Goal: Task Accomplishment & Management: Use online tool/utility

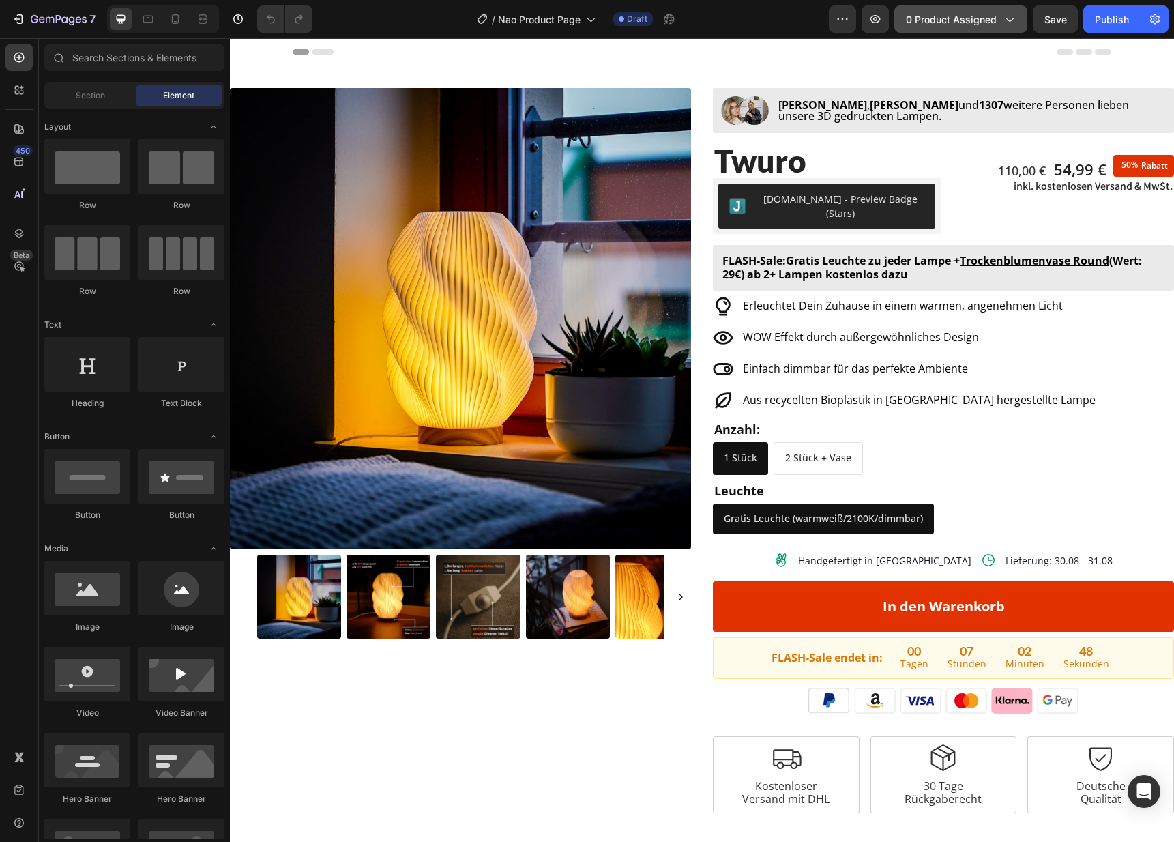
click at [1001, 13] on div "0 product assigned" at bounding box center [961, 19] width 110 height 14
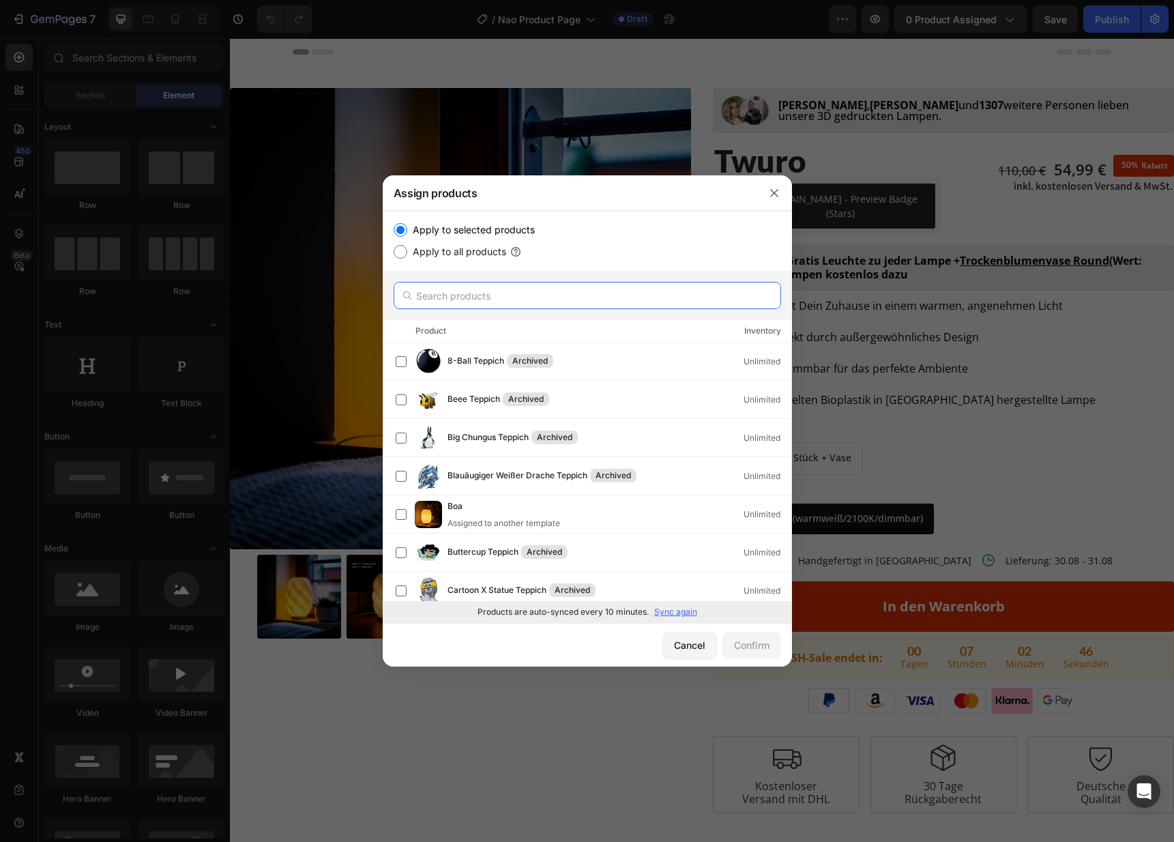
click at [529, 301] on input "text" at bounding box center [586, 295] width 387 height 27
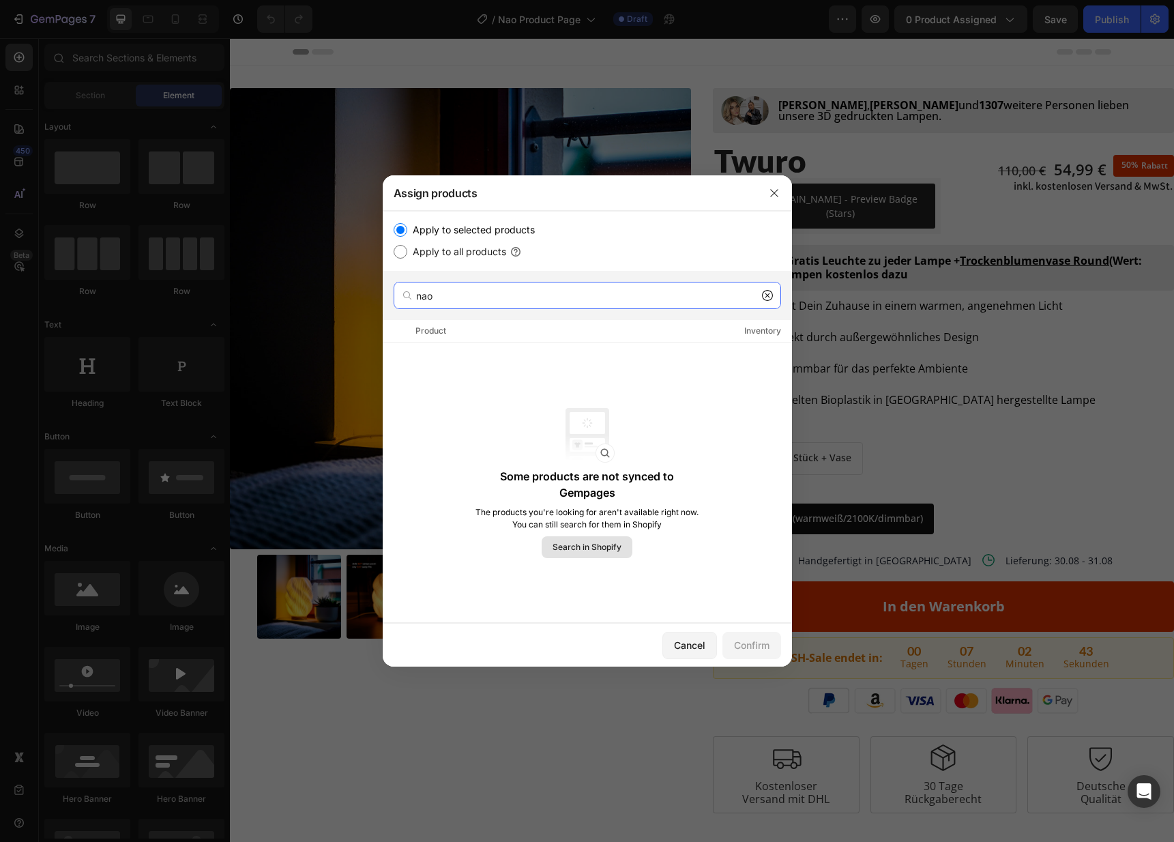
type input "nao"
click at [583, 546] on span "Search in Shopify" at bounding box center [586, 547] width 69 height 12
click at [590, 552] on span "Search in Shopify" at bounding box center [586, 547] width 69 height 12
drag, startPoint x: 775, startPoint y: 196, endPoint x: 376, endPoint y: 112, distance: 407.0
click at [775, 196] on icon "button" at bounding box center [774, 193] width 11 height 11
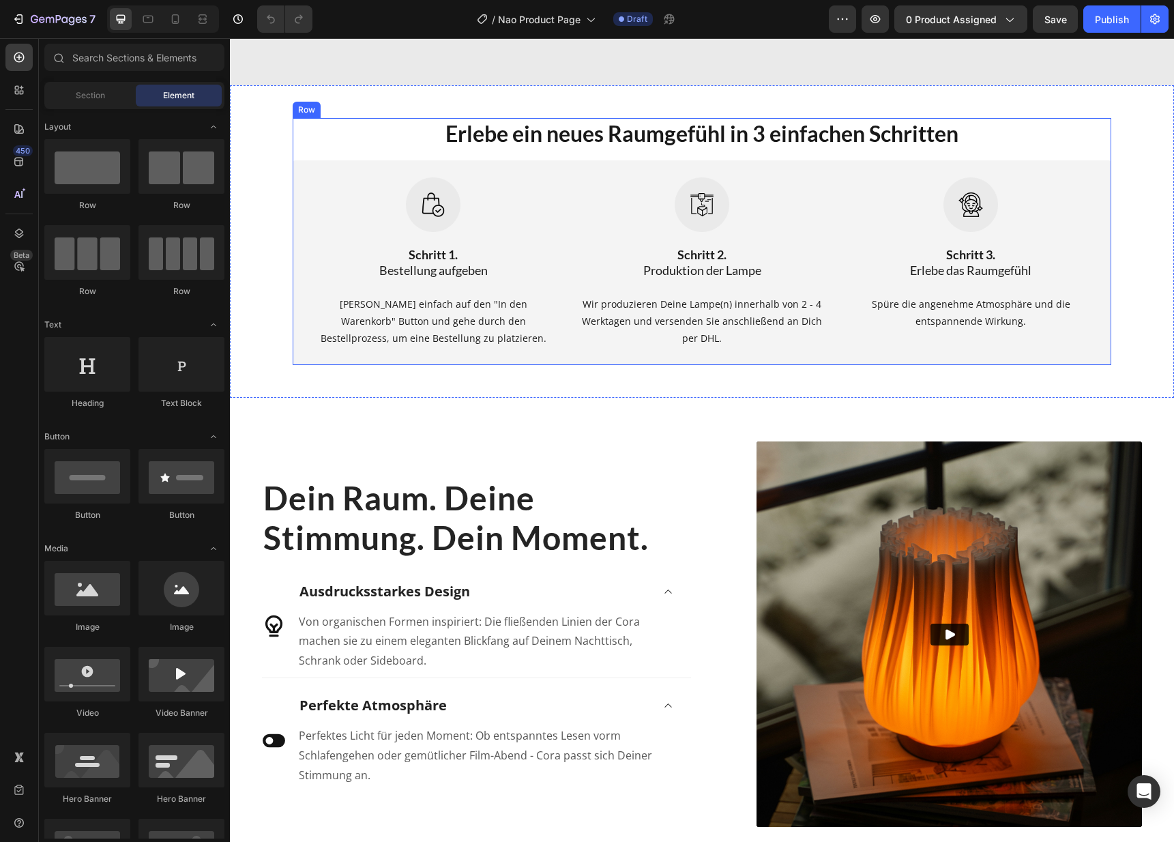
scroll to position [1282, 0]
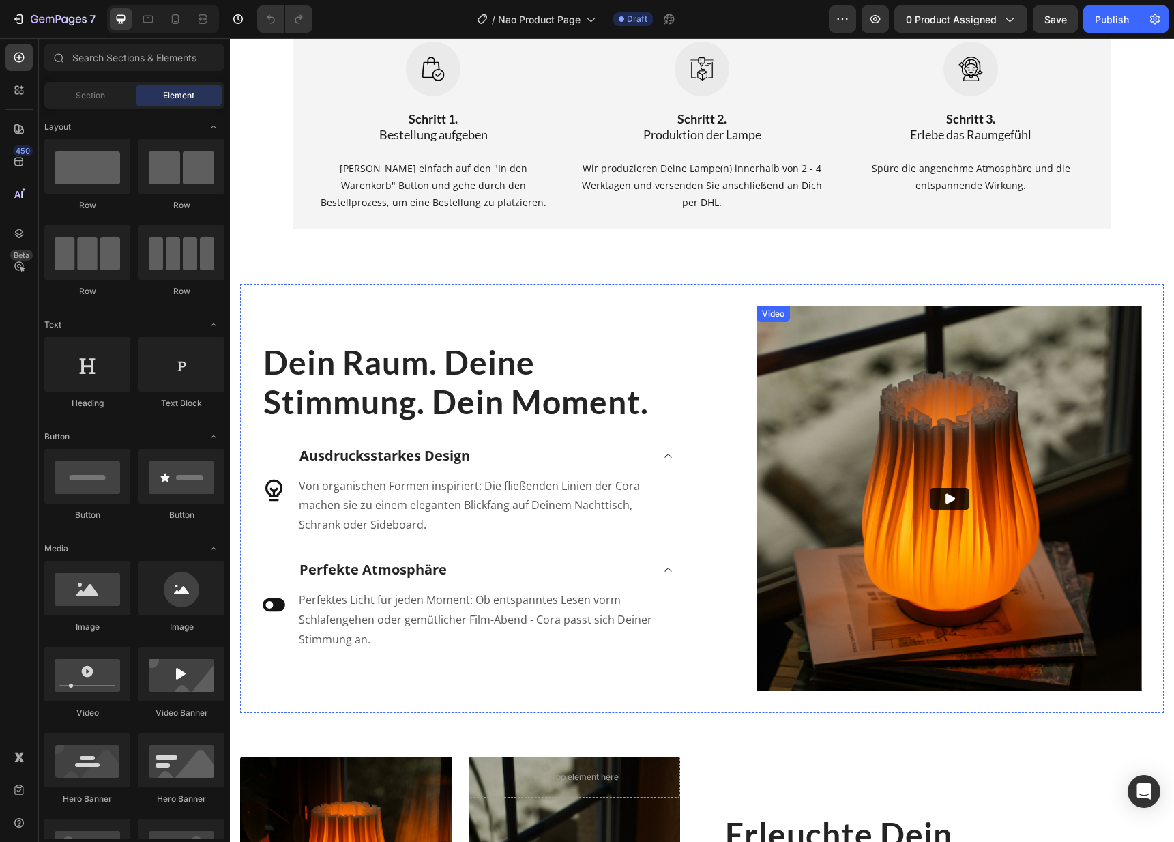
click at [943, 328] on img at bounding box center [948, 498] width 385 height 385
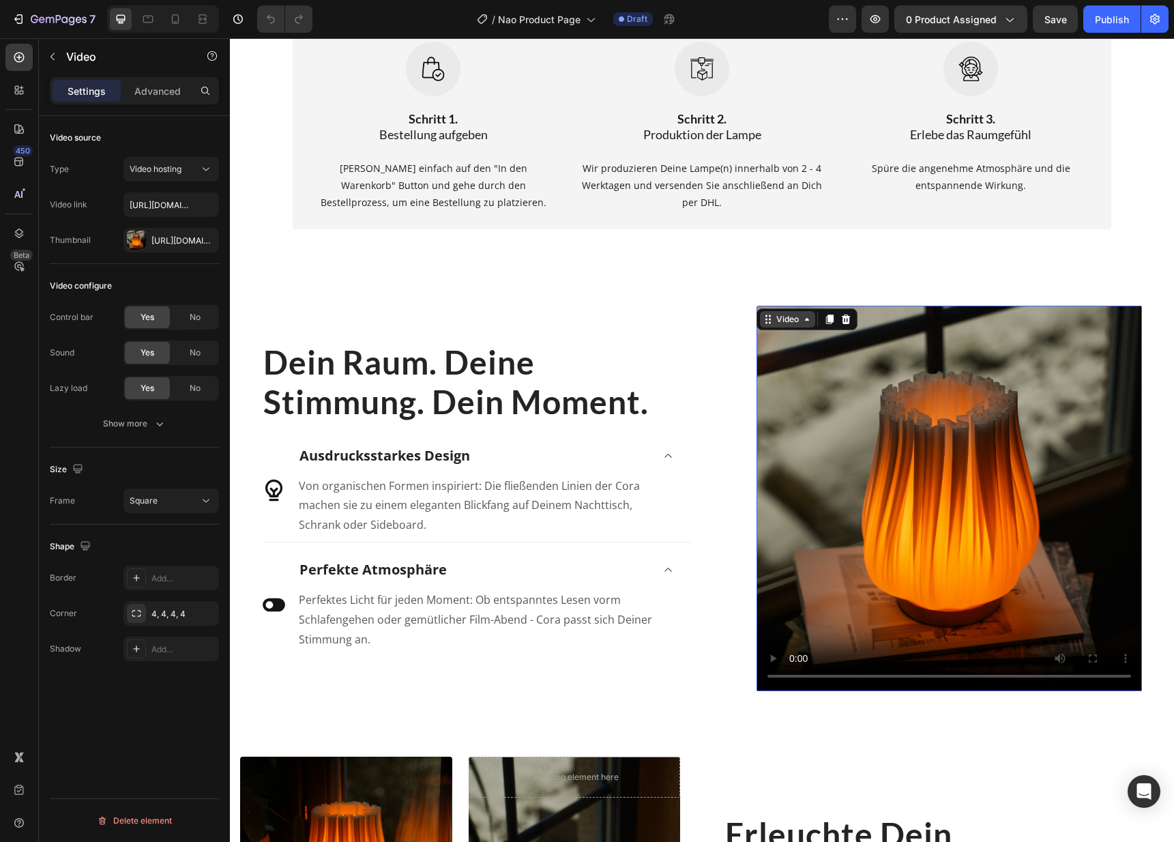
click at [790, 313] on div "Video" at bounding box center [787, 319] width 28 height 12
click at [790, 314] on div "Video" at bounding box center [787, 319] width 28 height 12
click at [62, 53] on button "button" at bounding box center [53, 57] width 22 height 22
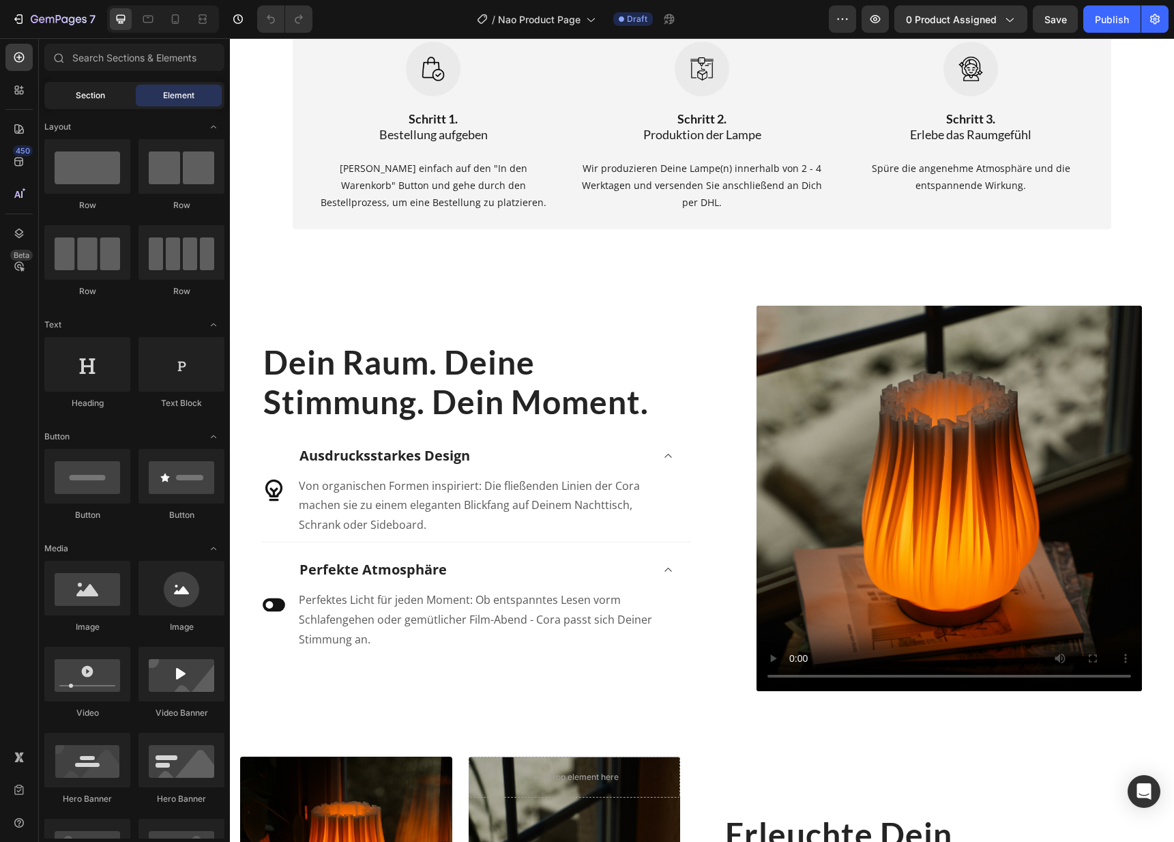
click at [113, 88] on div "Section" at bounding box center [90, 96] width 86 height 22
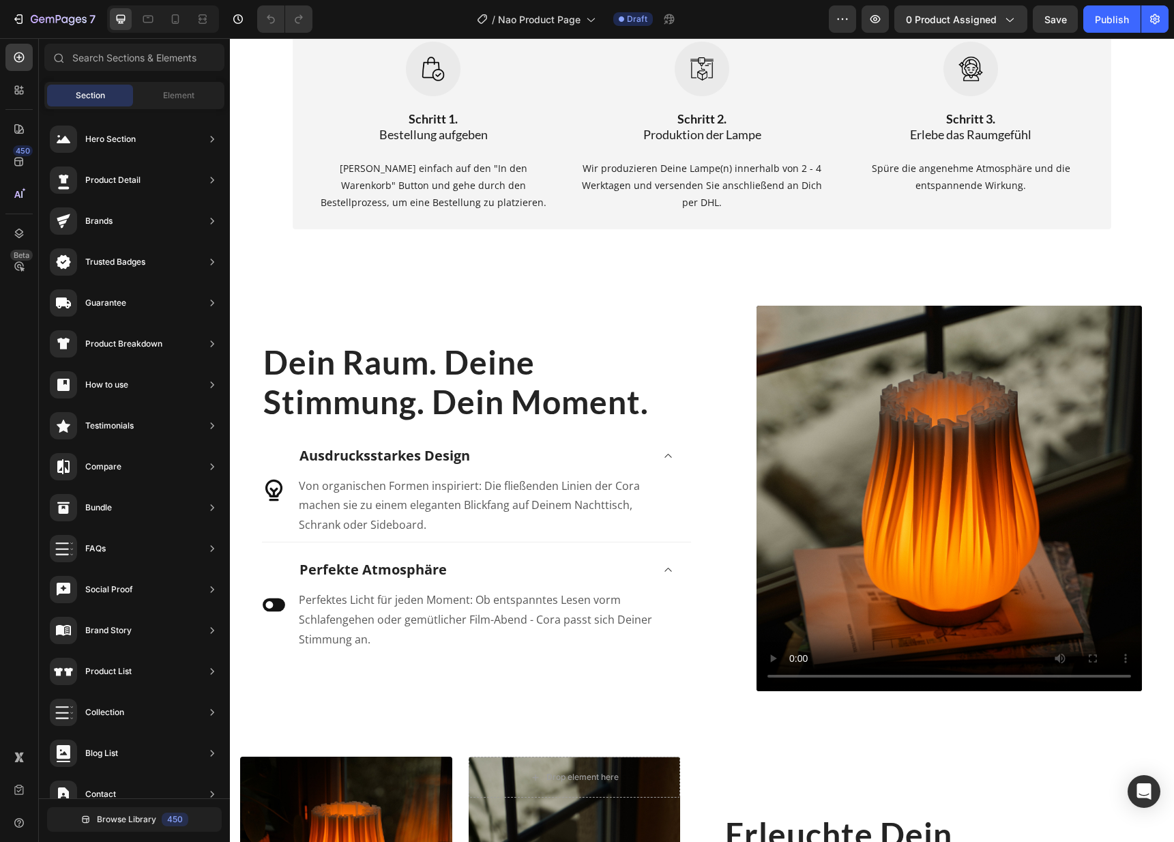
click at [188, 110] on div "Hero Section Product Detail Brands Trusted Badges Guarantee Product Breakdown H…" at bounding box center [134, 504] width 191 height 791
click at [169, 89] on span "Element" at bounding box center [178, 95] width 31 height 12
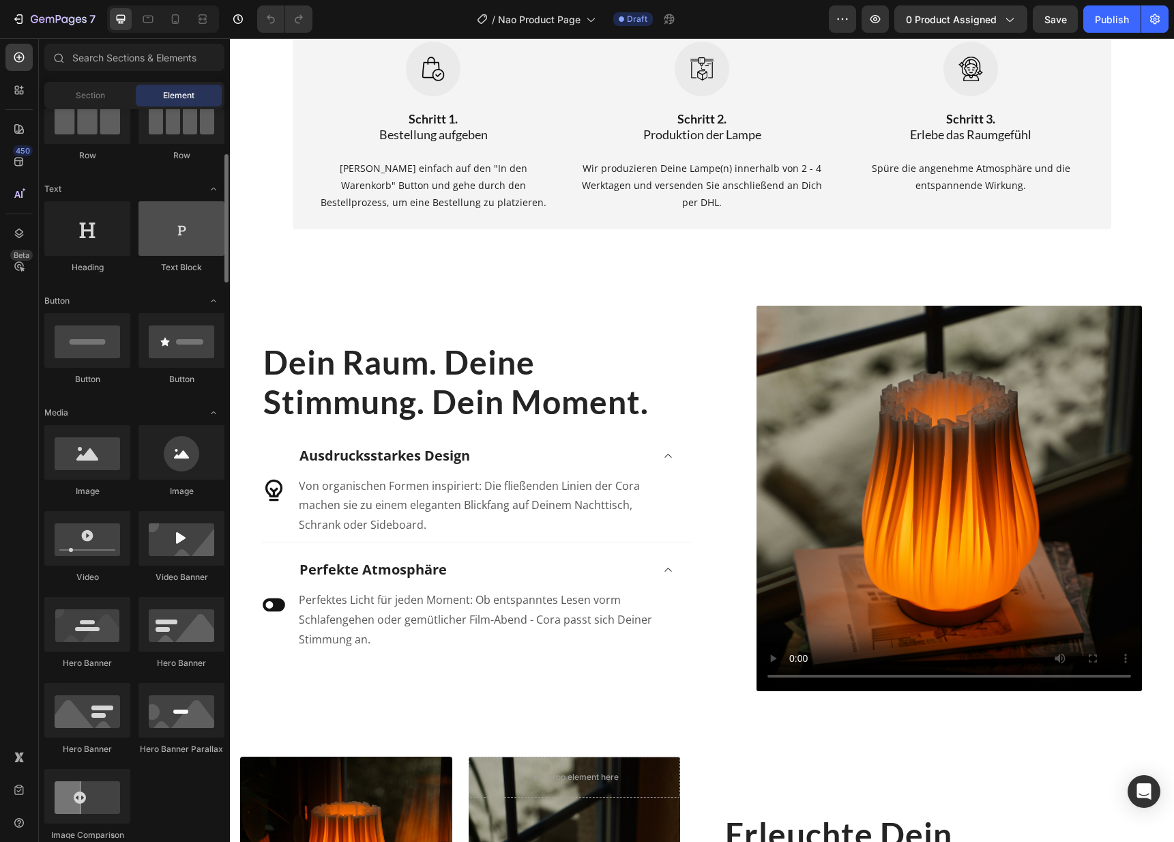
scroll to position [154, 0]
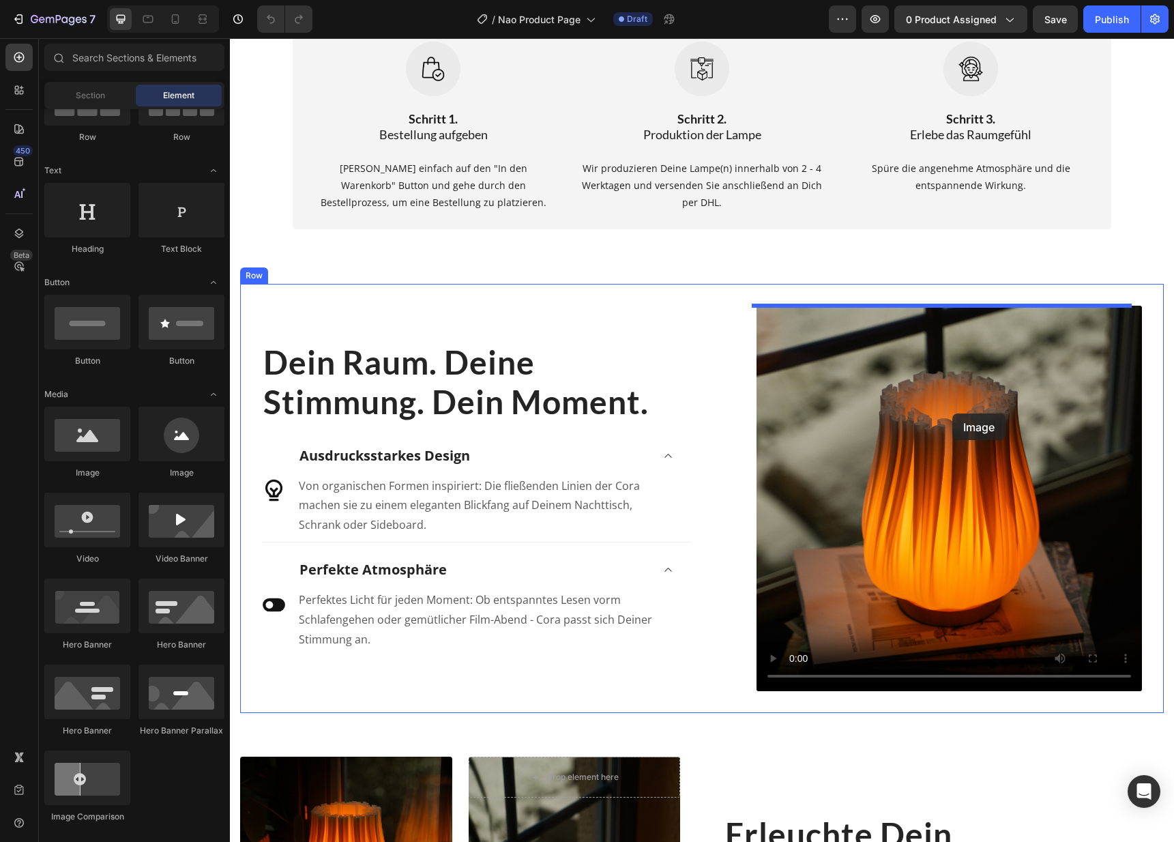
drag, startPoint x: 234, startPoint y: 436, endPoint x: 952, endPoint y: 413, distance: 718.5
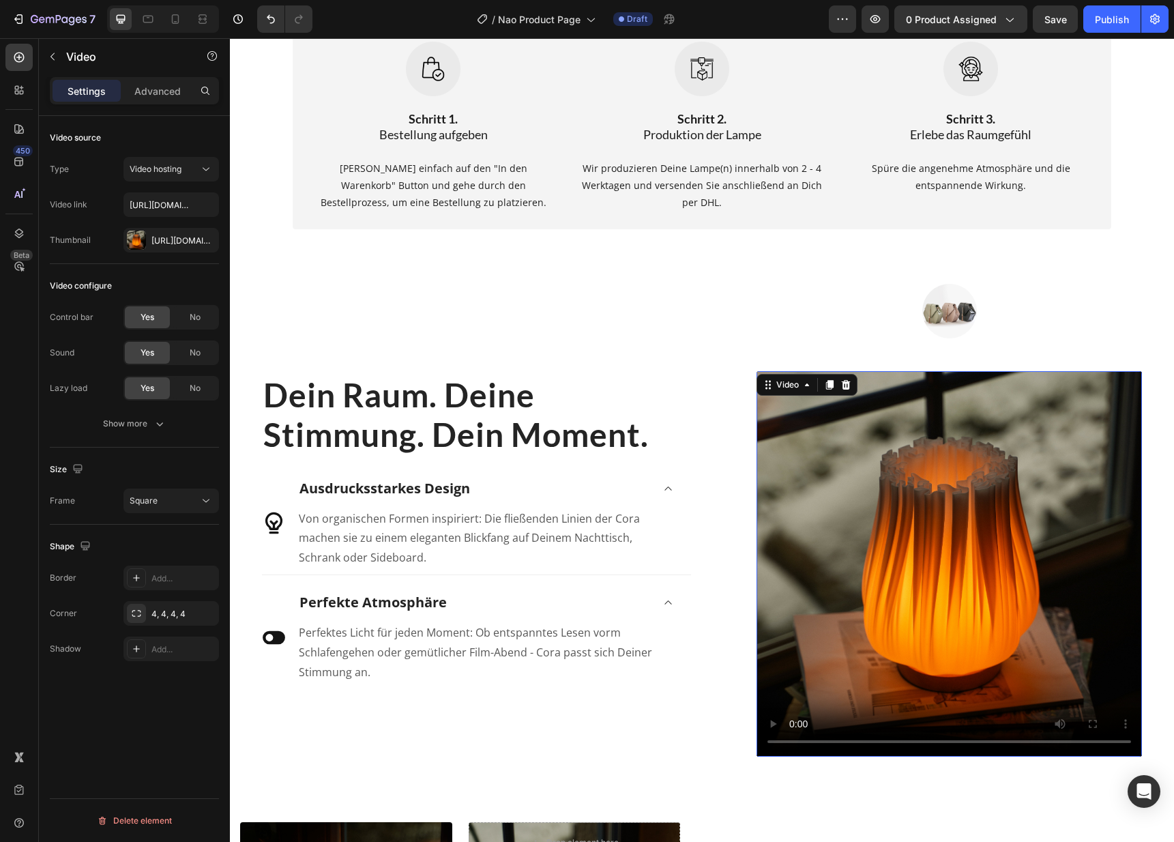
click at [865, 443] on video at bounding box center [948, 563] width 385 height 385
click at [846, 381] on div at bounding box center [845, 384] width 16 height 16
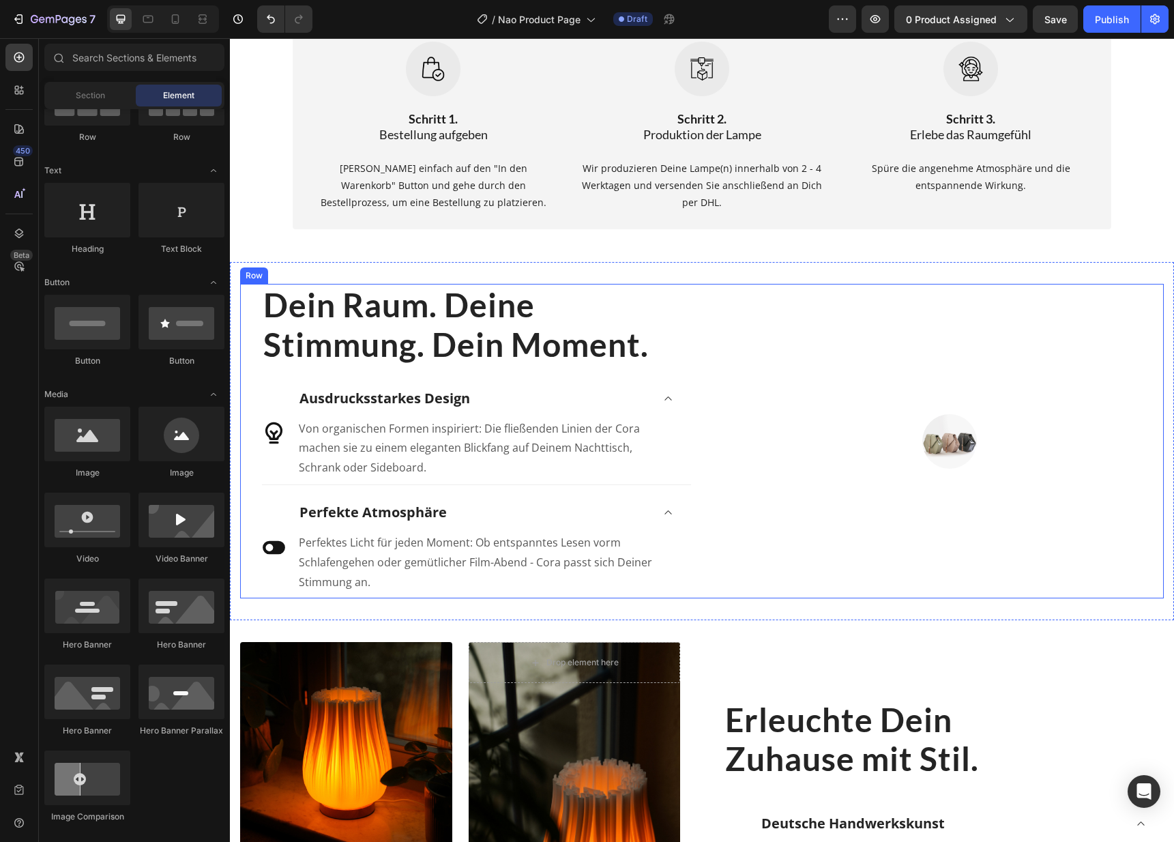
click at [945, 434] on img at bounding box center [949, 441] width 55 height 55
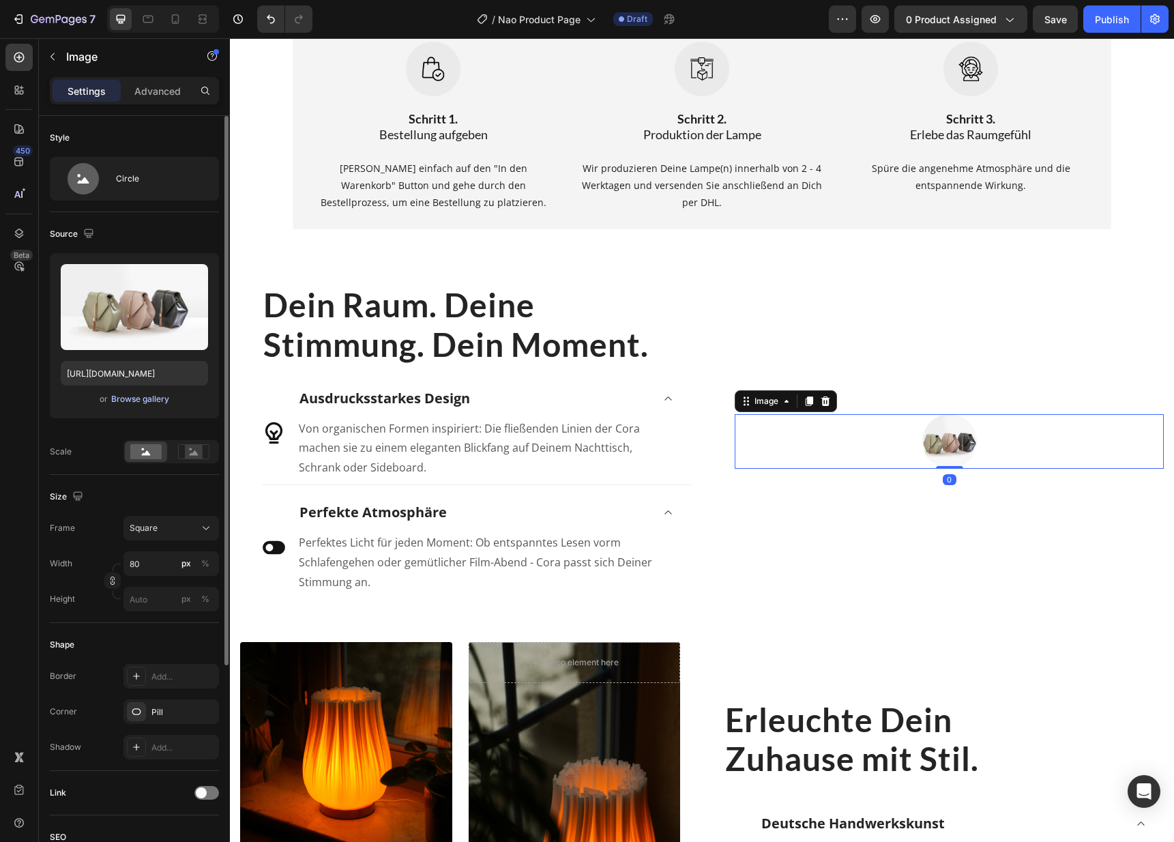
click at [150, 400] on div "Browse gallery" at bounding box center [140, 399] width 58 height 12
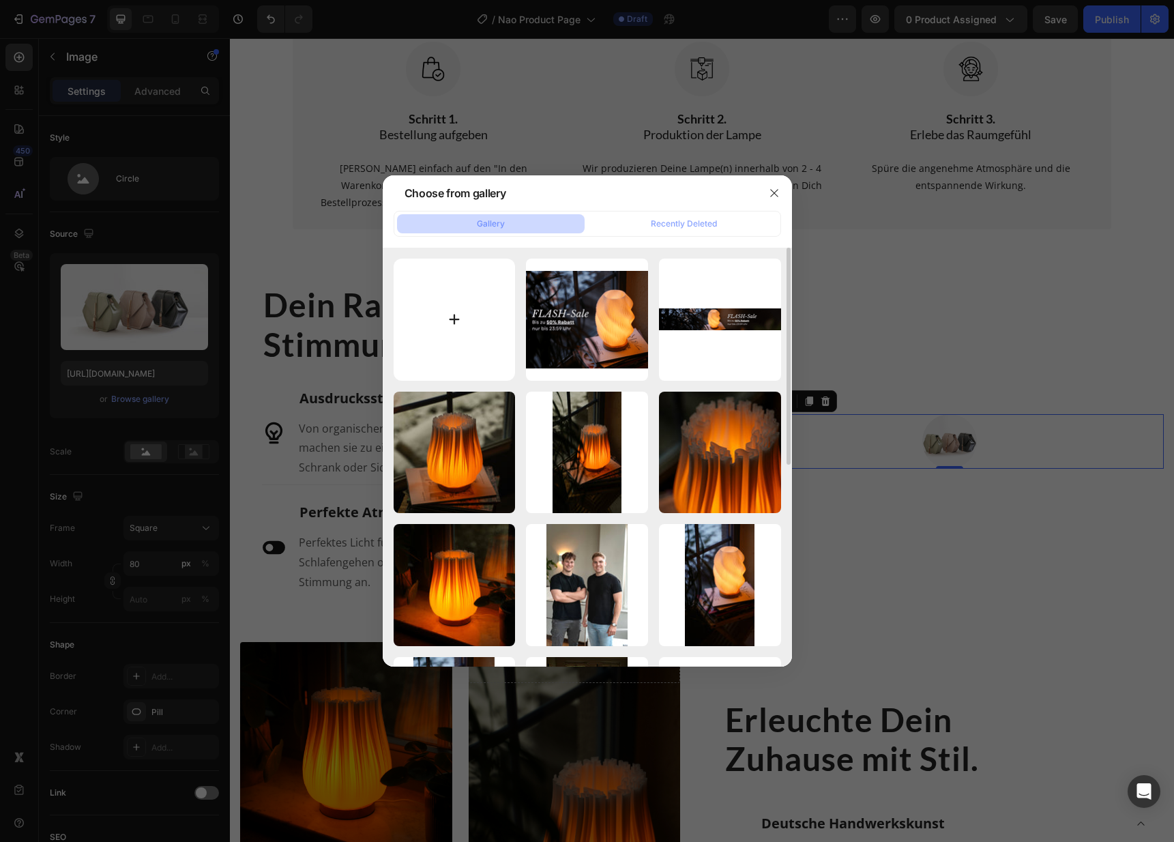
click at [429, 323] on input "file" at bounding box center [454, 319] width 122 height 122
type input "C:\fakepath\DSC09552.jpg"
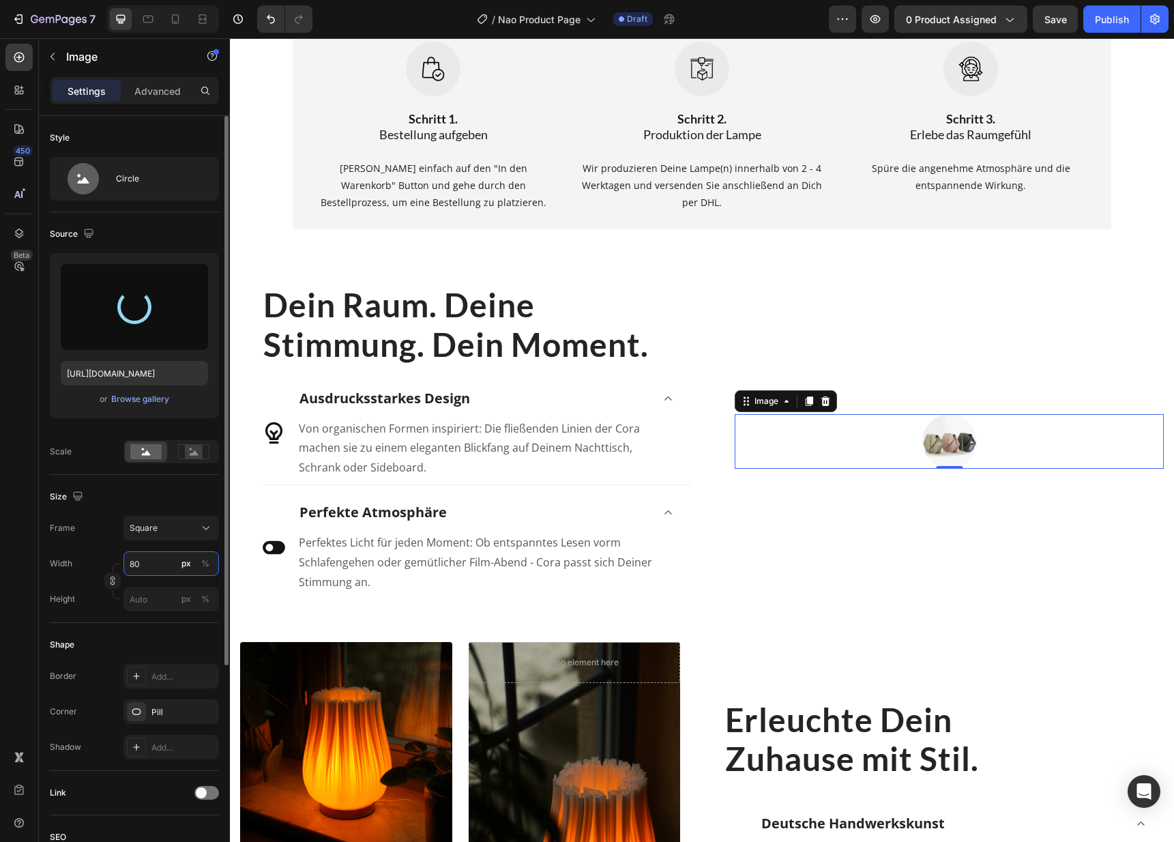
drag, startPoint x: 154, startPoint y: 565, endPoint x: 123, endPoint y: 563, distance: 31.4
click at [123, 563] on input "80" at bounding box center [170, 563] width 95 height 25
drag, startPoint x: 143, startPoint y: 565, endPoint x: 134, endPoint y: 565, distance: 8.9
click at [134, 565] on input "80" at bounding box center [170, 563] width 95 height 25
type input "[URL][DOMAIN_NAME]"
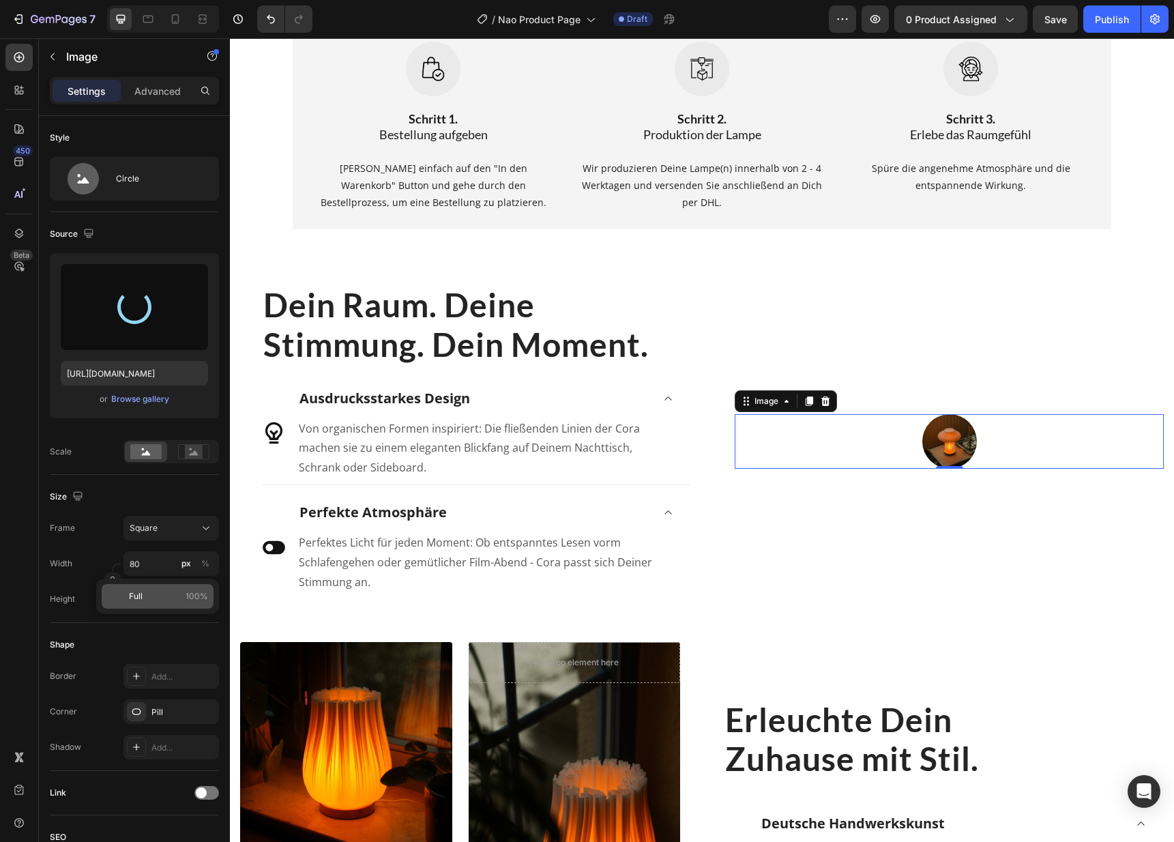
click at [156, 589] on div "Full 100%" at bounding box center [158, 596] width 112 height 25
type input "100"
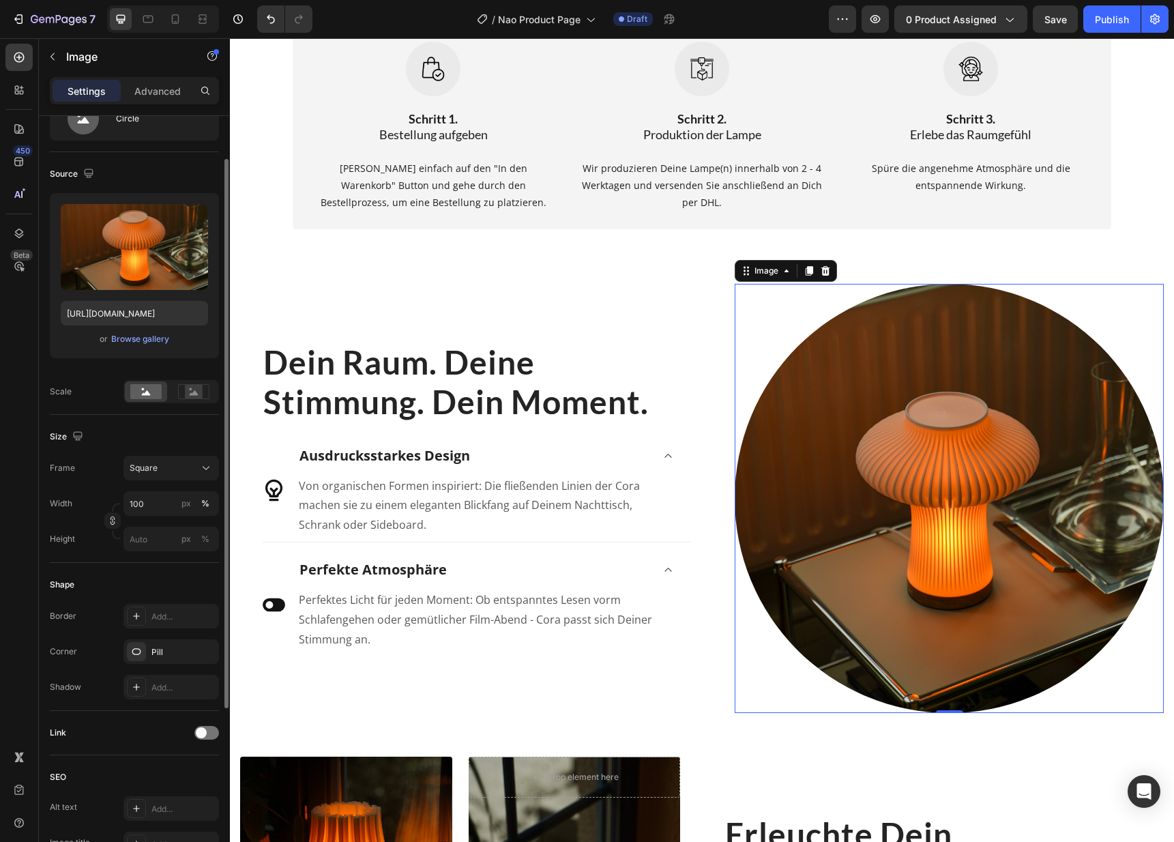
scroll to position [79, 0]
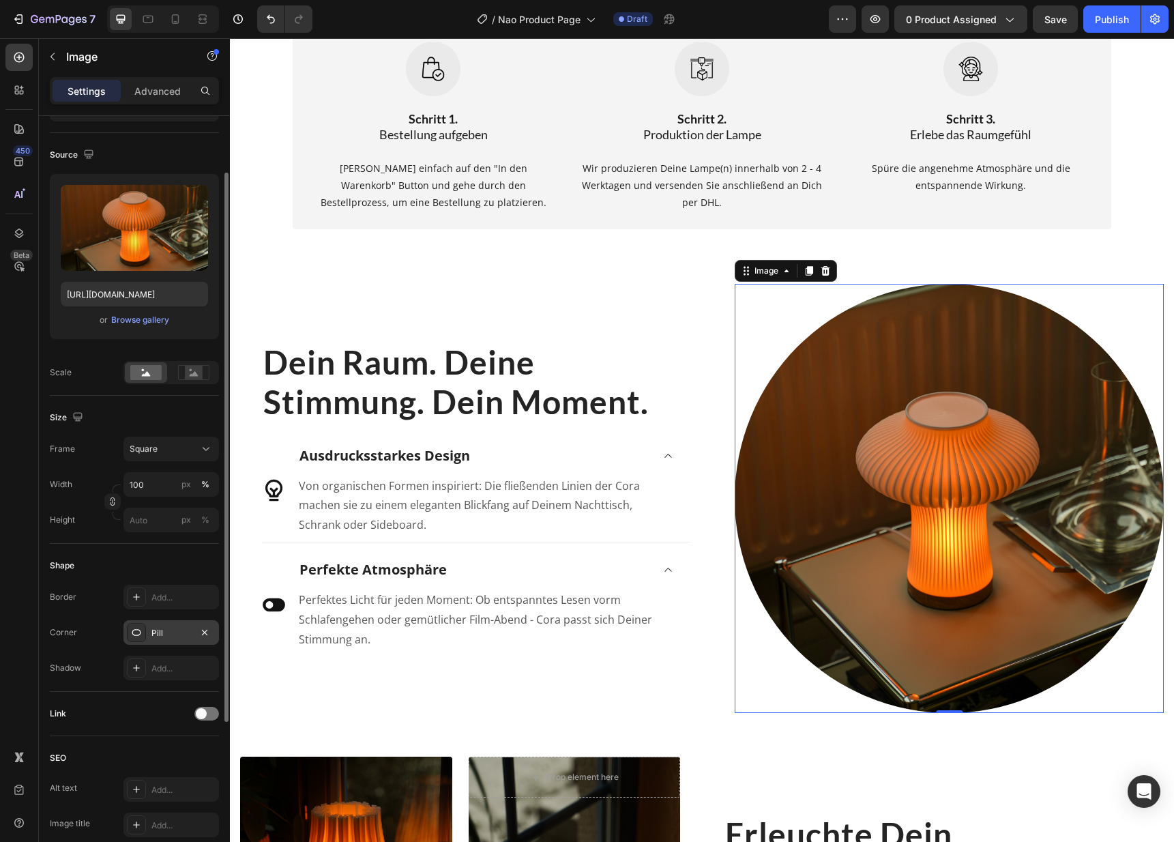
click at [190, 631] on div "Pill" at bounding box center [171, 633] width 40 height 12
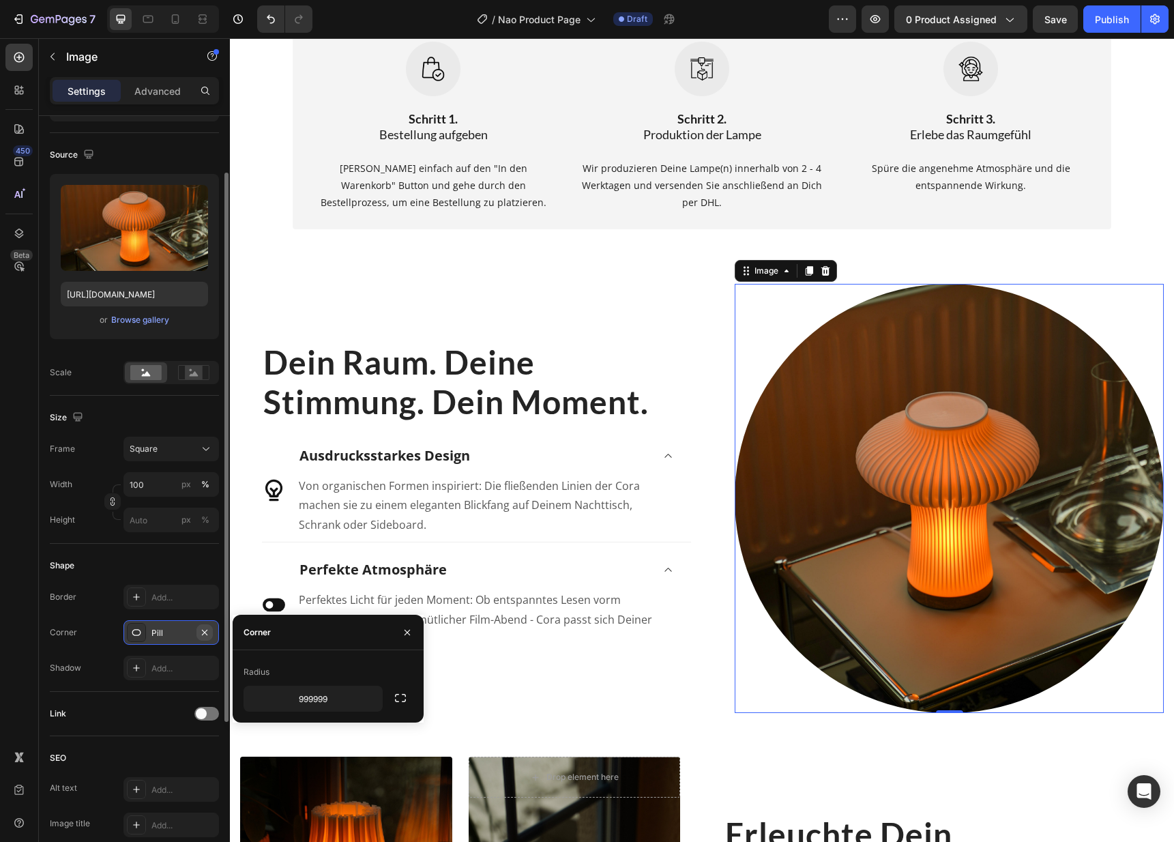
click at [204, 629] on icon "button" at bounding box center [204, 632] width 11 height 11
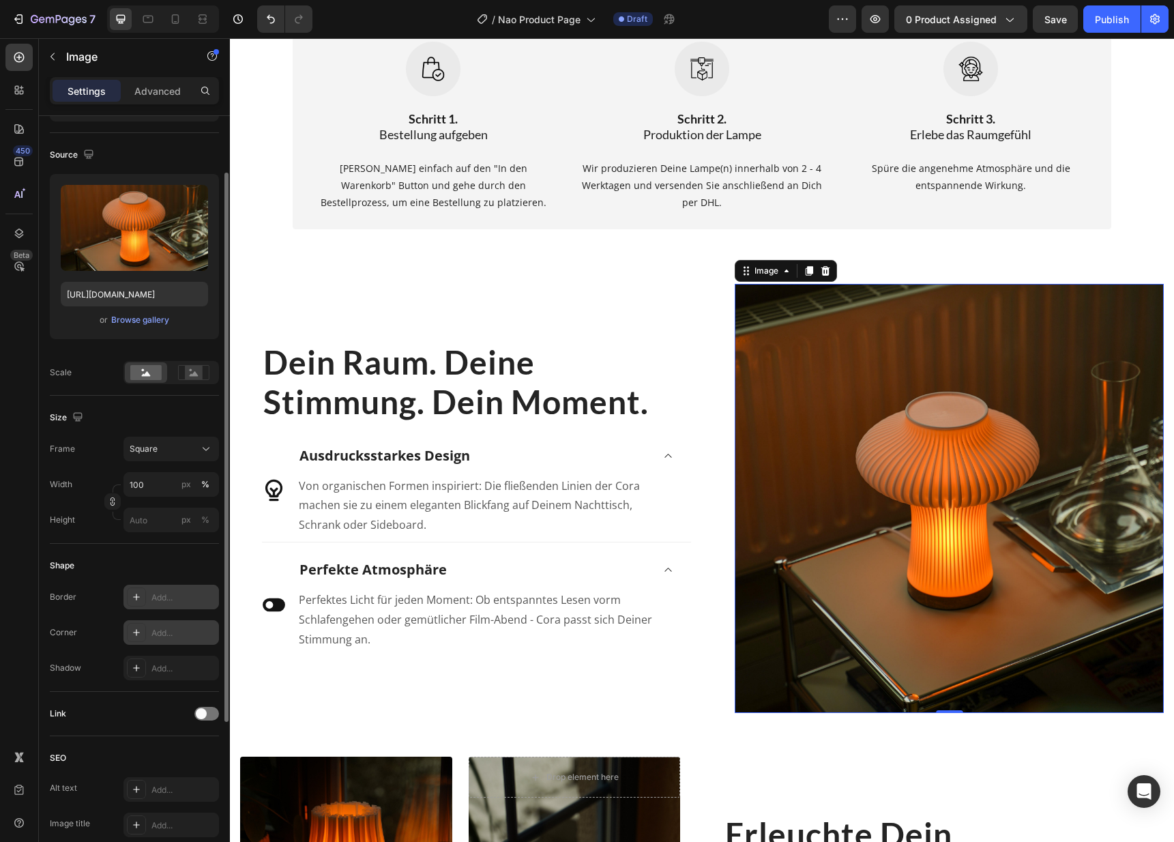
click at [135, 603] on div at bounding box center [136, 596] width 19 height 19
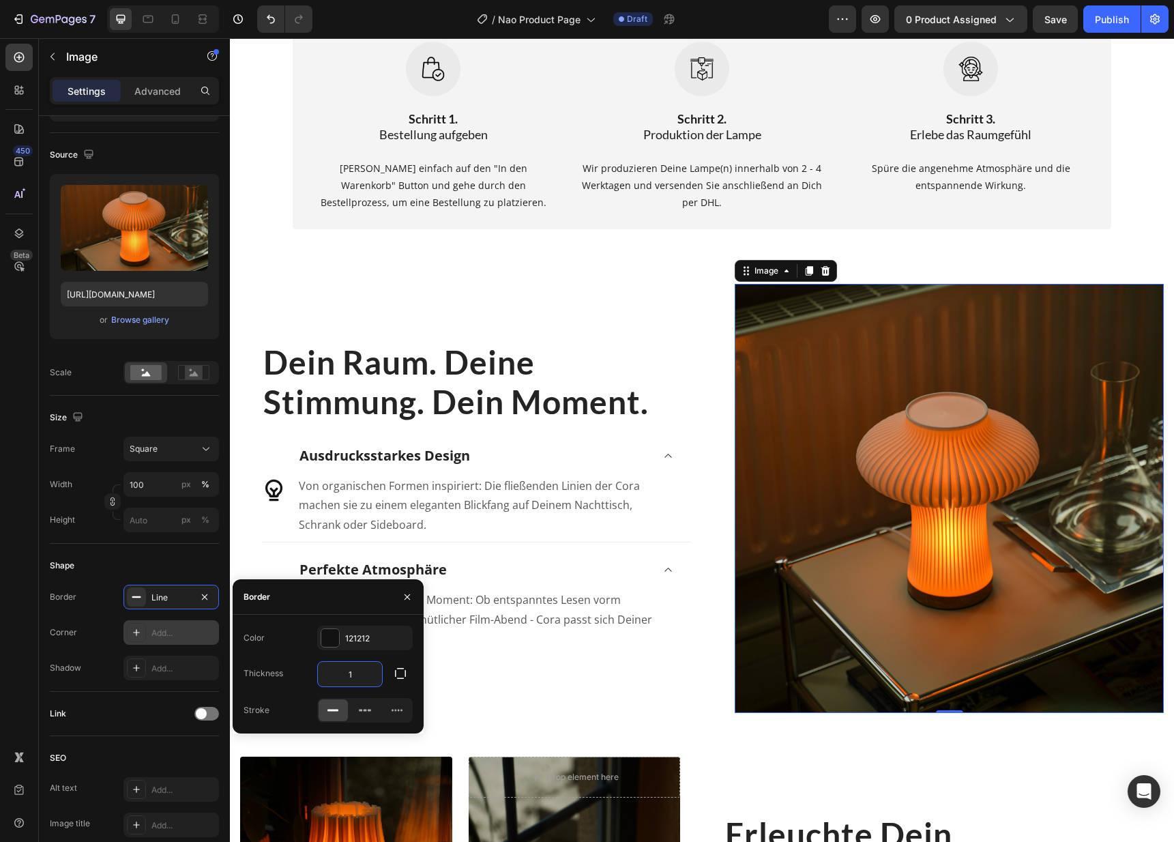
click at [366, 678] on input "1" at bounding box center [350, 674] width 64 height 25
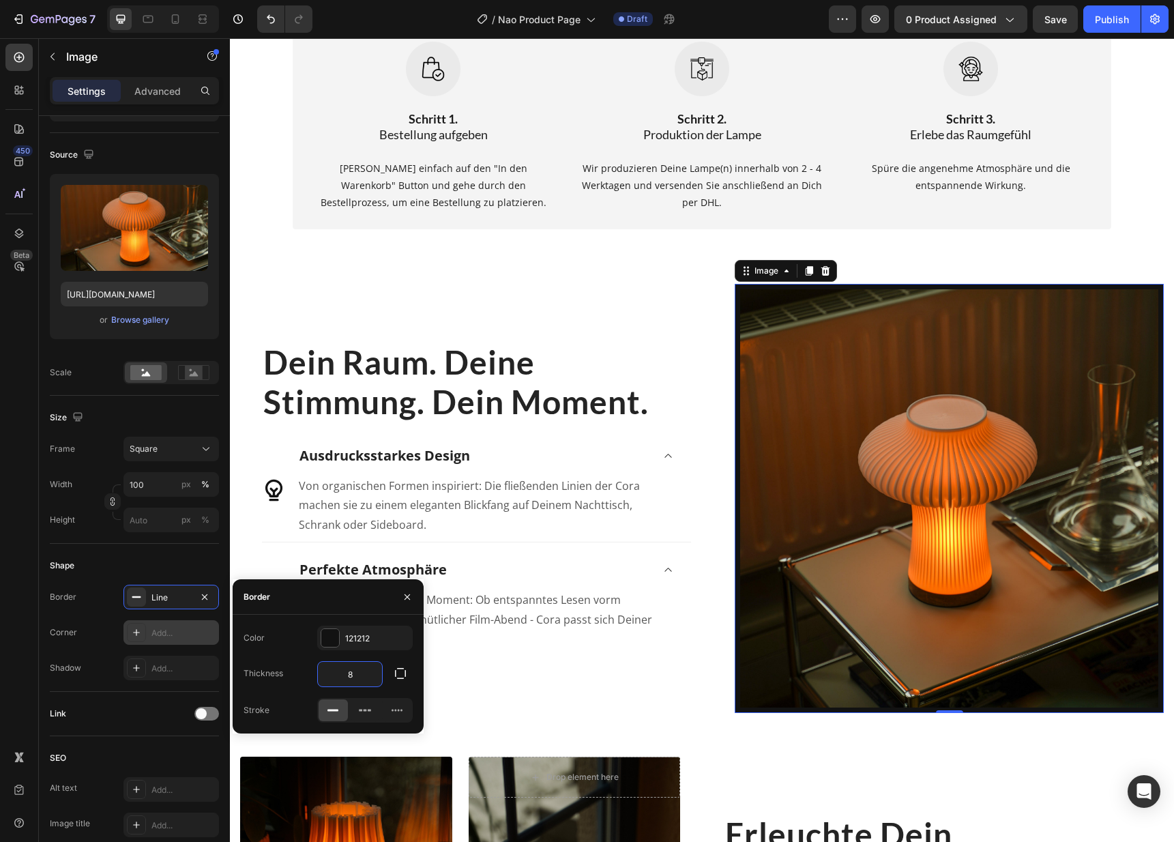
type input "8"
click at [541, 575] on div "Perfekte Atmosphäre" at bounding box center [474, 570] width 355 height 22
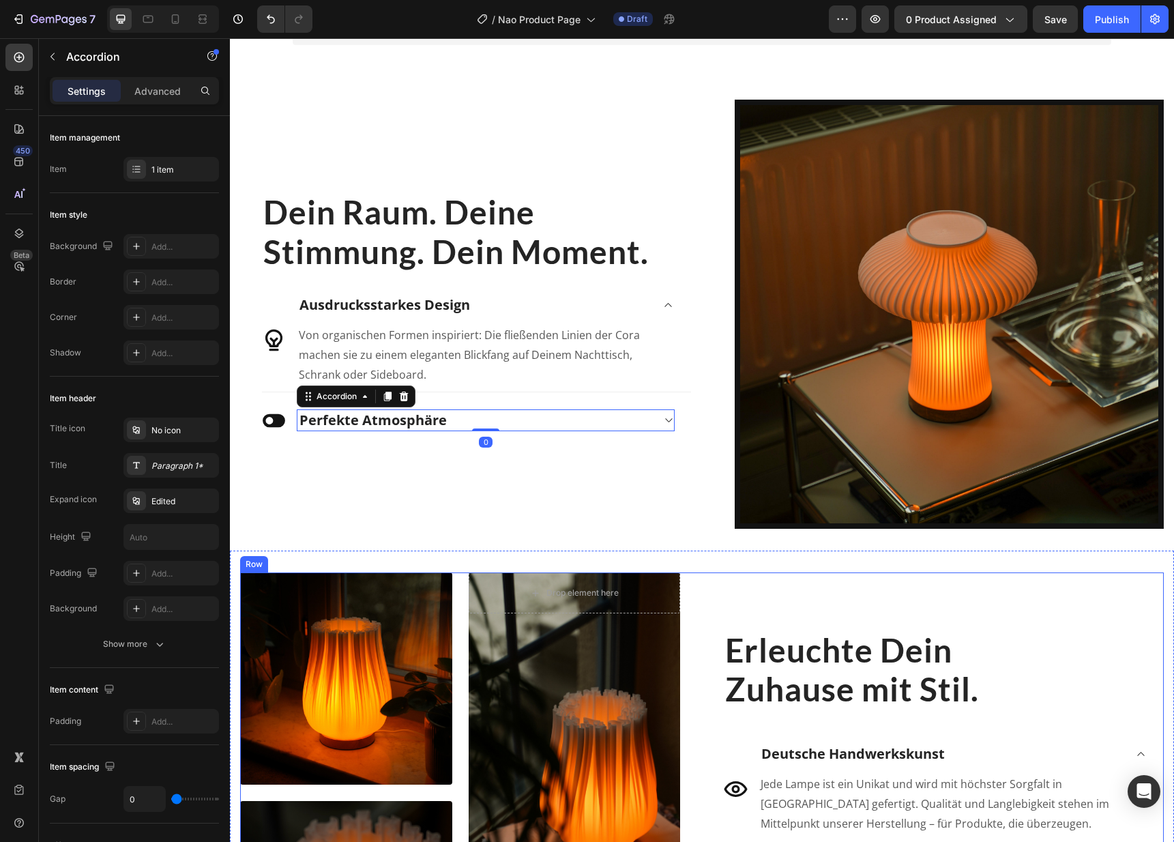
scroll to position [1470, 0]
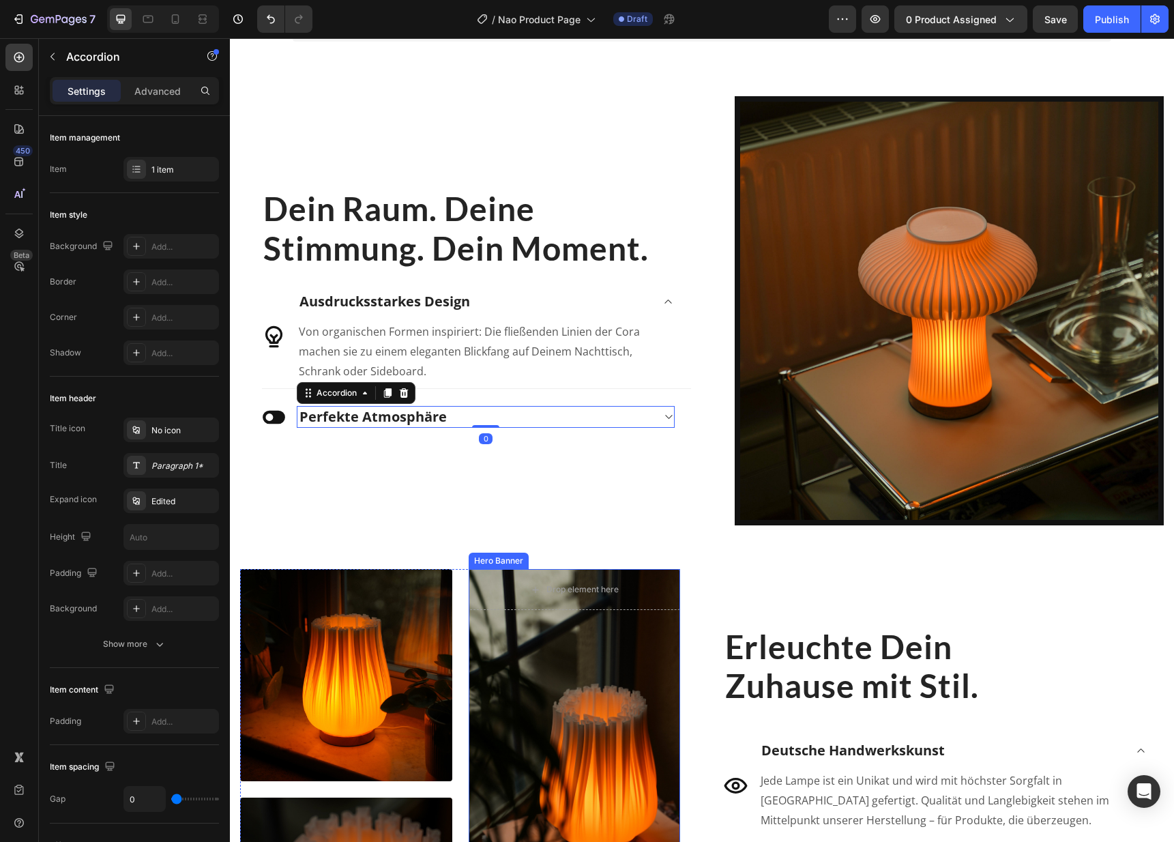
click at [563, 743] on div "Overlay" at bounding box center [575, 787] width 212 height 436
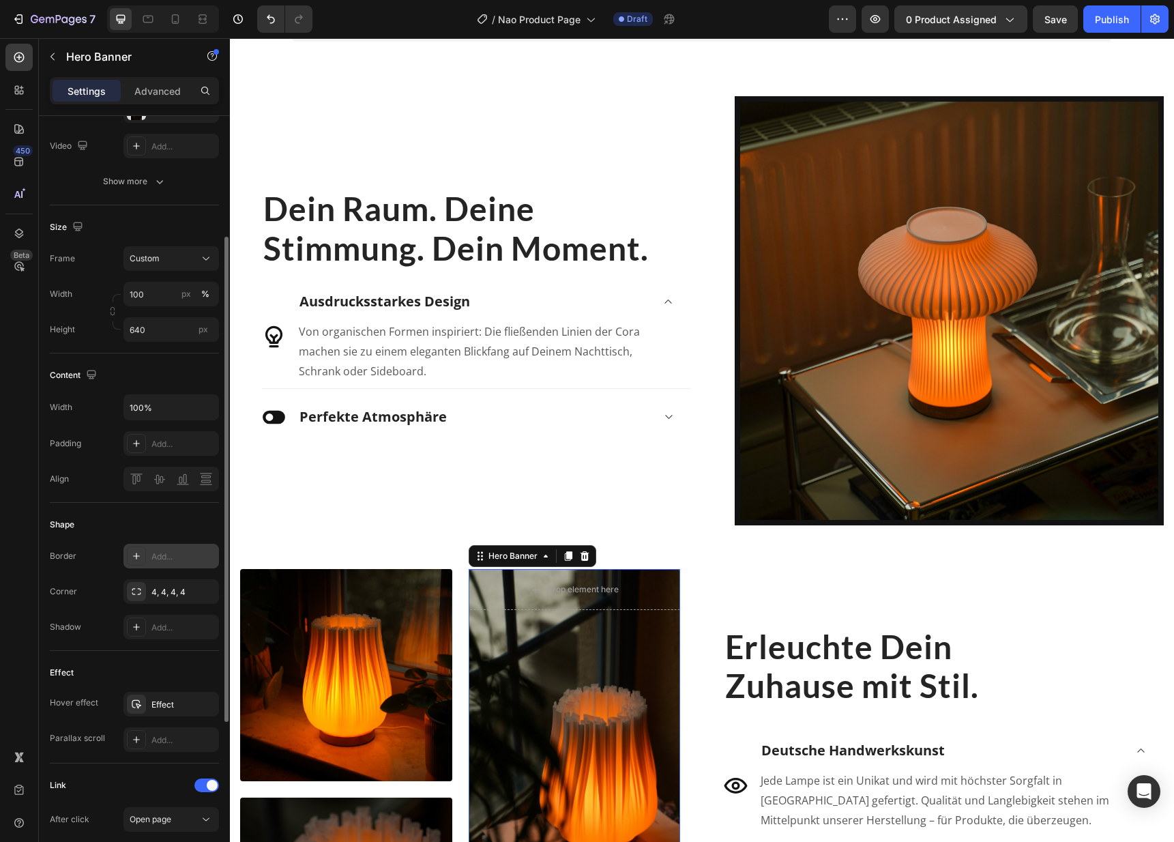
scroll to position [200, 0]
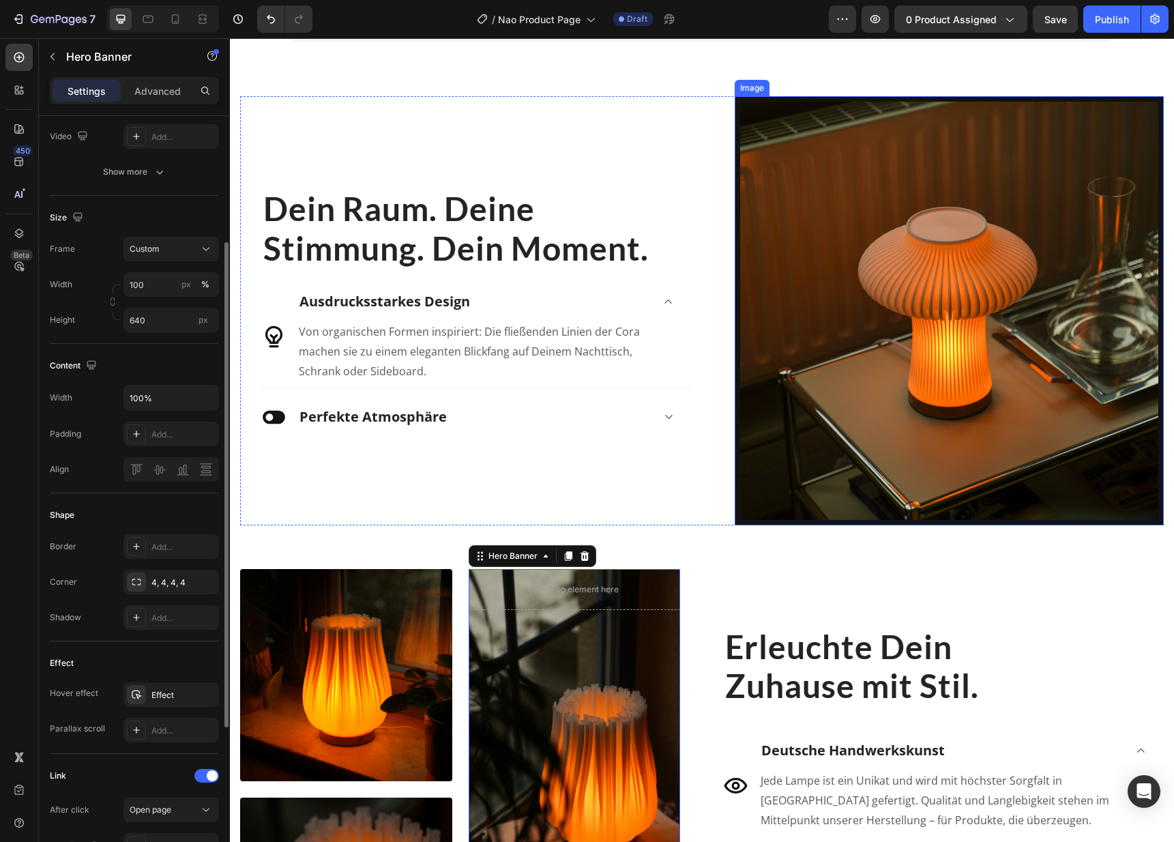
click at [942, 334] on img at bounding box center [948, 310] width 429 height 429
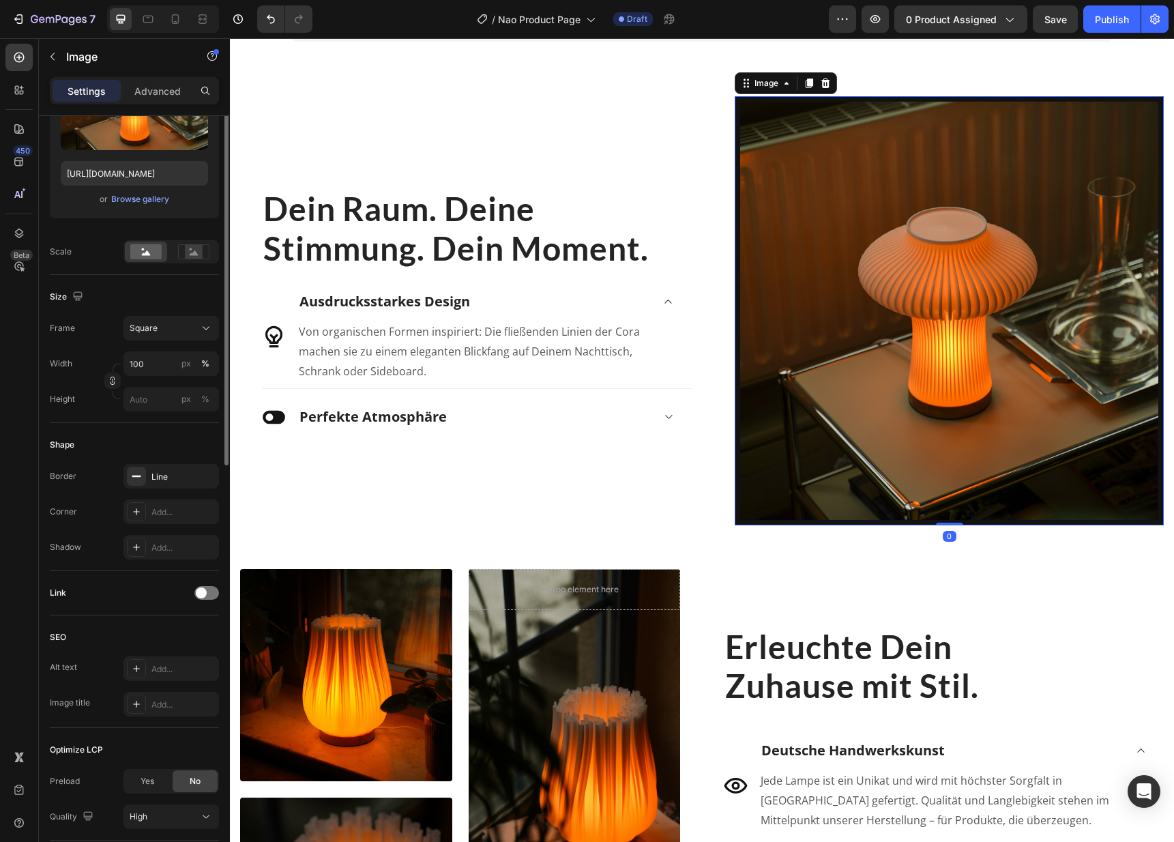
scroll to position [0, 0]
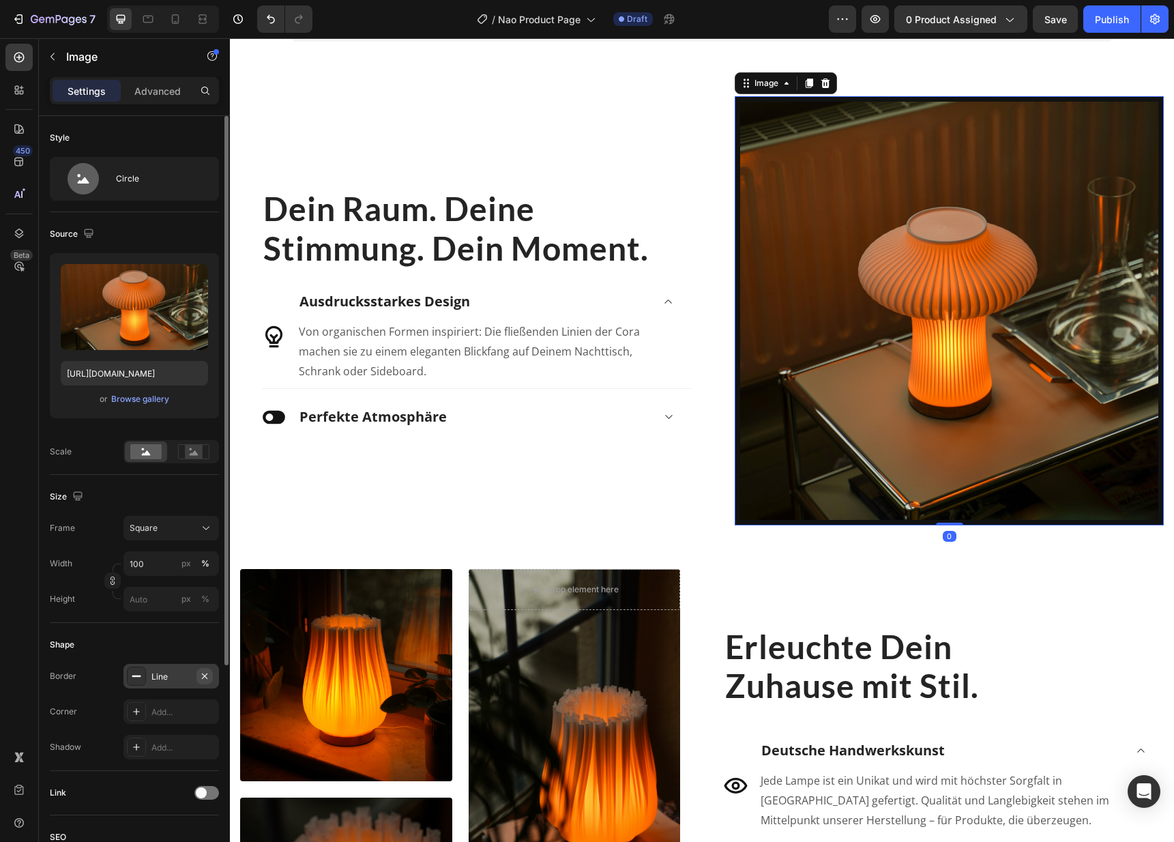
click at [205, 673] on icon "button" at bounding box center [204, 675] width 11 height 11
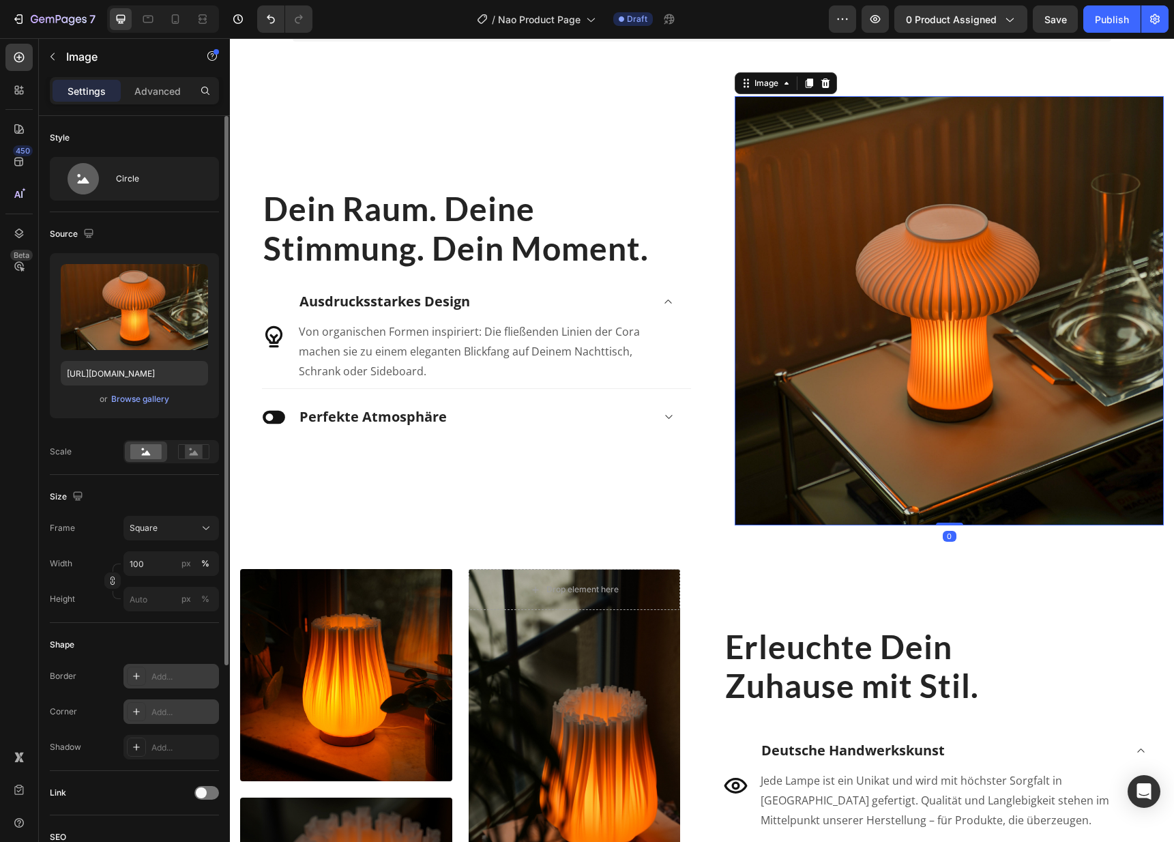
click at [167, 703] on div "Add..." at bounding box center [170, 711] width 95 height 25
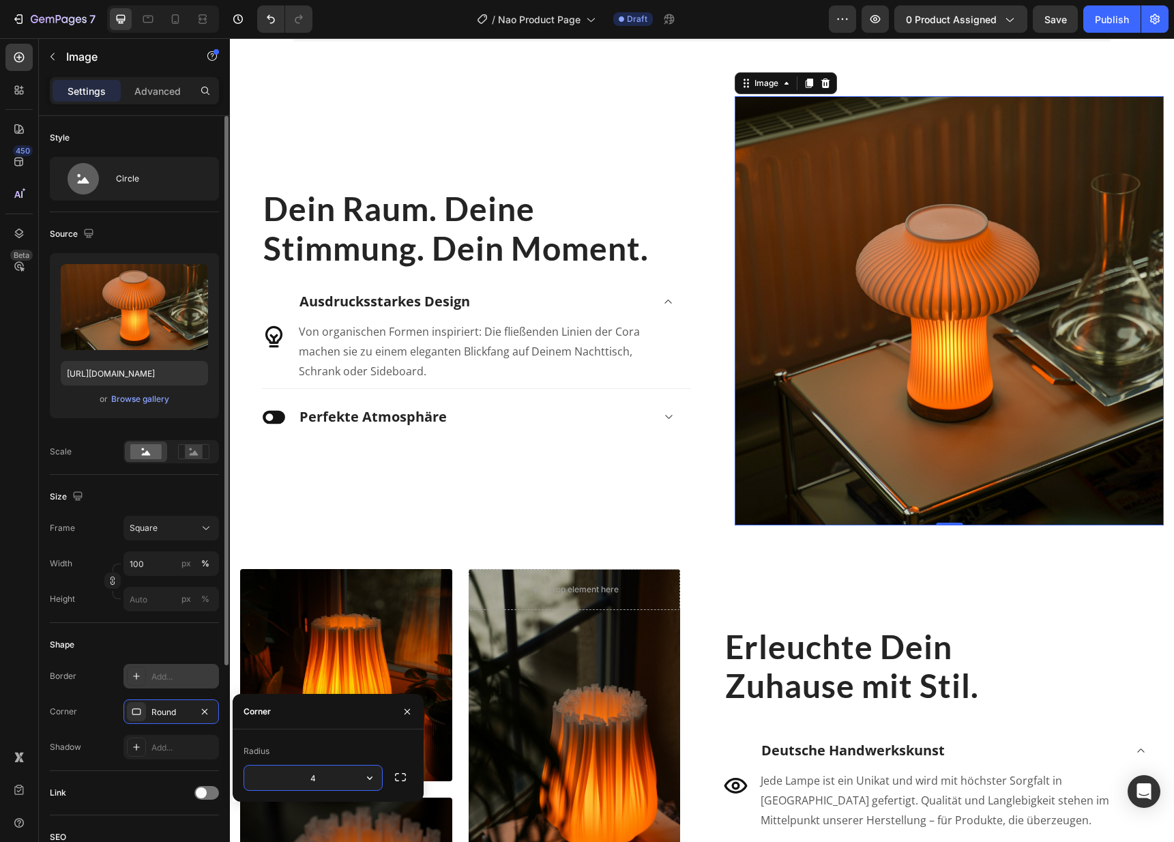
type input "4"
click at [932, 644] on h2 "Erleuchte Dein Zuhause mit Stil." at bounding box center [944, 665] width 440 height 81
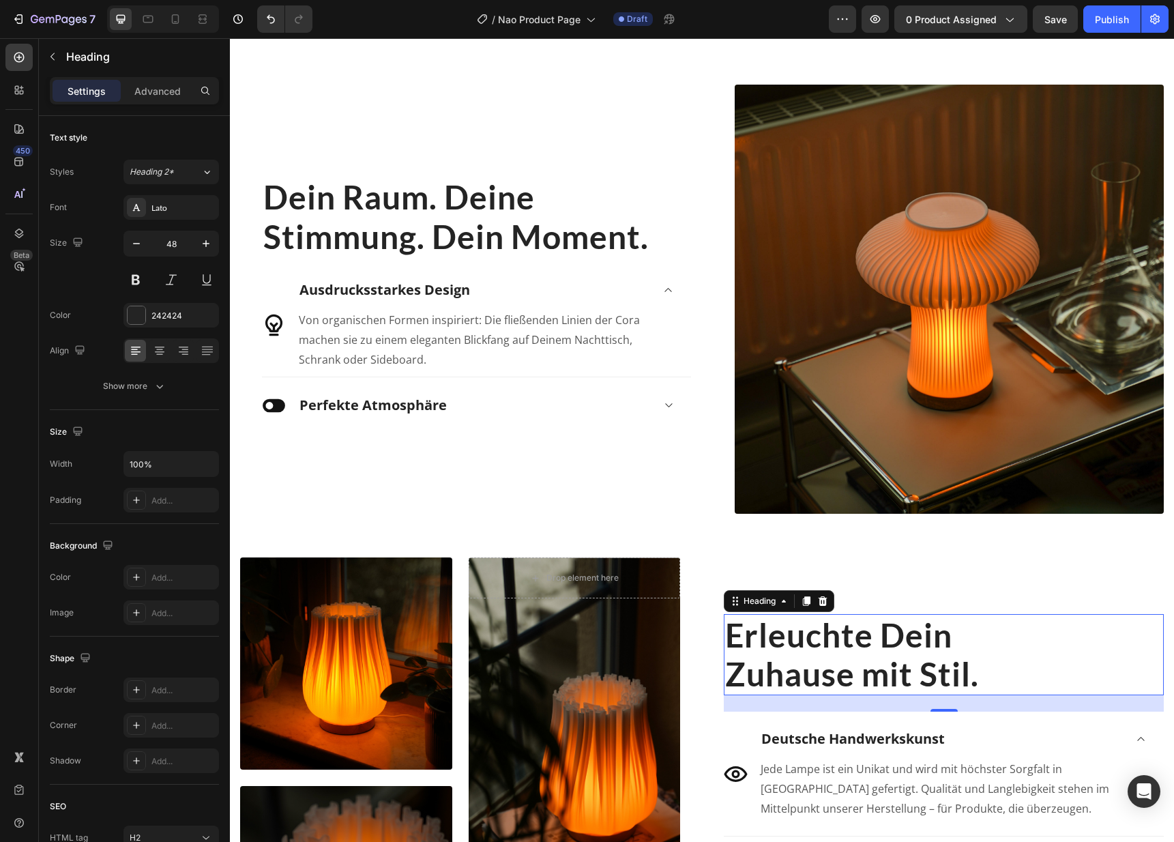
scroll to position [1551, 0]
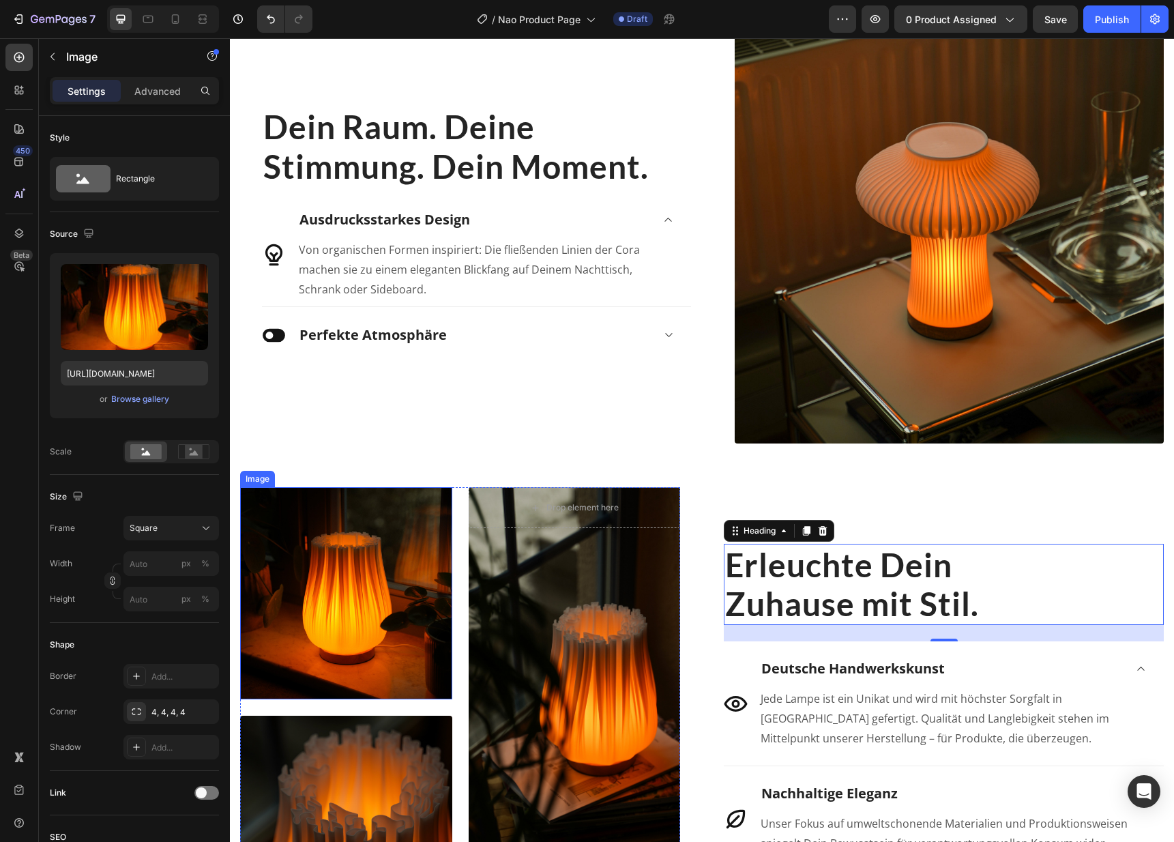
click at [357, 647] on img at bounding box center [346, 593] width 212 height 212
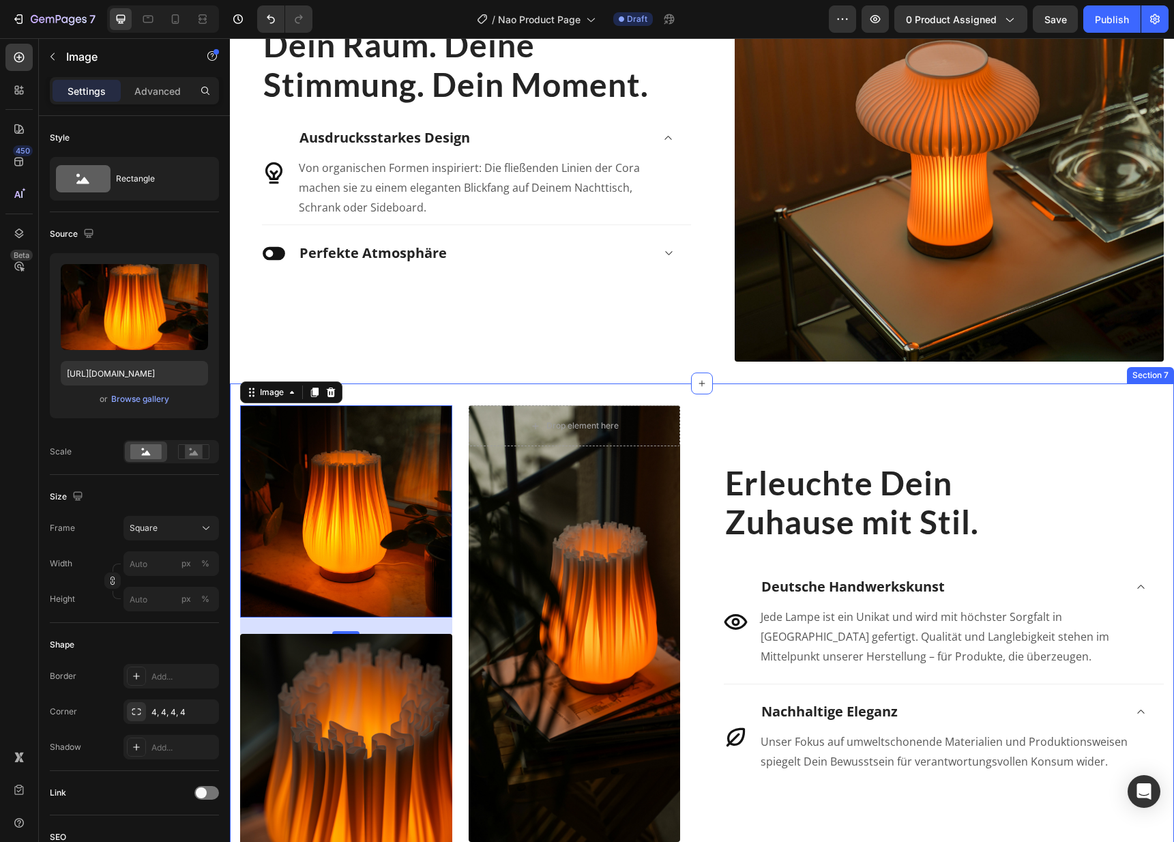
scroll to position [1755, 0]
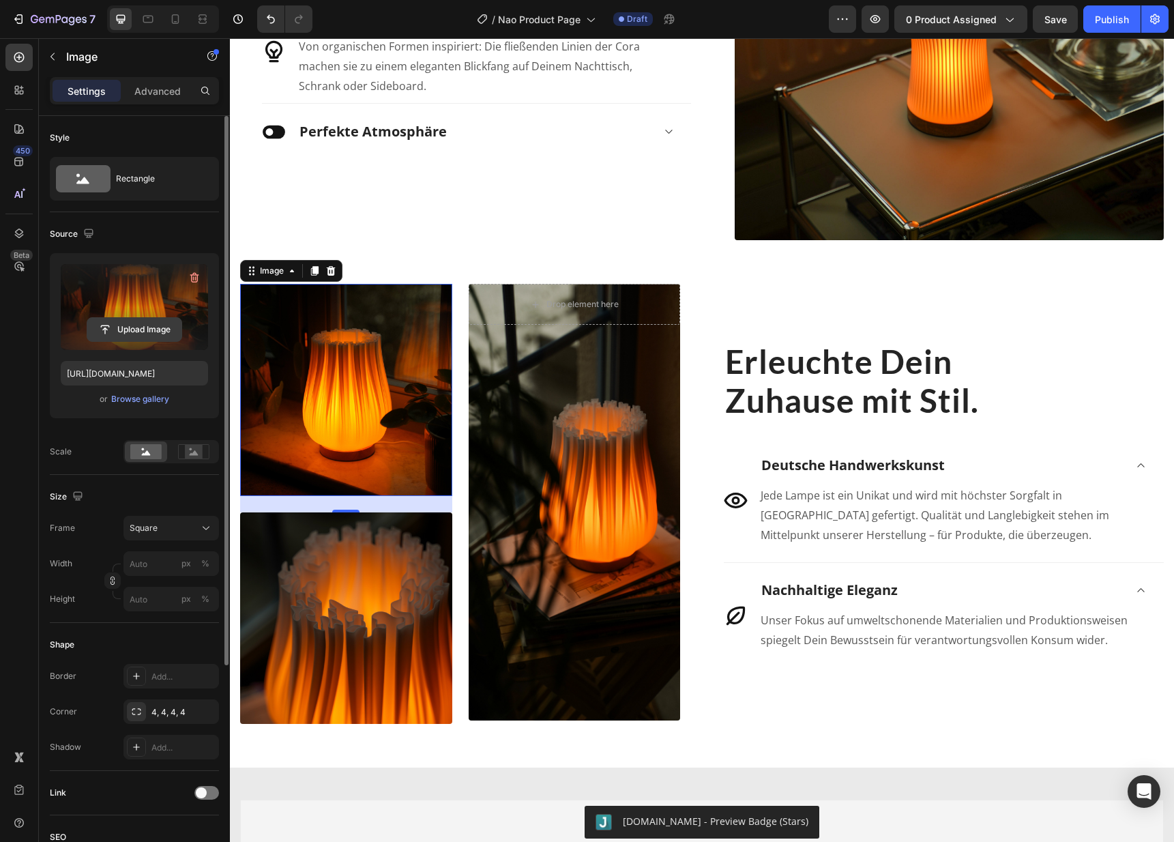
click at [136, 333] on input "file" at bounding box center [134, 329] width 94 height 23
click at [153, 398] on div "Browse gallery" at bounding box center [140, 399] width 58 height 12
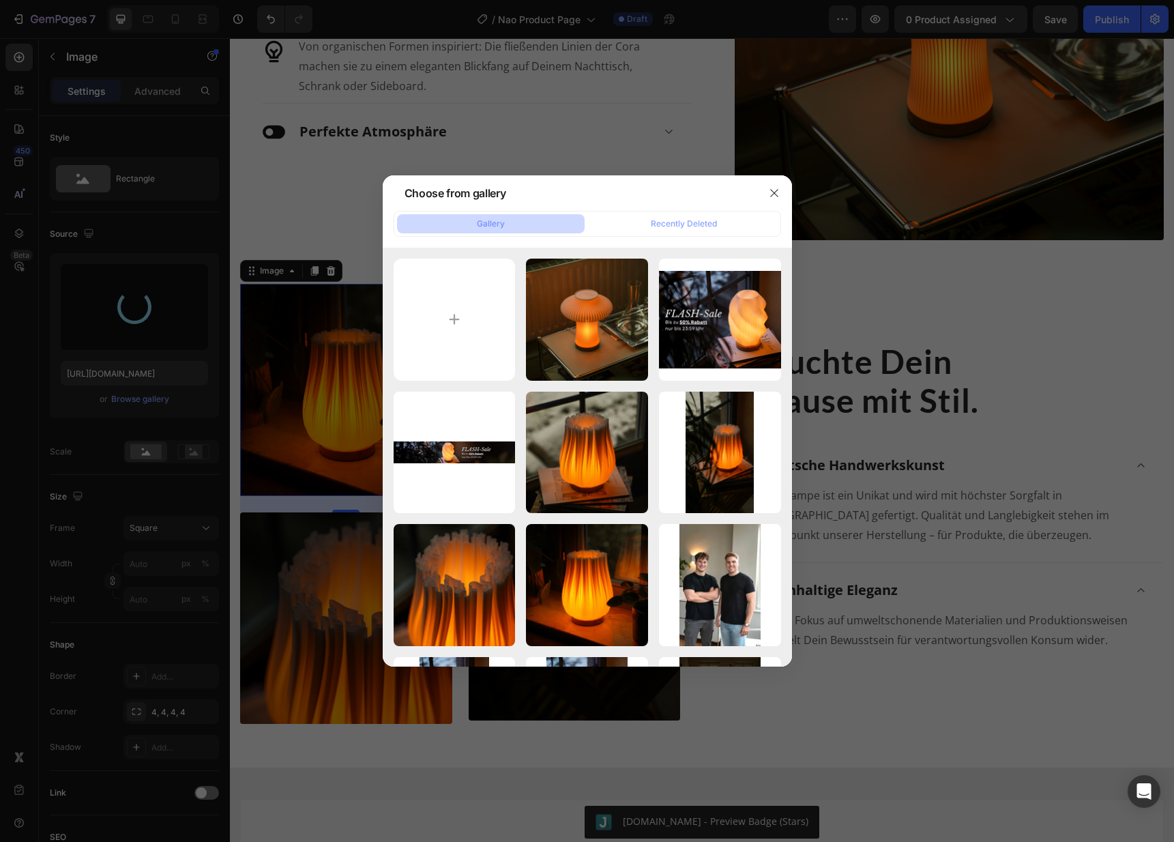
type input "[URL][DOMAIN_NAME]"
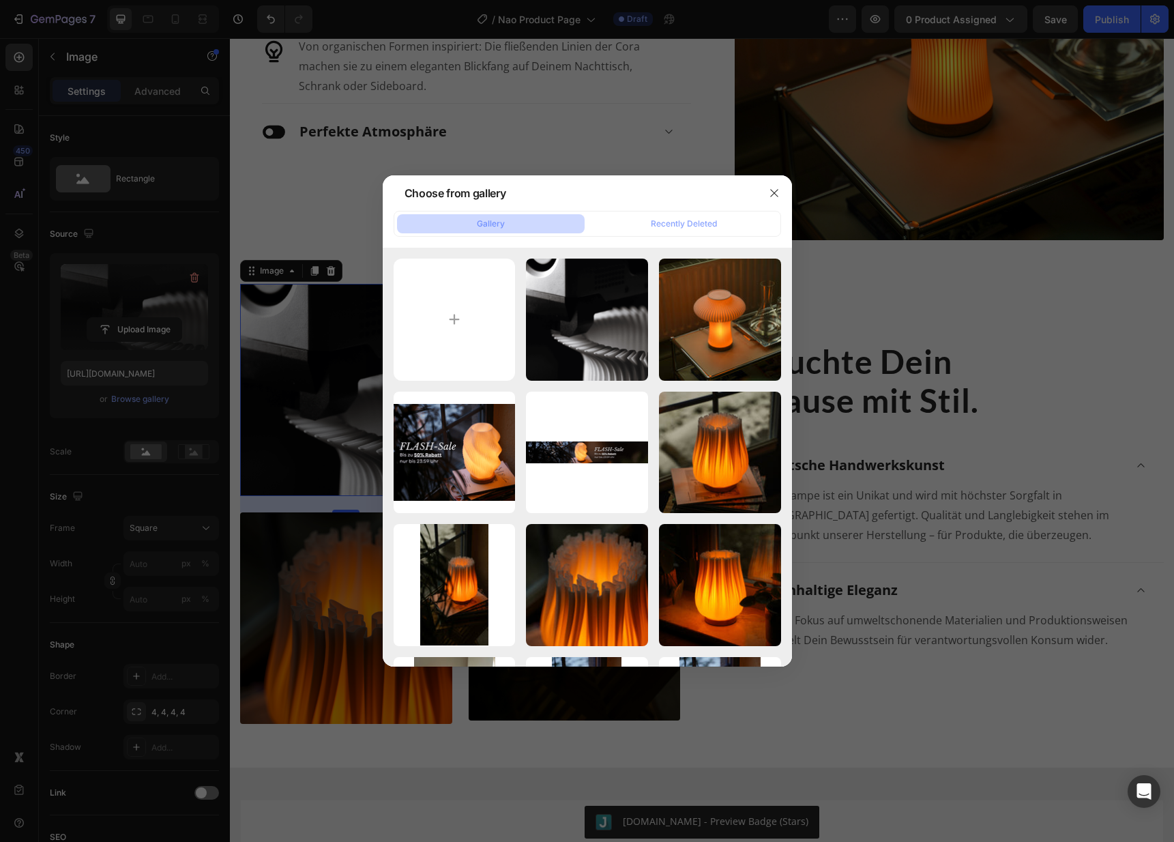
click at [306, 467] on div at bounding box center [587, 421] width 1174 height 842
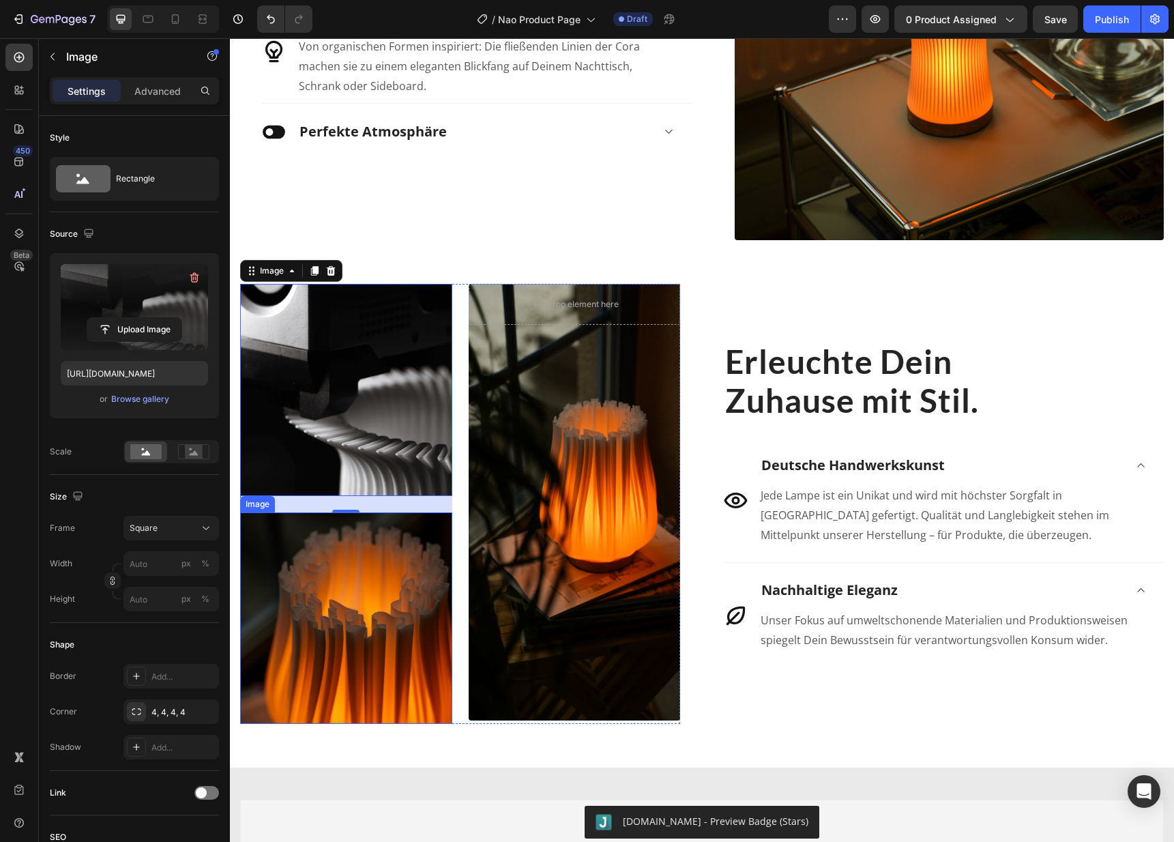
click at [345, 586] on img at bounding box center [346, 618] width 212 height 212
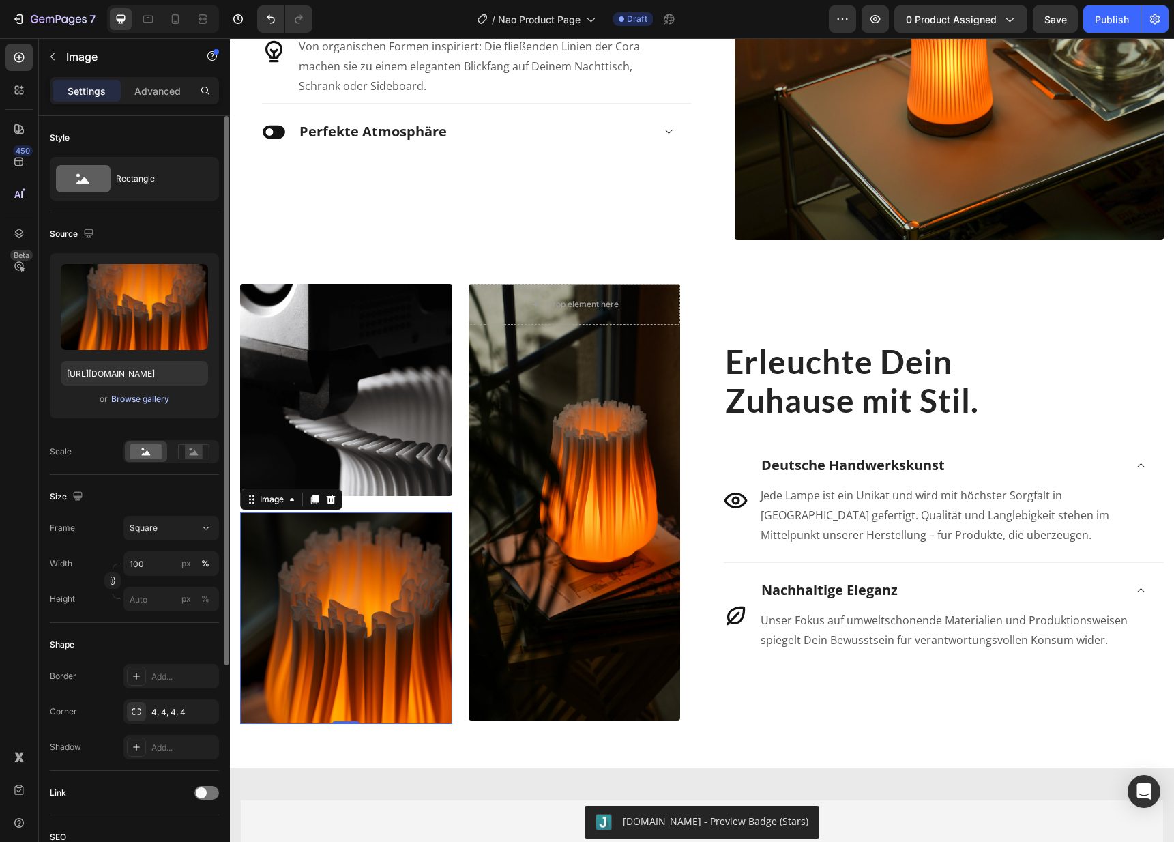
click at [148, 400] on div "Browse gallery" at bounding box center [140, 399] width 58 height 12
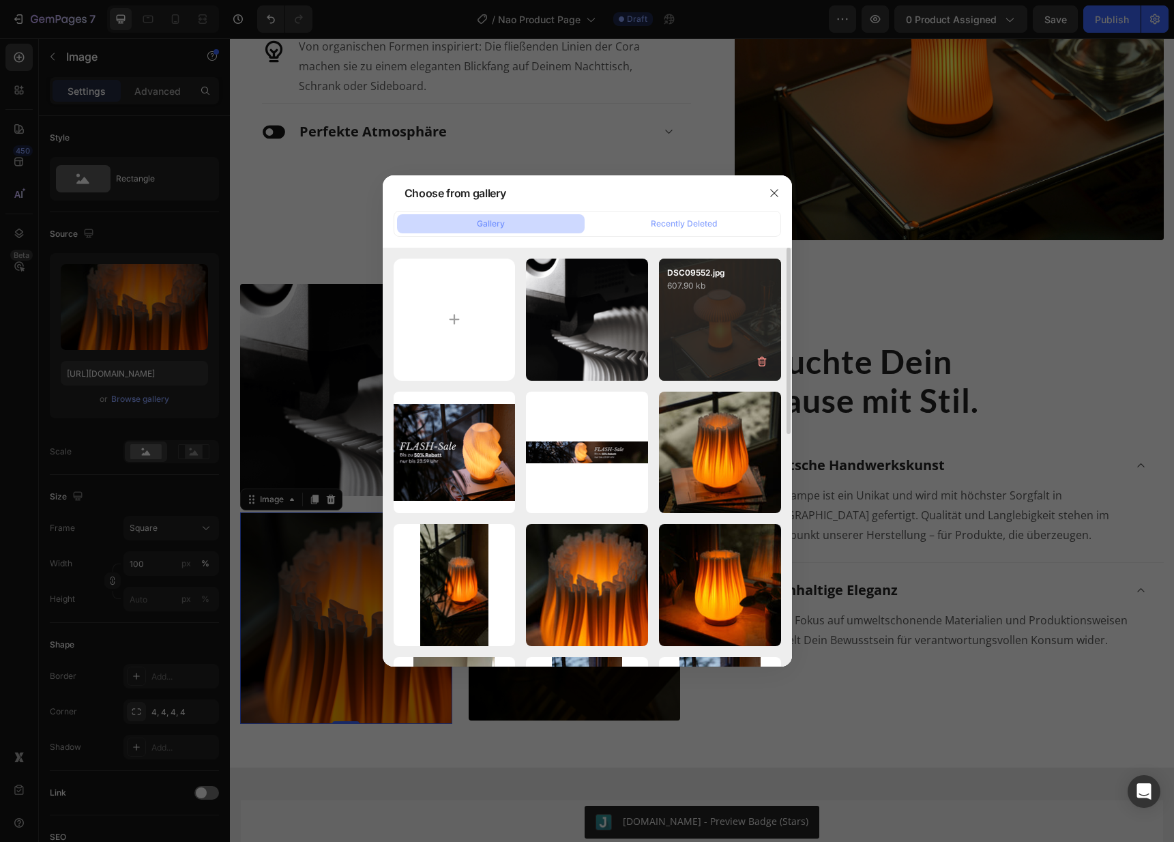
click at [729, 313] on div "DSC09552.jpg 607.90 kb" at bounding box center [720, 319] width 122 height 122
type input "[URL][DOMAIN_NAME]"
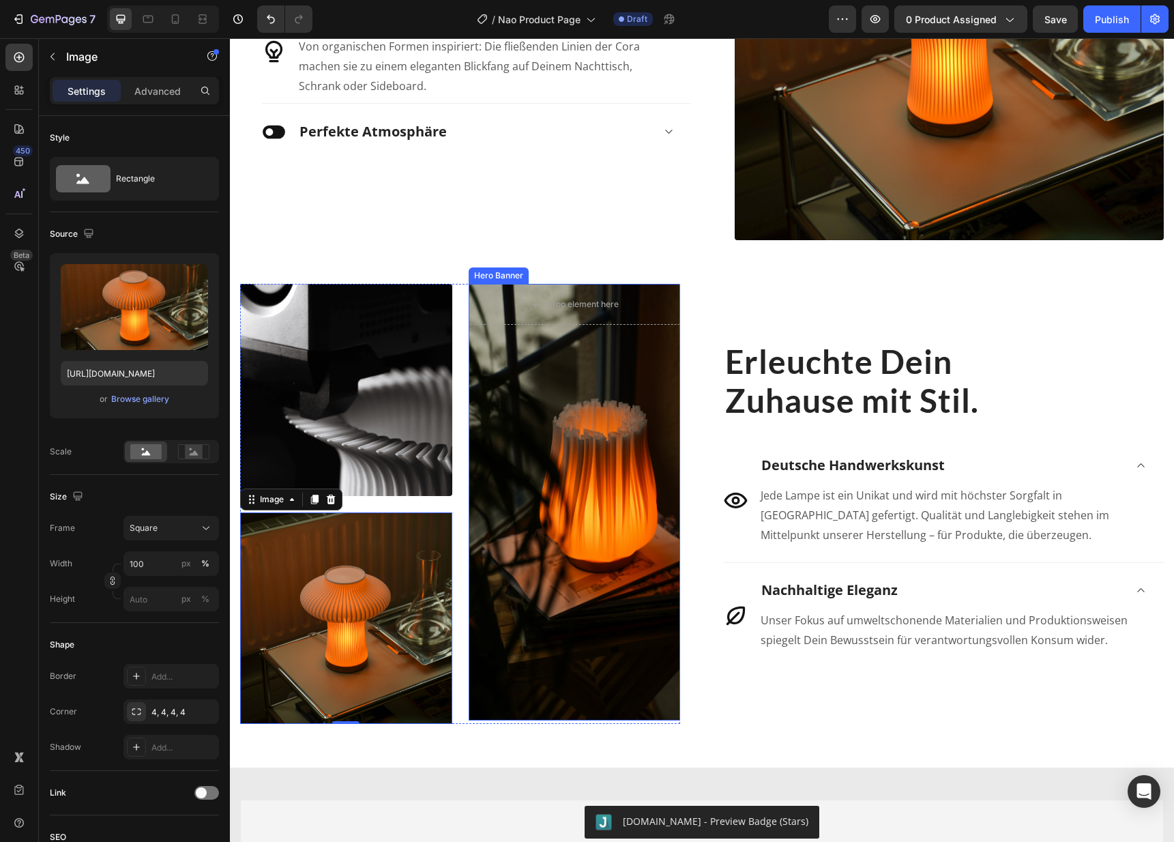
click at [571, 429] on div "Overlay" at bounding box center [575, 502] width 212 height 436
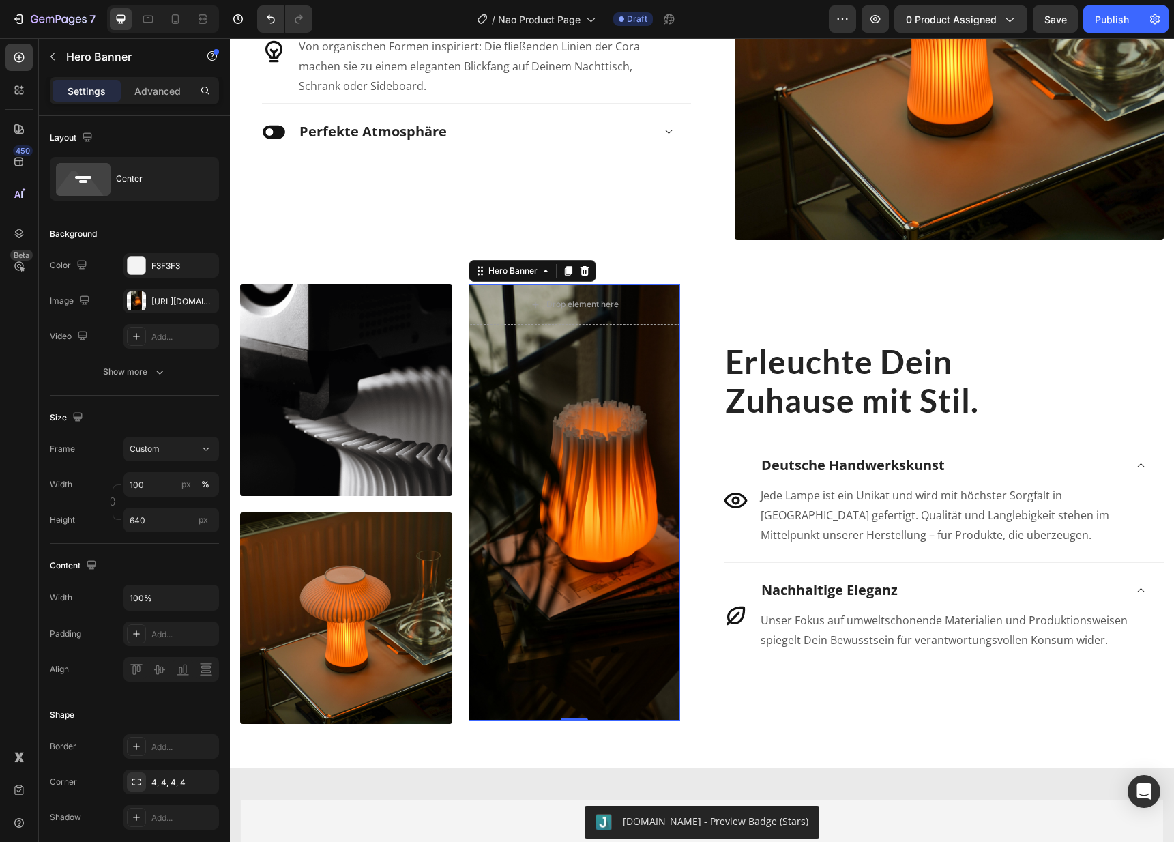
click at [578, 428] on div "Overlay" at bounding box center [575, 502] width 212 height 436
click at [581, 402] on div "Overlay" at bounding box center [575, 502] width 212 height 436
click at [154, 306] on div "[URL][DOMAIN_NAME]" at bounding box center [171, 301] width 40 height 12
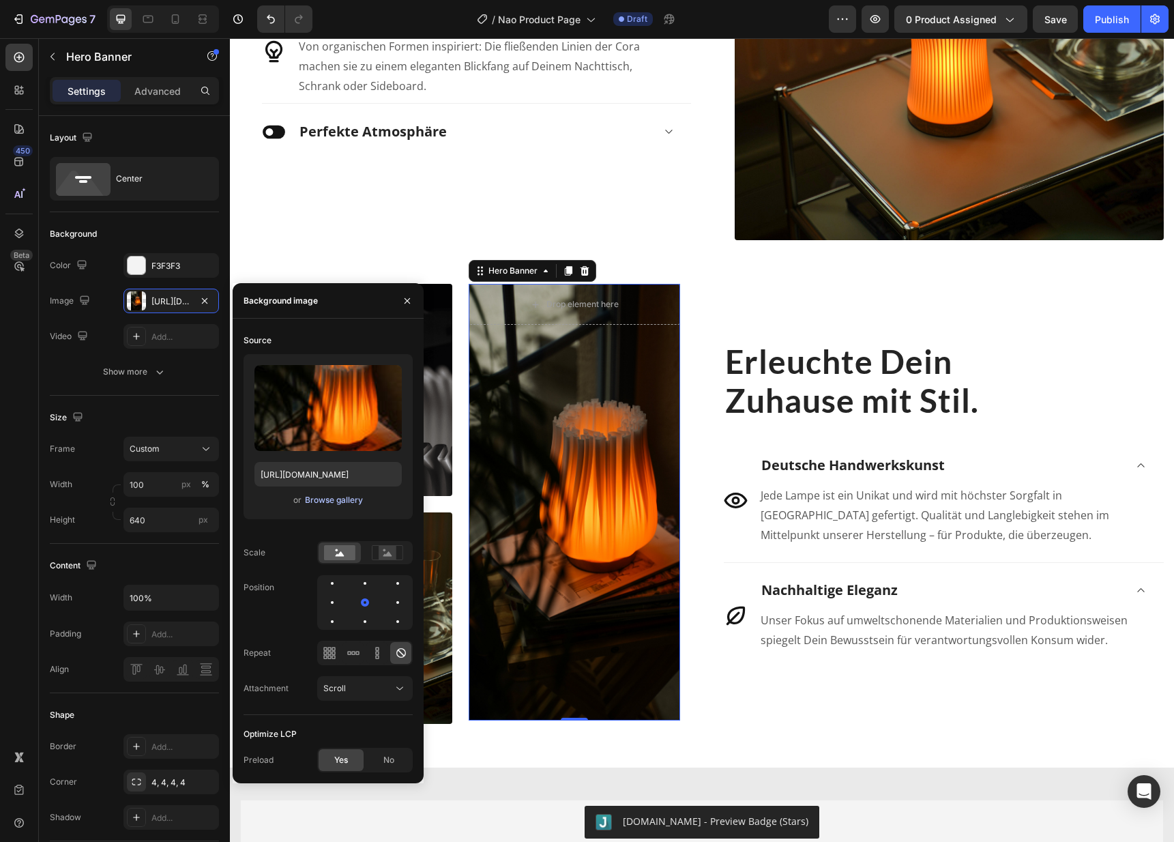
click at [338, 498] on div "Browse gallery" at bounding box center [334, 500] width 58 height 12
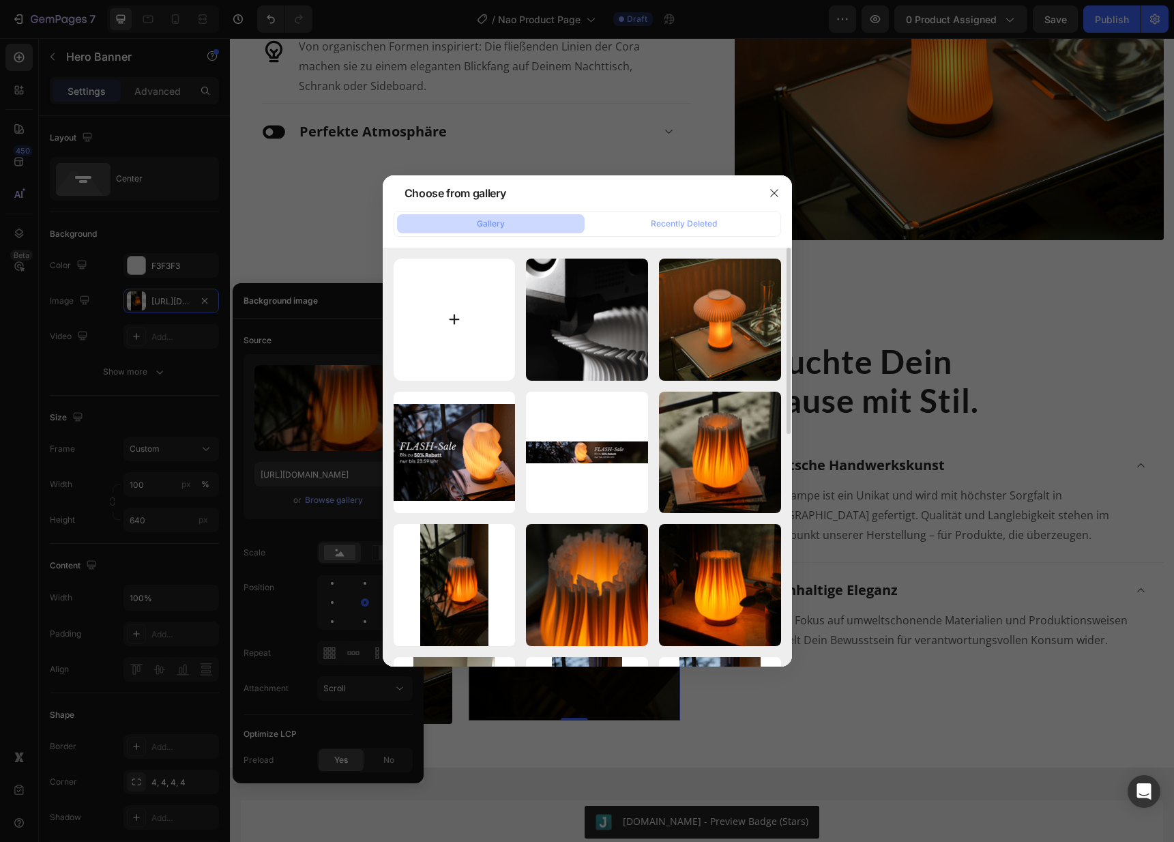
click at [437, 330] on input "file" at bounding box center [454, 319] width 122 height 122
type input "C:\fakepath\DSC09525.jpg"
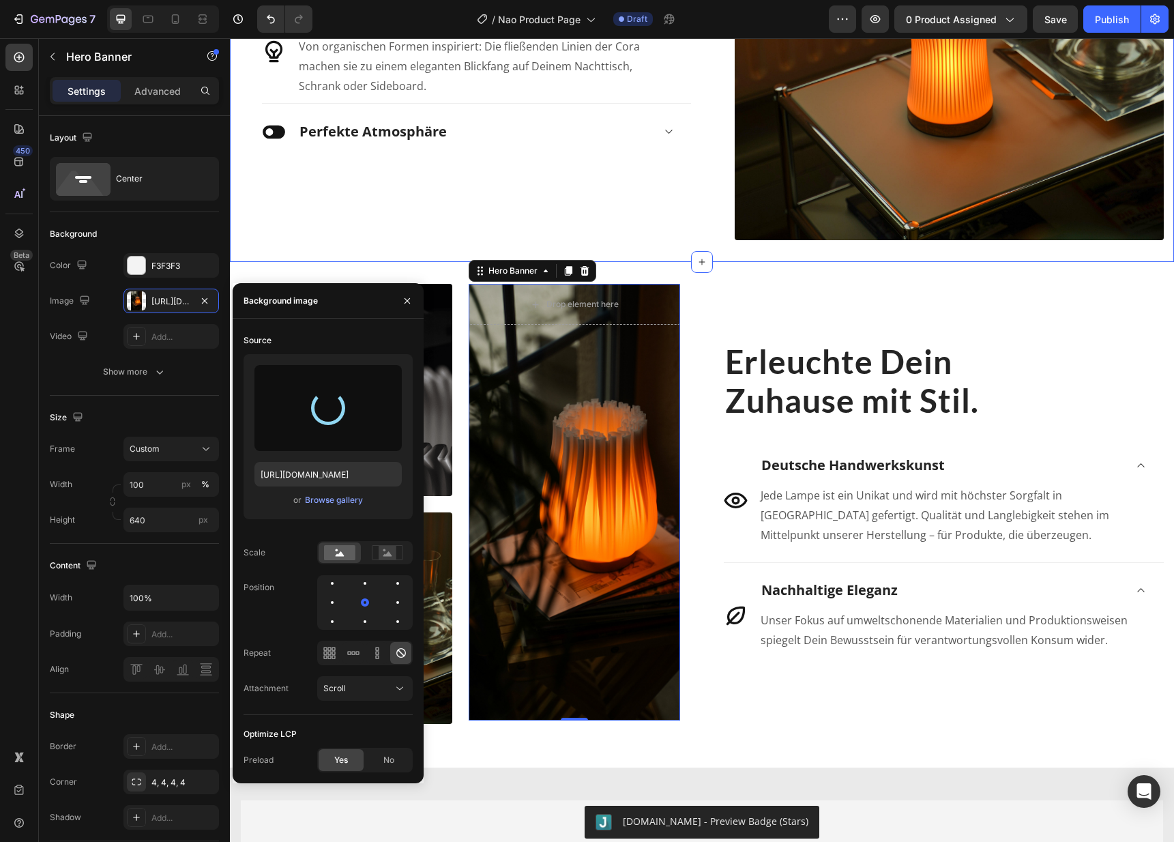
type input "[URL][DOMAIN_NAME]"
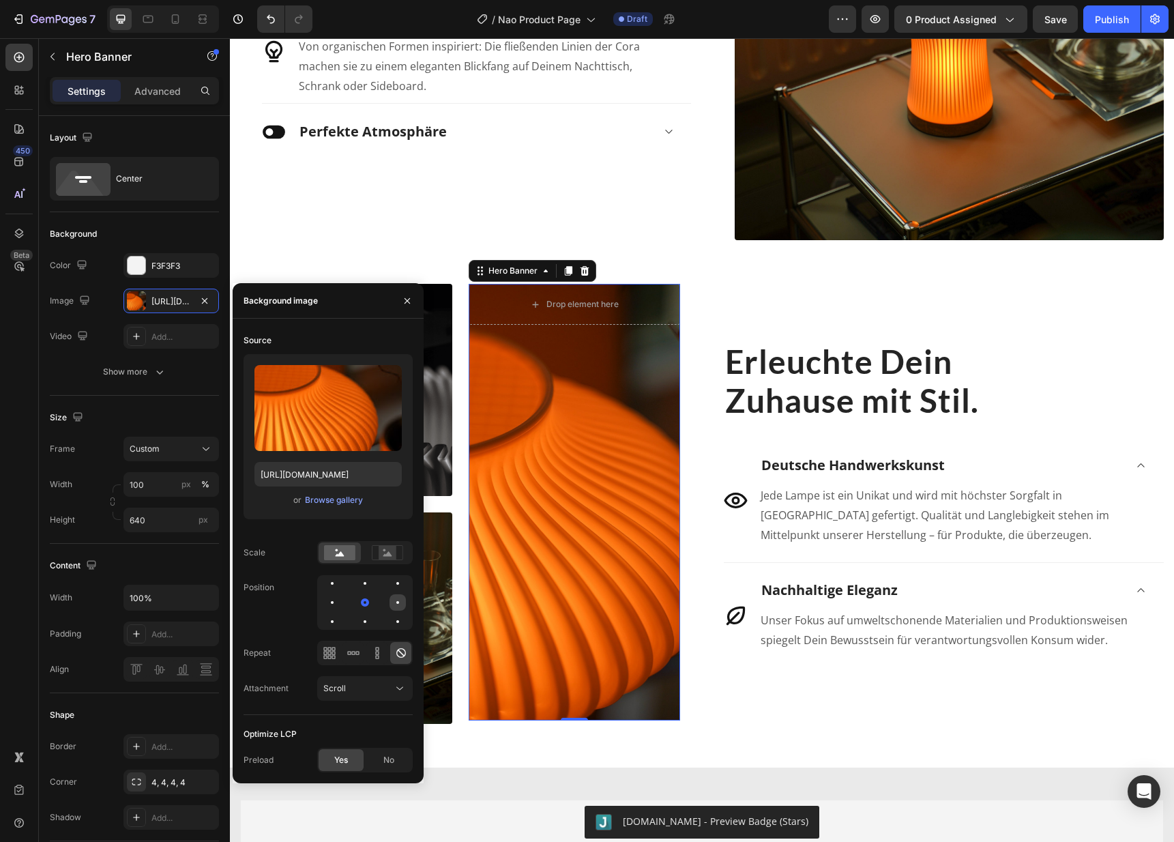
click at [340, 613] on div at bounding box center [332, 621] width 16 height 16
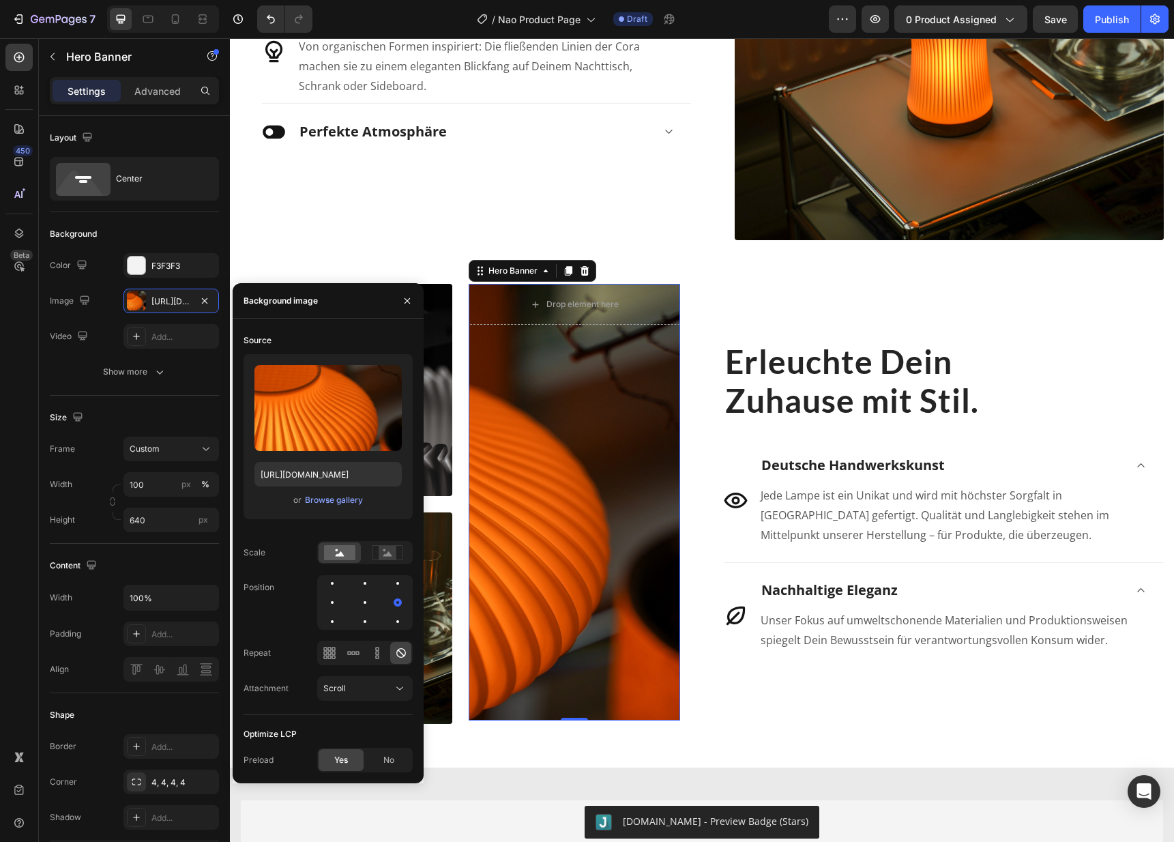
click at [374, 607] on div at bounding box center [364, 602] width 95 height 55
click at [389, 604] on div at bounding box center [397, 602] width 16 height 16
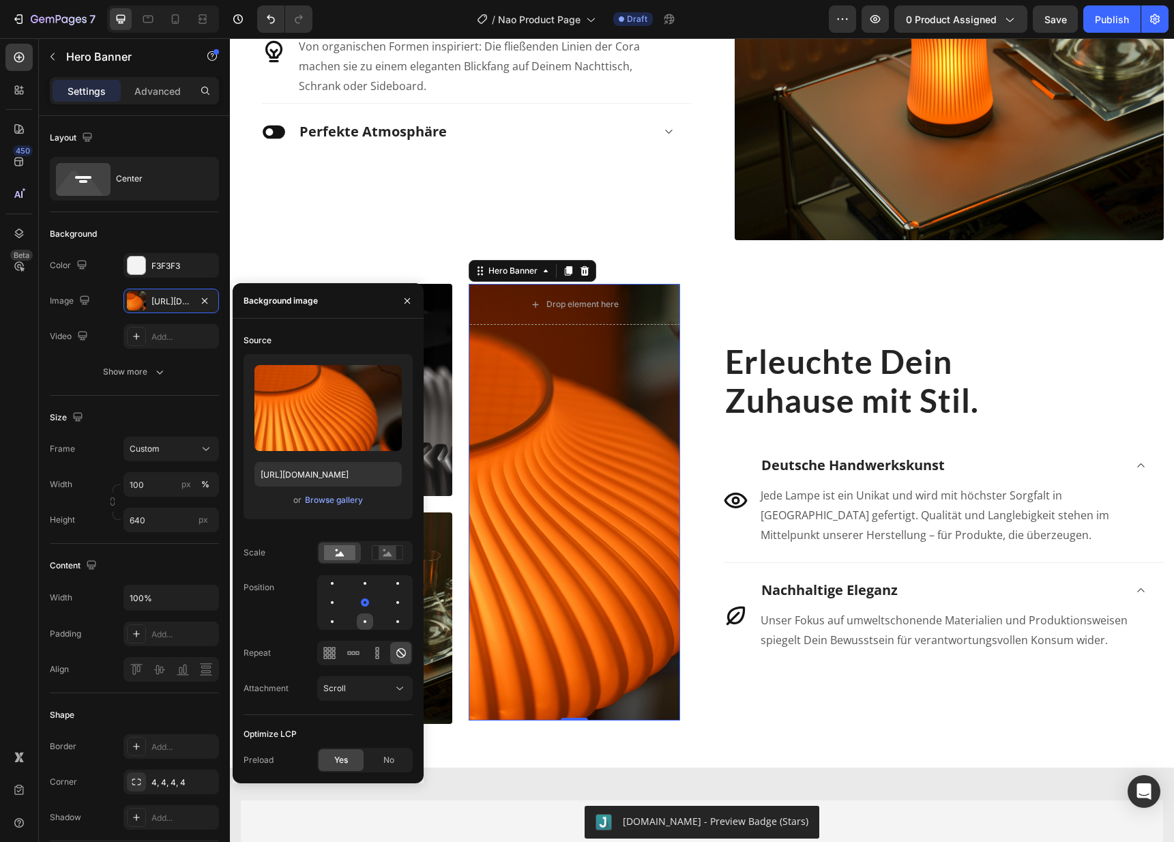
click at [389, 623] on div at bounding box center [397, 621] width 16 height 16
click at [381, 561] on div at bounding box center [387, 552] width 42 height 20
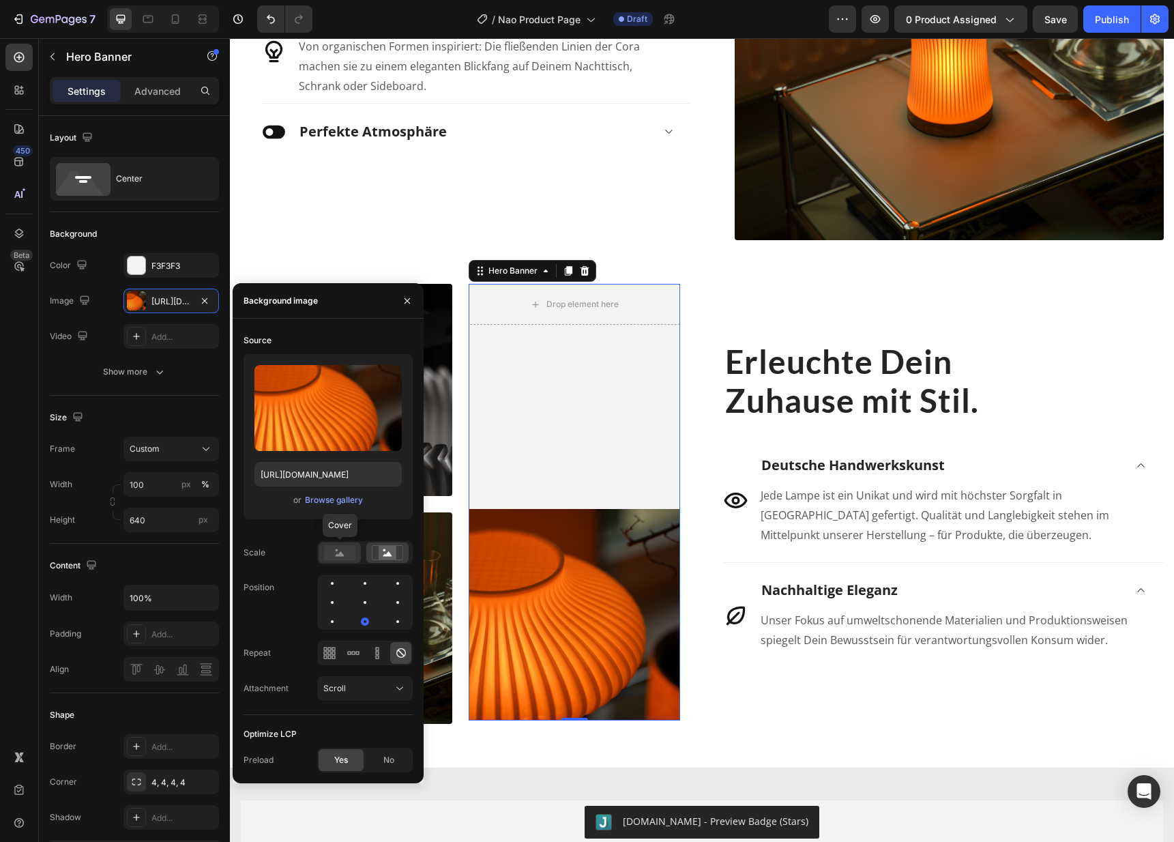
click at [338, 548] on rect at bounding box center [339, 552] width 31 height 15
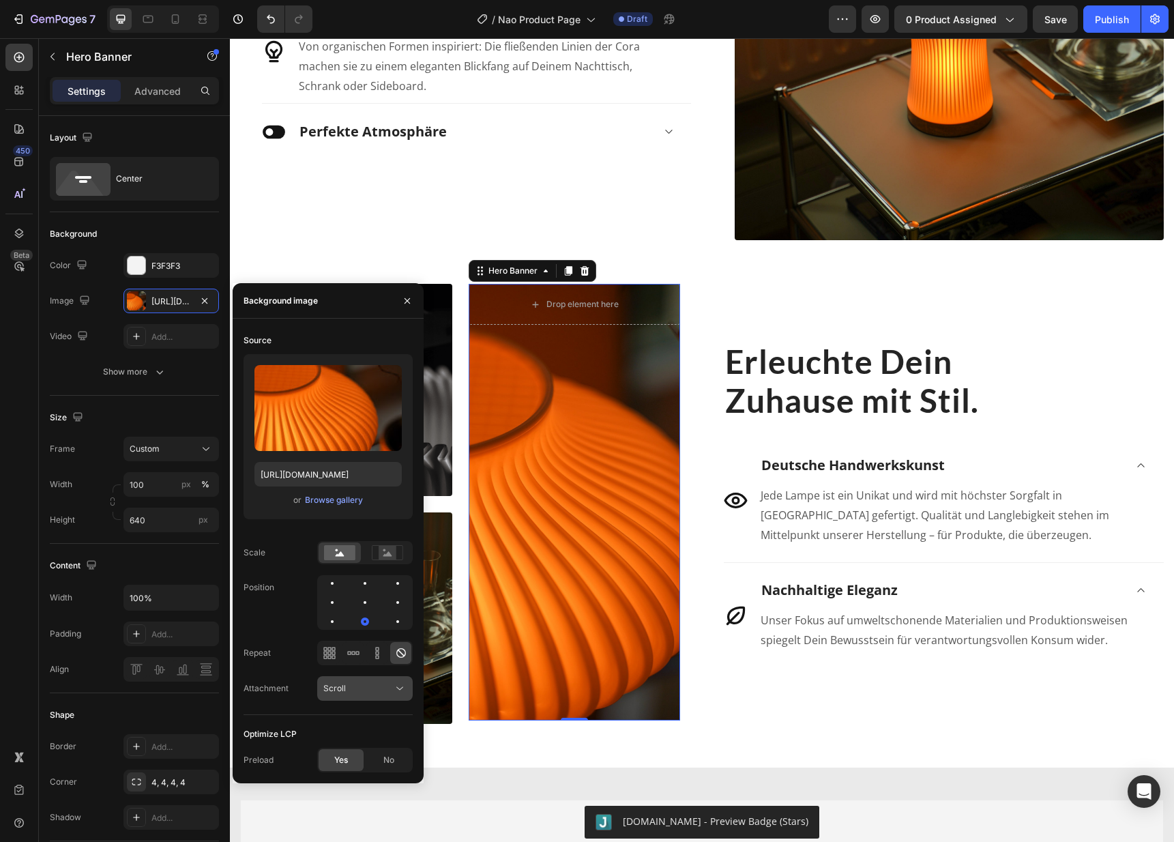
click at [378, 691] on div "Scroll" at bounding box center [358, 688] width 70 height 12
click at [379, 691] on div "Scroll" at bounding box center [358, 688] width 70 height 12
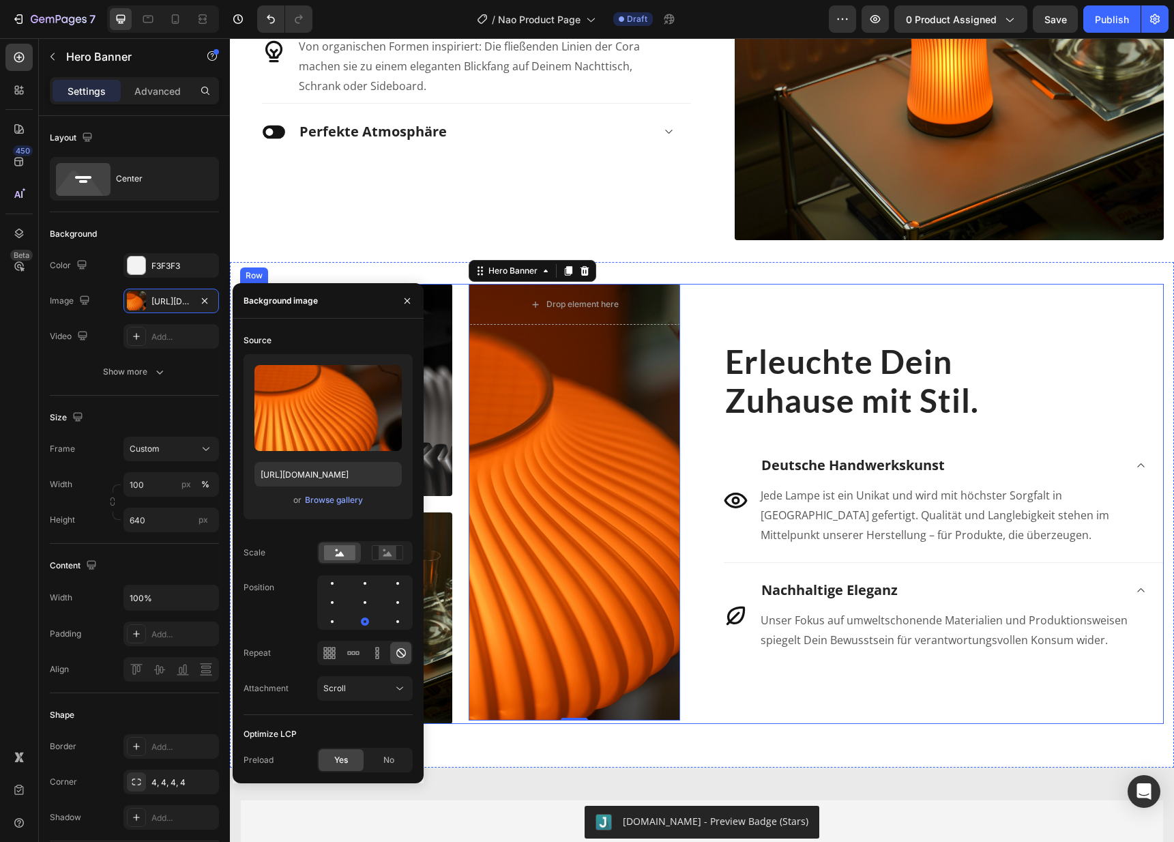
click at [795, 672] on div "Erleuchte Dein Zuhause mit Stil. Heading Icon Deutsche Handwerkskunst Jede Lamp…" at bounding box center [944, 504] width 440 height 440
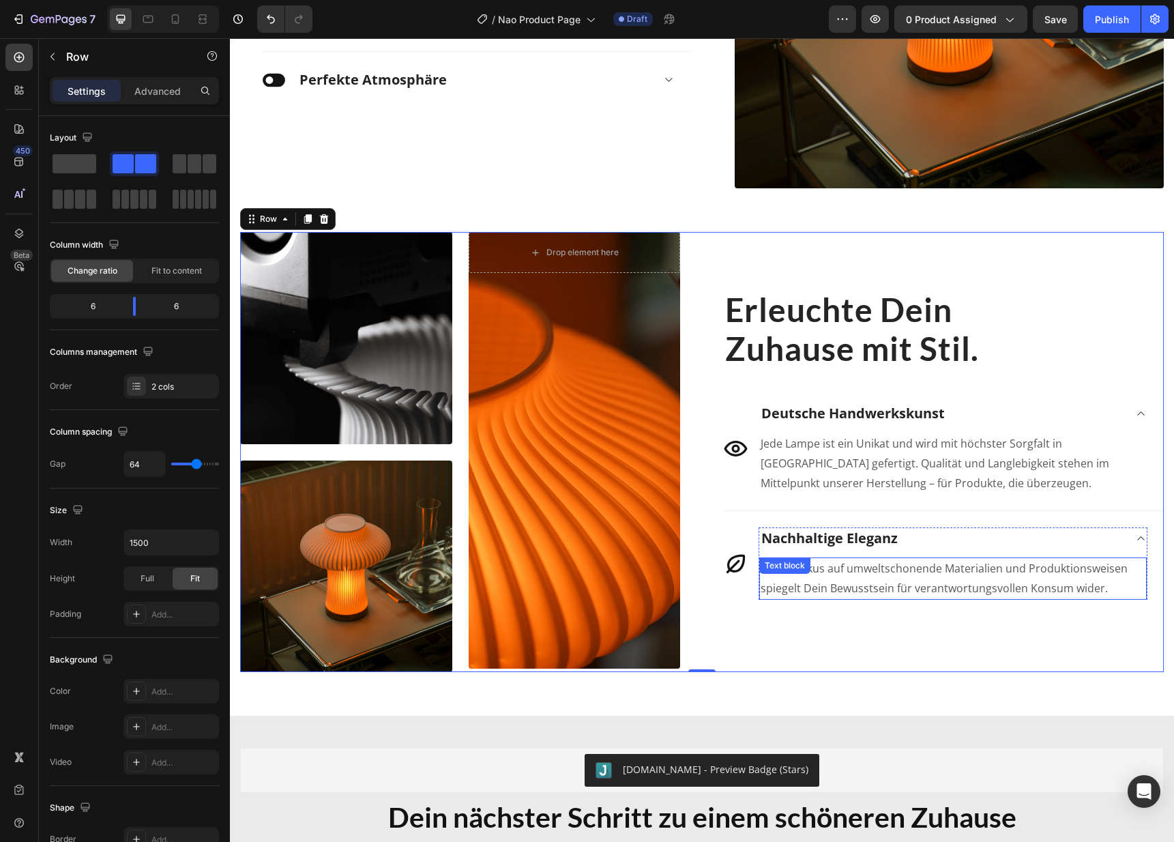
scroll to position [1817, 0]
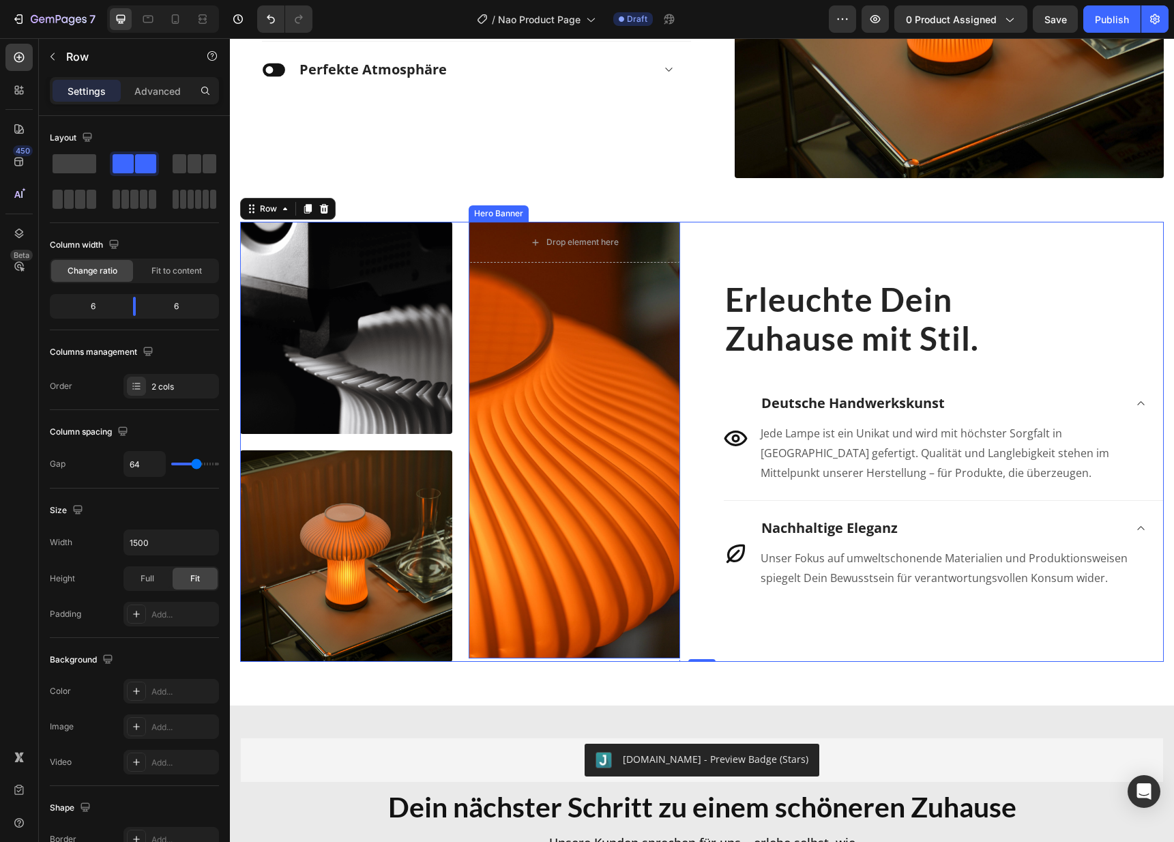
click at [560, 363] on div "Overlay" at bounding box center [575, 440] width 212 height 436
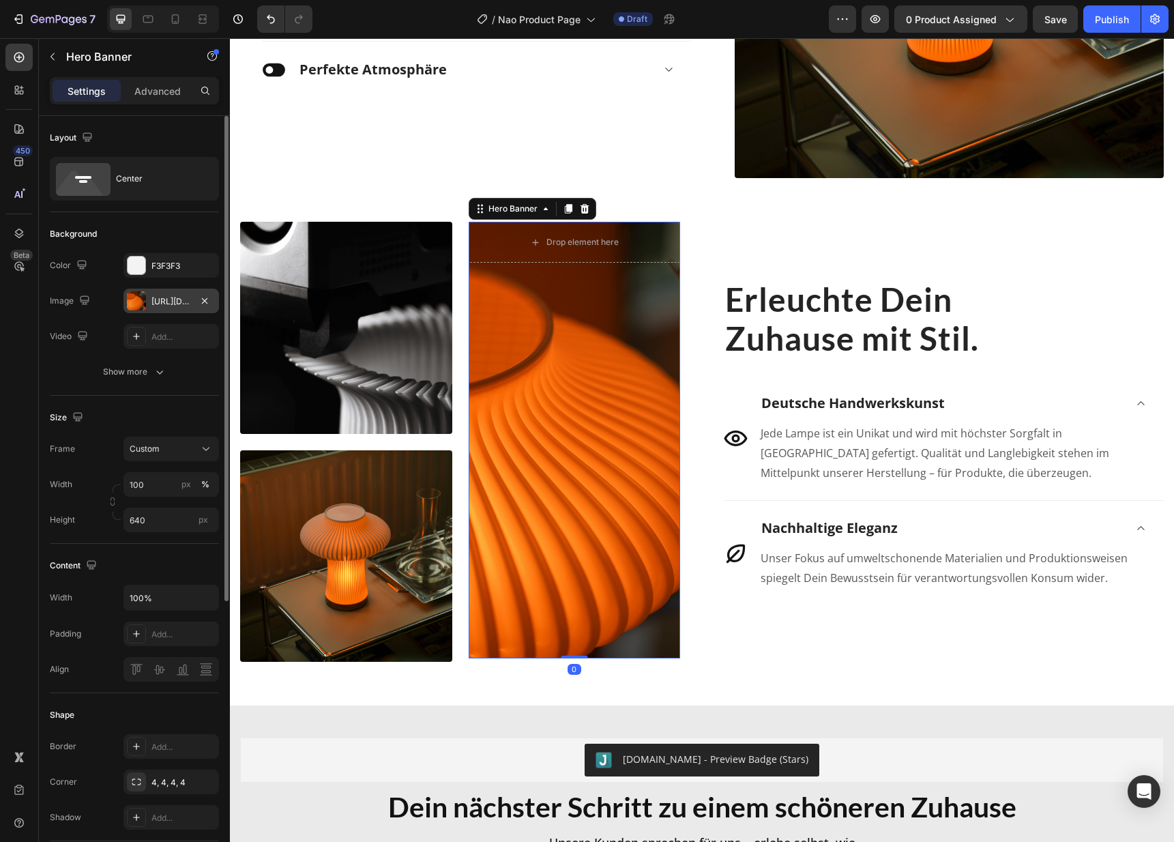
click at [149, 297] on div "[URL][DOMAIN_NAME]" at bounding box center [170, 300] width 95 height 25
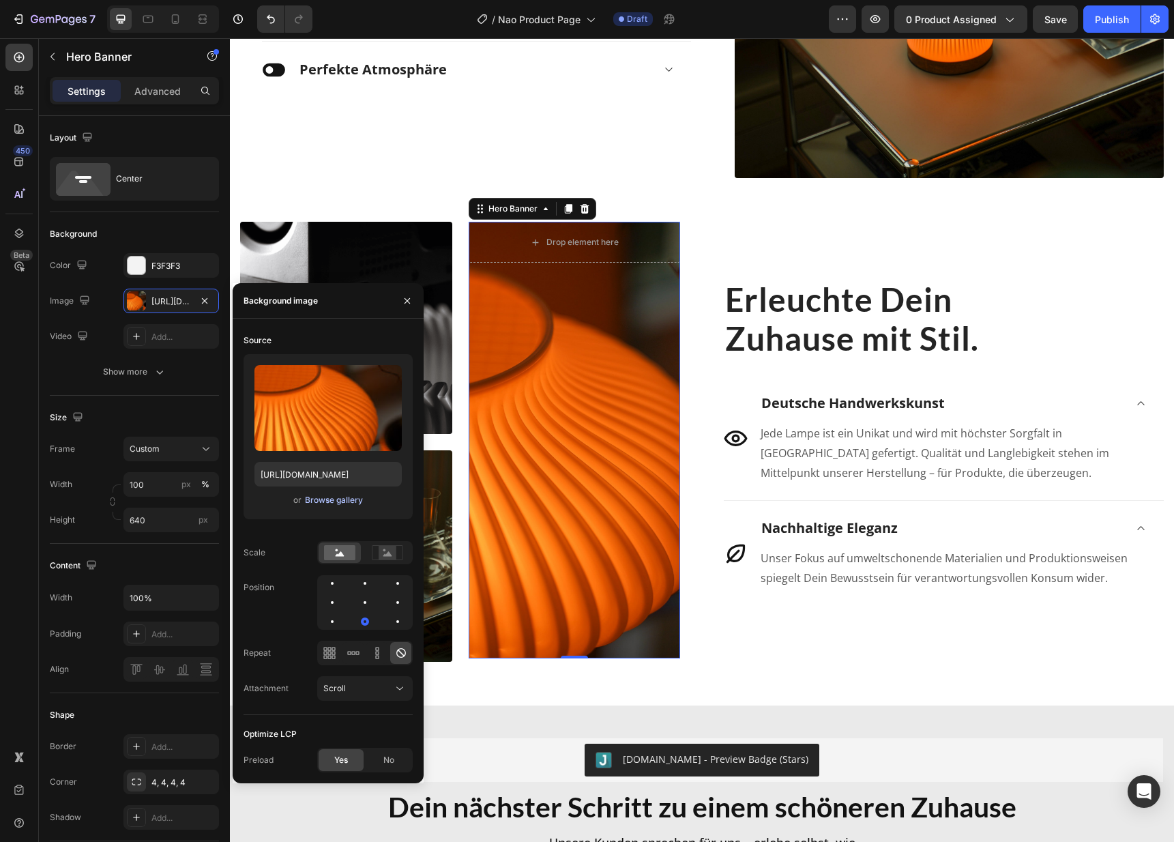
click at [340, 502] on div "Browse gallery" at bounding box center [334, 500] width 58 height 12
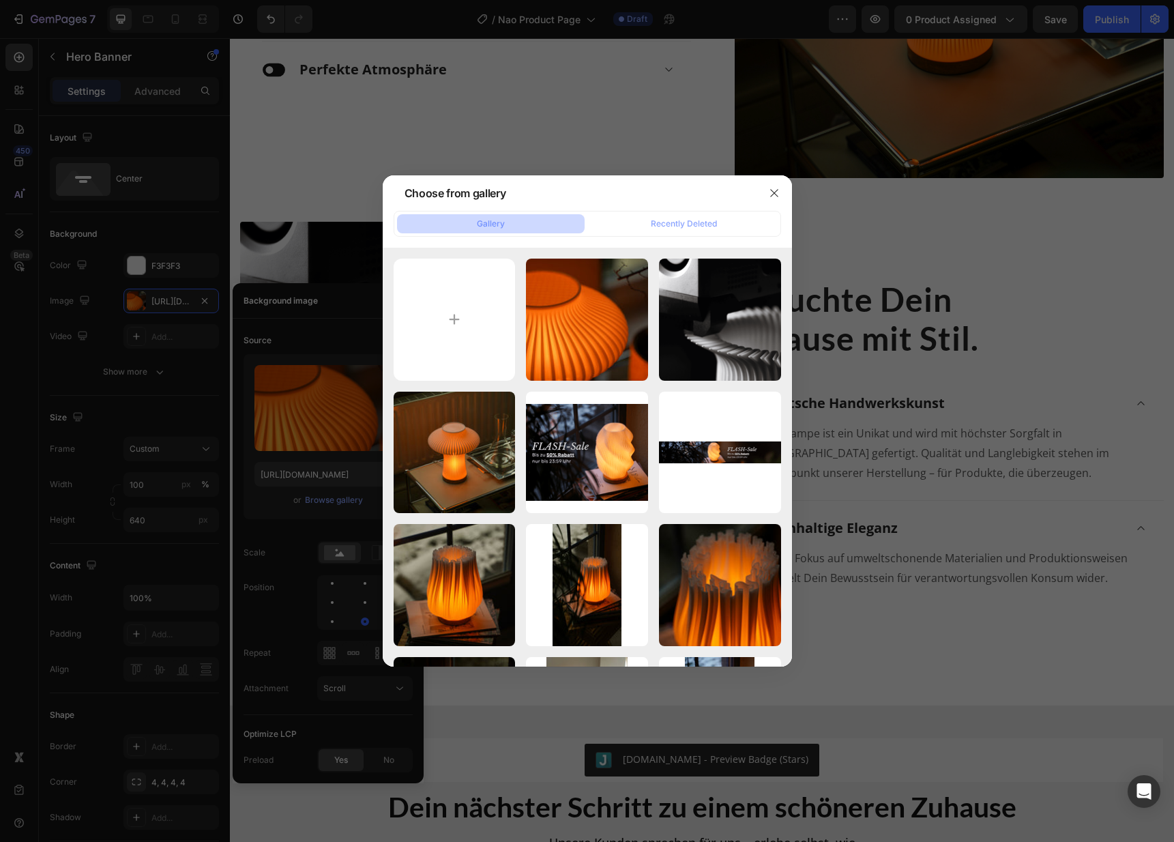
type input "C:\fakepath\DSC09548.jpg"
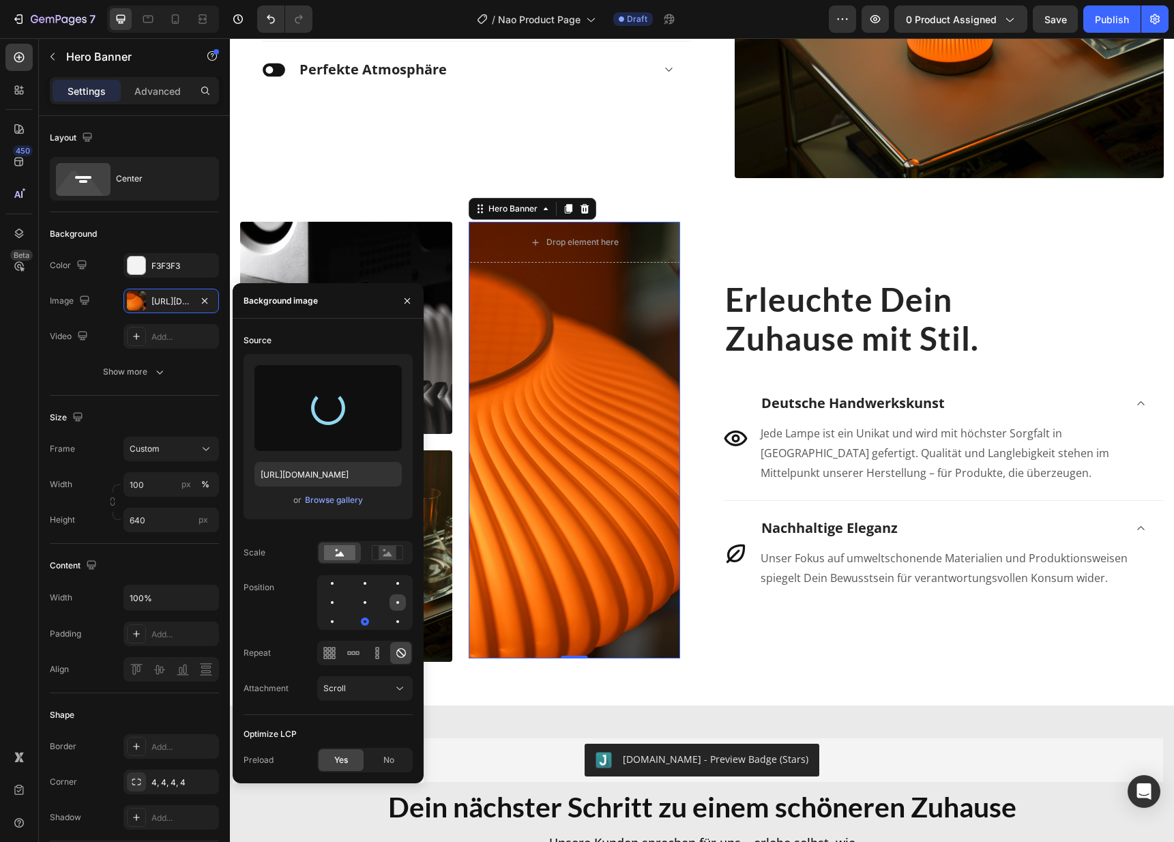
click at [340, 613] on div at bounding box center [332, 621] width 16 height 16
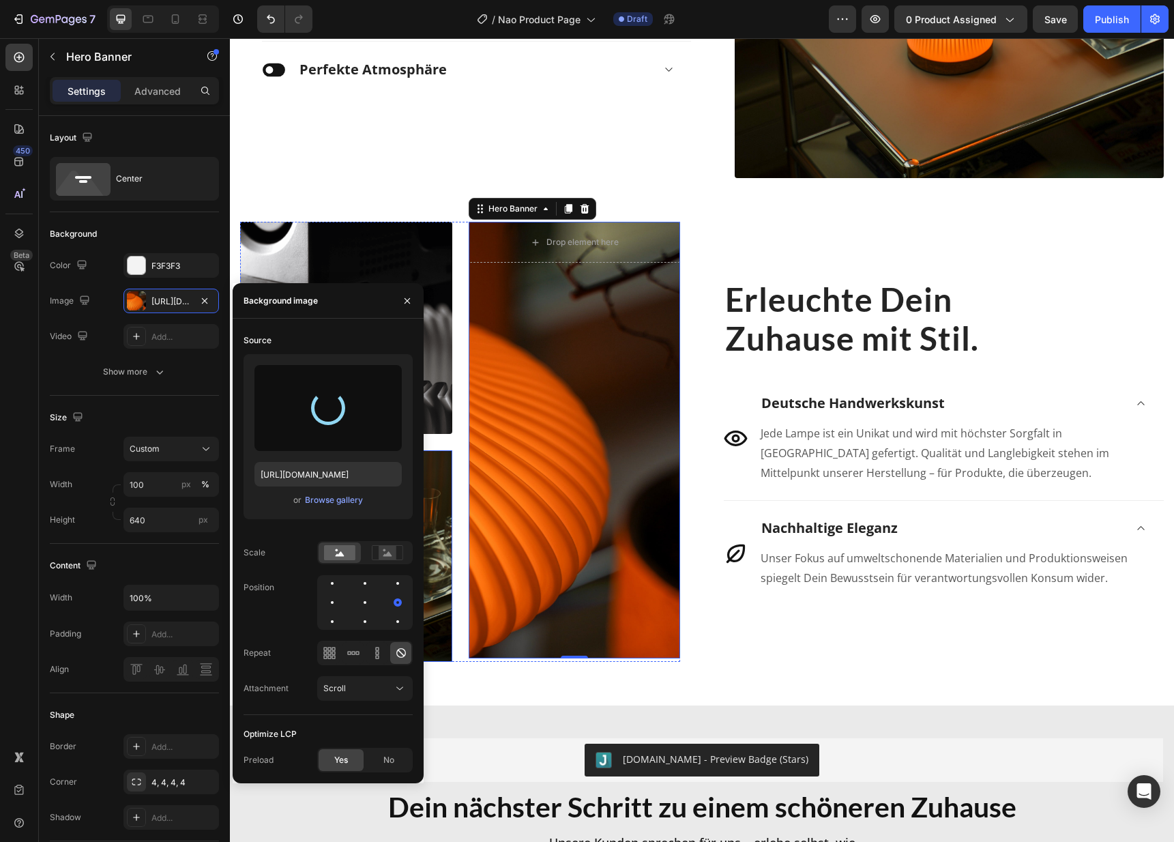
type input "[URL][DOMAIN_NAME]"
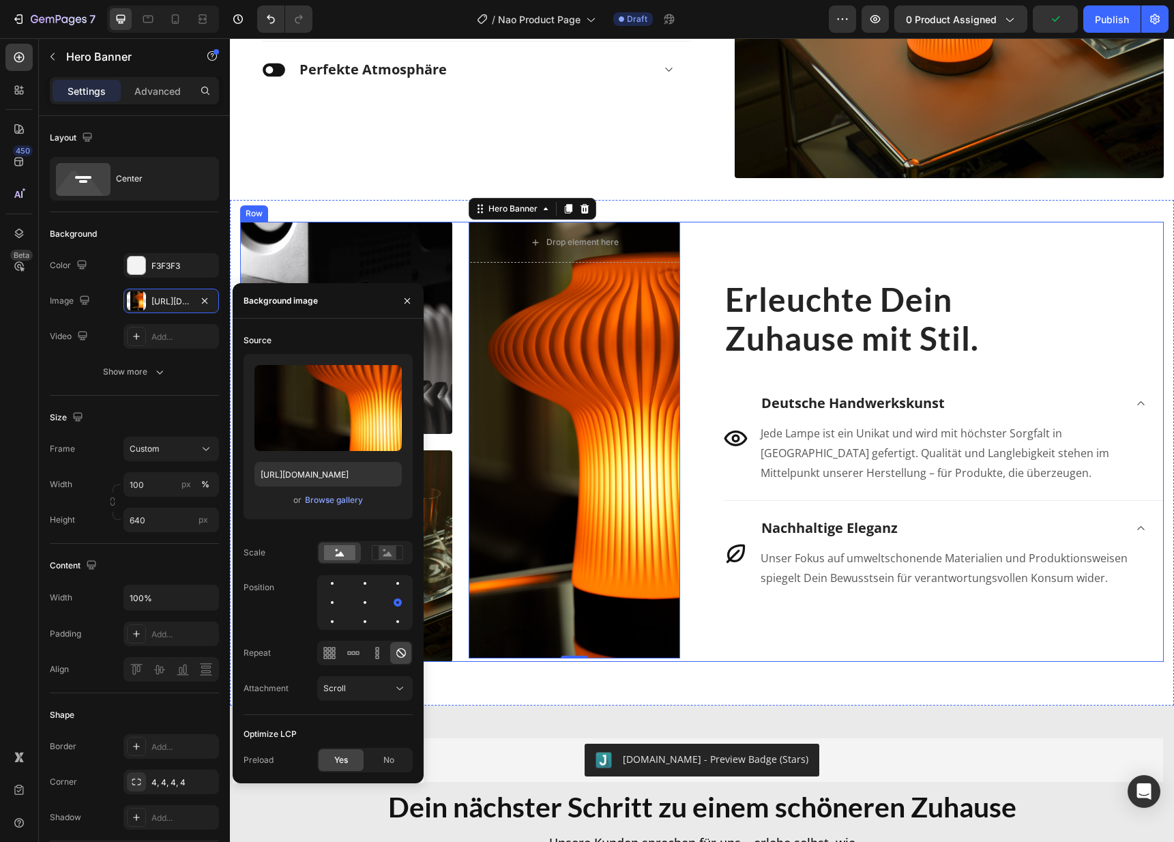
click at [803, 638] on div "Erleuchte Dein Zuhause mit Stil. Heading Icon Deutsche Handwerkskunst Jede Lamp…" at bounding box center [944, 442] width 440 height 440
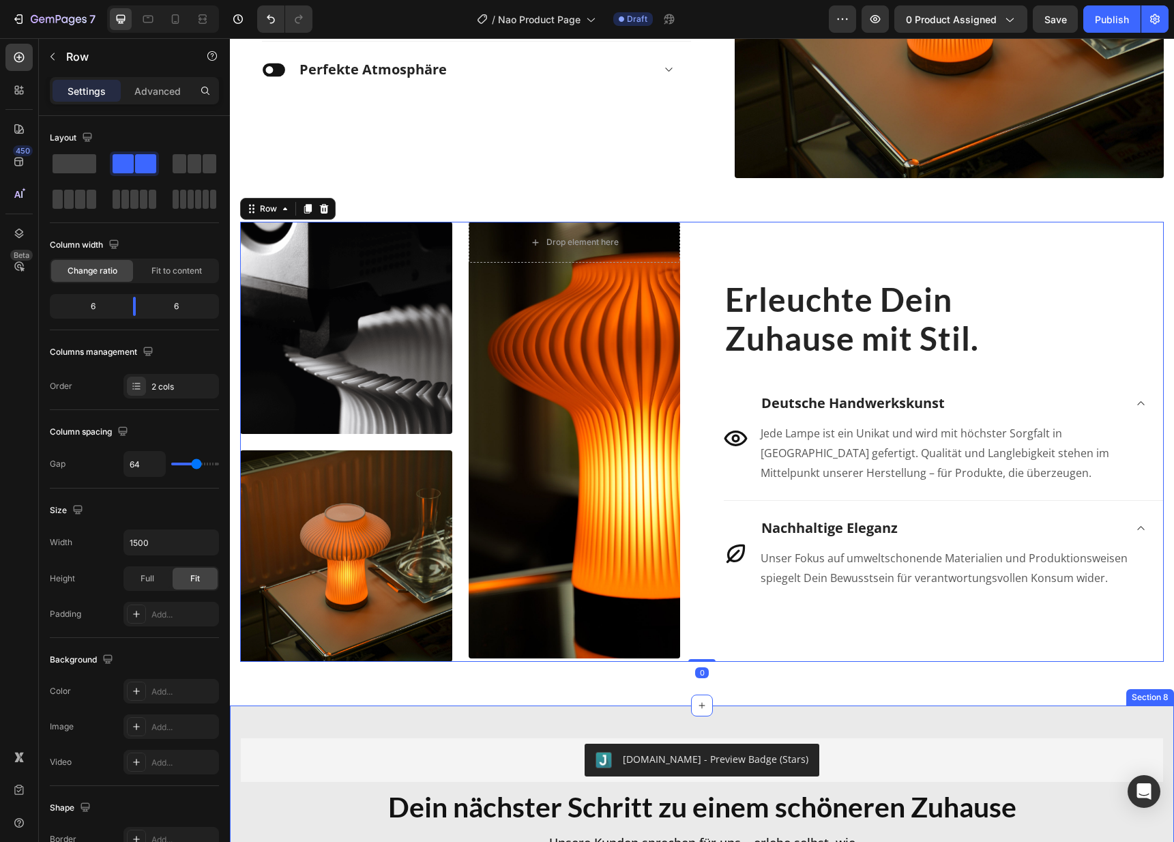
click at [1009, 713] on div "[DOMAIN_NAME] - Preview Badge (Stars) [DOMAIN_NAME] Dein nächster Schritt zu ei…" at bounding box center [702, 853] width 944 height 296
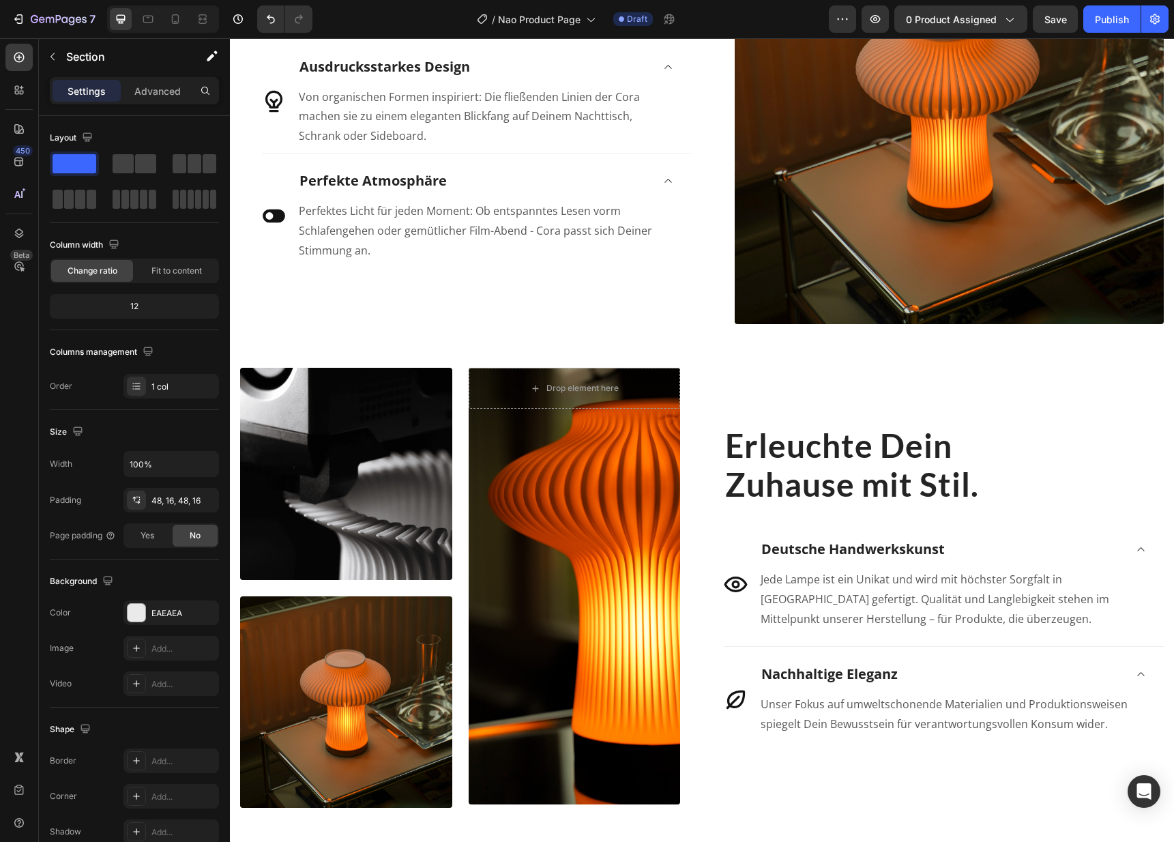
scroll to position [1493, 0]
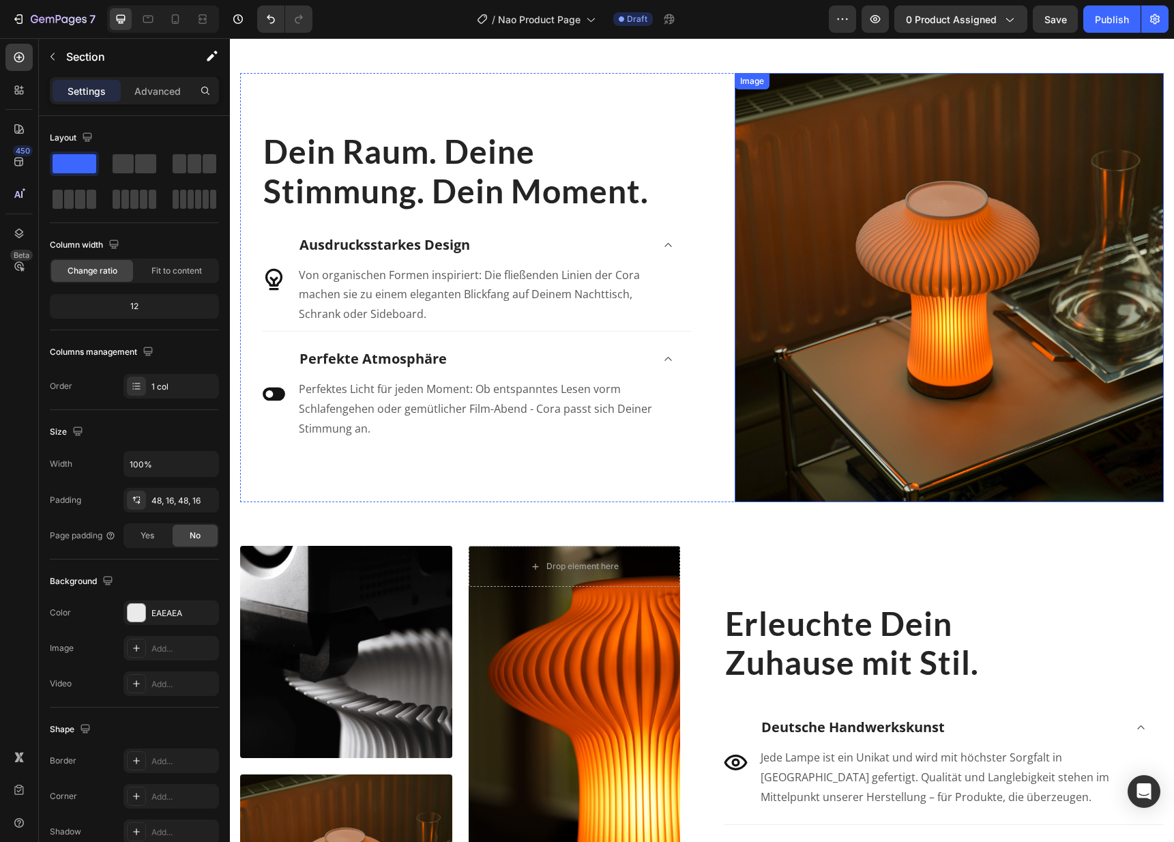
click at [968, 415] on img at bounding box center [948, 287] width 429 height 429
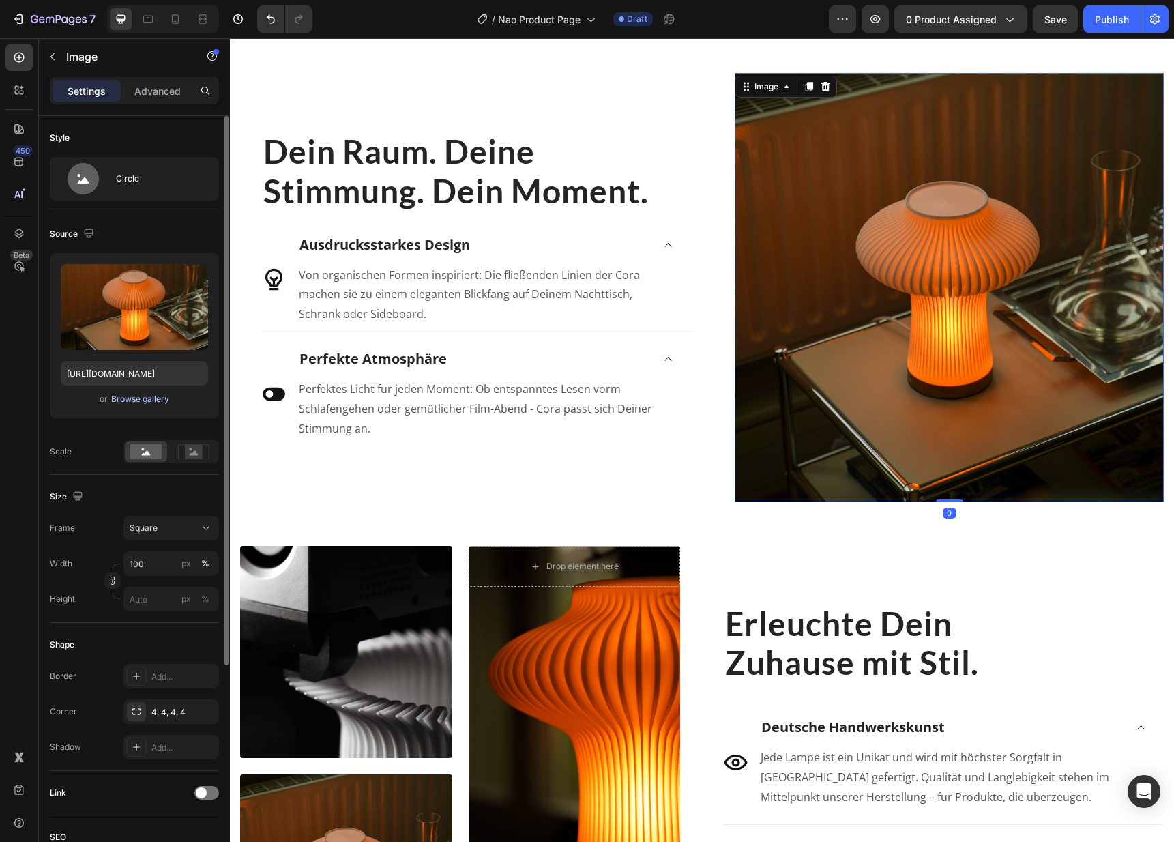
click at [155, 396] on div "Browse gallery" at bounding box center [140, 399] width 58 height 12
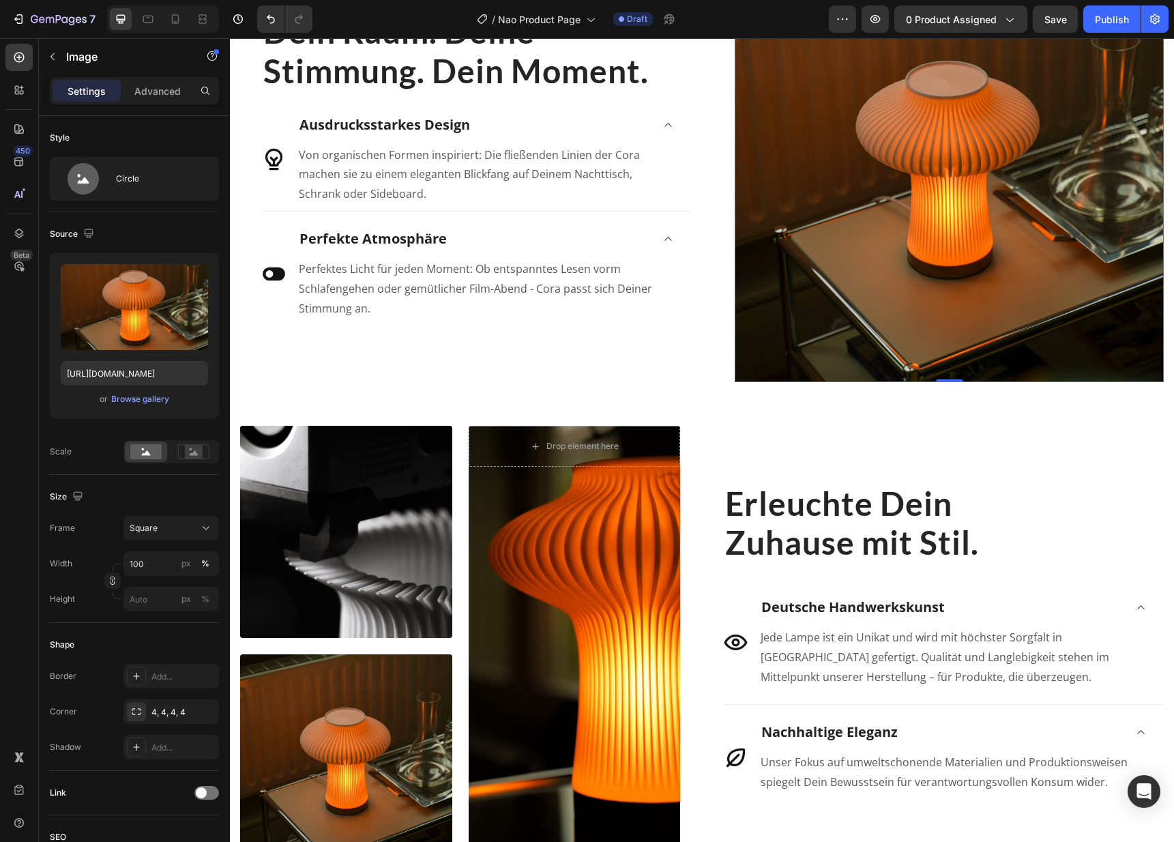
scroll to position [1636, 0]
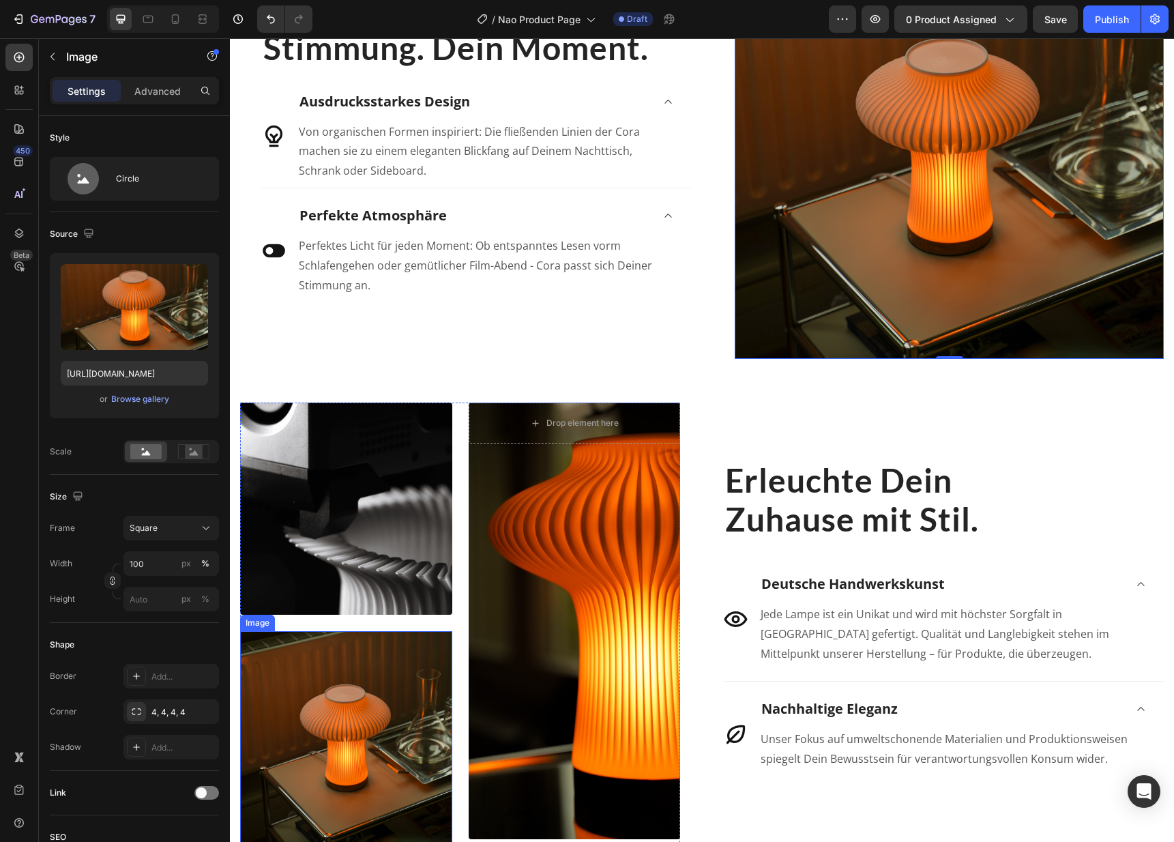
click at [355, 738] on img at bounding box center [346, 737] width 212 height 212
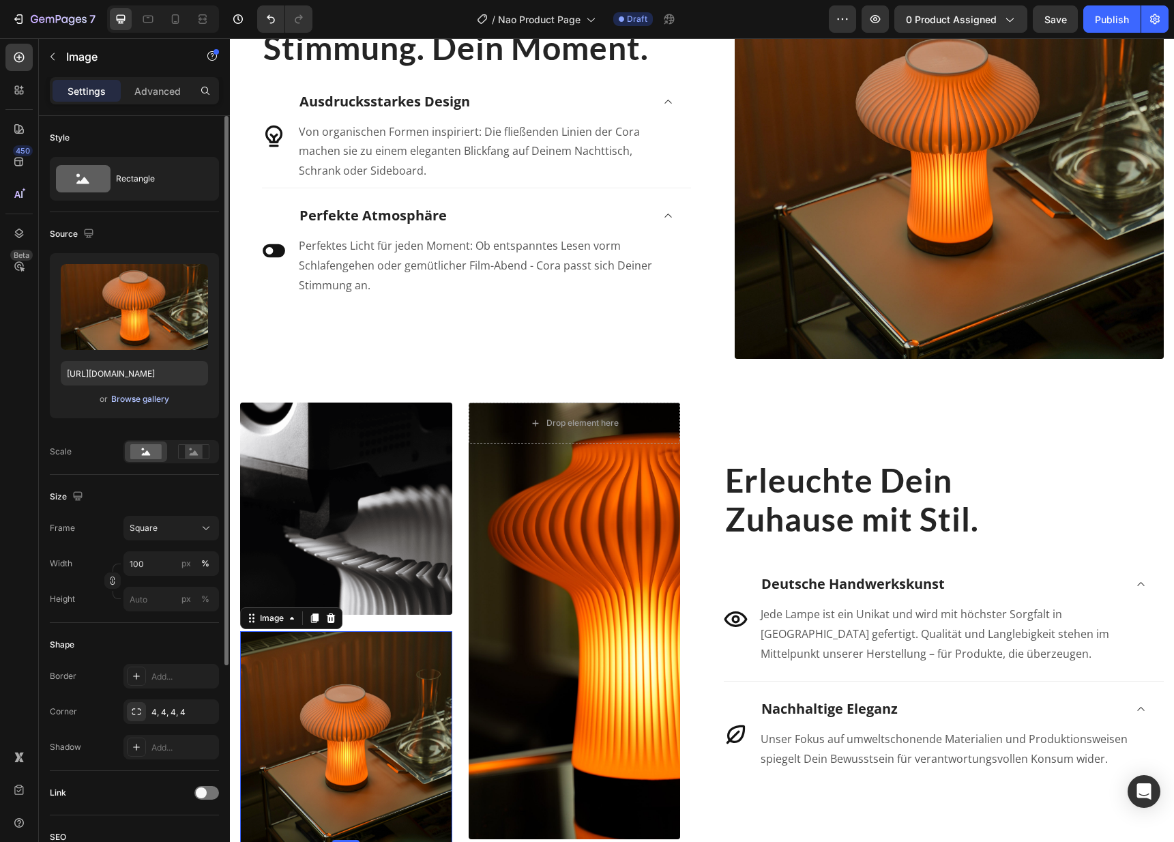
click at [145, 399] on div "Browse gallery" at bounding box center [140, 399] width 58 height 12
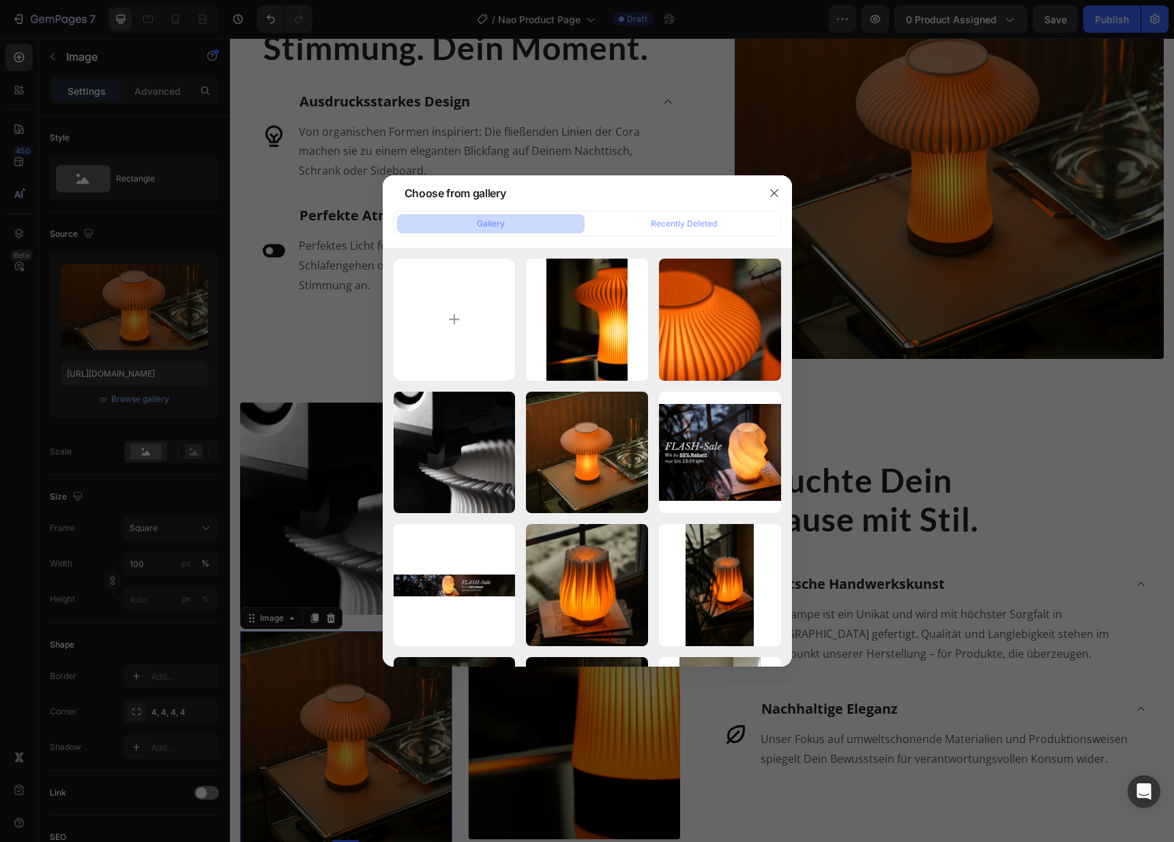
click at [110, 392] on button "Browse gallery" at bounding box center [139, 399] width 59 height 14
type input "C:\fakepath\DSC09537.jpg"
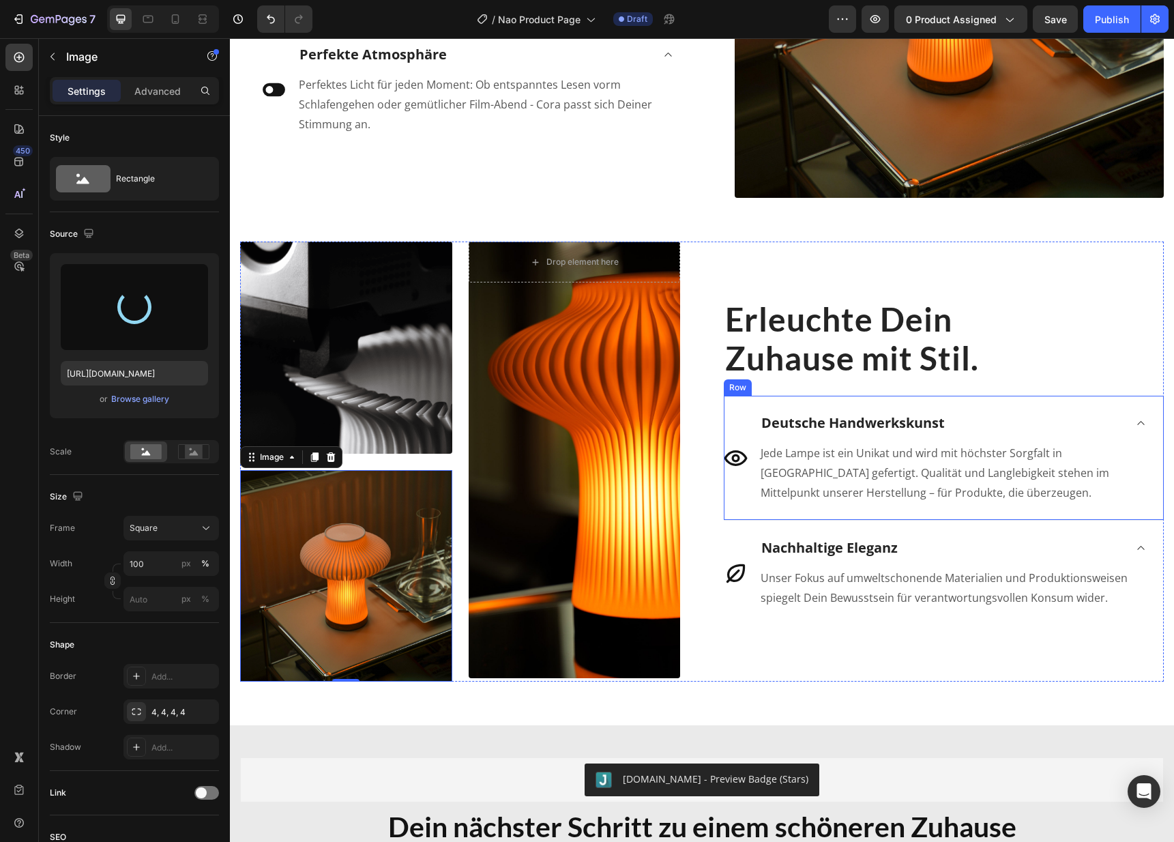
scroll to position [1821, 0]
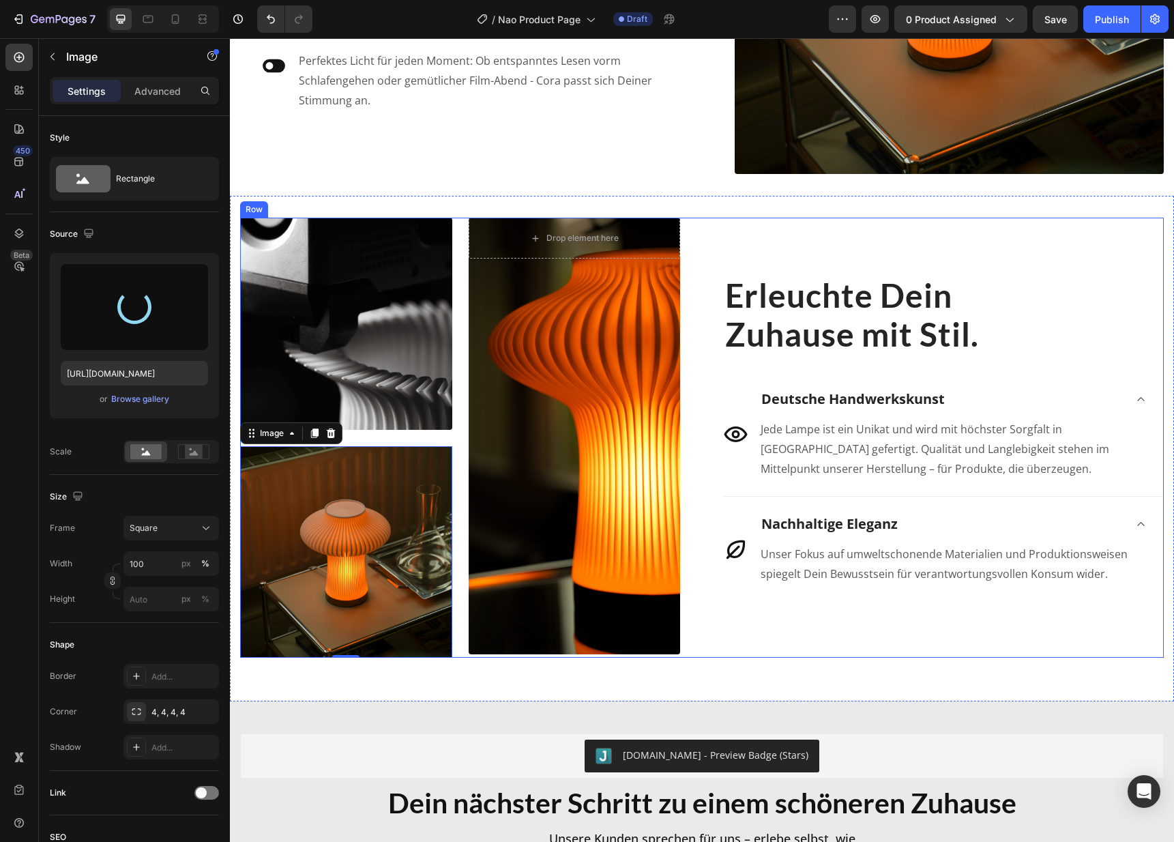
type input "[URL][DOMAIN_NAME]"
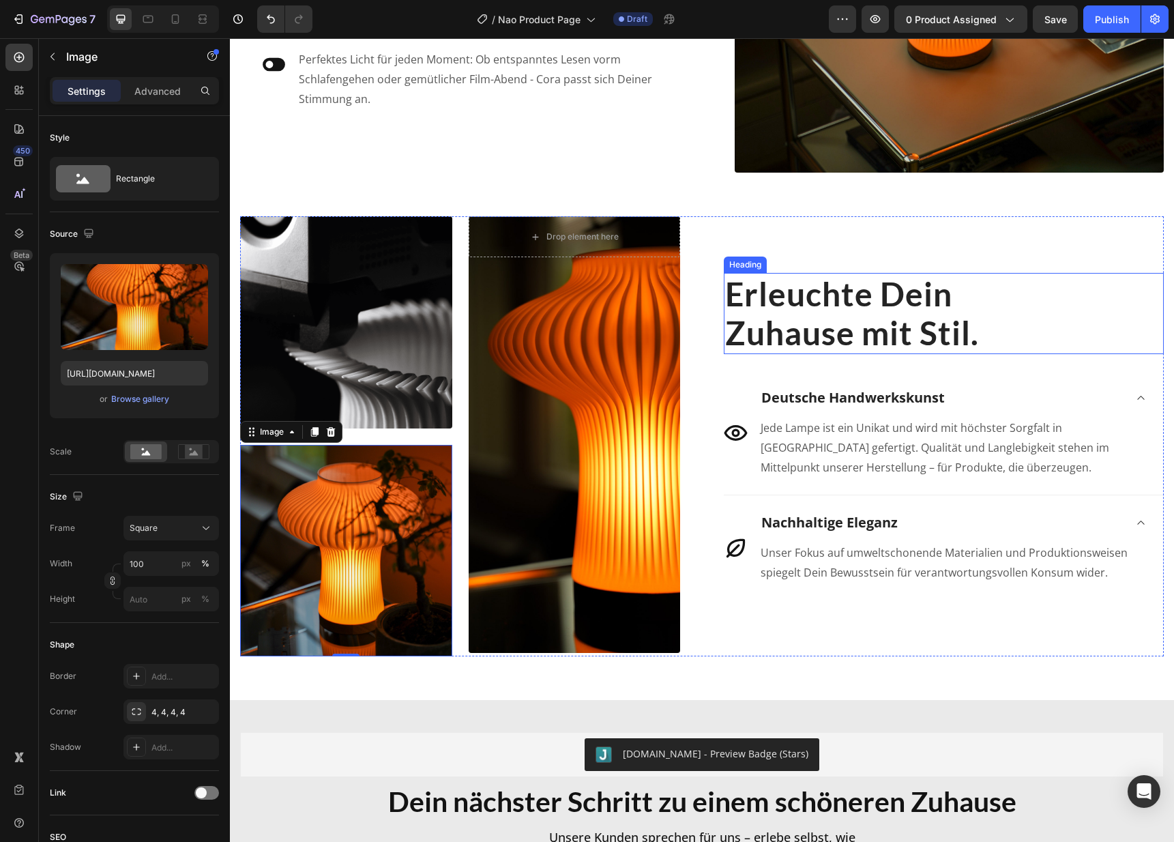
scroll to position [1824, 0]
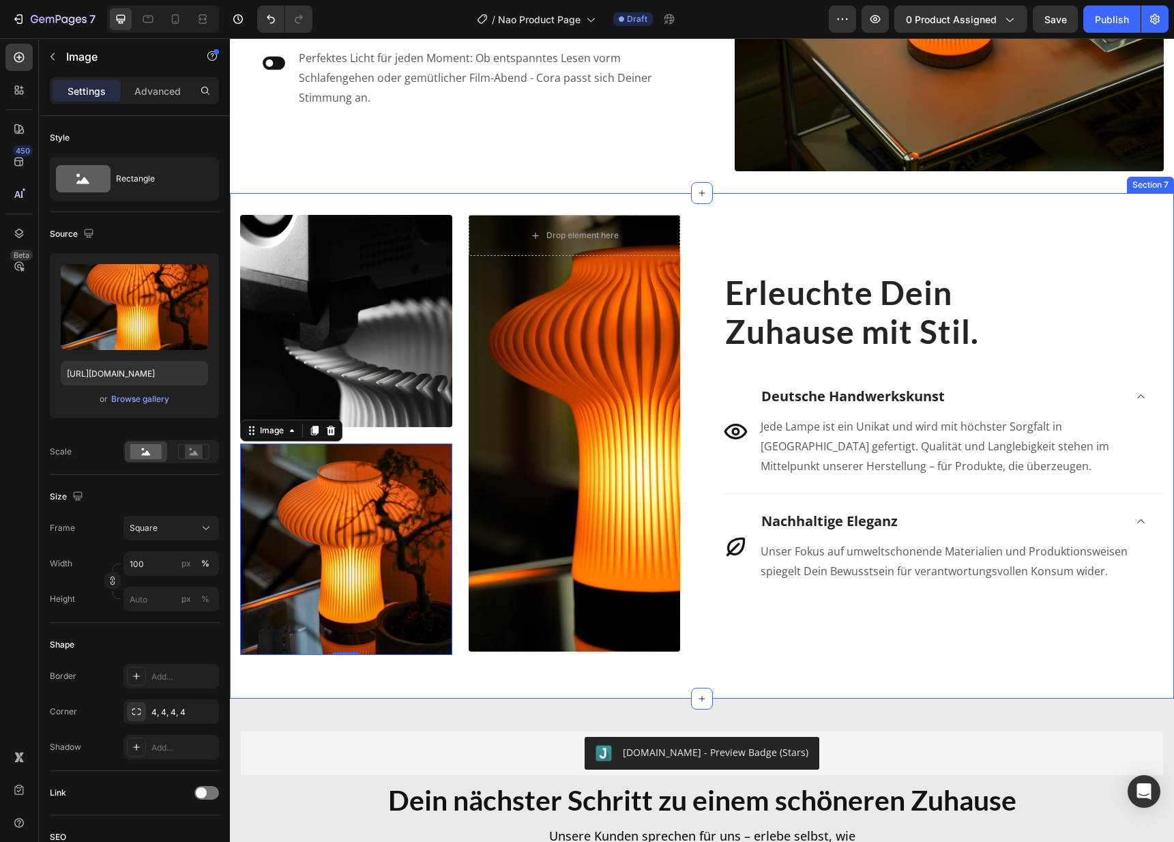
click at [1030, 666] on div "Image Image 0 Drop element here Hero Banner Row Erleuchte Dein Zuhause mit Stil…" at bounding box center [702, 445] width 944 height 505
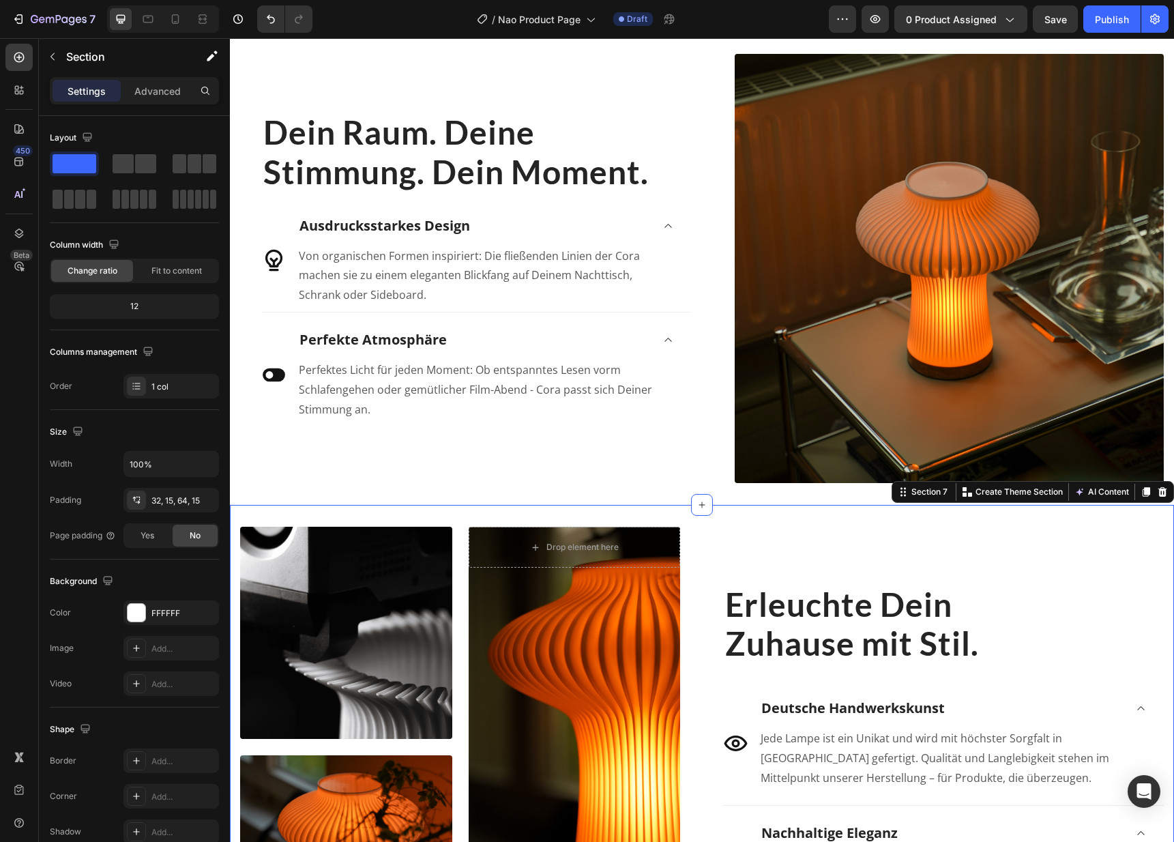
scroll to position [1498, 0]
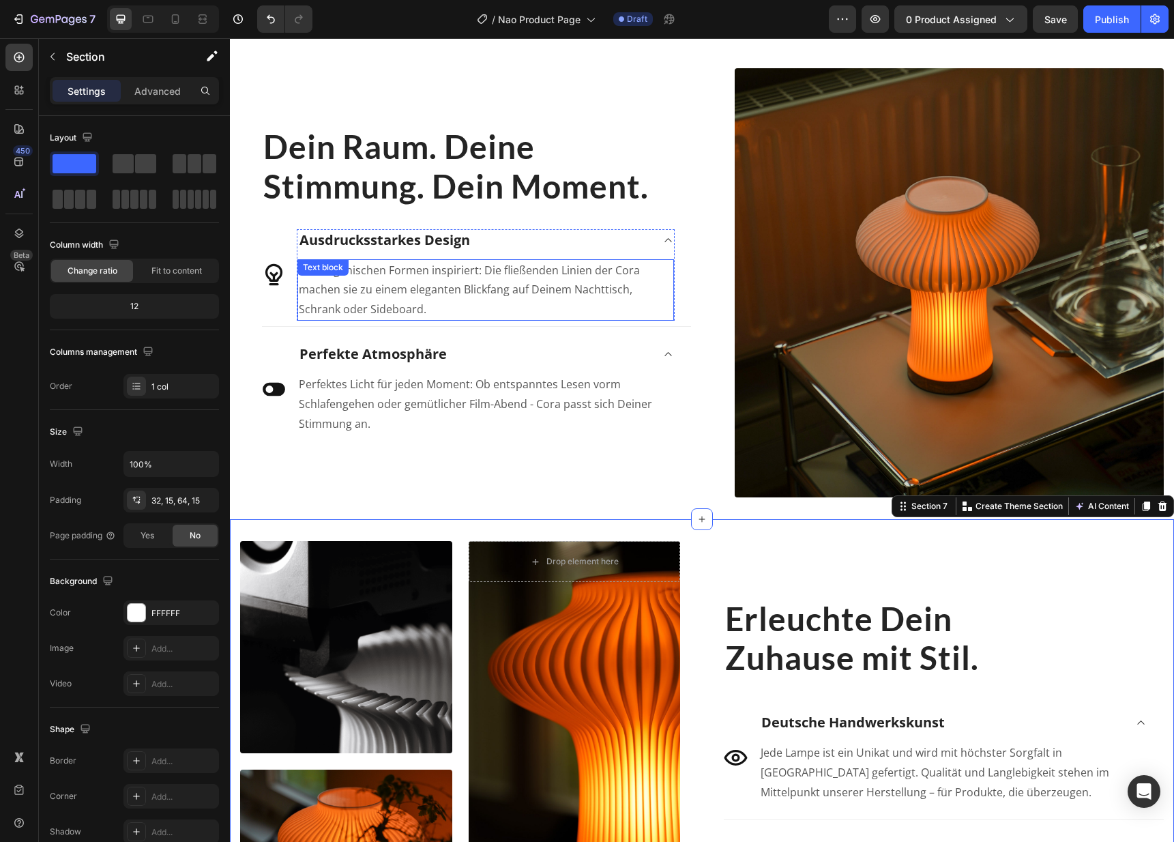
click at [516, 286] on p "Von organischen Formen inspiriert: Die fließenden Linien der Cora machen sie zu…" at bounding box center [486, 290] width 374 height 59
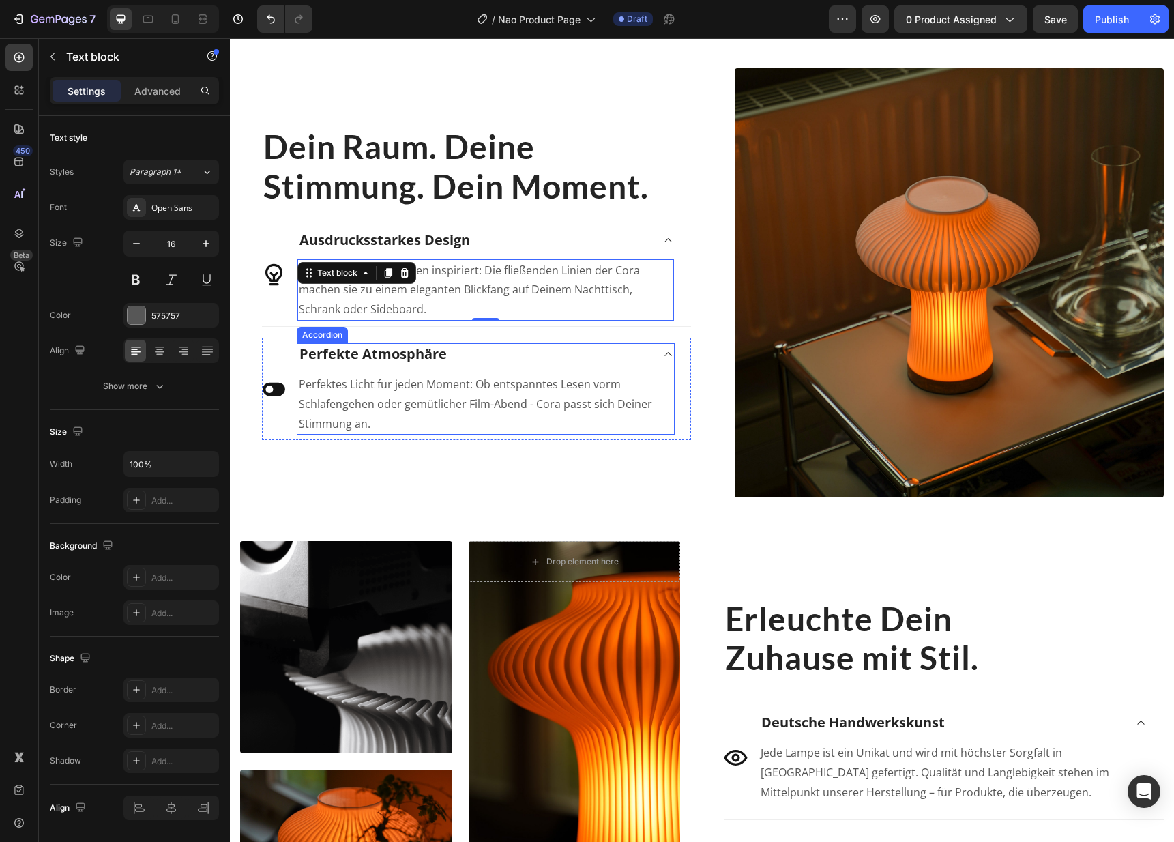
click at [541, 452] on div "Dein Raum. Deine Stimmung. Dein Moment. Heading Icon Ausdrucksstarkes Design Vo…" at bounding box center [476, 282] width 429 height 429
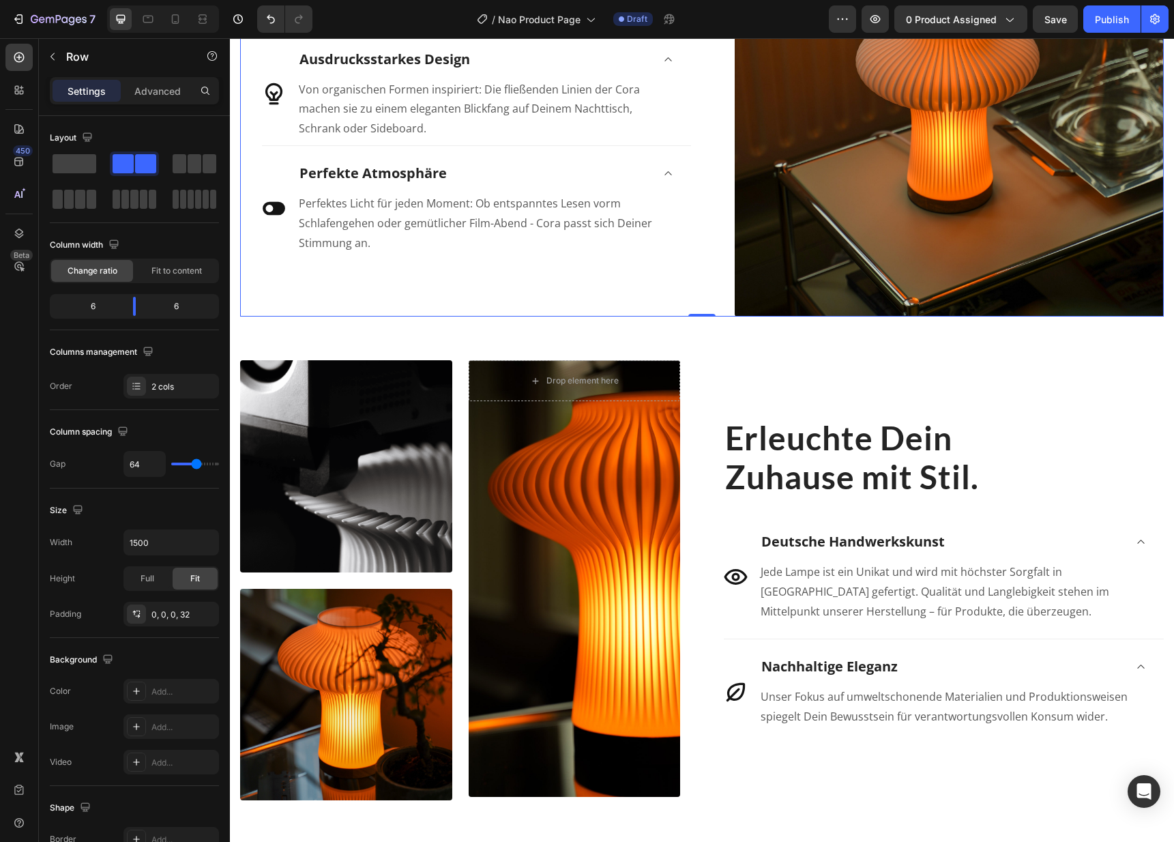
scroll to position [1744, 0]
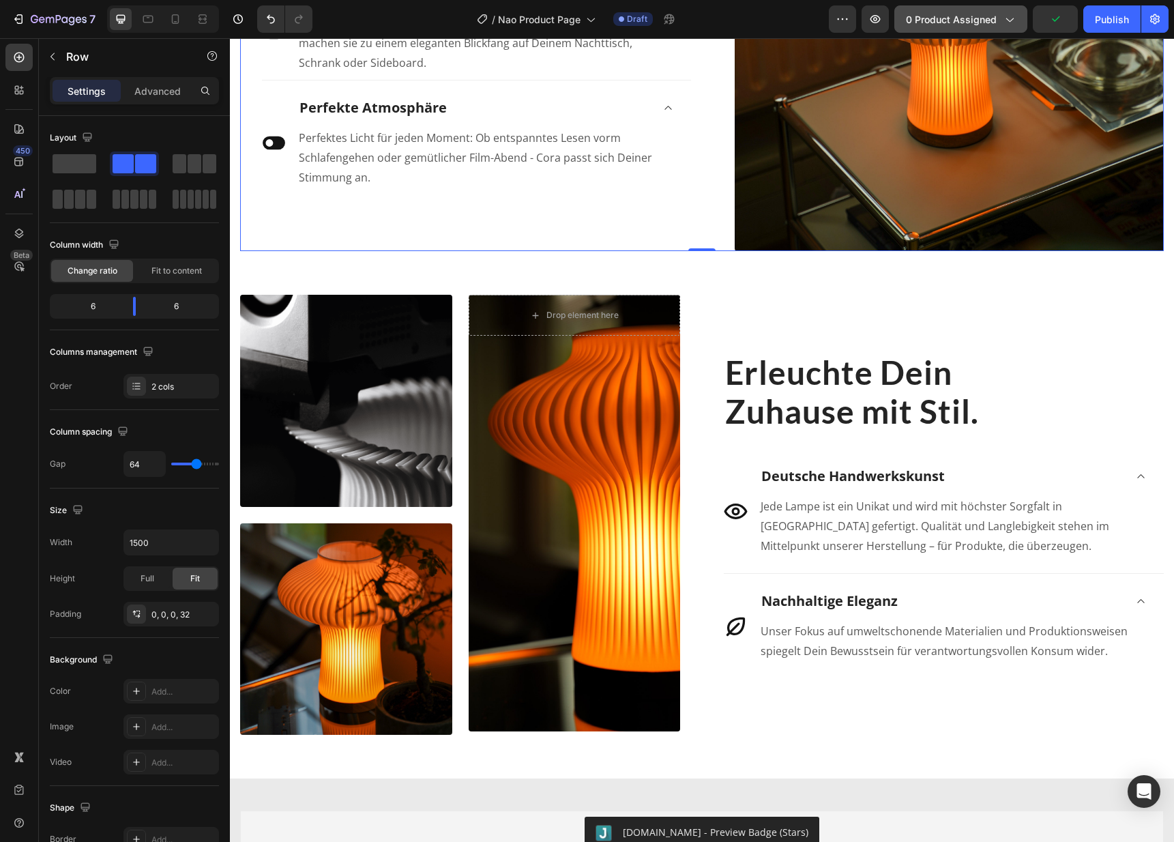
click at [951, 24] on span "0 product assigned" at bounding box center [951, 19] width 91 height 14
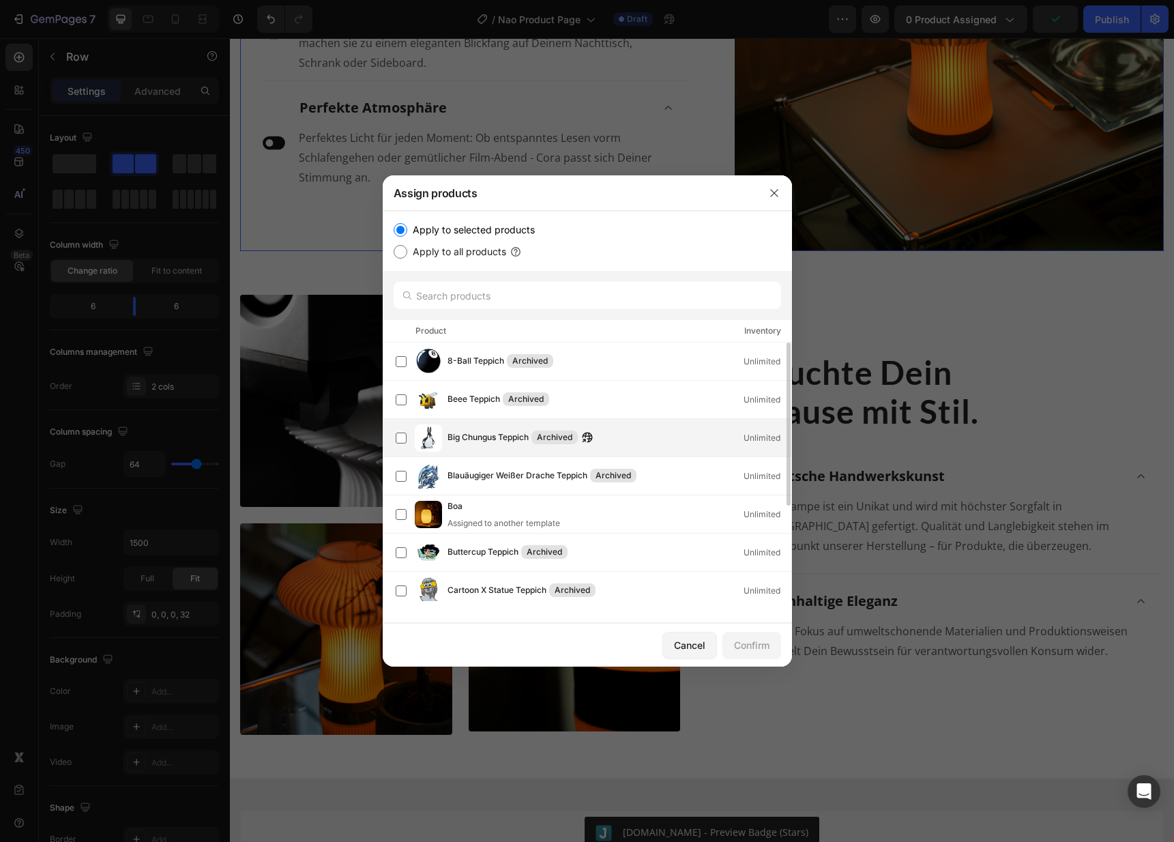
scroll to position [151, 0]
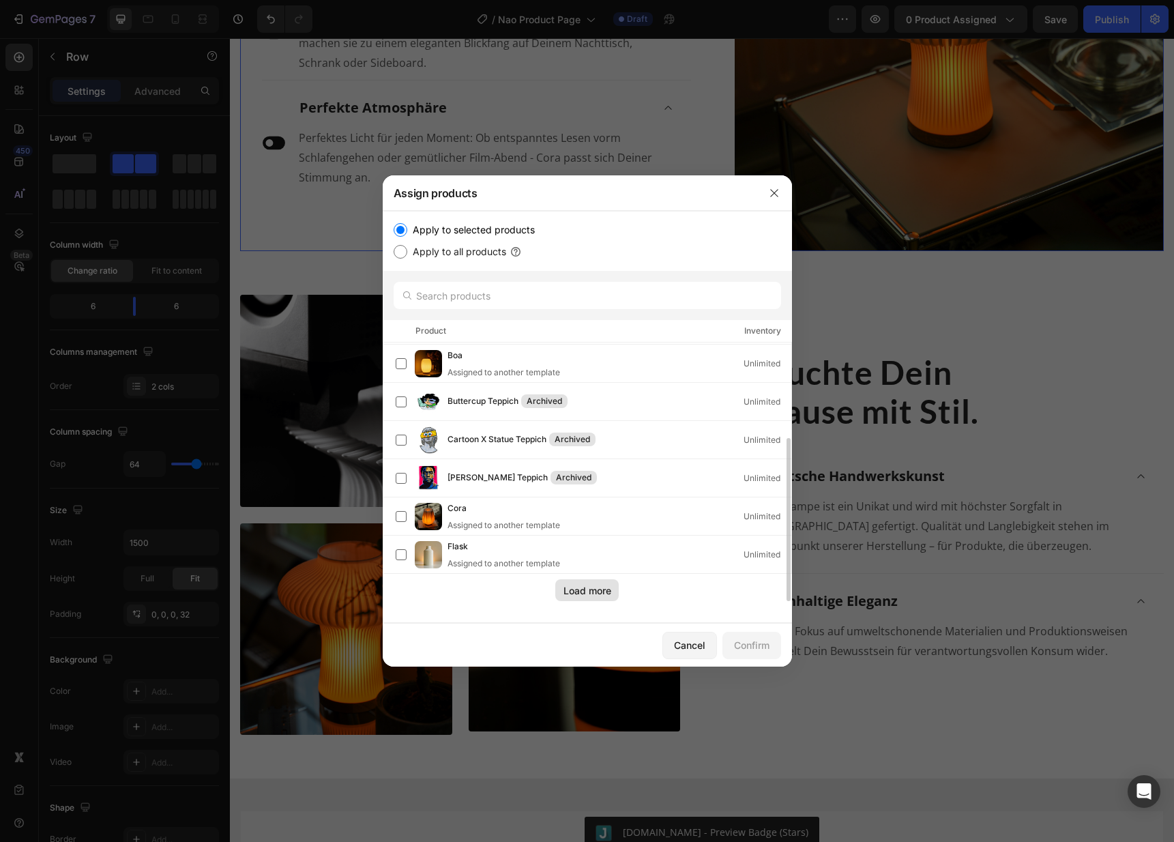
click at [589, 599] on button "Load more" at bounding box center [586, 590] width 63 height 22
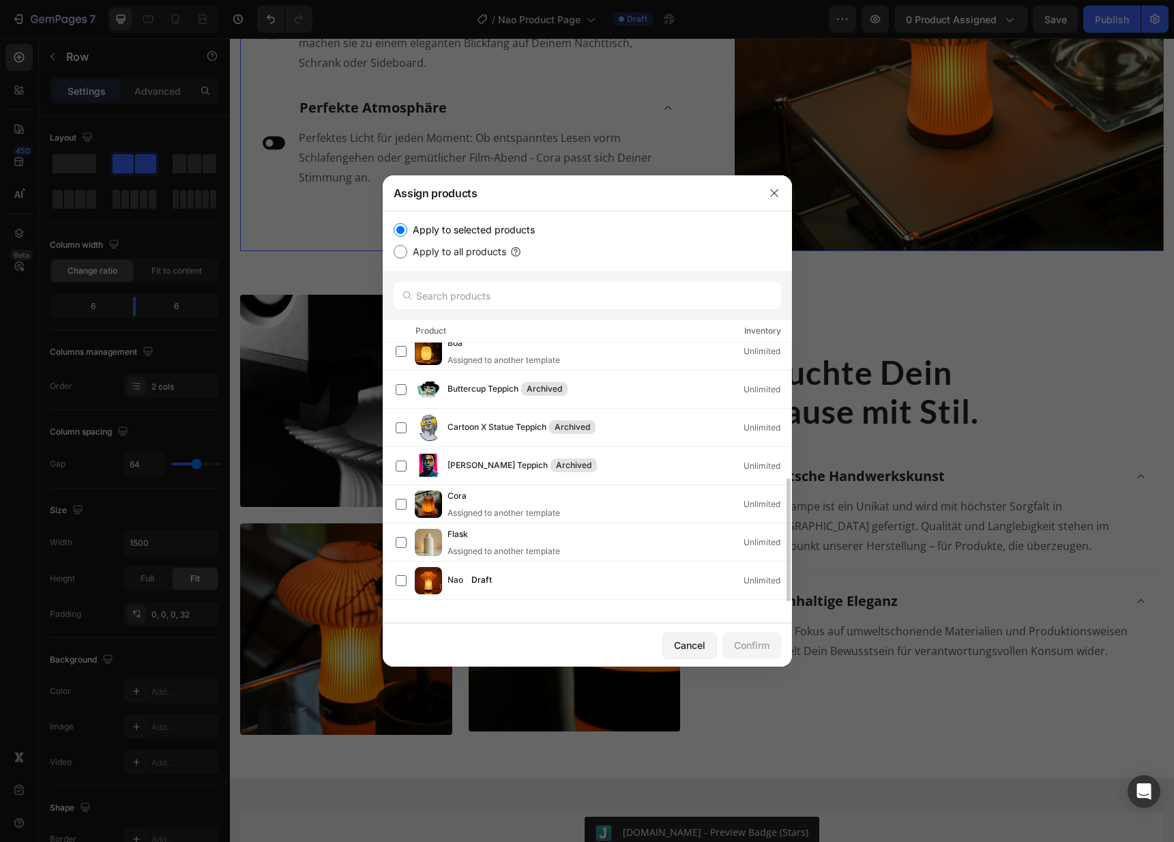
scroll to position [189, 0]
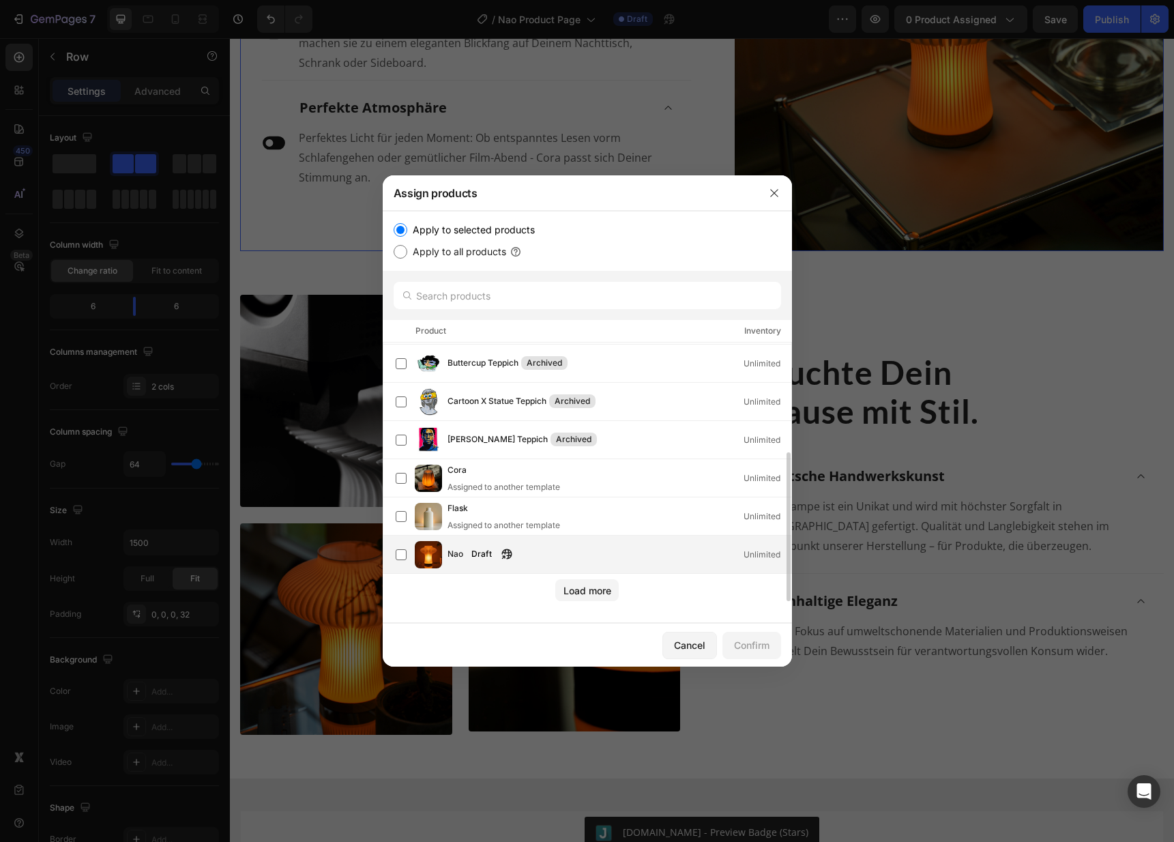
drag, startPoint x: 404, startPoint y: 554, endPoint x: 415, endPoint y: 568, distance: 18.4
click at [404, 554] on label at bounding box center [401, 554] width 11 height 11
click at [747, 642] on div "Confirm" at bounding box center [751, 645] width 35 height 14
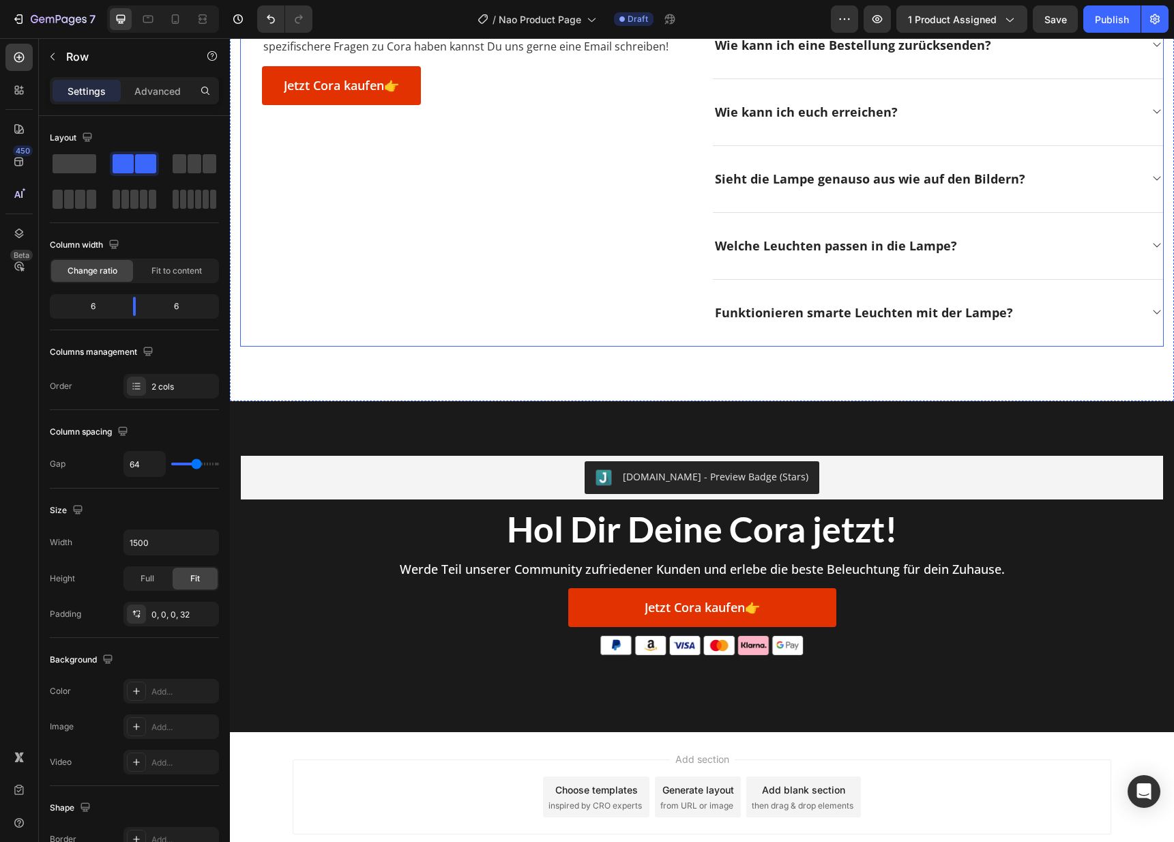
scroll to position [3650, 0]
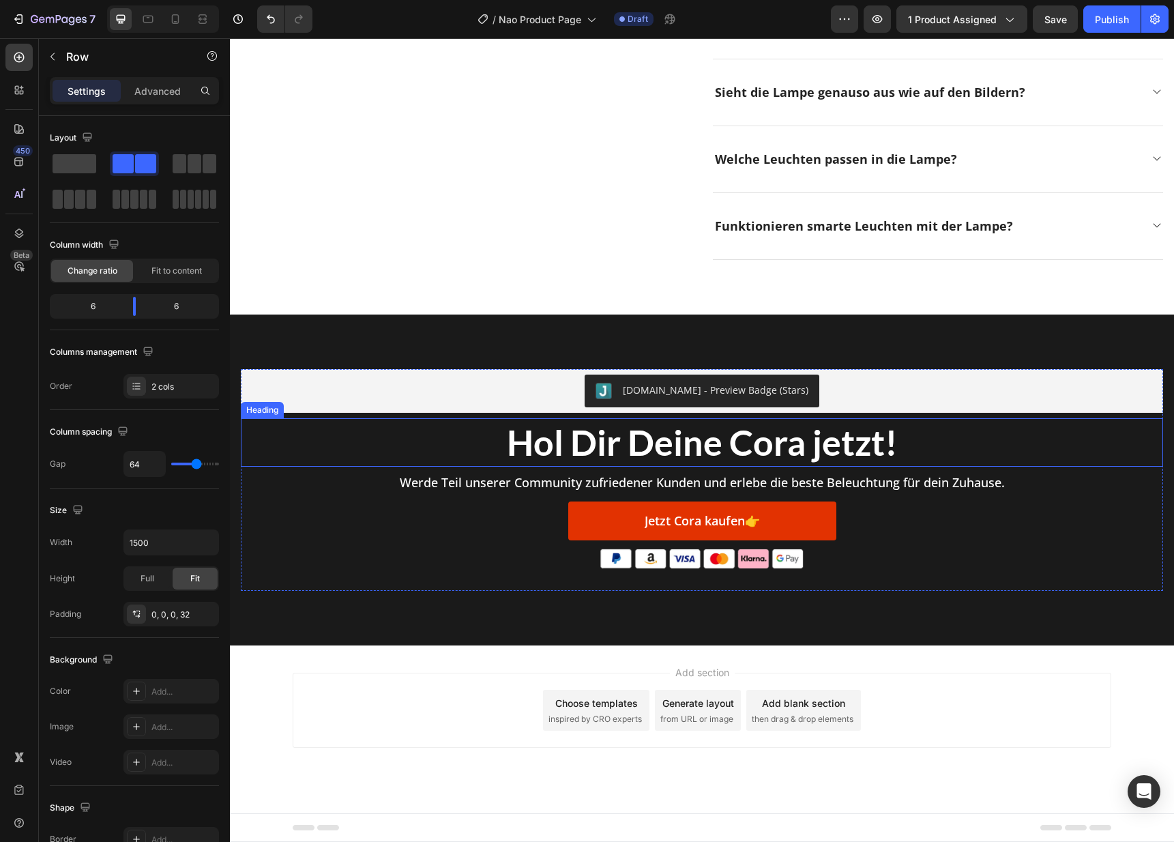
click at [769, 452] on h2 "Hol Dir Deine Cora jetzt!" at bounding box center [702, 442] width 922 height 49
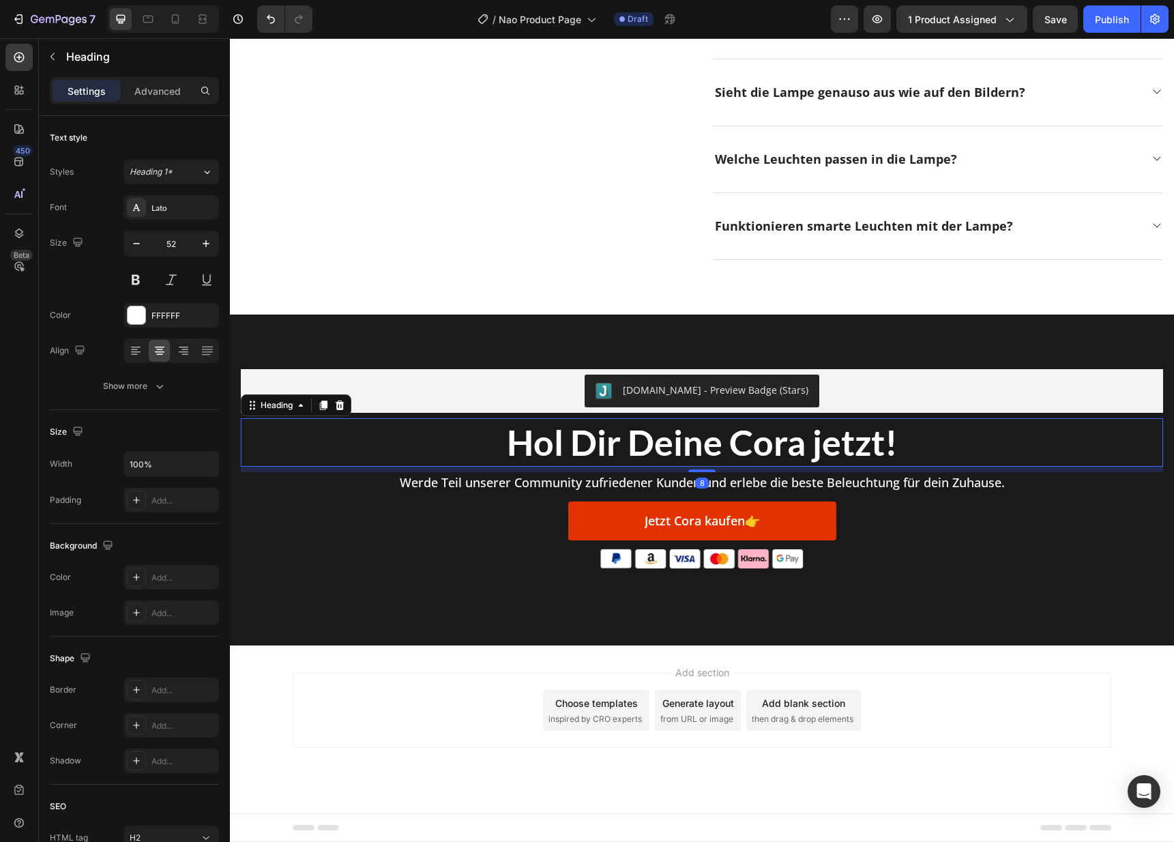
click at [769, 452] on h2 "Hol Dir Deine Cora jetzt!" at bounding box center [702, 442] width 922 height 49
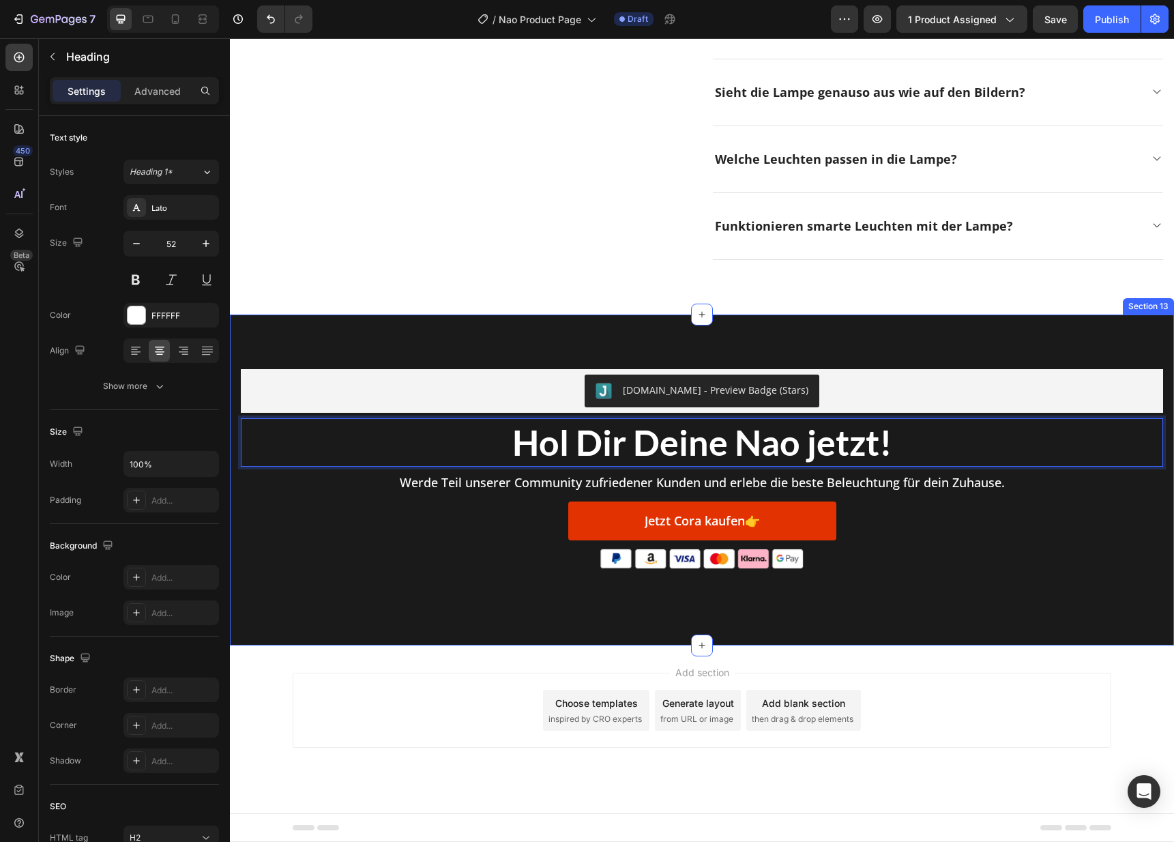
click at [419, 614] on div "[DOMAIN_NAME] - Preview Badge (Stars) [DOMAIN_NAME] Hol Dir Deine Nao jetzt! He…" at bounding box center [702, 479] width 944 height 331
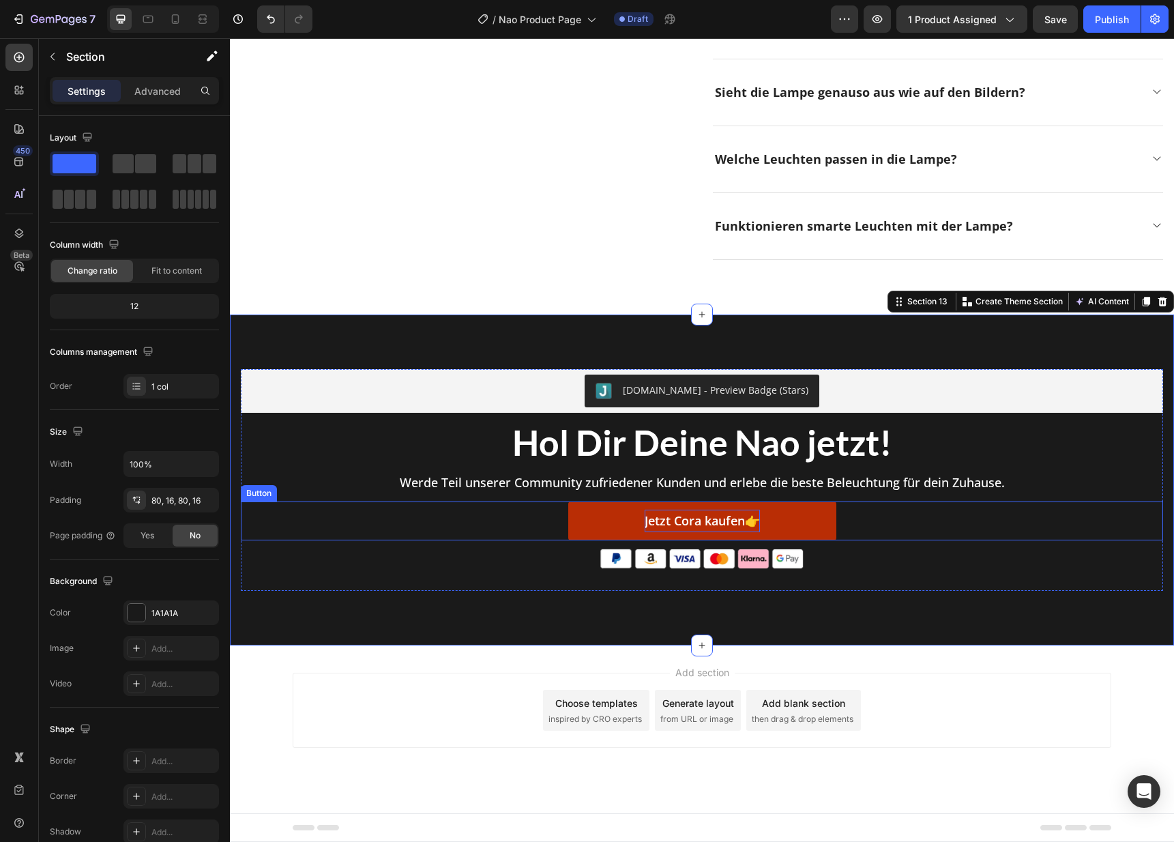
click at [677, 516] on p "Jetzt Cora kaufen👉" at bounding box center [701, 520] width 115 height 22
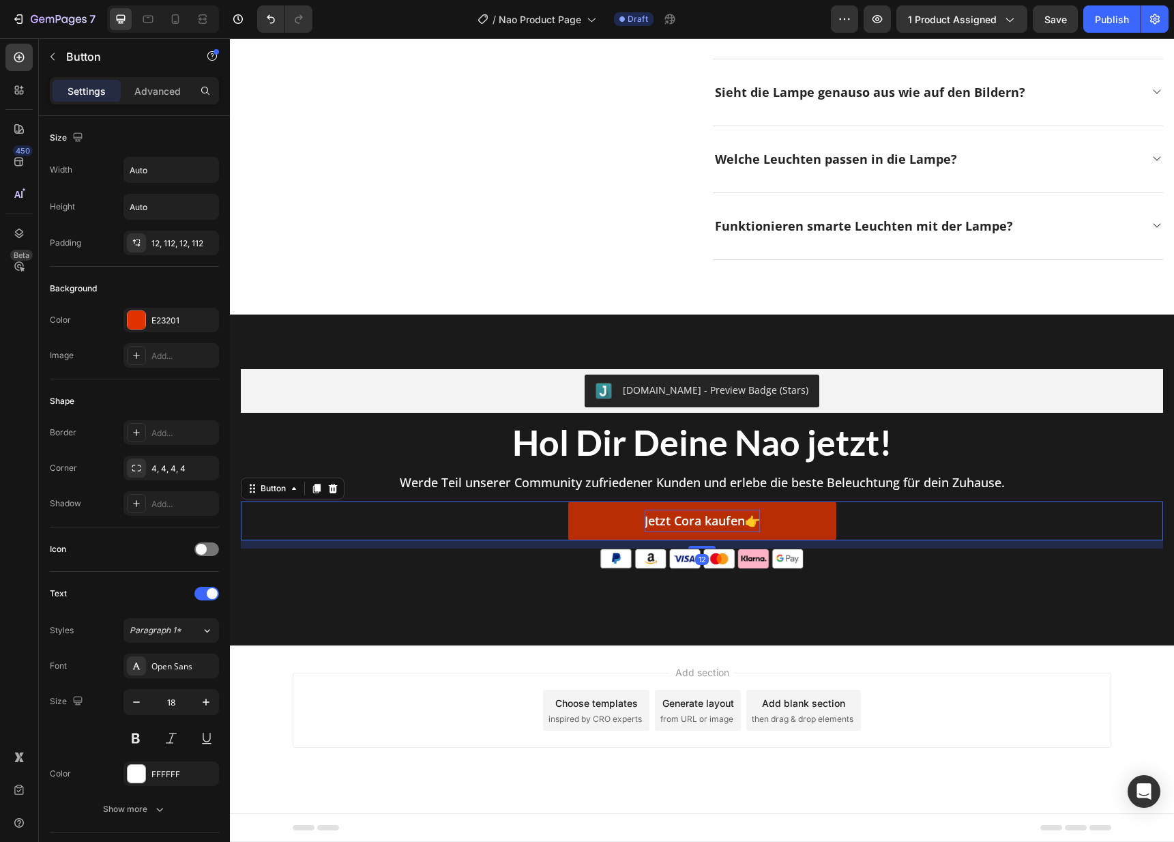
click at [684, 521] on p "Jetzt Cora kaufen👉" at bounding box center [701, 520] width 115 height 22
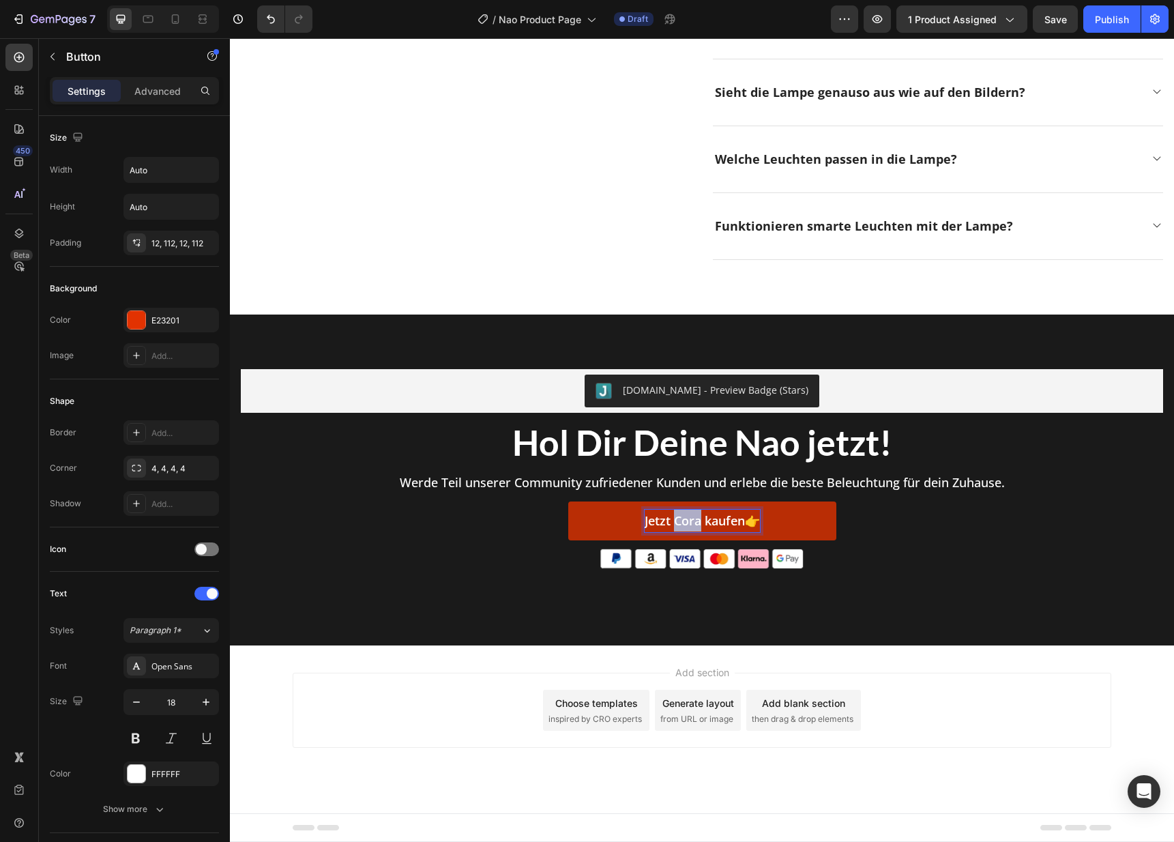
click at [684, 521] on p "Jetzt Cora kaufen👉" at bounding box center [701, 520] width 115 height 22
click at [836, 581] on div "[DOMAIN_NAME] - Preview Badge (Stars) [DOMAIN_NAME] Hol Dir Deine Nao jetzt! He…" at bounding box center [702, 480] width 922 height 222
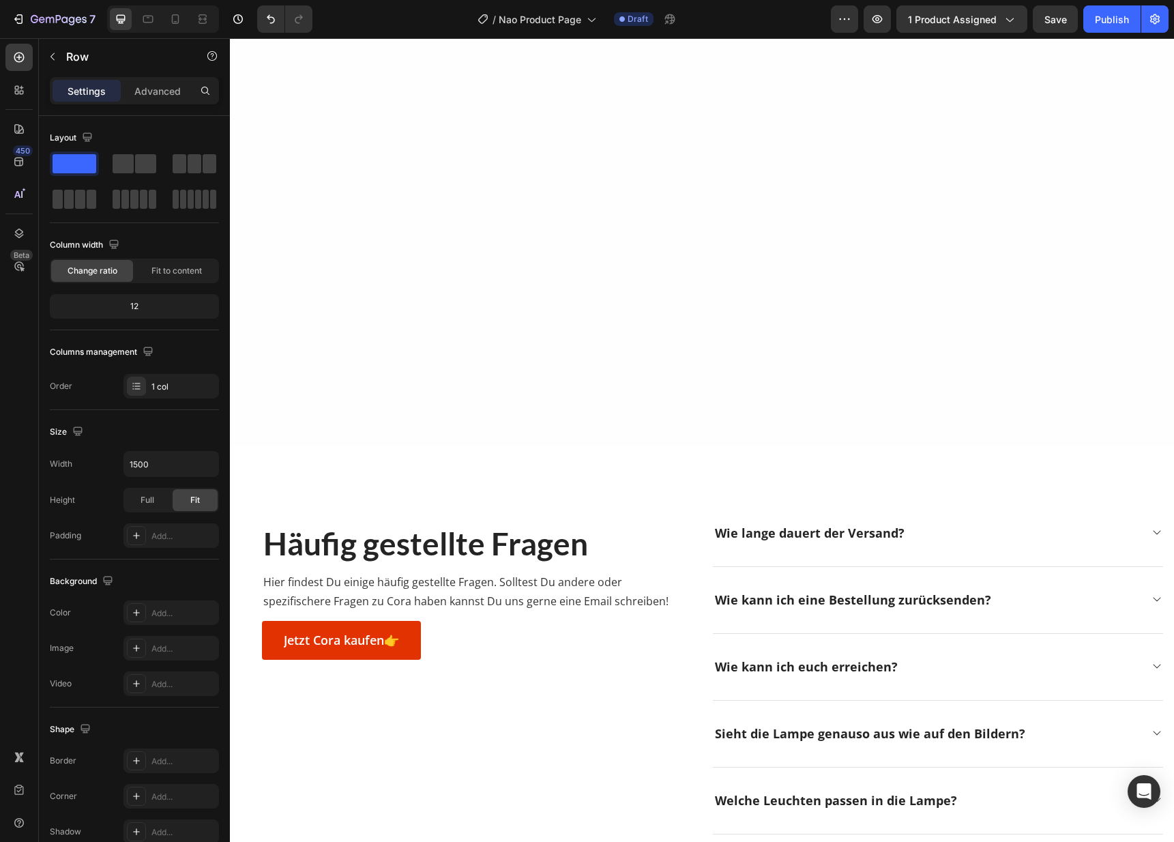
scroll to position [2943, 0]
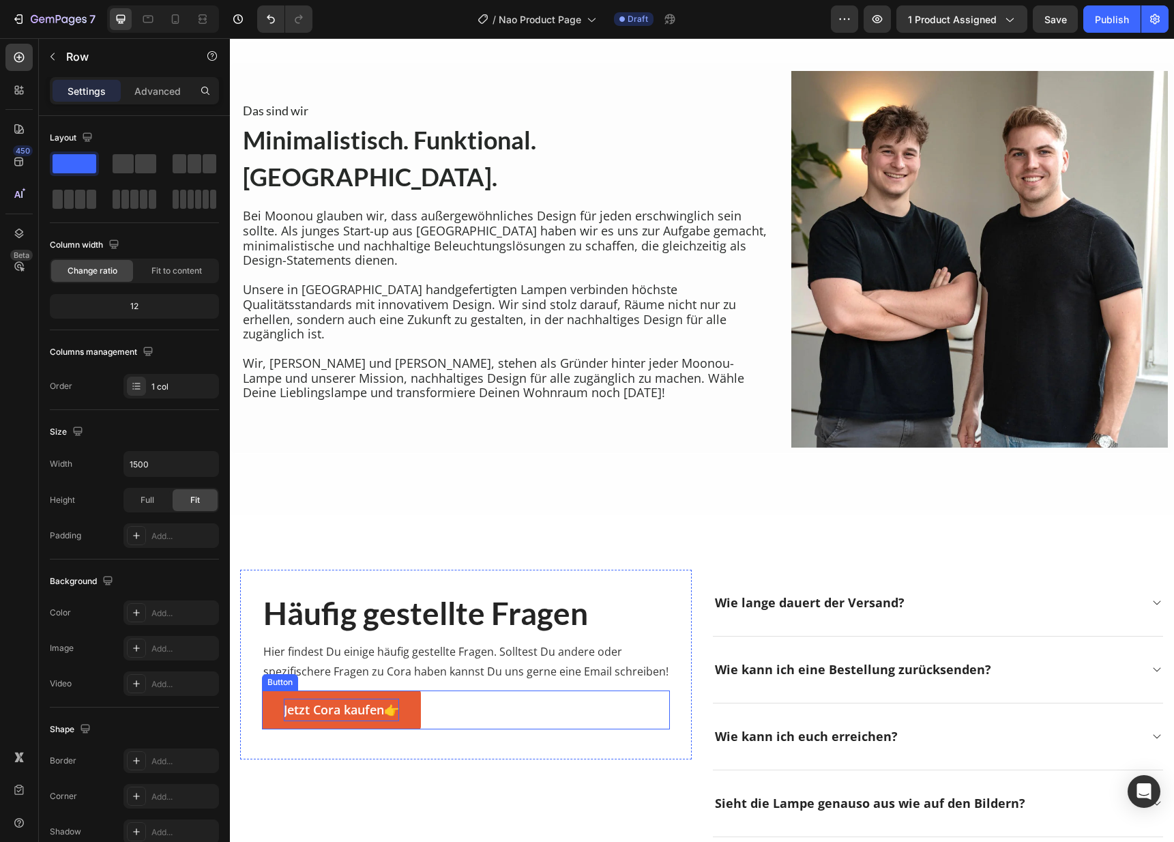
click at [345, 704] on p "Jetzt Cora kaufen👉" at bounding box center [341, 709] width 115 height 22
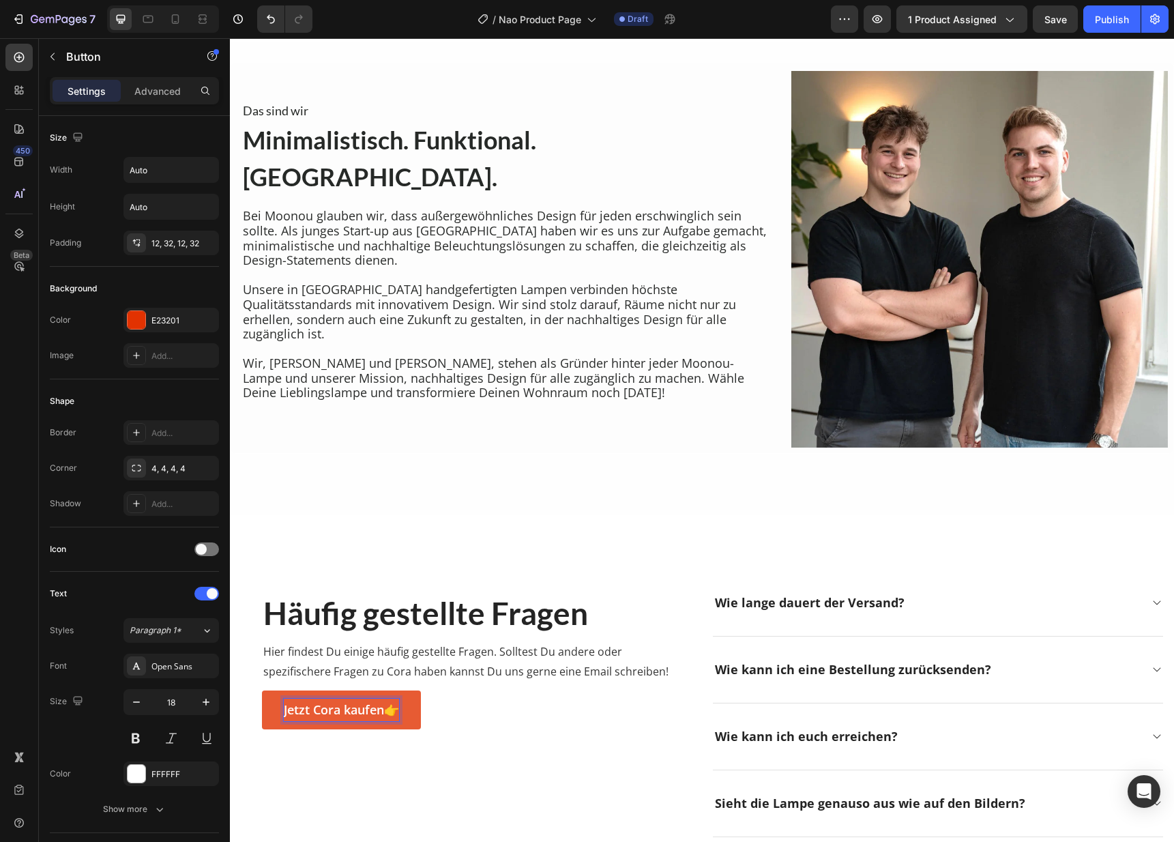
click at [325, 708] on p "Jetzt Cora kaufen👉" at bounding box center [341, 709] width 115 height 22
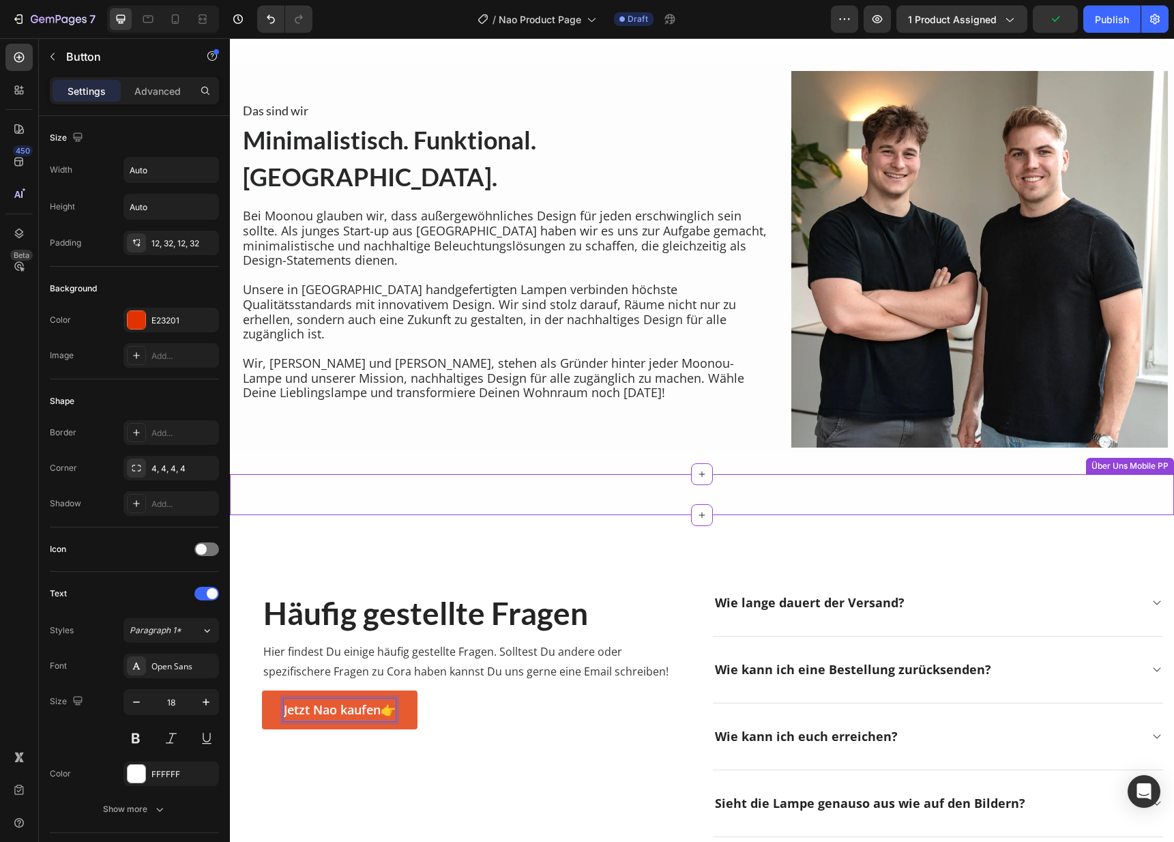
click at [545, 480] on div "Image Das sind wir Heading Minimalistisch. Funktional. [GEOGRAPHIC_DATA]. Headi…" at bounding box center [702, 494] width 944 height 41
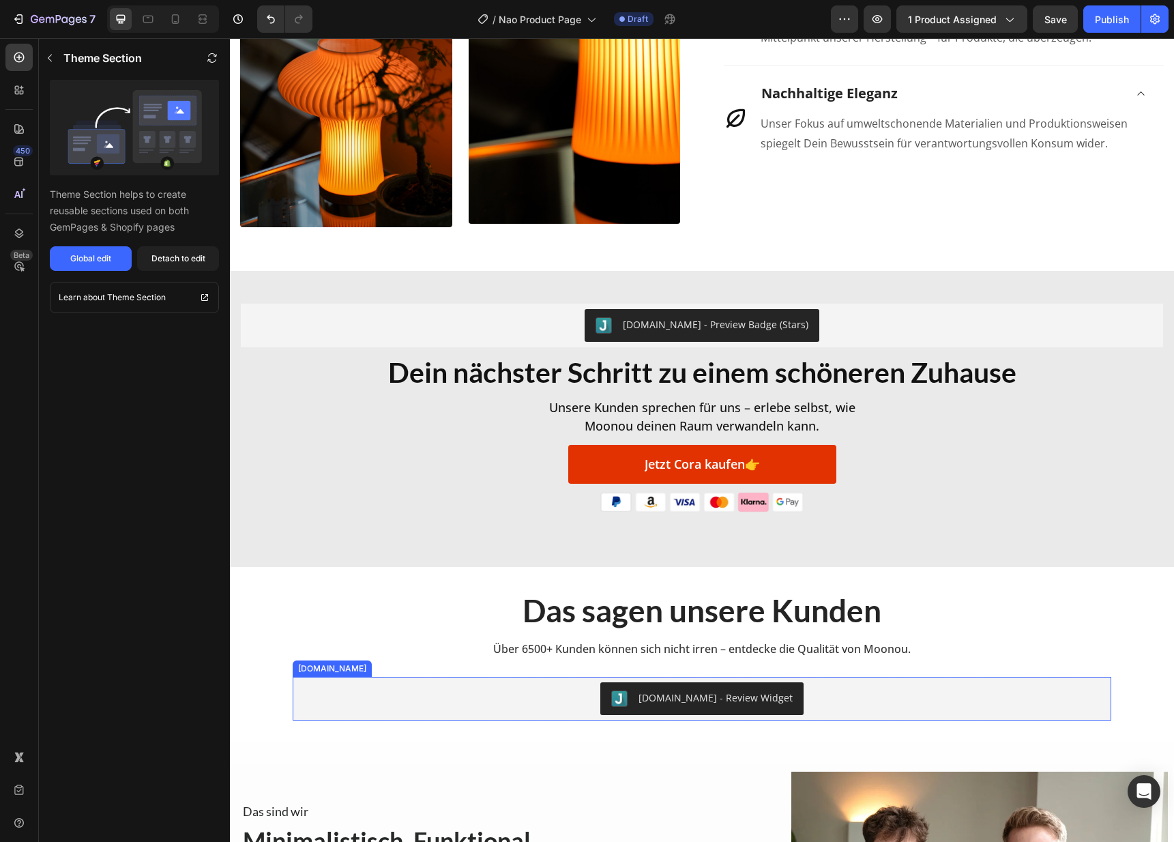
scroll to position [2211, 0]
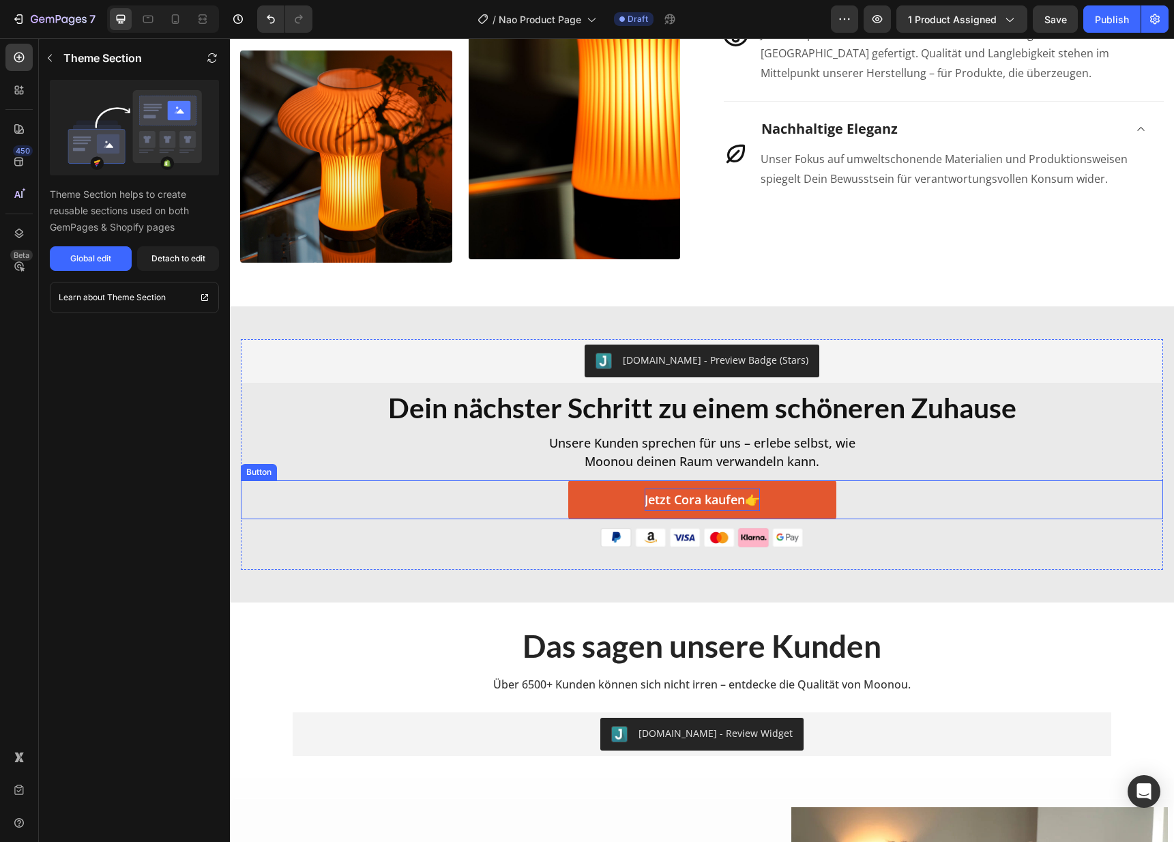
click at [679, 497] on p "Jetzt Cora kaufen👉" at bounding box center [701, 499] width 115 height 22
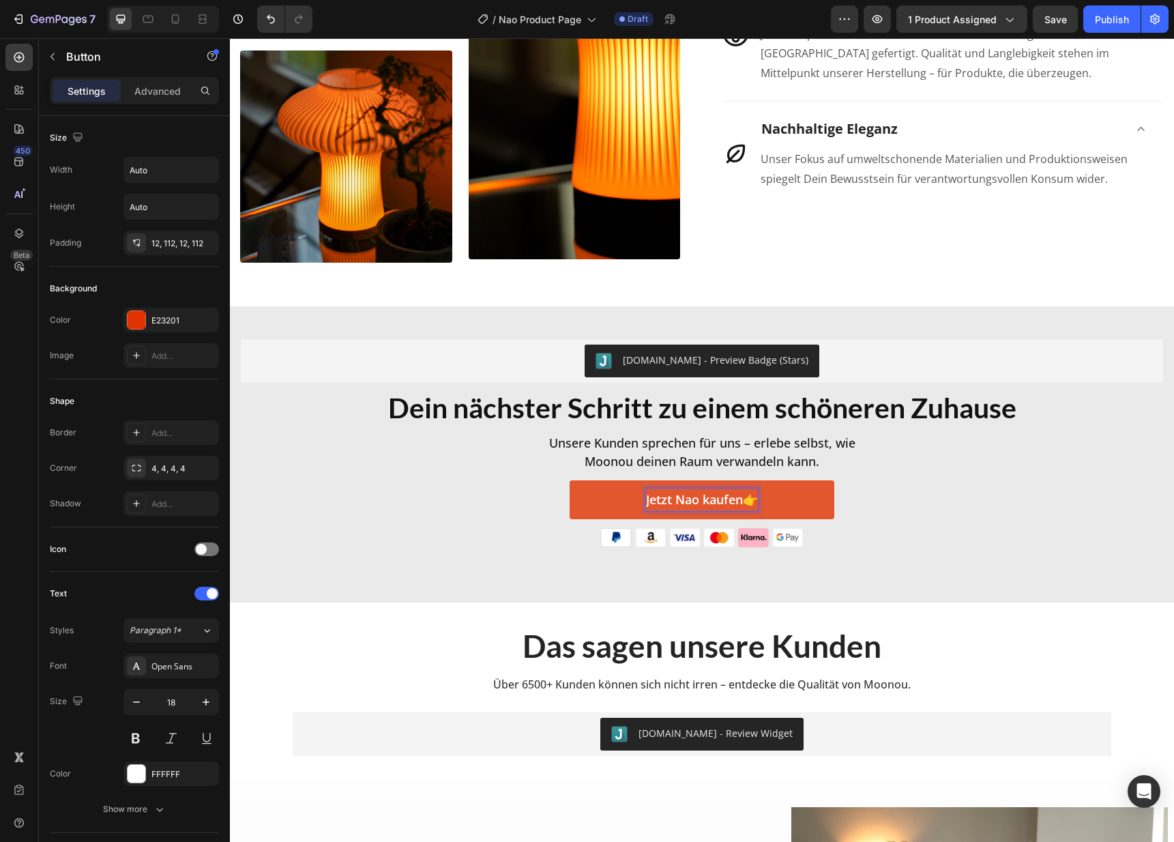
click at [863, 507] on div "Jetzt Nao kaufen👉 Button 12" at bounding box center [702, 499] width 922 height 38
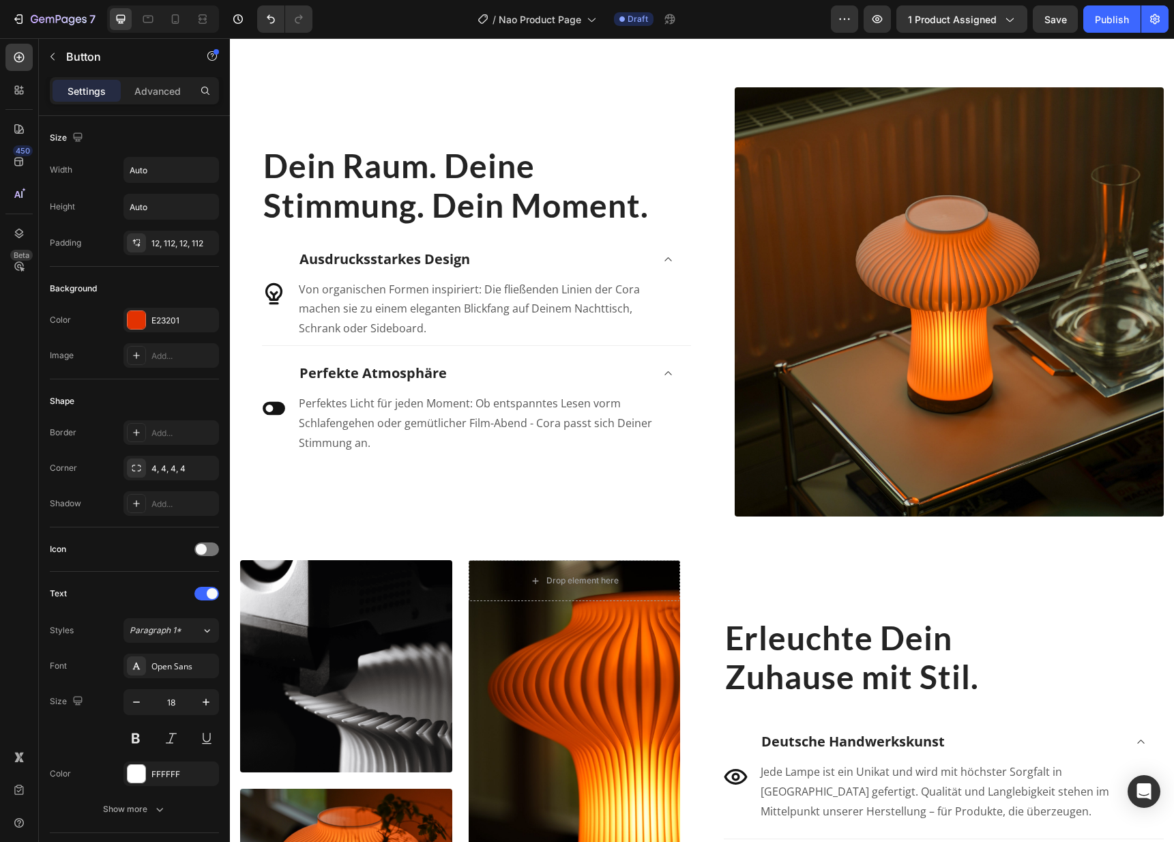
scroll to position [1470, 0]
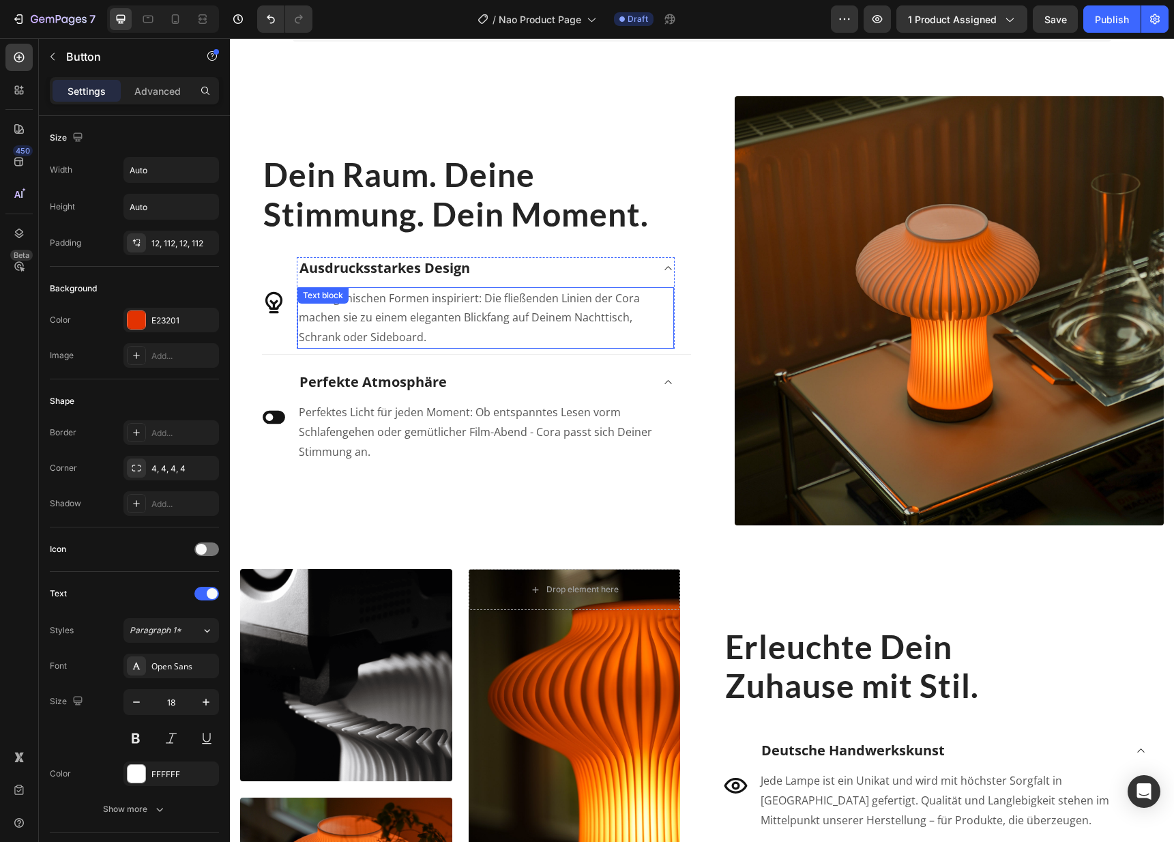
click at [323, 312] on p "Von organischen Formen inspiriert: Die fließenden Linien der Cora machen sie zu…" at bounding box center [486, 317] width 374 height 59
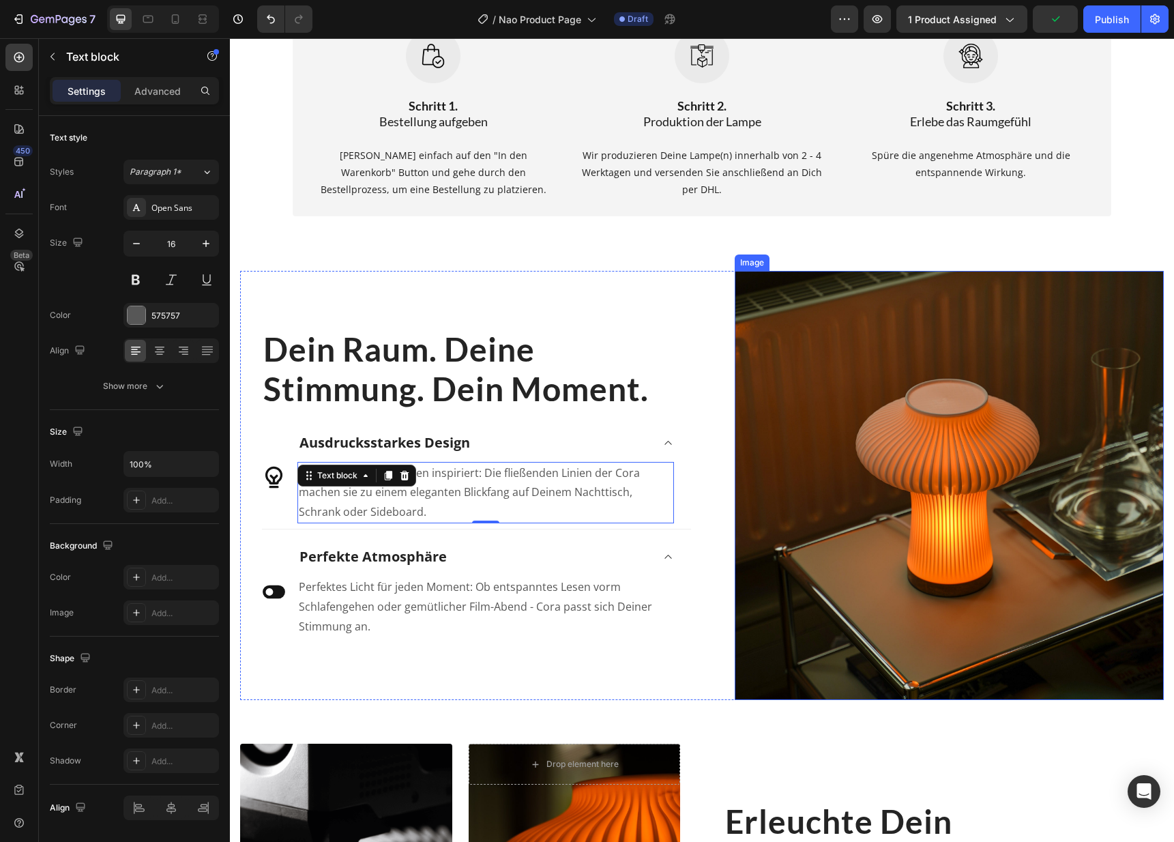
click at [757, 447] on img at bounding box center [948, 485] width 429 height 429
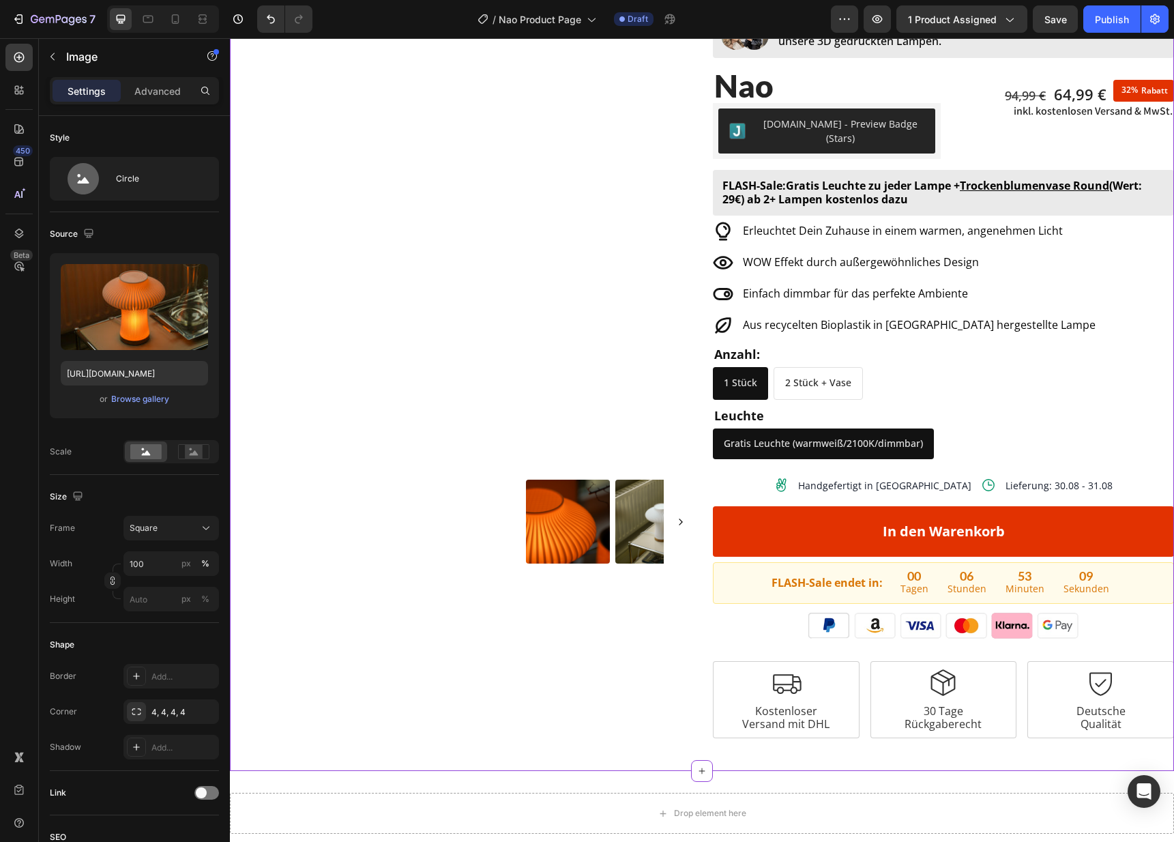
scroll to position [0, 0]
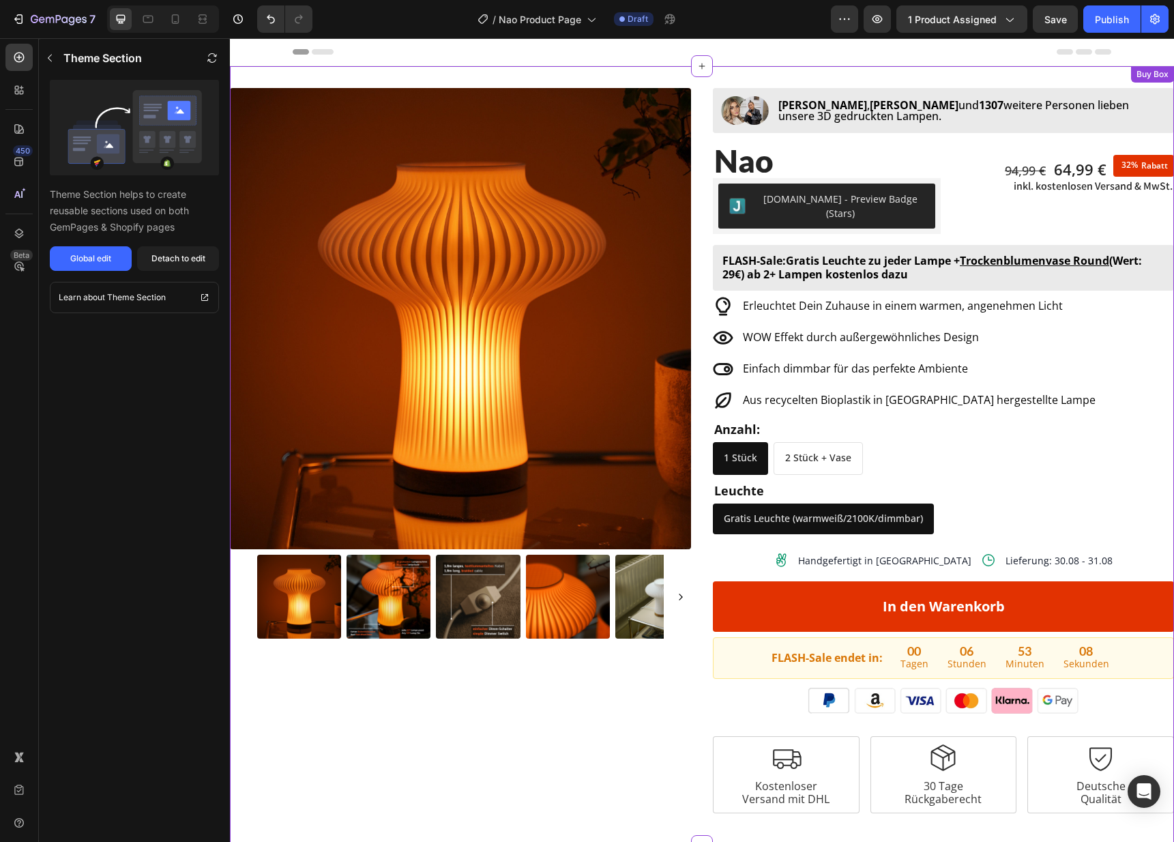
click at [1081, 423] on p "Anzahl:" at bounding box center [943, 429] width 458 height 12
click at [139, 22] on div at bounding box center [148, 19] width 22 height 22
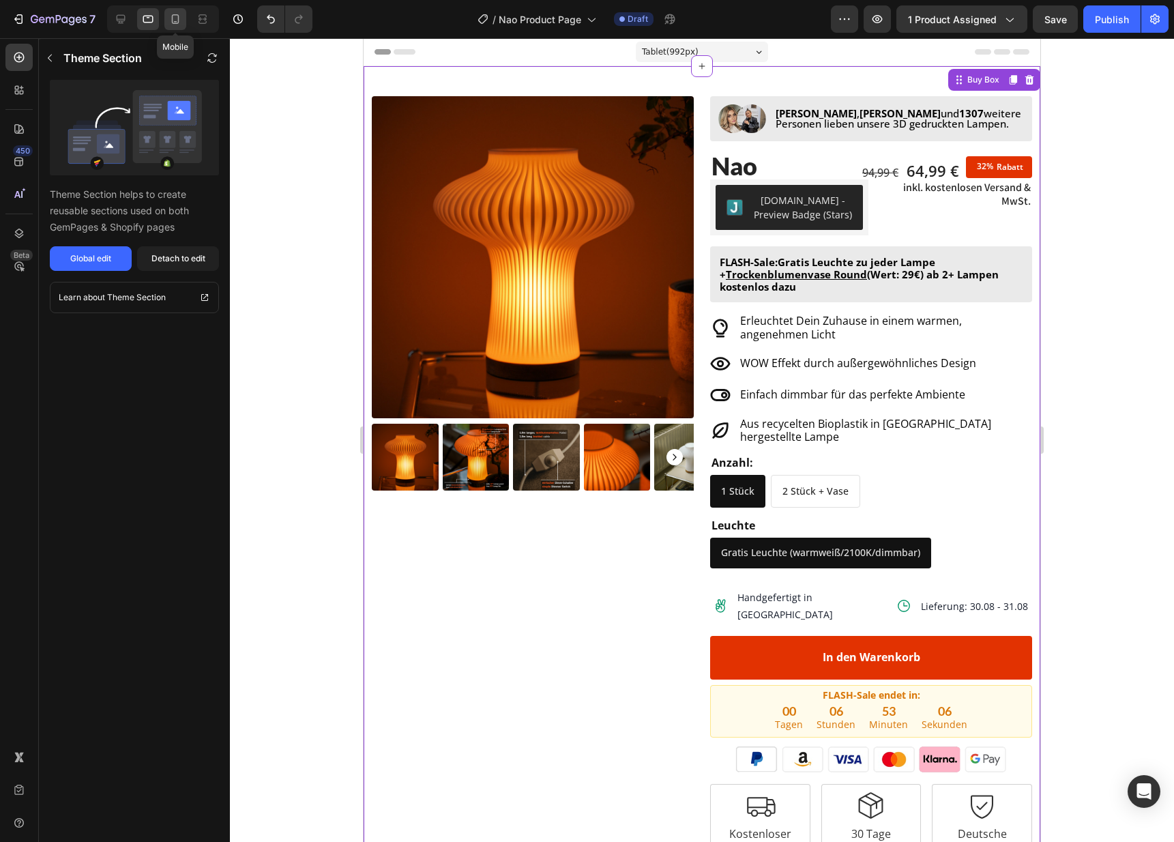
click at [167, 21] on div at bounding box center [175, 19] width 22 height 22
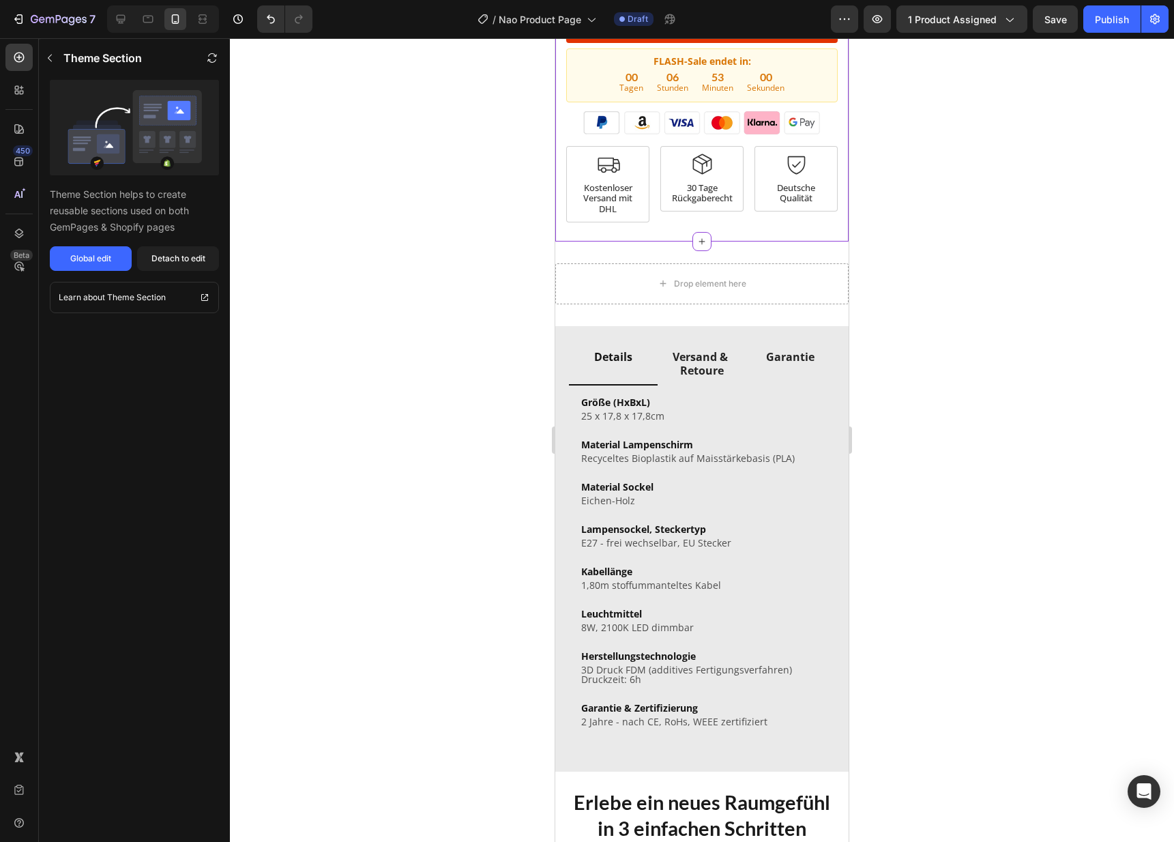
scroll to position [990, 0]
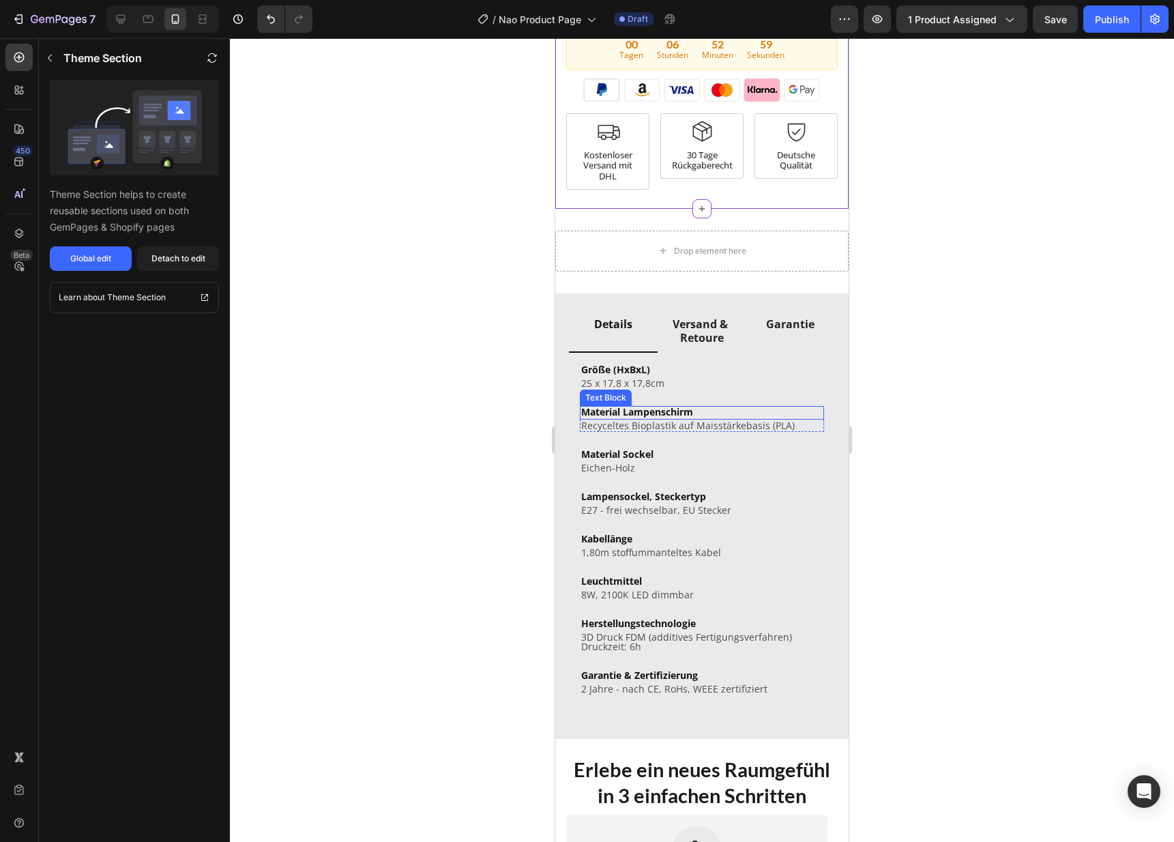
click at [629, 378] on p "25 x 17,8 x 17,8cm" at bounding box center [701, 383] width 241 height 10
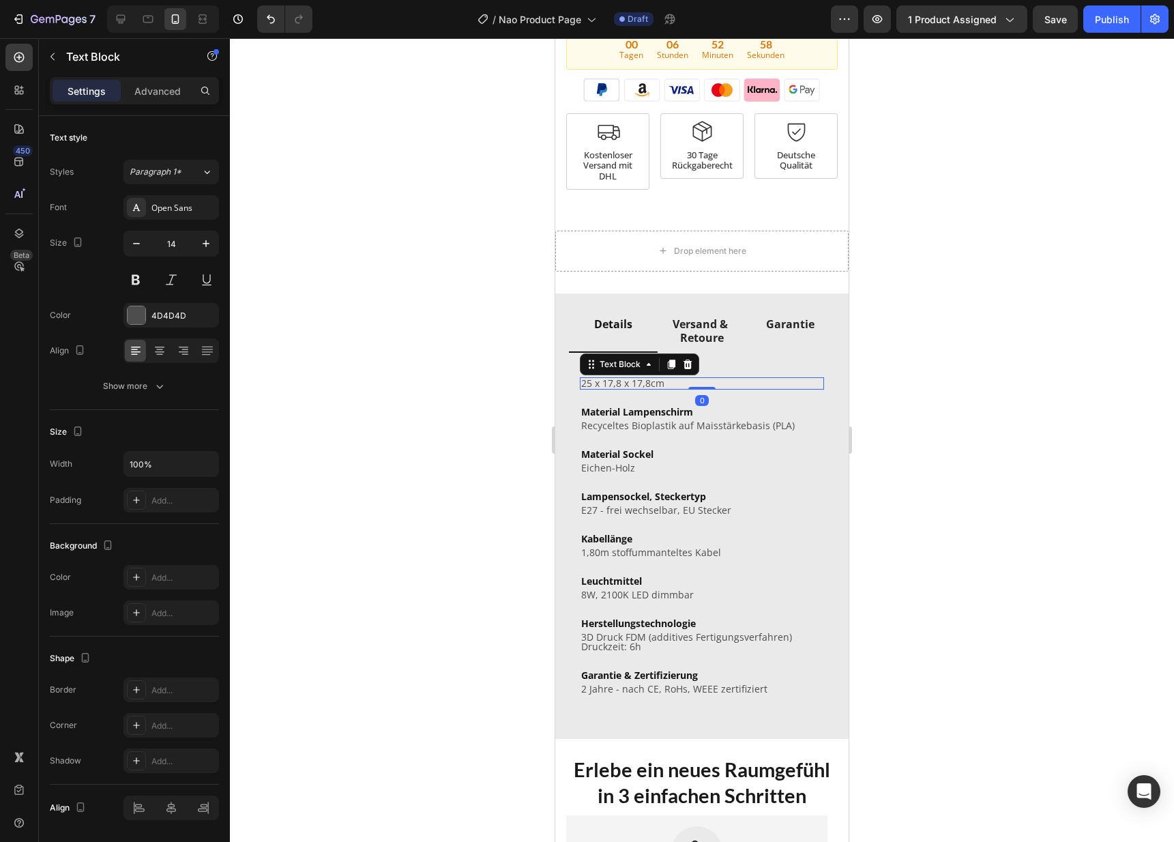
click at [609, 378] on p "25 x 17,8 x 17,8cm" at bounding box center [701, 383] width 241 height 10
drag, startPoint x: 586, startPoint y: 357, endPoint x: 604, endPoint y: 368, distance: 21.8
click at [586, 378] on p "25 x 17,8 x 17,8cm" at bounding box center [701, 383] width 241 height 10
click at [636, 378] on p "27 x 20 x 17,8cm" at bounding box center [701, 383] width 241 height 10
click at [772, 490] on div "Lampensockel, Steckertyp" at bounding box center [702, 496] width 244 height 12
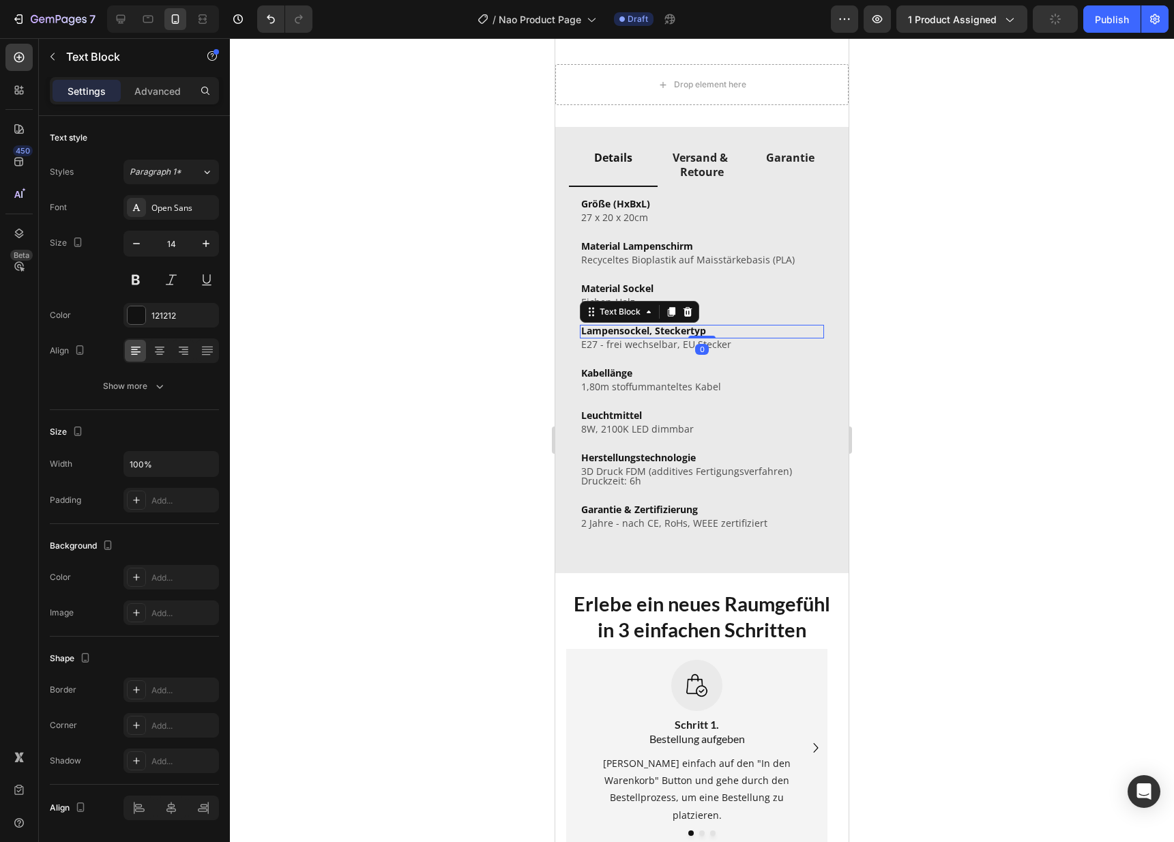
scroll to position [1170, 0]
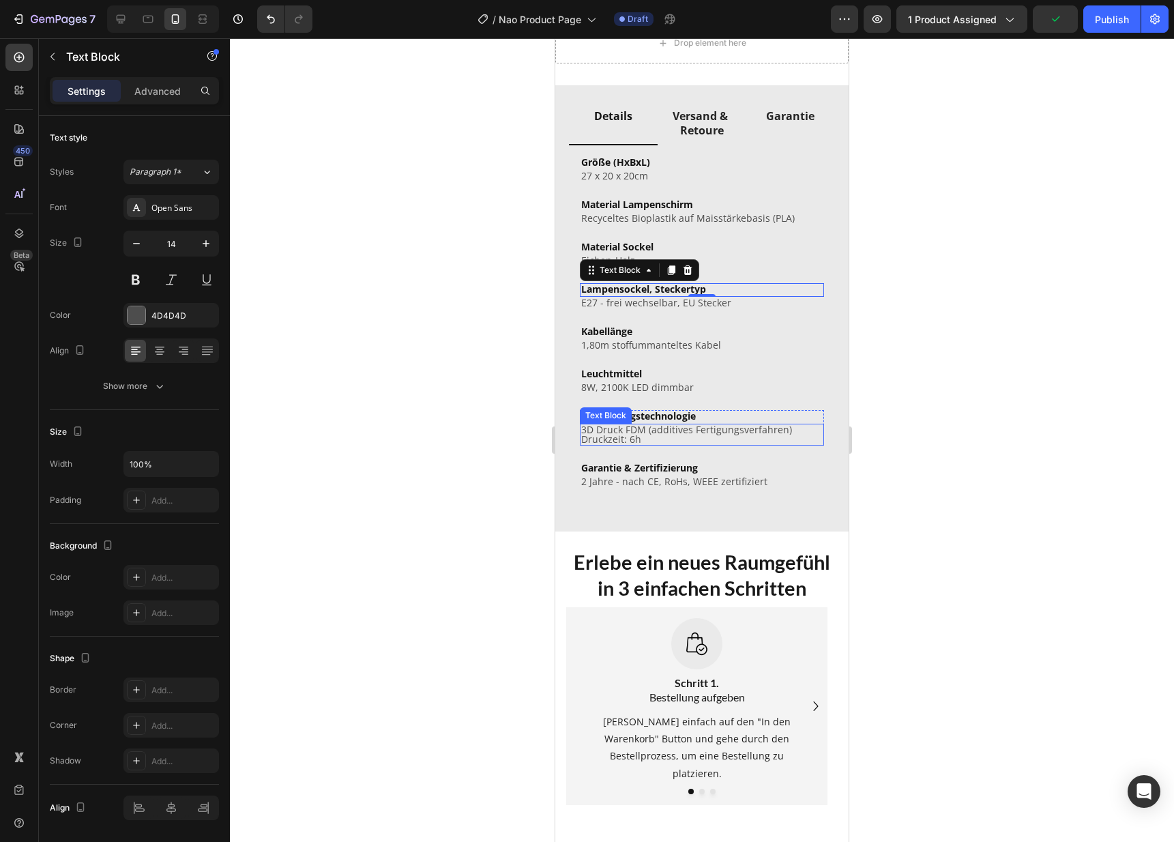
click at [625, 441] on p "Druckzeit: 6h" at bounding box center [701, 439] width 241 height 10
click at [627, 441] on p "Druckzeit: 6h" at bounding box center [701, 439] width 241 height 10
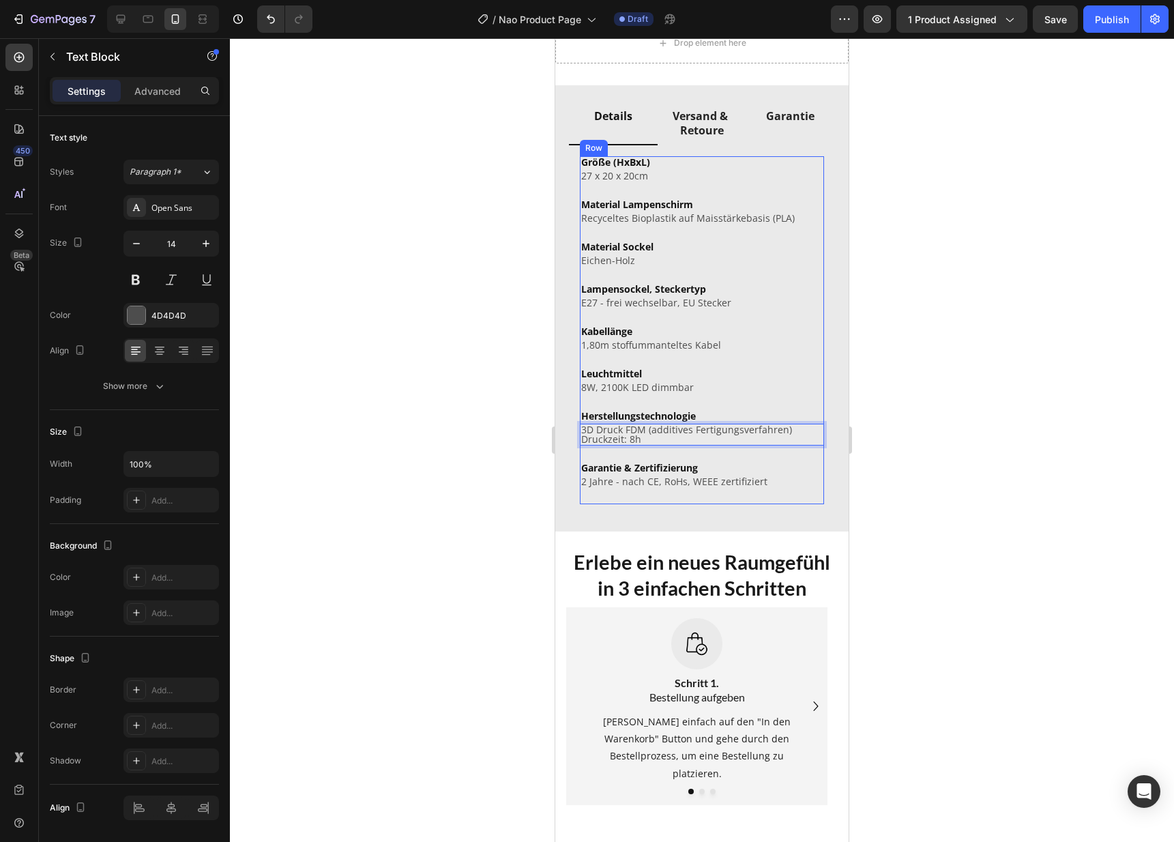
click at [750, 499] on div "Kabellänge Text Block 1,80m stoffummanteltes Kabel Text Block Row Leuchtmittel …" at bounding box center [702, 414] width 244 height 179
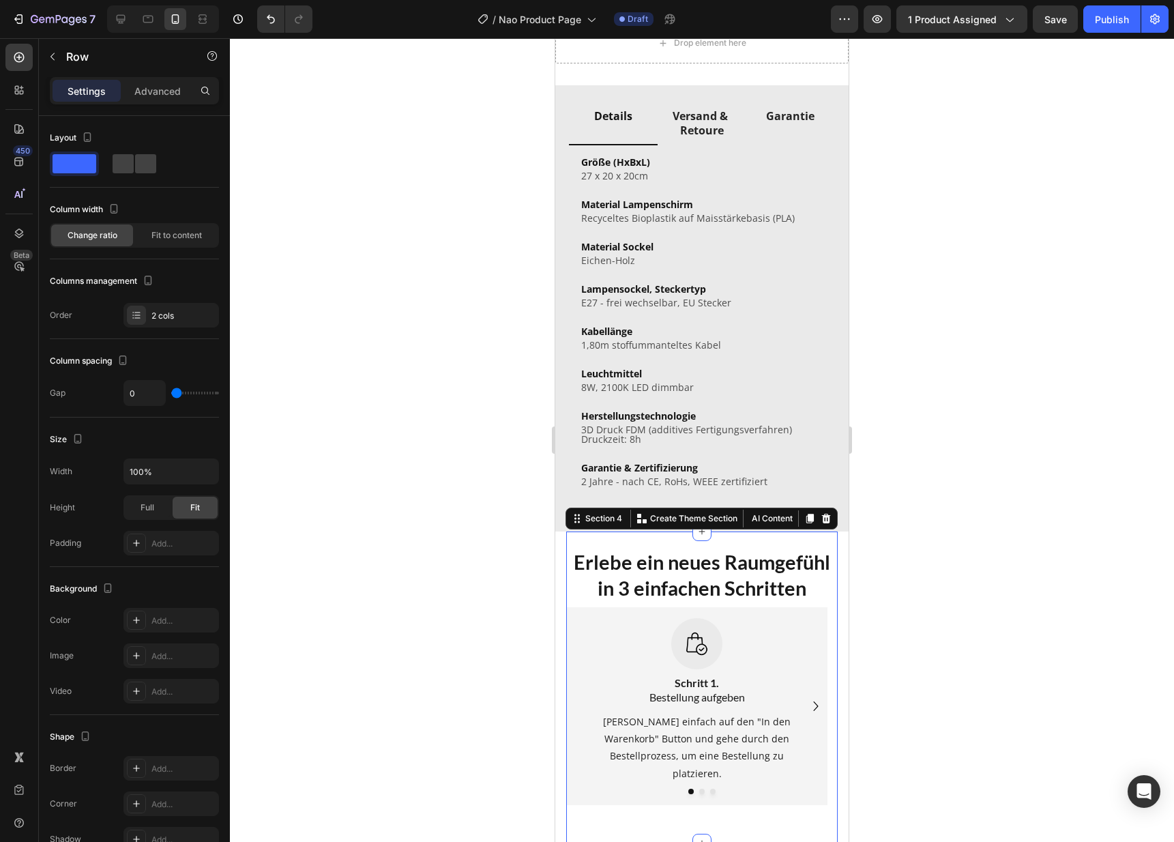
click at [776, 533] on div "Erlebe ein neues Raumgefühl in 3 einfachen Schritten Heading Image Schritt 1. B…" at bounding box center [701, 687] width 271 height 312
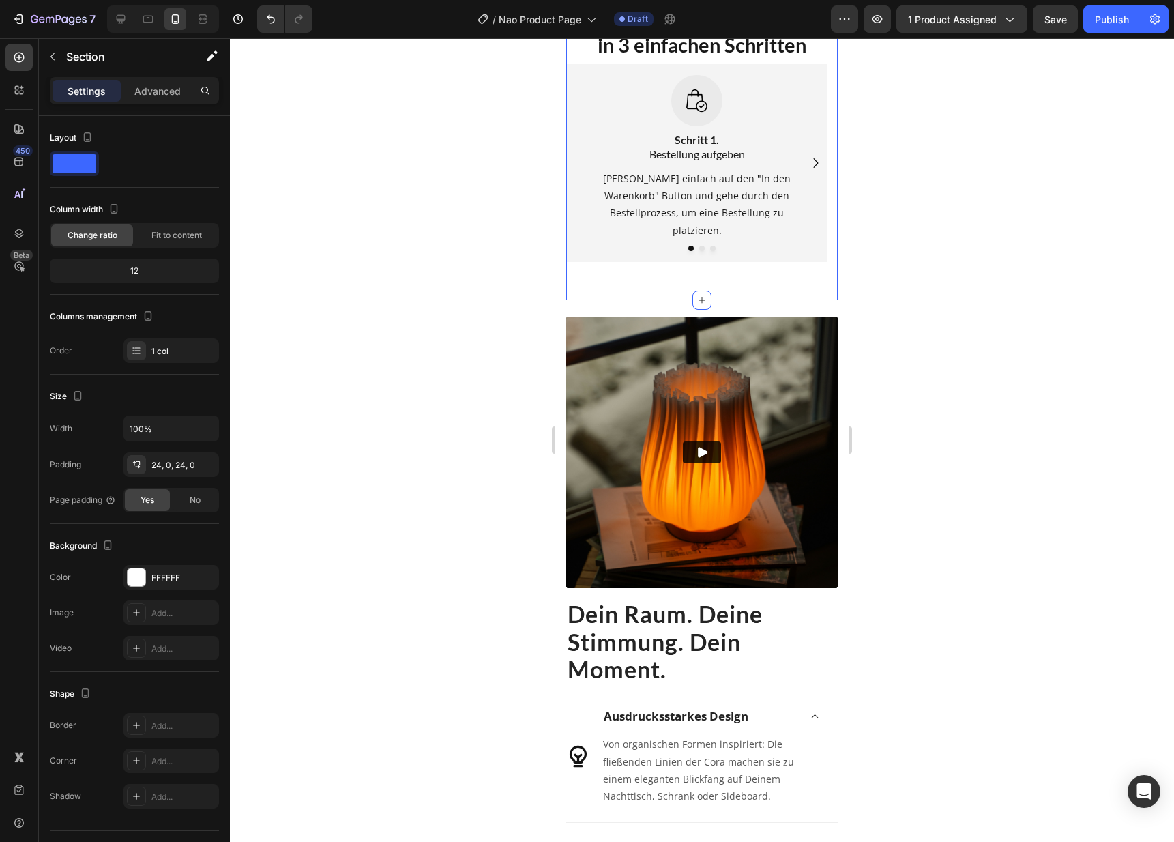
scroll to position [1723, 0]
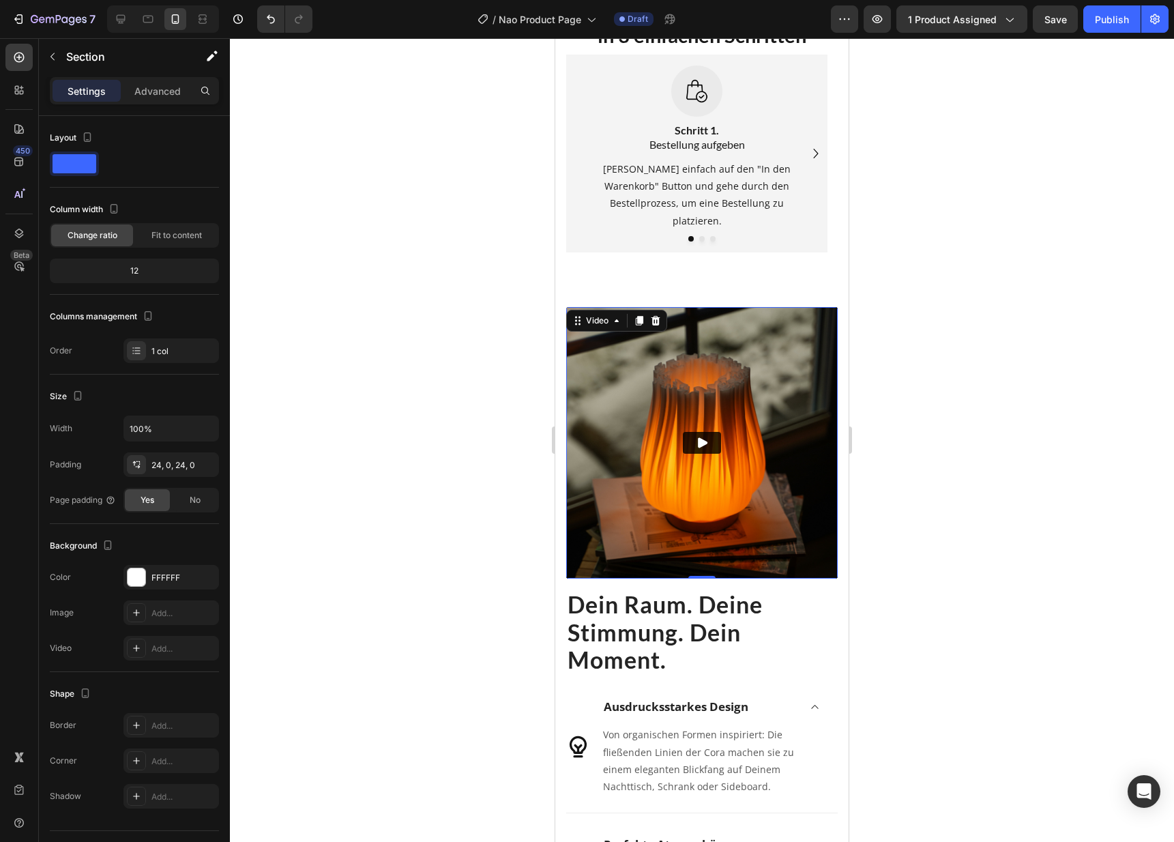
click at [780, 515] on img at bounding box center [701, 442] width 271 height 271
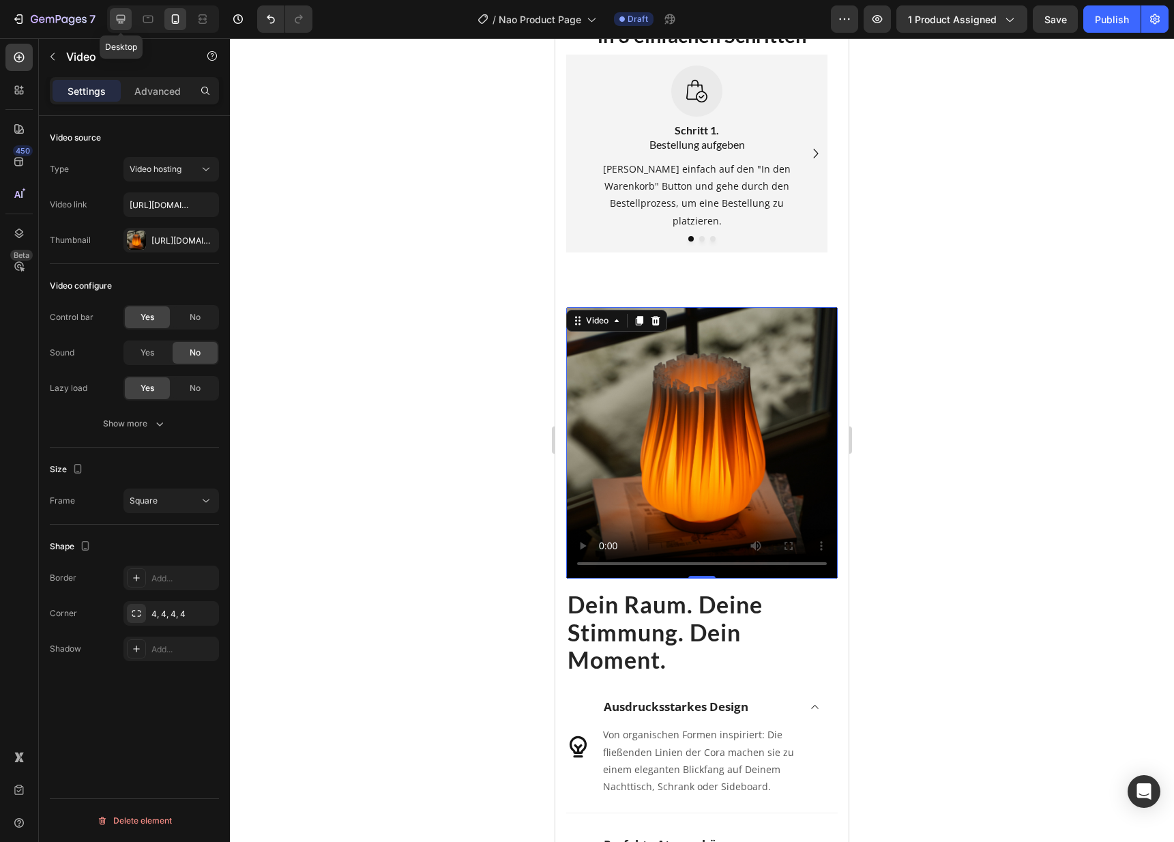
click at [122, 25] on icon at bounding box center [121, 19] width 14 height 14
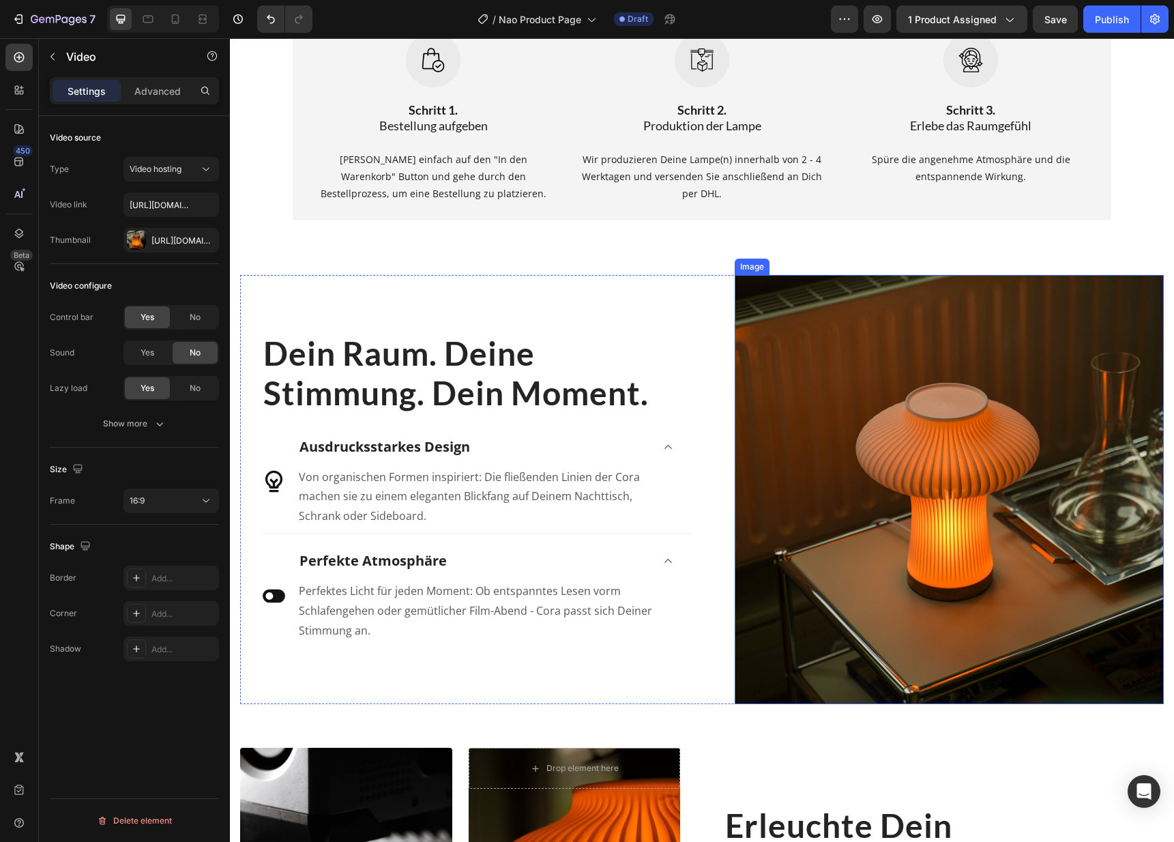
scroll to position [1884, 0]
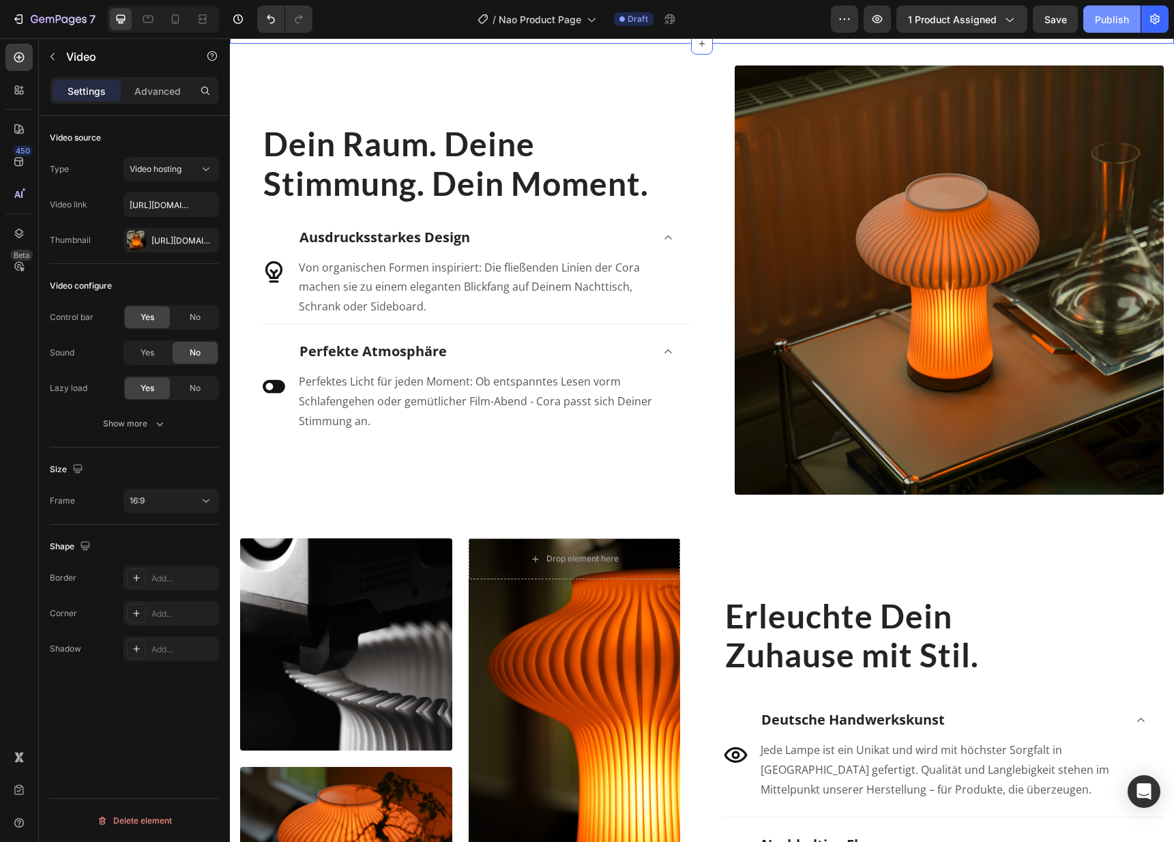
click at [1107, 31] on button "Publish" at bounding box center [1111, 18] width 57 height 27
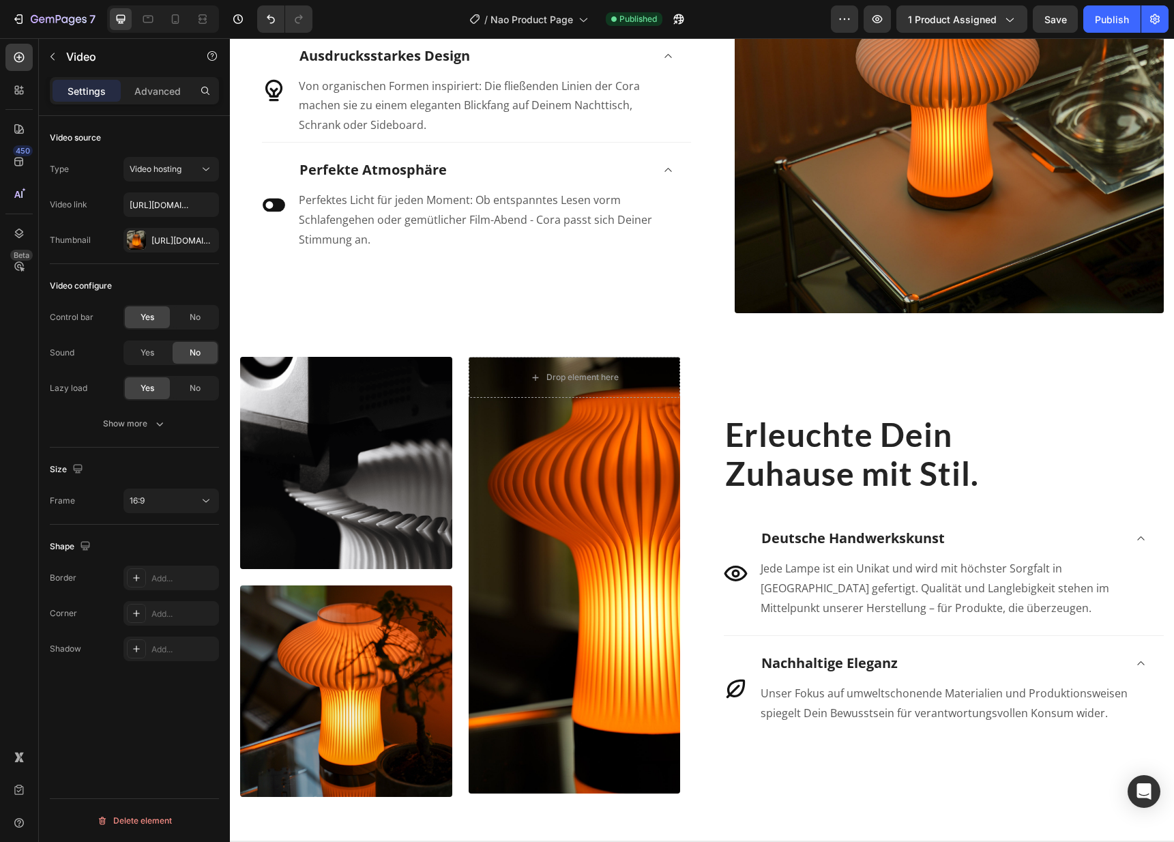
scroll to position [1897, 0]
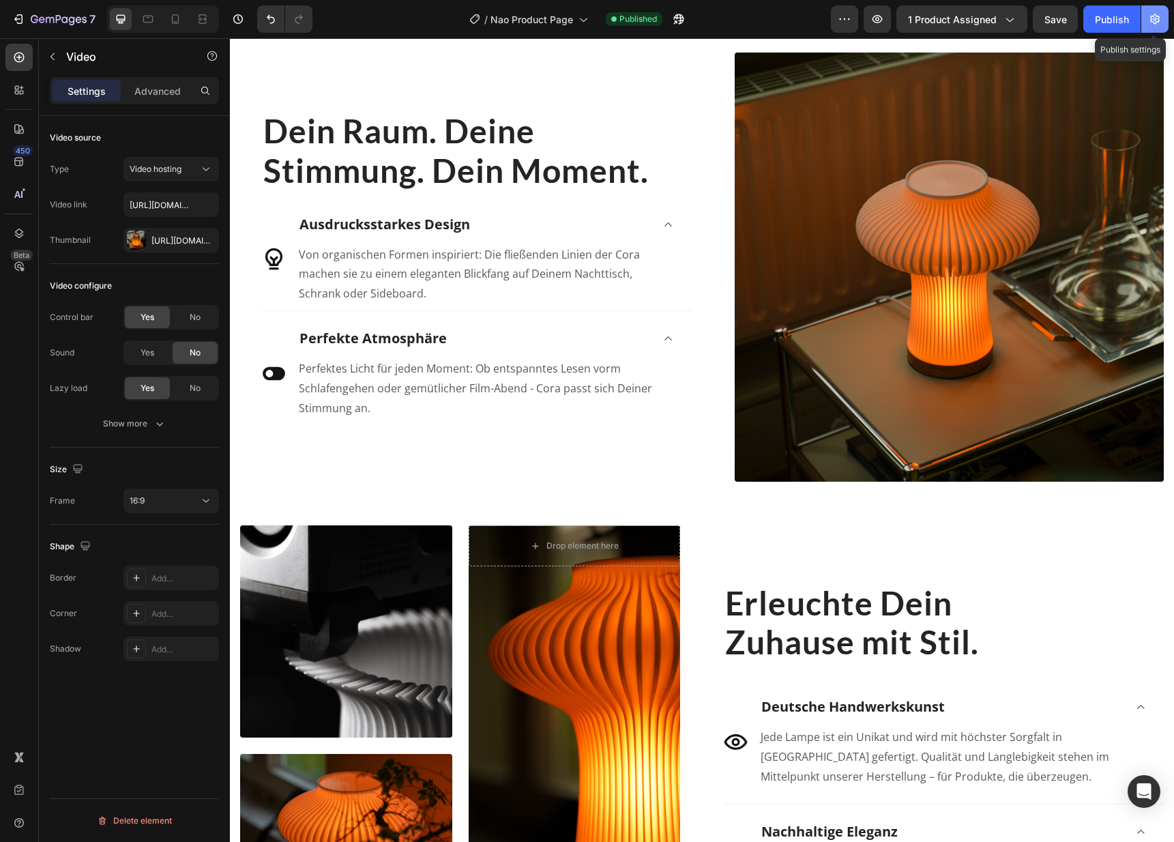
click at [1152, 23] on icon "button" at bounding box center [1155, 19] width 14 height 14
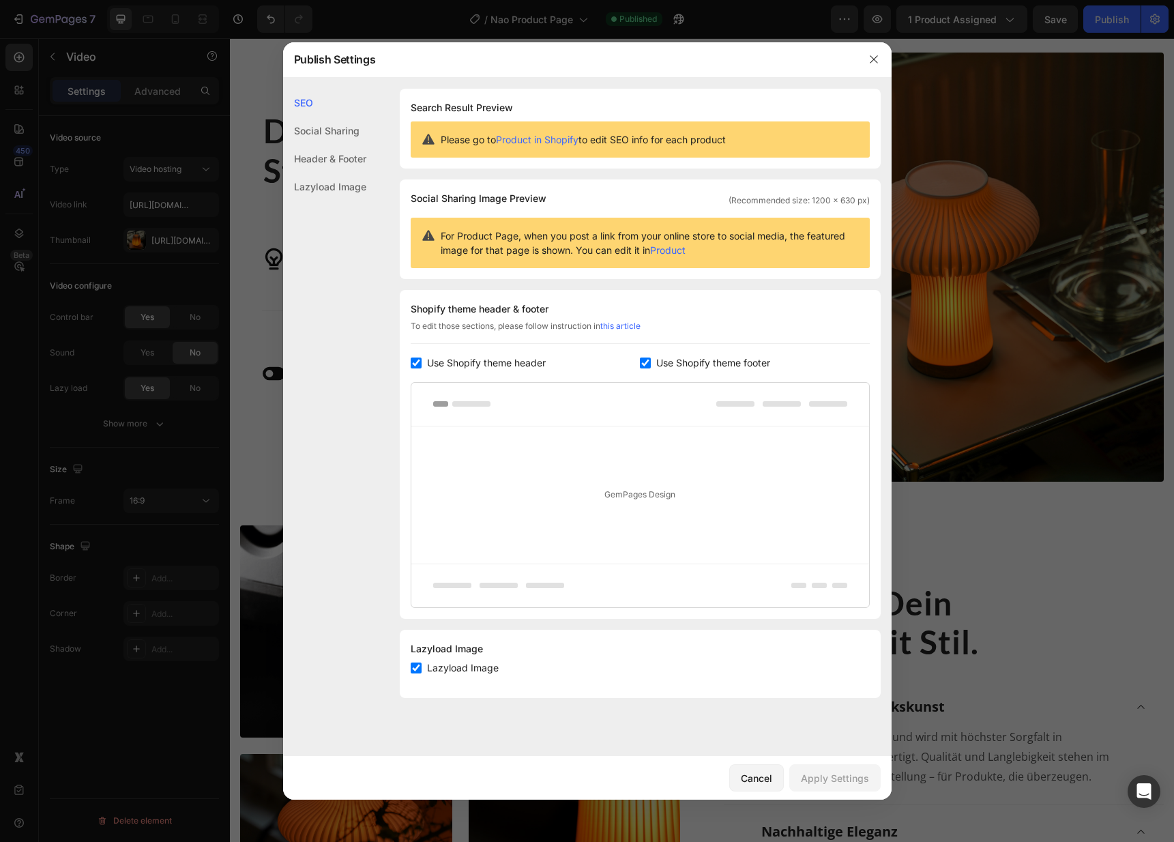
click at [313, 203] on div "SEO Social Sharing Header & Footer Lazyload Image" at bounding box center [324, 468] width 83 height 758
click at [320, 196] on div "Lazyload Image" at bounding box center [324, 187] width 83 height 28
click at [869, 53] on button "button" at bounding box center [874, 59] width 22 height 22
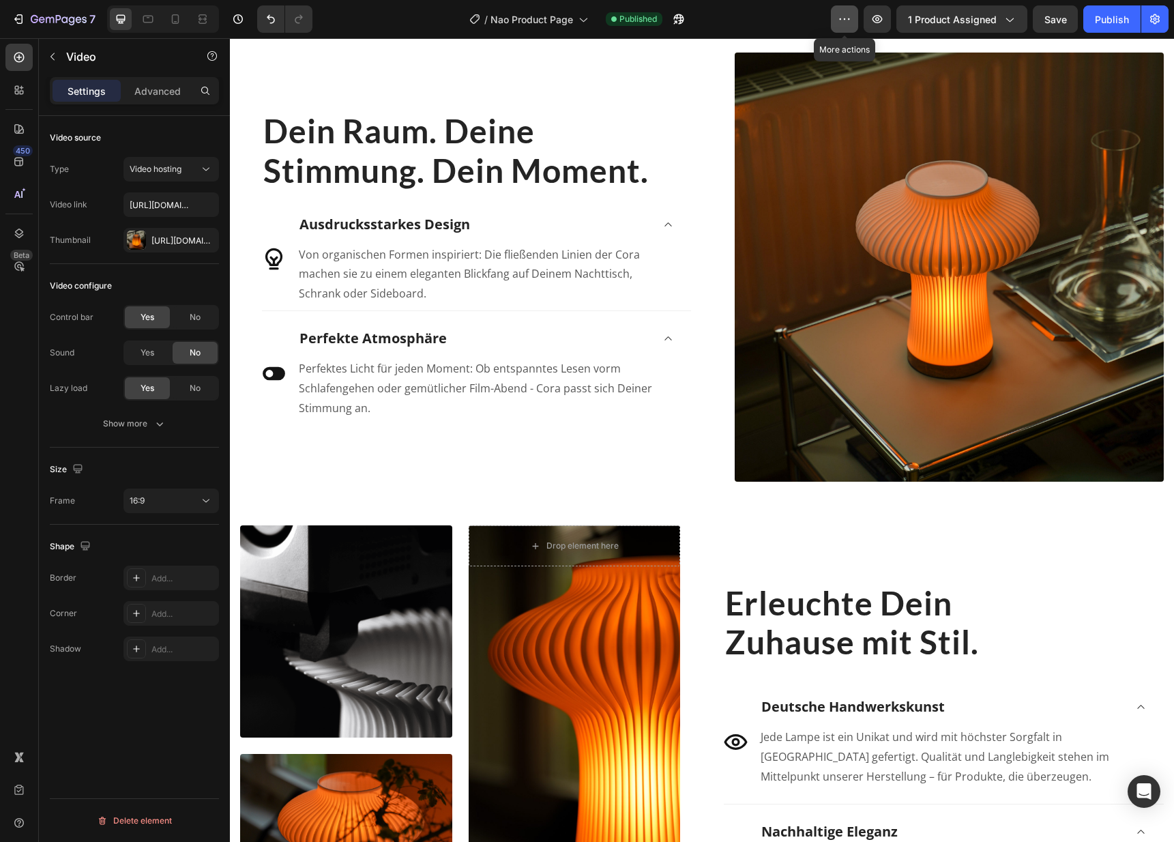
click at [857, 19] on button "button" at bounding box center [844, 18] width 27 height 27
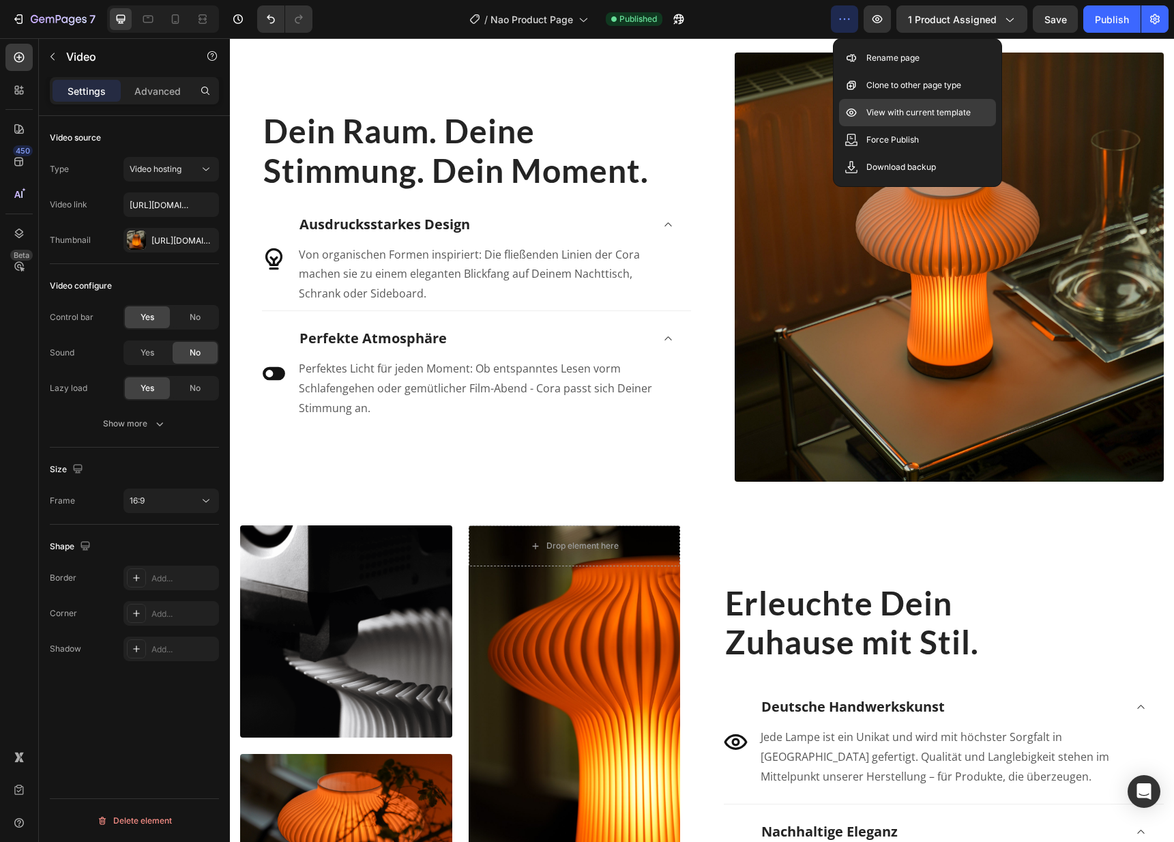
click at [889, 108] on p "View with current template" at bounding box center [918, 113] width 104 height 14
click at [1038, 16] on button "Save" at bounding box center [1054, 18] width 45 height 27
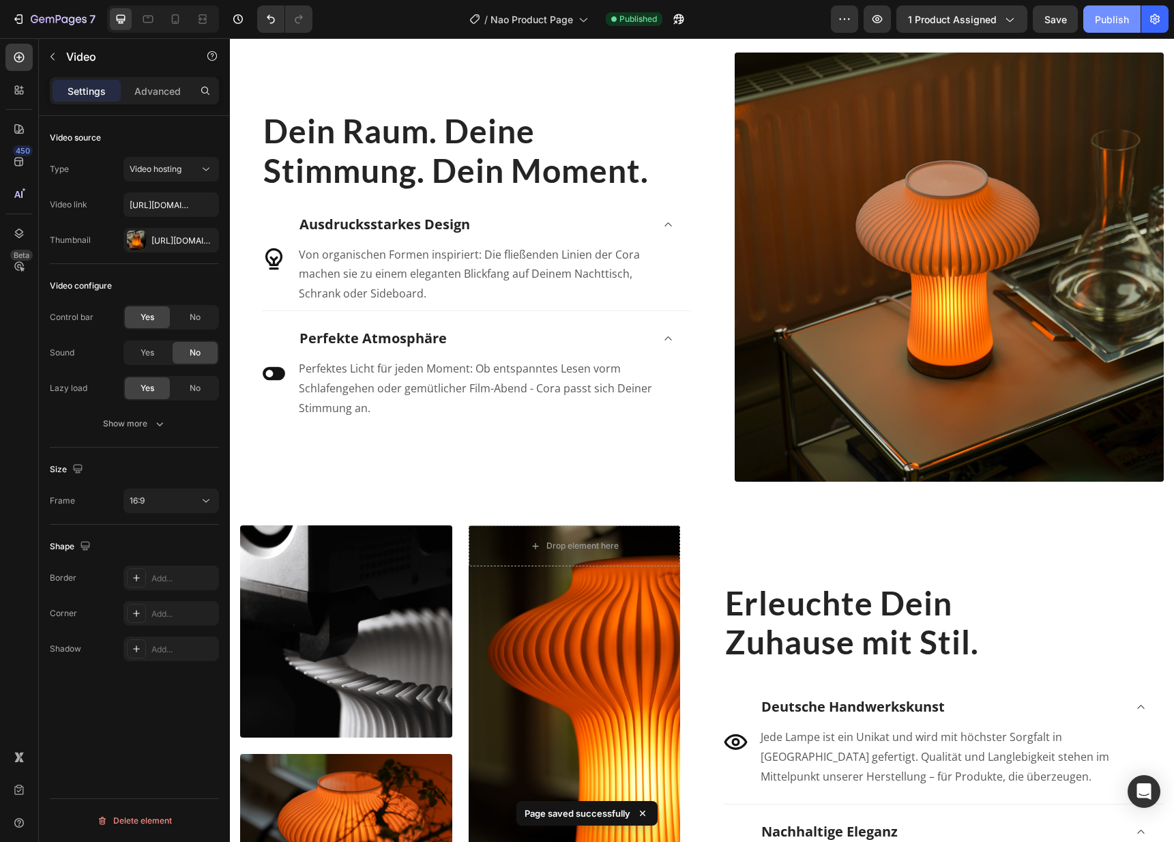
click at [1097, 18] on div "Publish" at bounding box center [1112, 19] width 34 height 14
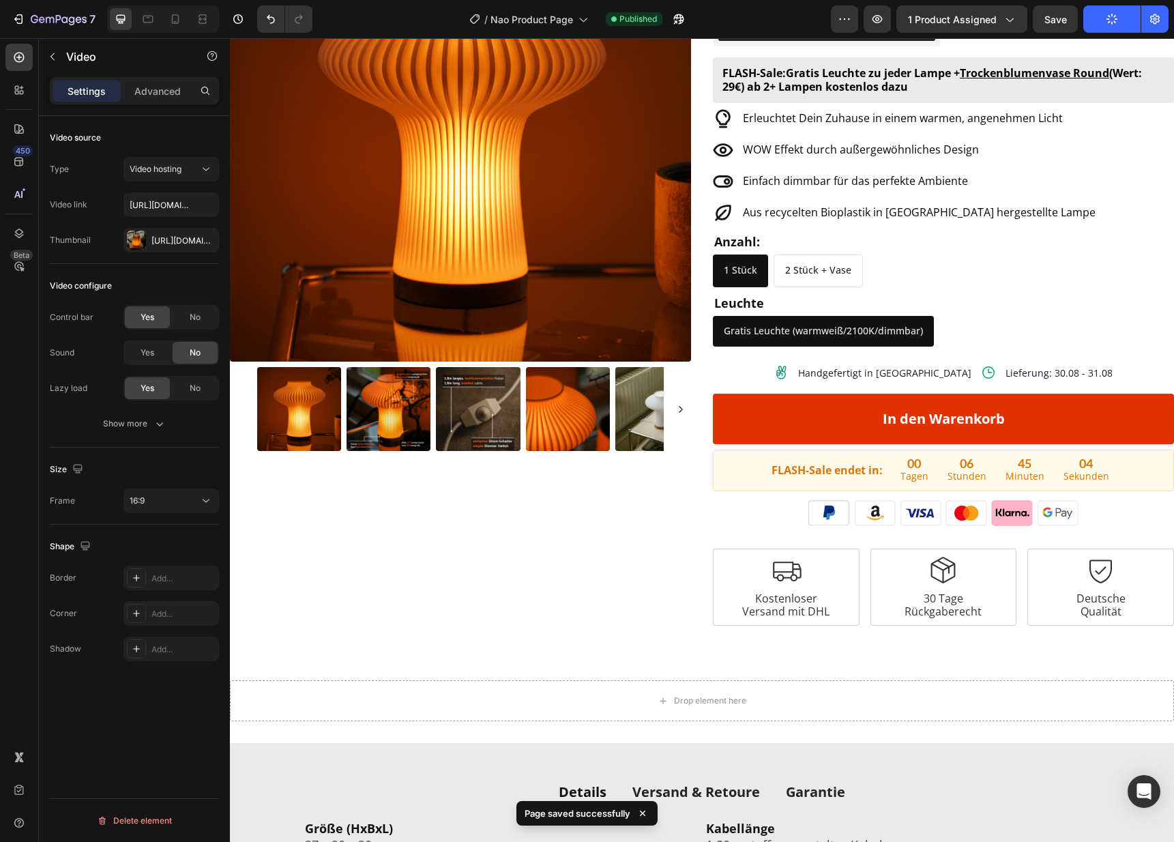
scroll to position [0, 0]
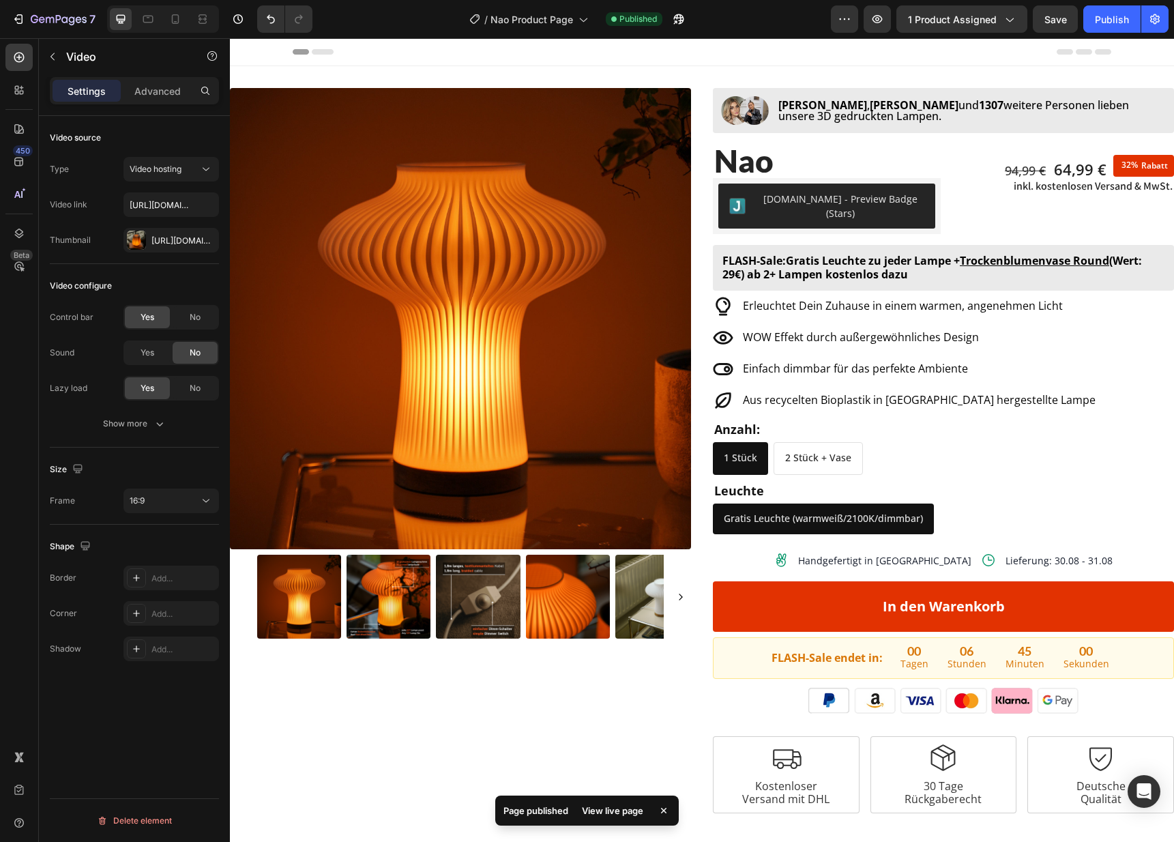
click at [627, 801] on div "View live page" at bounding box center [613, 810] width 78 height 19
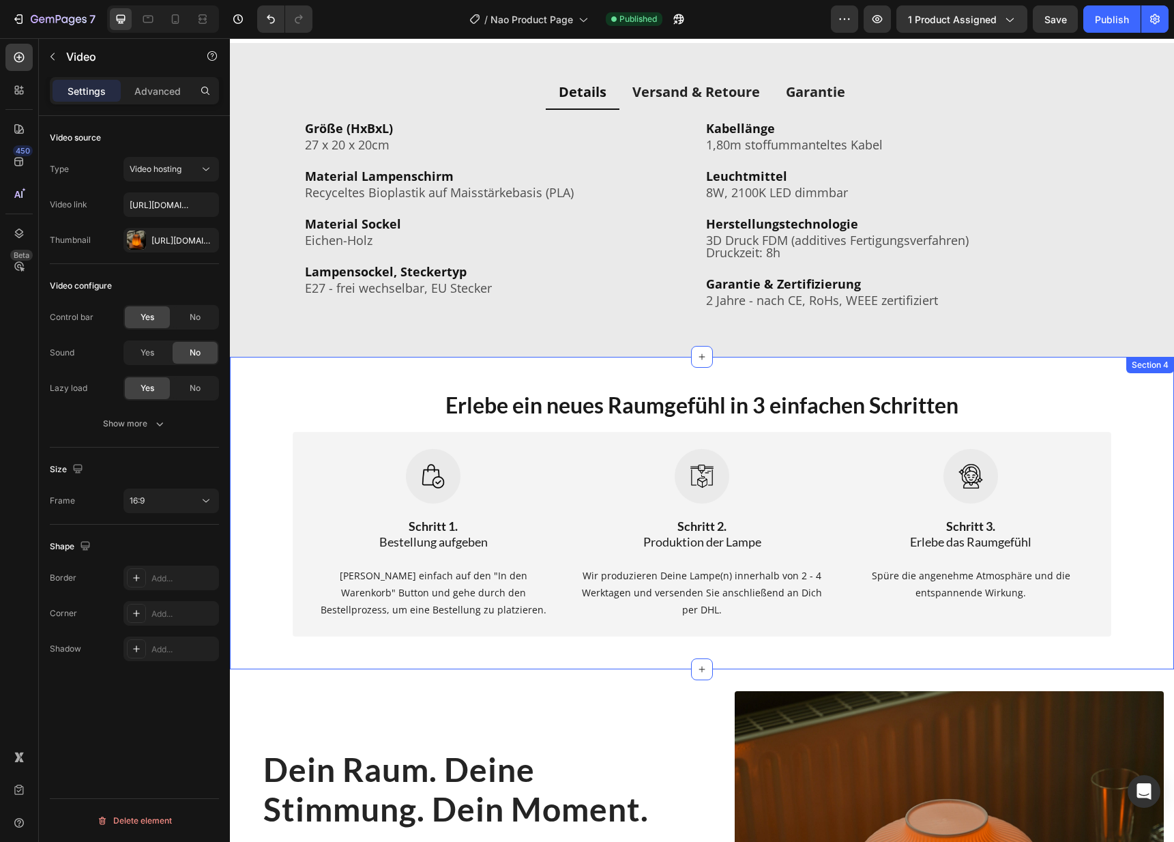
scroll to position [814, 0]
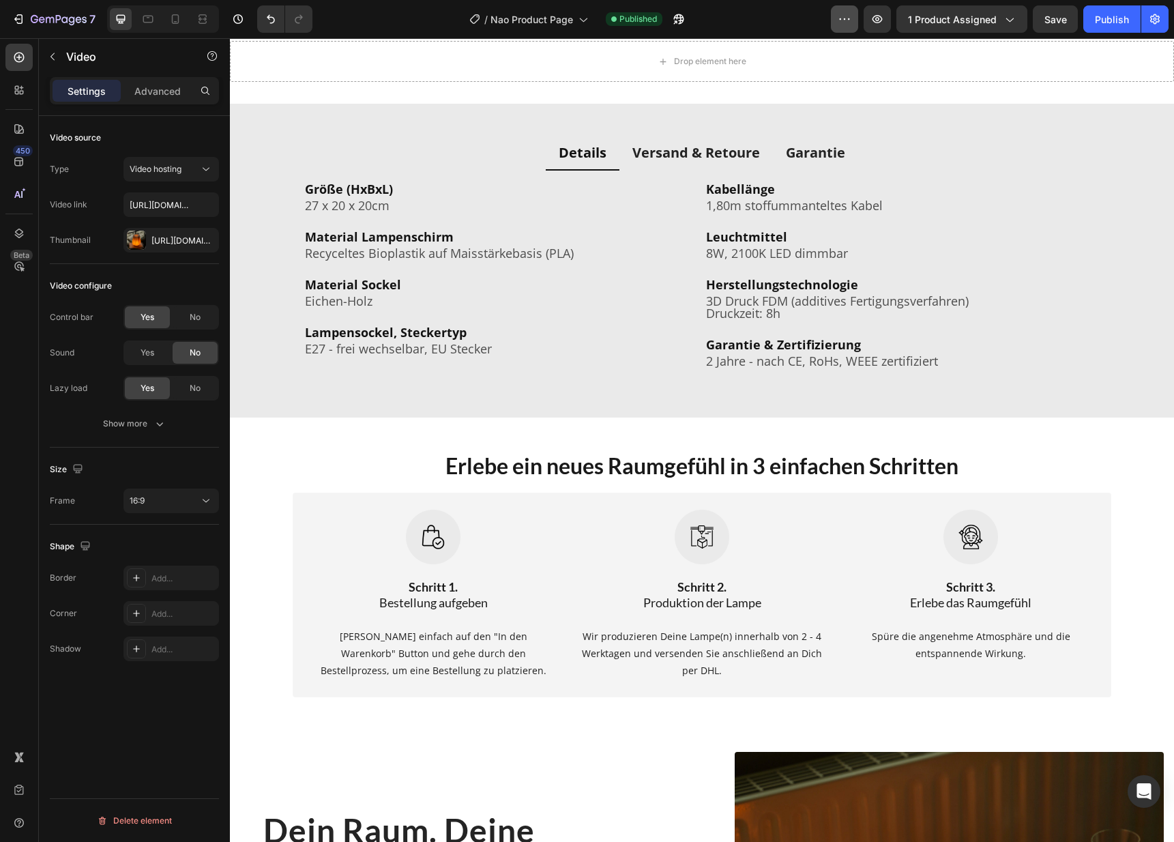
click at [837, 28] on button "button" at bounding box center [844, 18] width 27 height 27
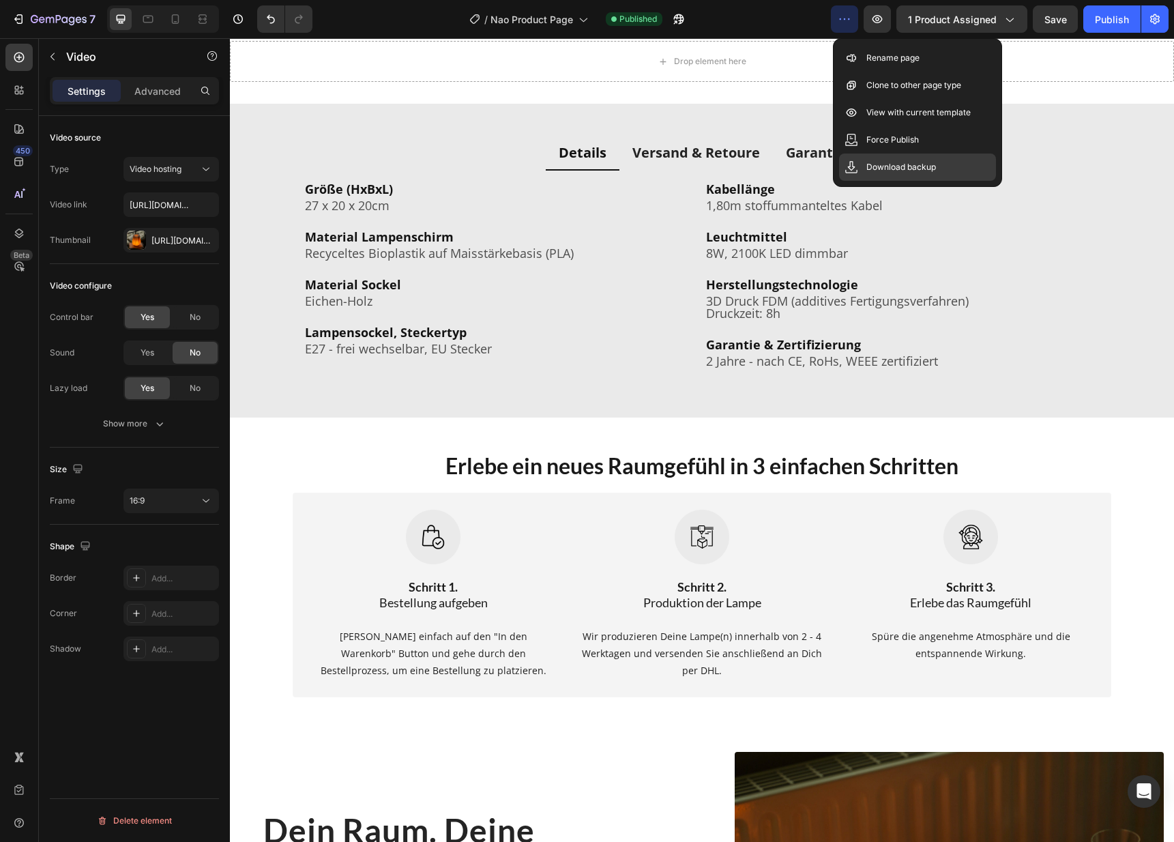
click at [880, 166] on p "Download backup" at bounding box center [901, 167] width 70 height 14
click at [363, 106] on div "Details Versand & Retoure Garantie Größe (HxBxL) Text Block 27 x 20 x 20cm Text…" at bounding box center [702, 261] width 944 height 314
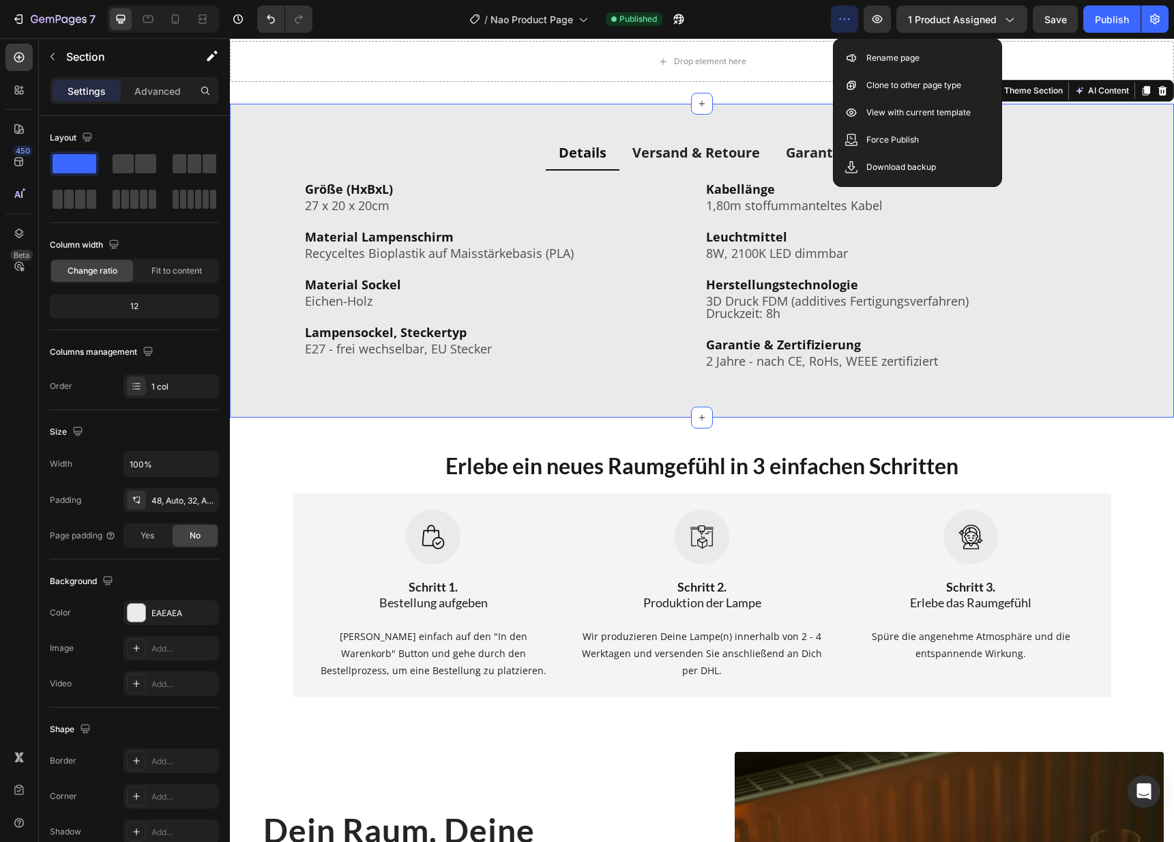
click at [365, 106] on div "Details Versand & Retoure Garantie Größe (HxBxL) Text Block 27 x 20 x 20cm Text…" at bounding box center [702, 261] width 944 height 314
click at [400, 83] on div "Drop element here Section 2" at bounding box center [702, 61] width 944 height 85
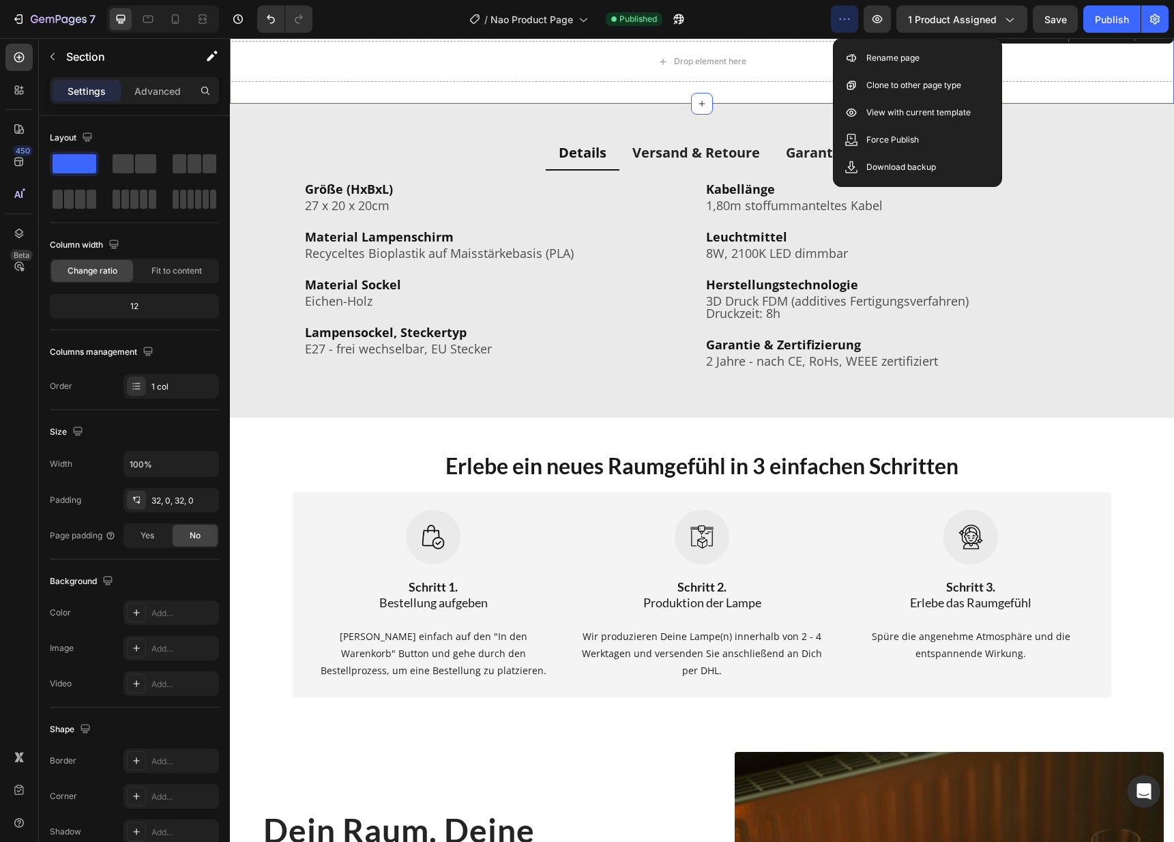
click at [855, 17] on button "button" at bounding box center [844, 18] width 27 height 27
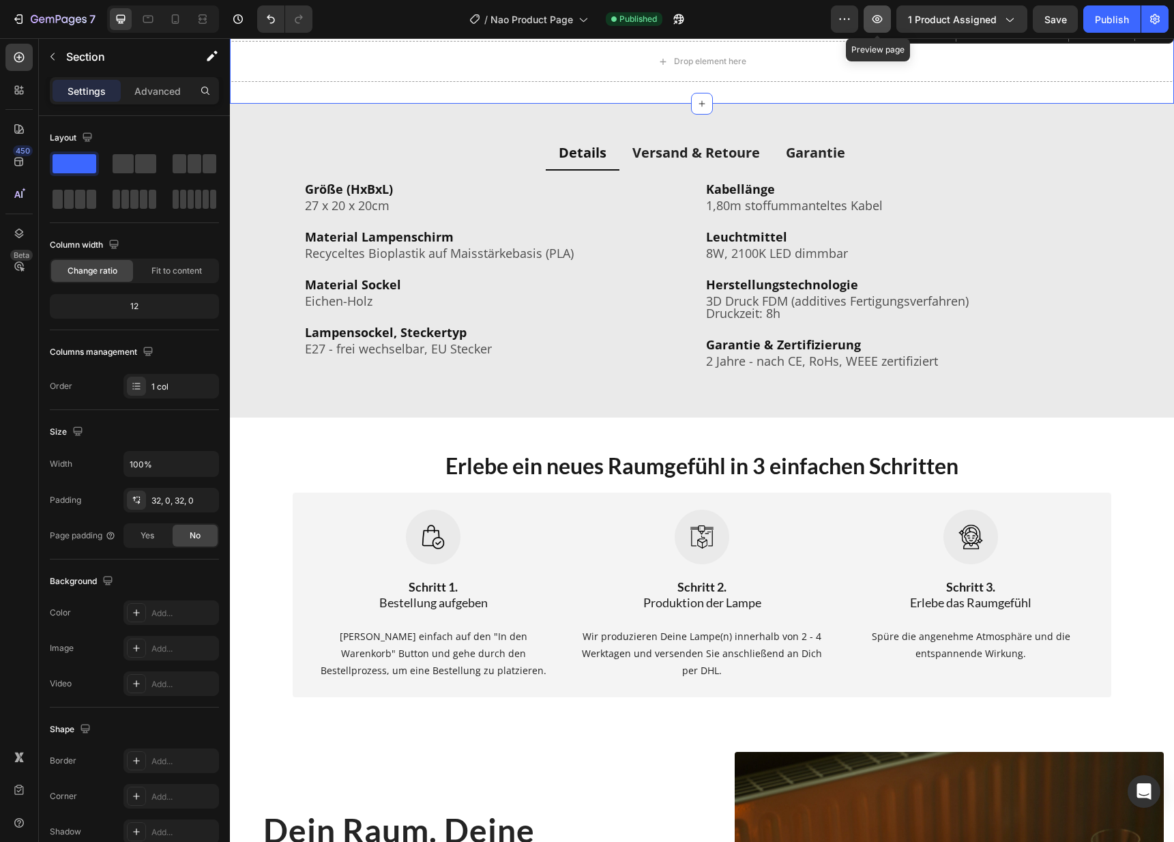
click at [882, 17] on icon "button" at bounding box center [877, 19] width 10 height 8
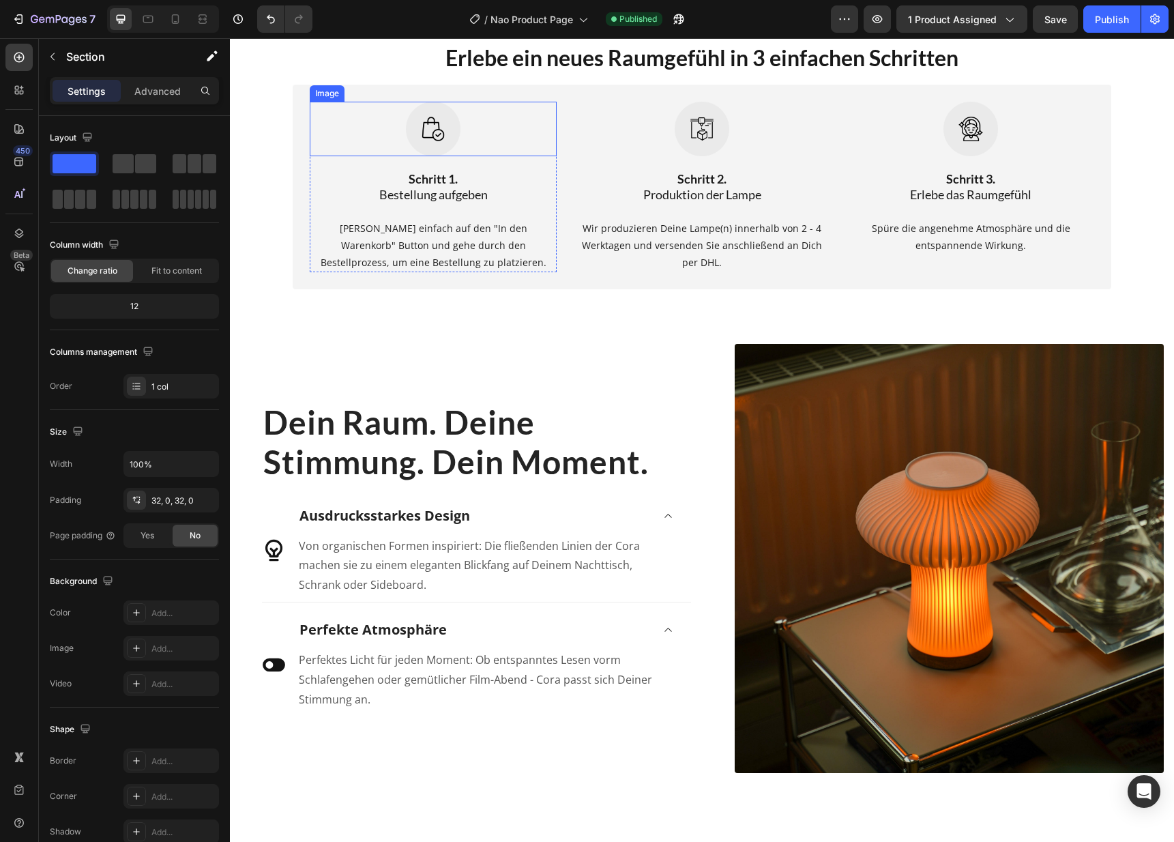
scroll to position [1381, 0]
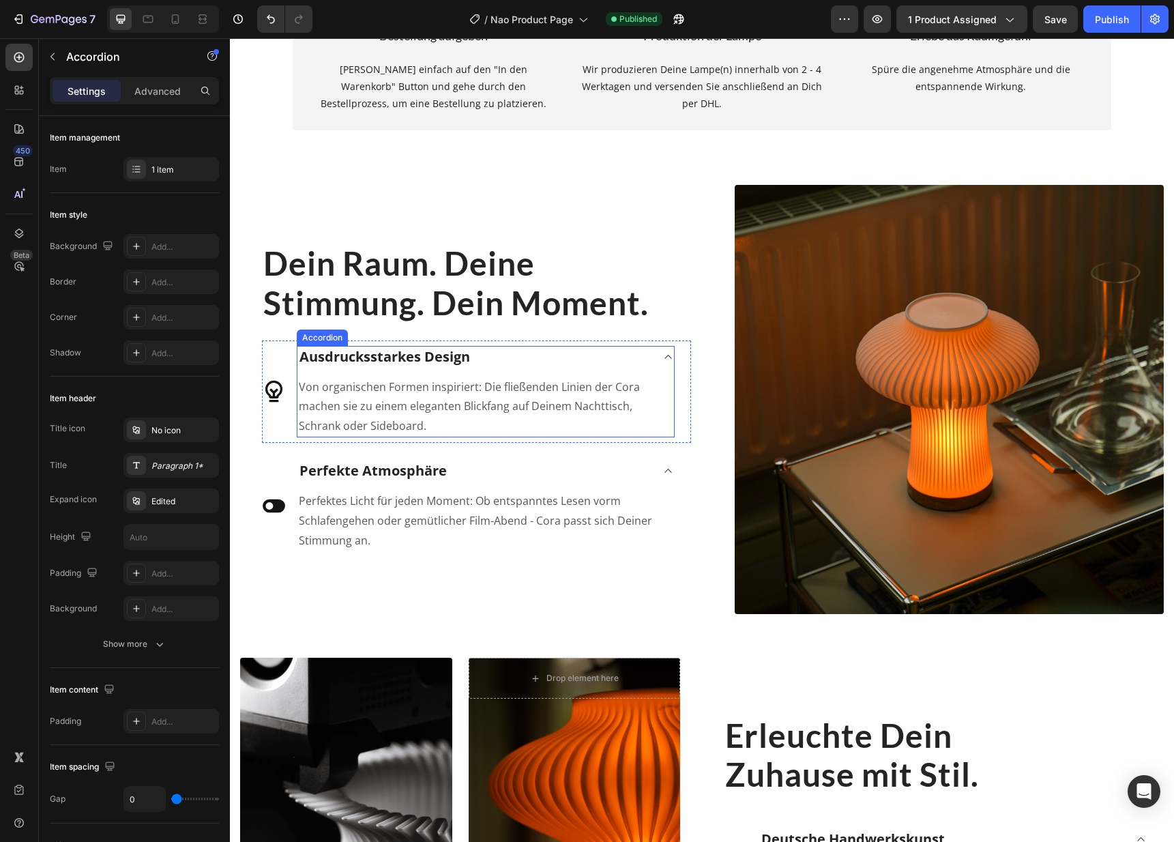
click at [390, 359] on p "Ausdrucksstarkes Design" at bounding box center [384, 357] width 170 height 18
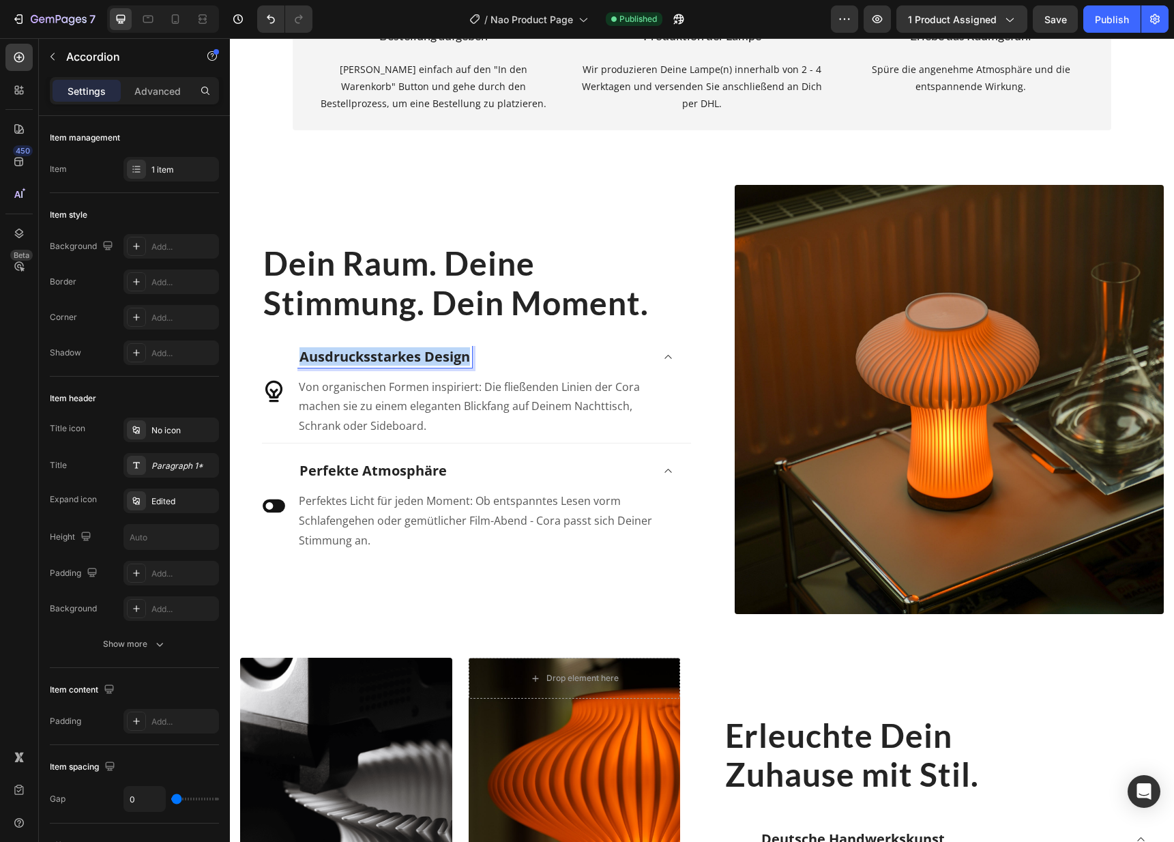
click at [390, 359] on p "Ausdrucksstarkes Design" at bounding box center [384, 357] width 170 height 18
click at [354, 409] on p "Von organischen Formen inspiriert: Die fließenden Linien der Cora machen sie zu…" at bounding box center [486, 406] width 374 height 59
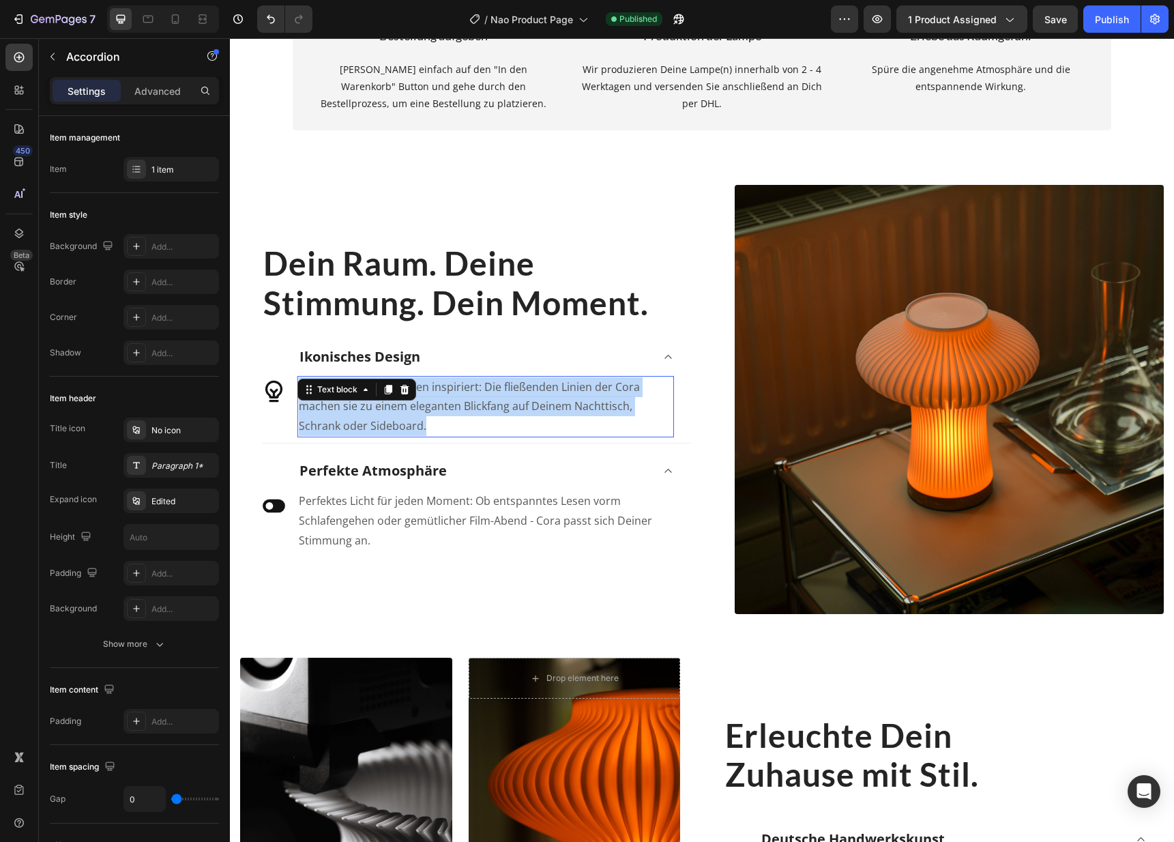
click at [354, 409] on p "Von organischen Formen inspiriert: Die fließenden Linien der Cora machen sie zu…" at bounding box center [486, 406] width 374 height 59
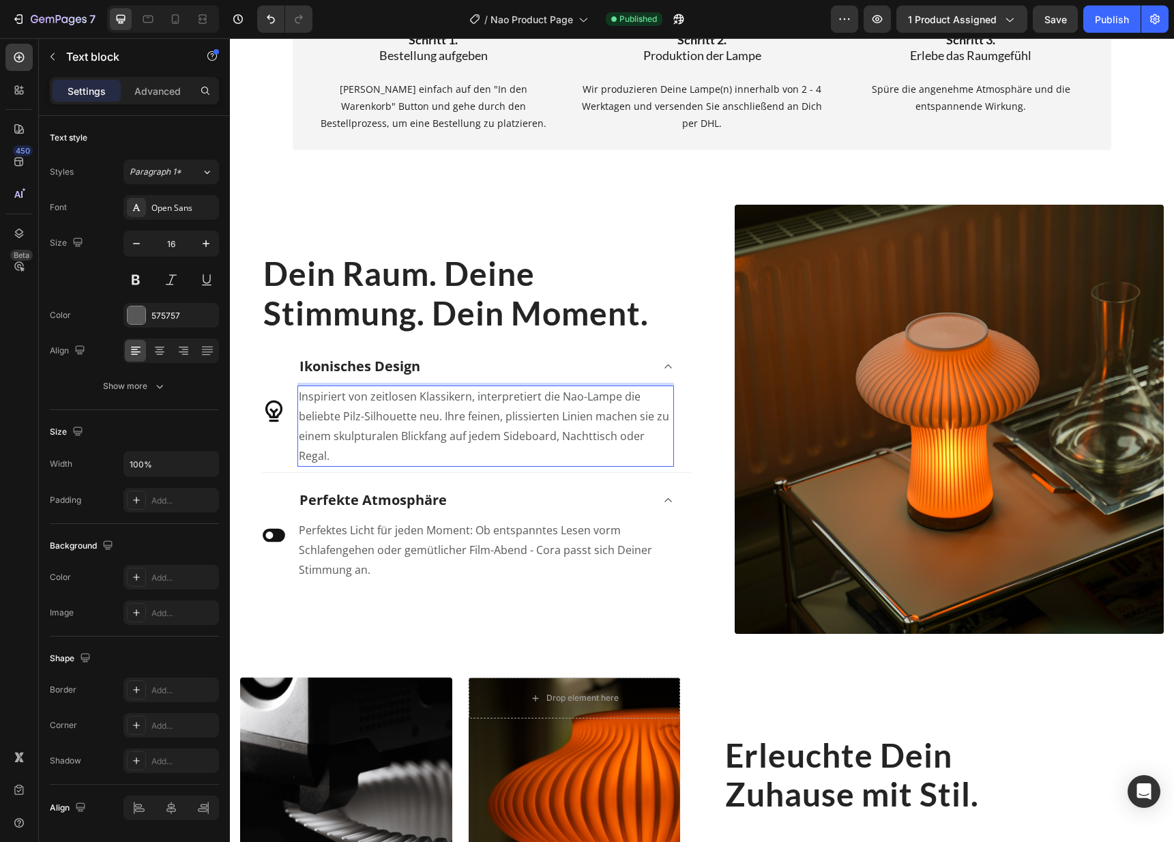
scroll to position [1371, 0]
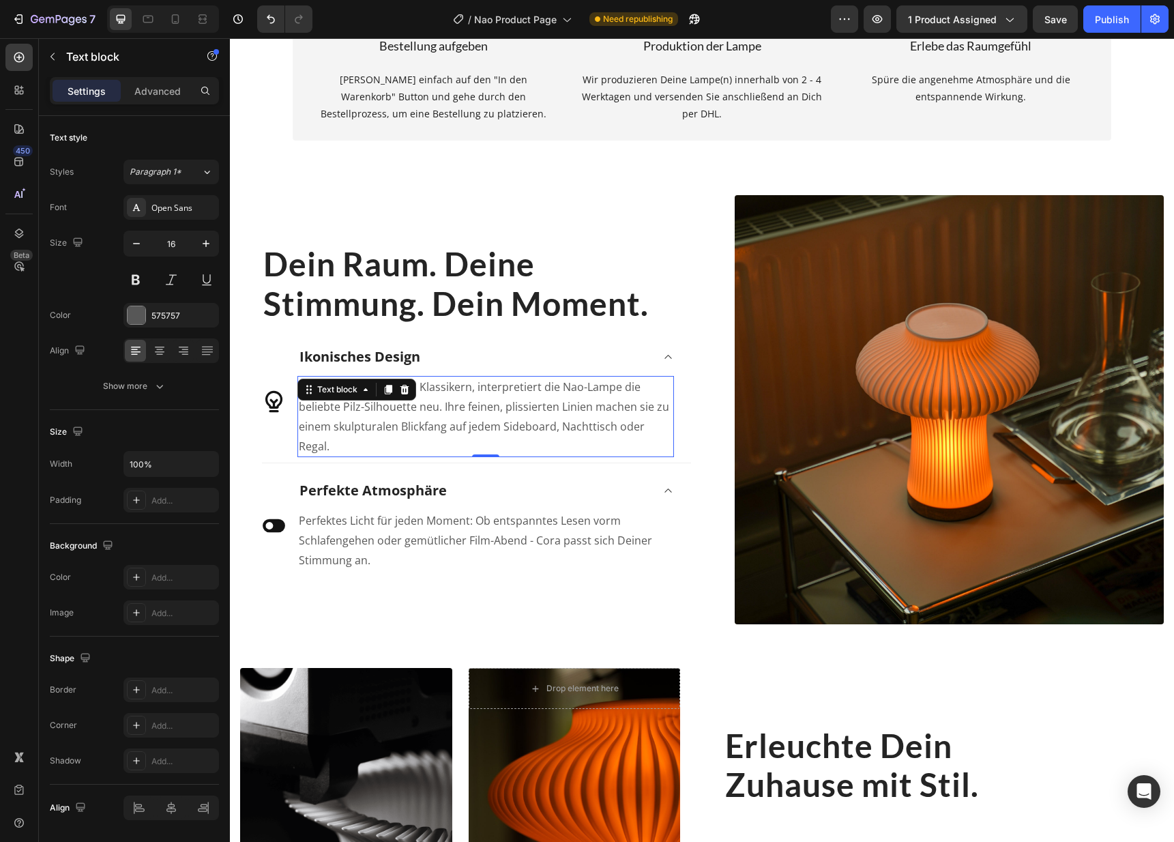
click at [418, 533] on p "Perfektes Licht für jeden Moment: Ob entspanntes Lesen vorm Schlafengehen oder …" at bounding box center [486, 540] width 374 height 59
click at [419, 533] on p "Perfektes Licht für jeden Moment: Ob entspanntes Lesen vorm Schlafengehen oder …" at bounding box center [486, 540] width 374 height 59
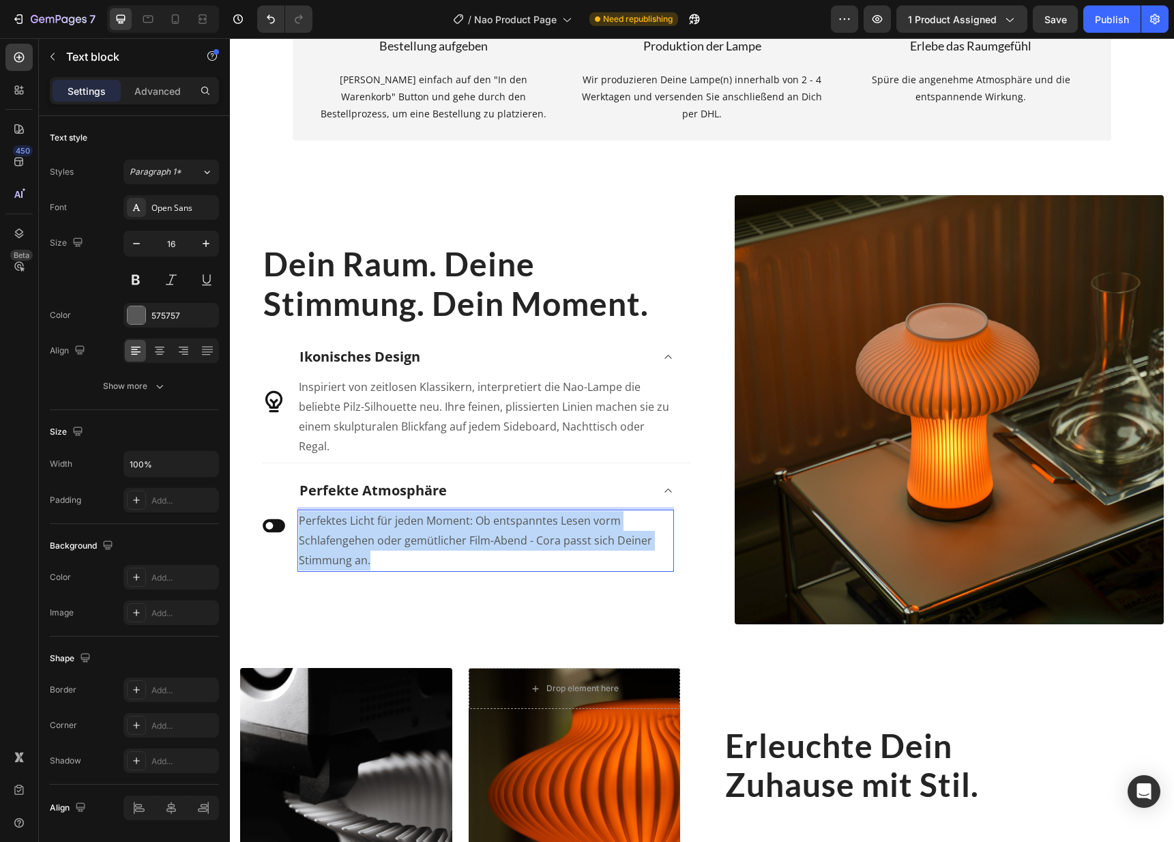
click at [419, 533] on p "Perfektes Licht für jeden Moment: Ob entspanntes Lesen vorm Schlafengehen oder …" at bounding box center [486, 540] width 374 height 59
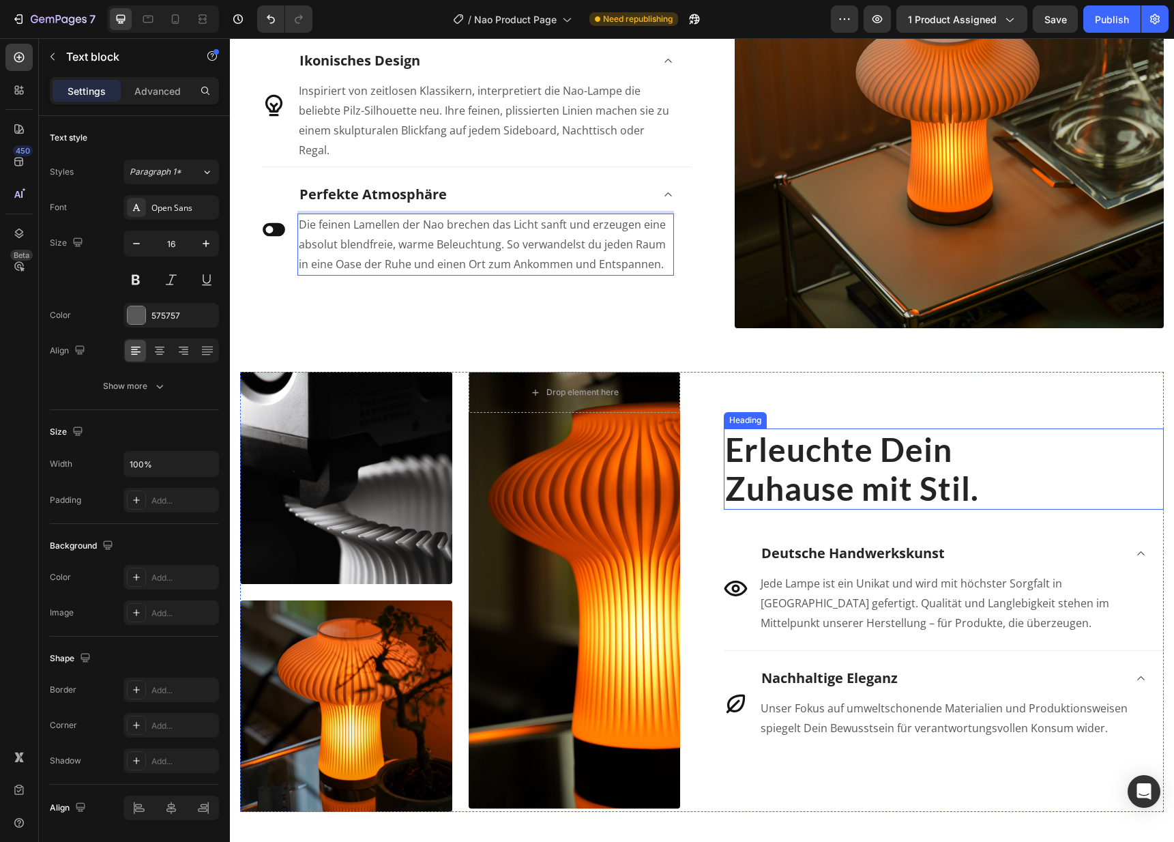
scroll to position [1670, 0]
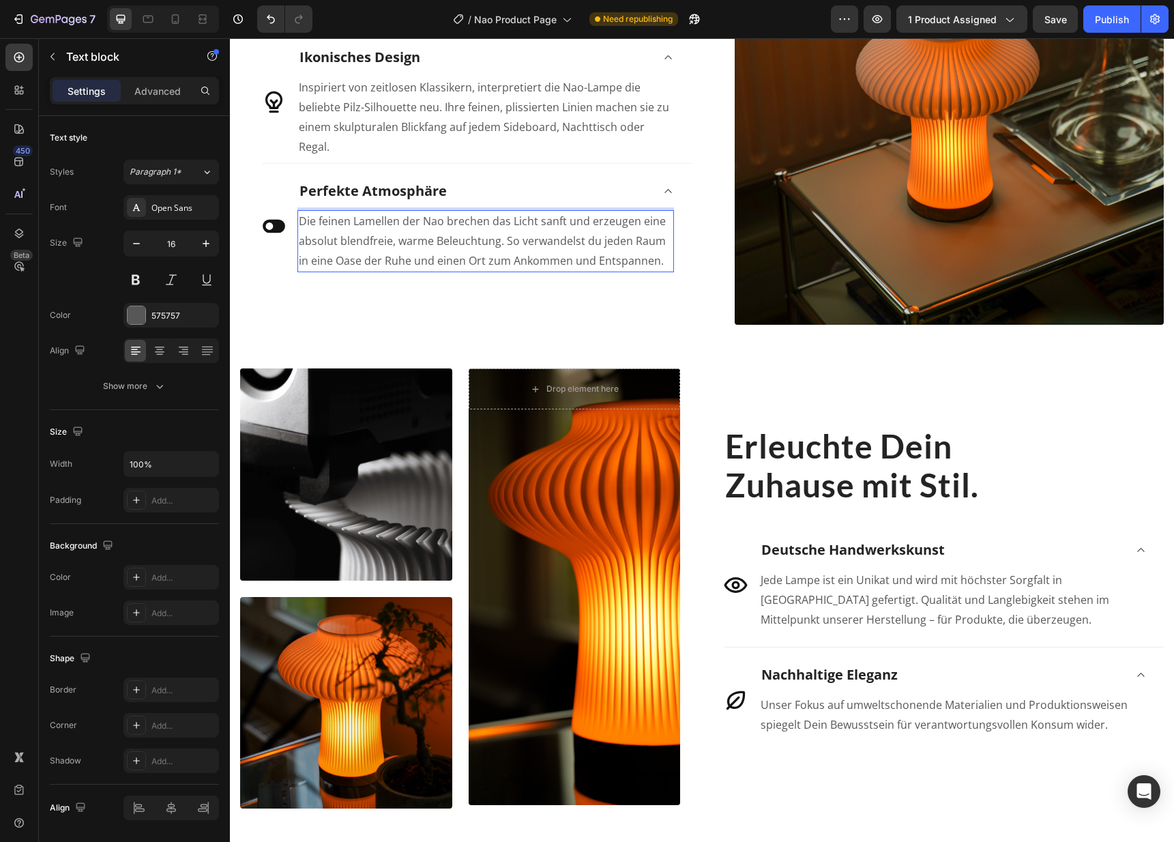
click at [947, 580] on p "Jede Lampe ist ein Unikat und wird mit höchster Sorgfalt in [GEOGRAPHIC_DATA] g…" at bounding box center [952, 599] width 385 height 59
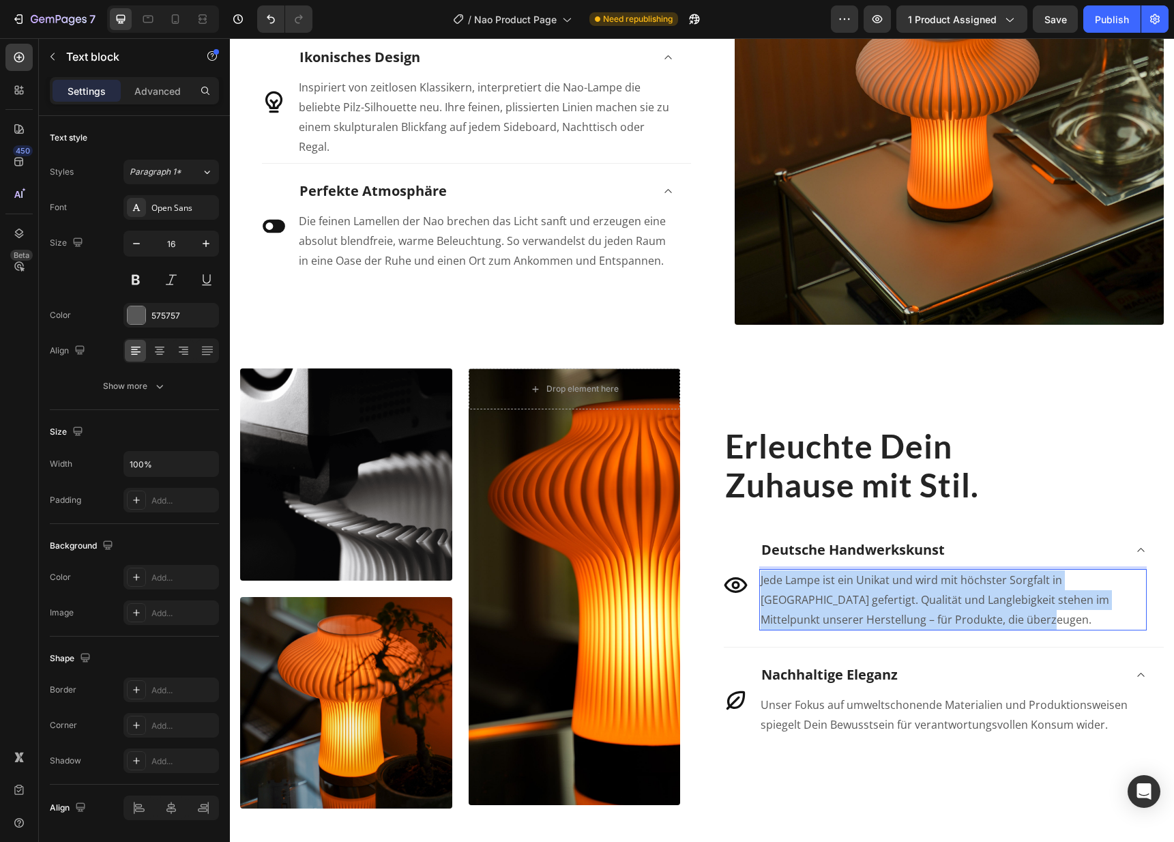
click at [947, 580] on p "Jede Lampe ist ein Unikat und wird mit höchster Sorgfalt in [GEOGRAPHIC_DATA] g…" at bounding box center [952, 599] width 385 height 59
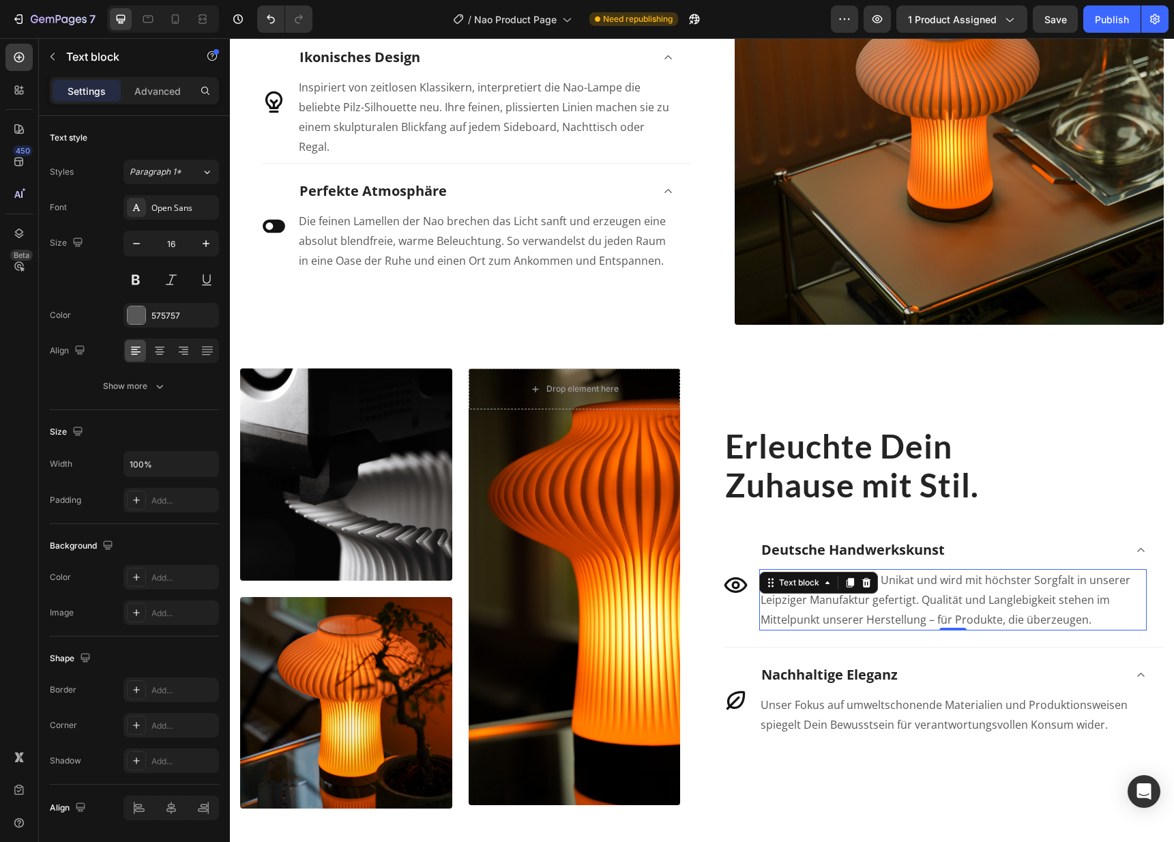
click at [818, 666] on p "Nachhaltige Eleganz" at bounding box center [829, 675] width 136 height 18
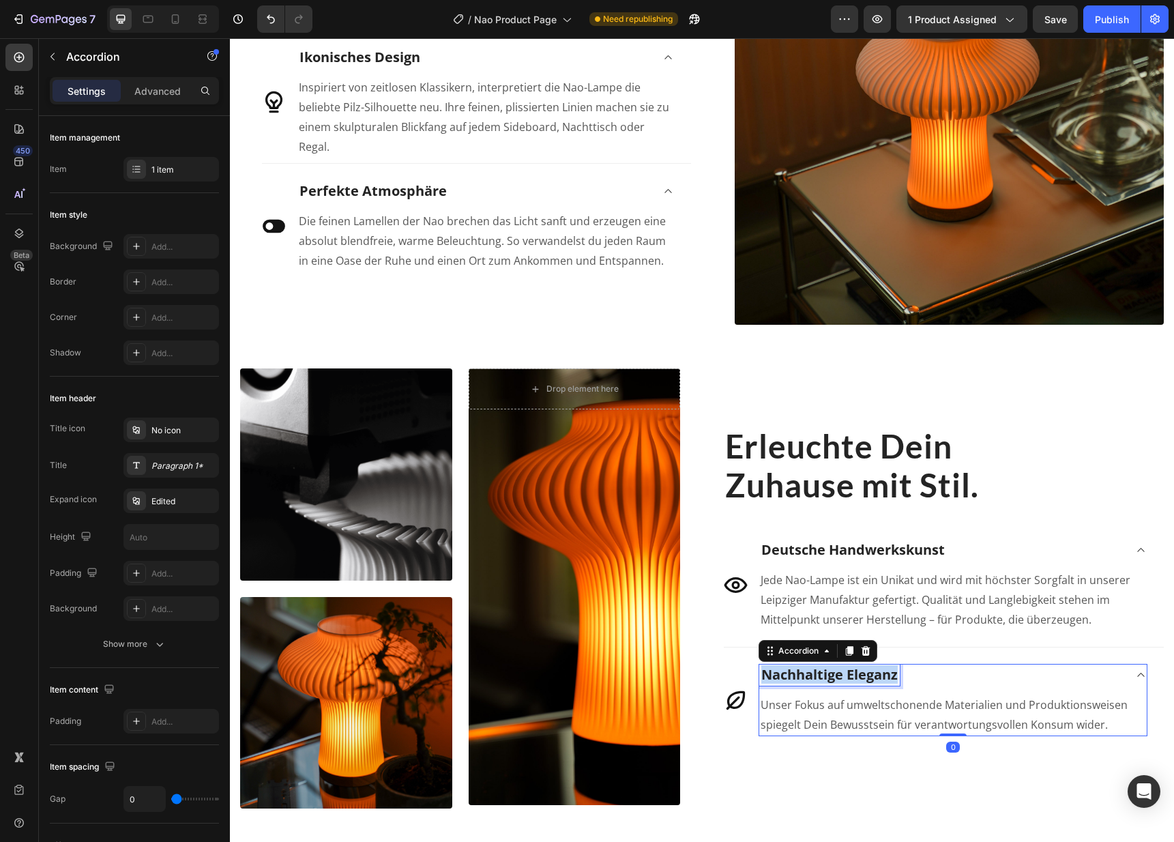
click at [818, 666] on p "Nachhaltige Eleganz" at bounding box center [829, 675] width 136 height 18
click at [883, 666] on strong "Lokal & Ressourcenschonend" at bounding box center [859, 674] width 196 height 18
click at [891, 671] on strong "Lokal & Ressourcenschonend" at bounding box center [859, 674] width 196 height 18
click at [989, 698] on p "Unser Fokus auf umweltschonende Materialien und Produktionsweisen spiegelt Dein…" at bounding box center [952, 715] width 385 height 40
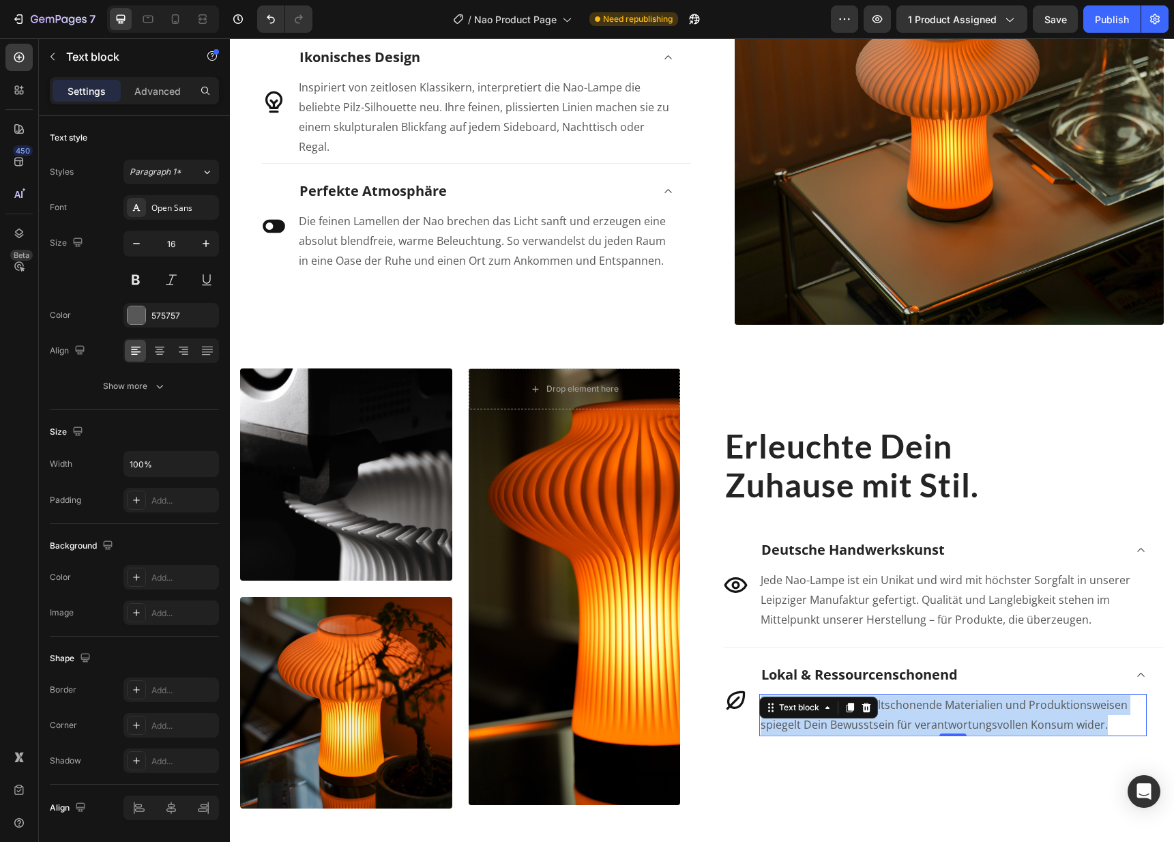
click at [989, 698] on p "Unser Fokus auf umweltschonende Materialien und Produktionsweisen spiegelt Dein…" at bounding box center [952, 715] width 385 height 40
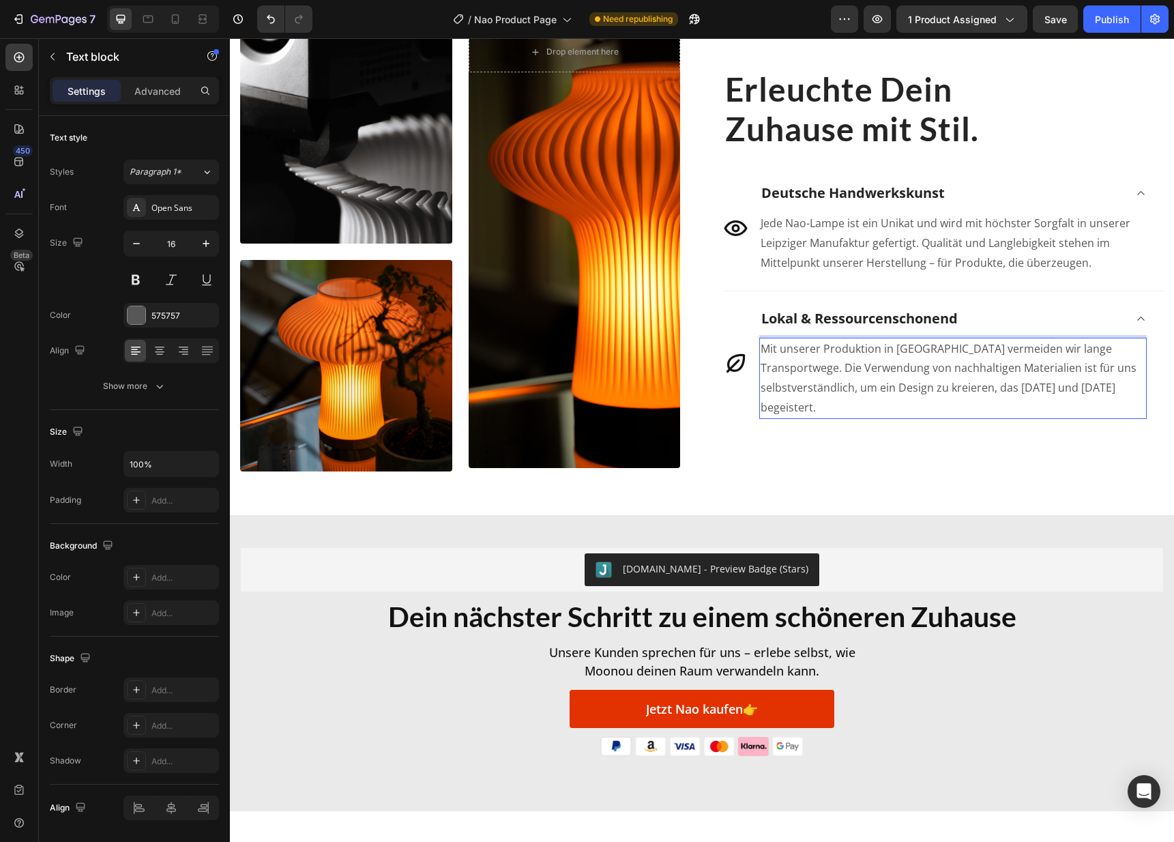
scroll to position [2025, 0]
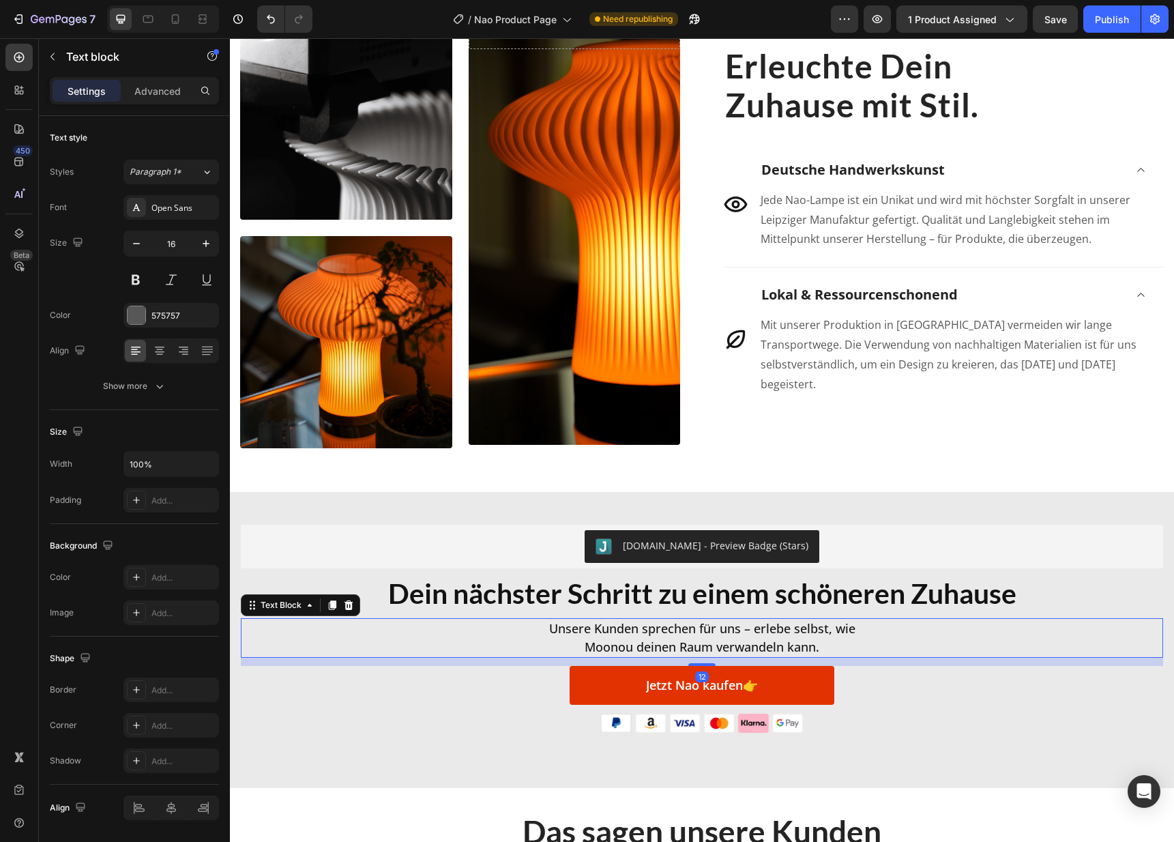
click at [825, 638] on p "Moonou deinen Raum verwandeln kann." at bounding box center [701, 647] width 919 height 18
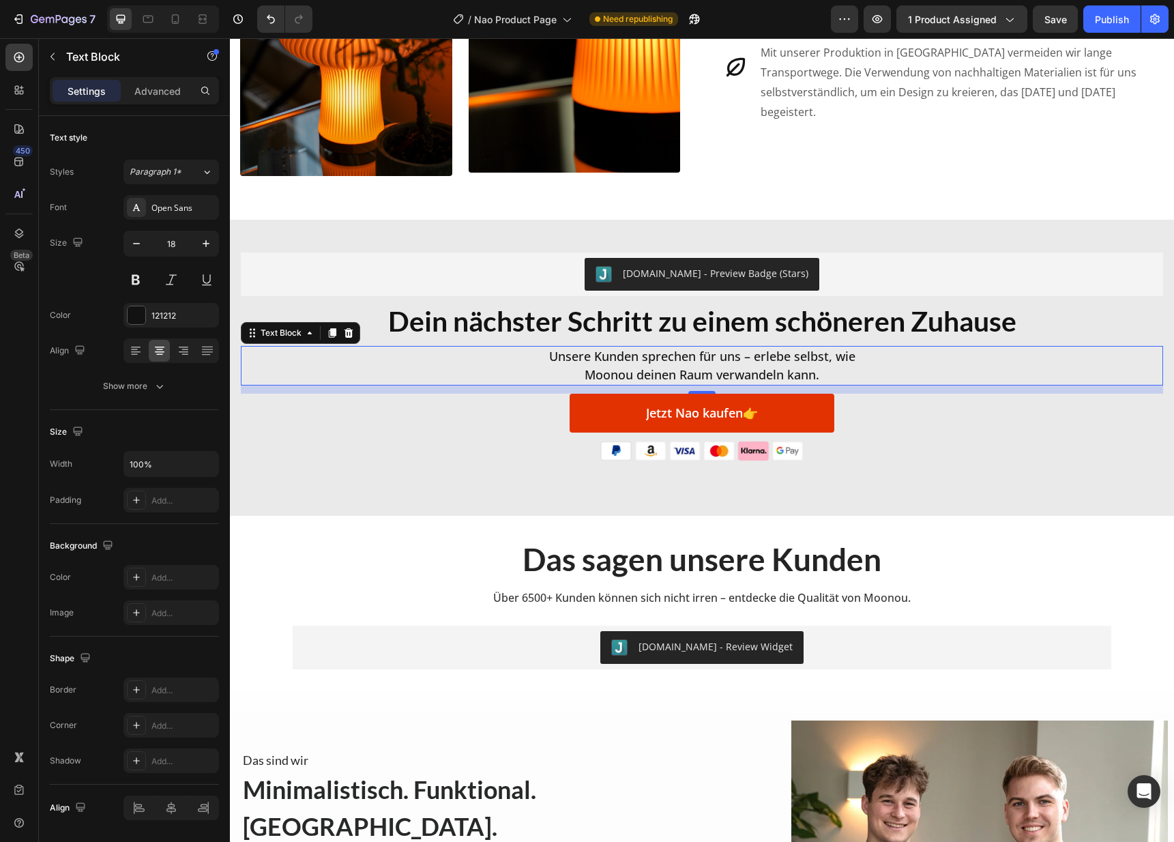
scroll to position [2299, 0]
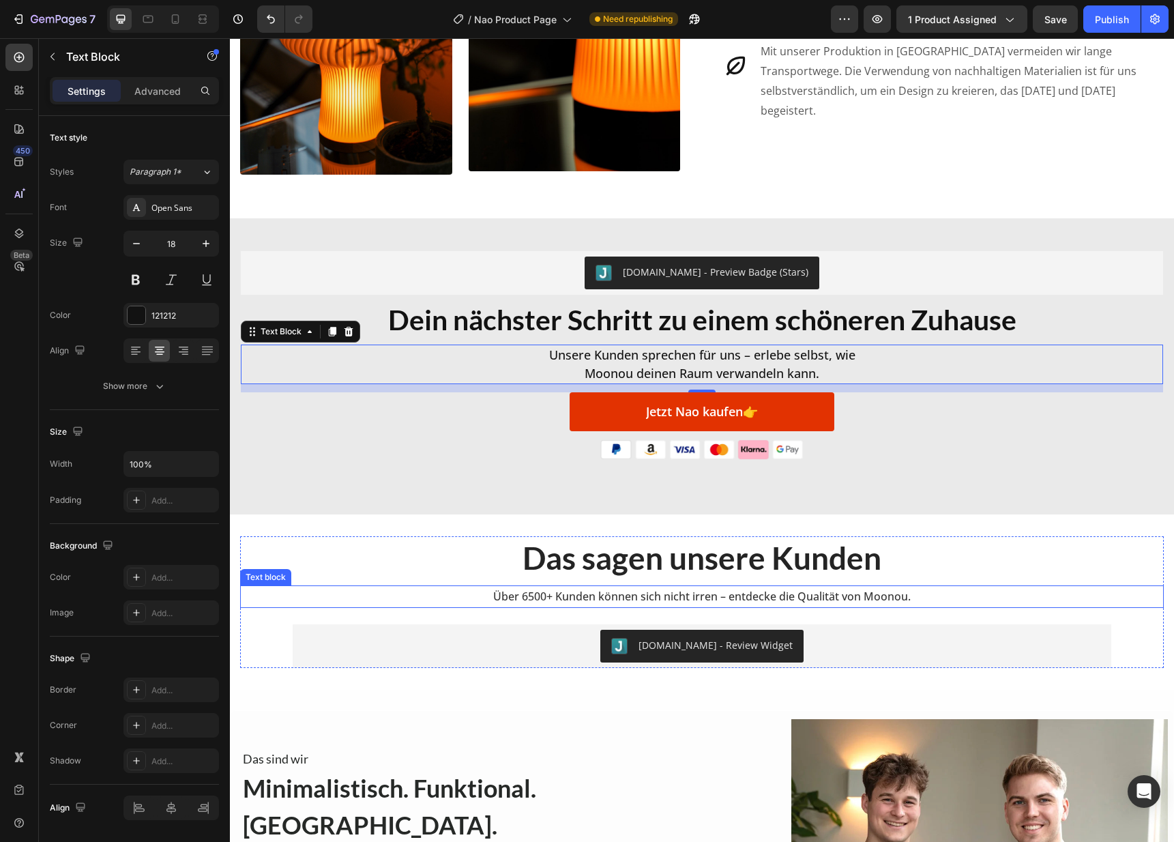
click at [807, 593] on p "Über 6500+ Kunden können sich nicht irren – entdecke die Qualität von Moonou." at bounding box center [701, 596] width 921 height 20
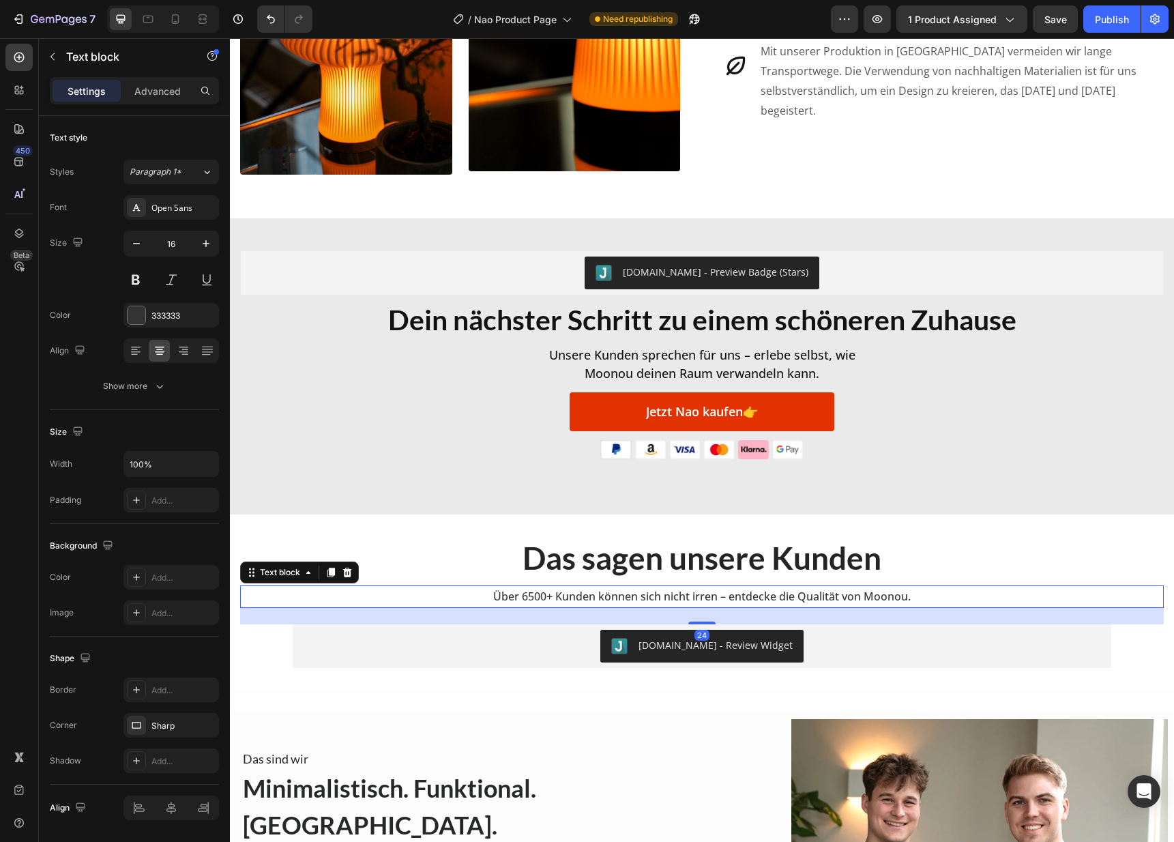
click at [574, 600] on p "Über 6500+ Kunden können sich nicht irren – entdecke die Qualität von Moonou." at bounding box center [701, 596] width 921 height 20
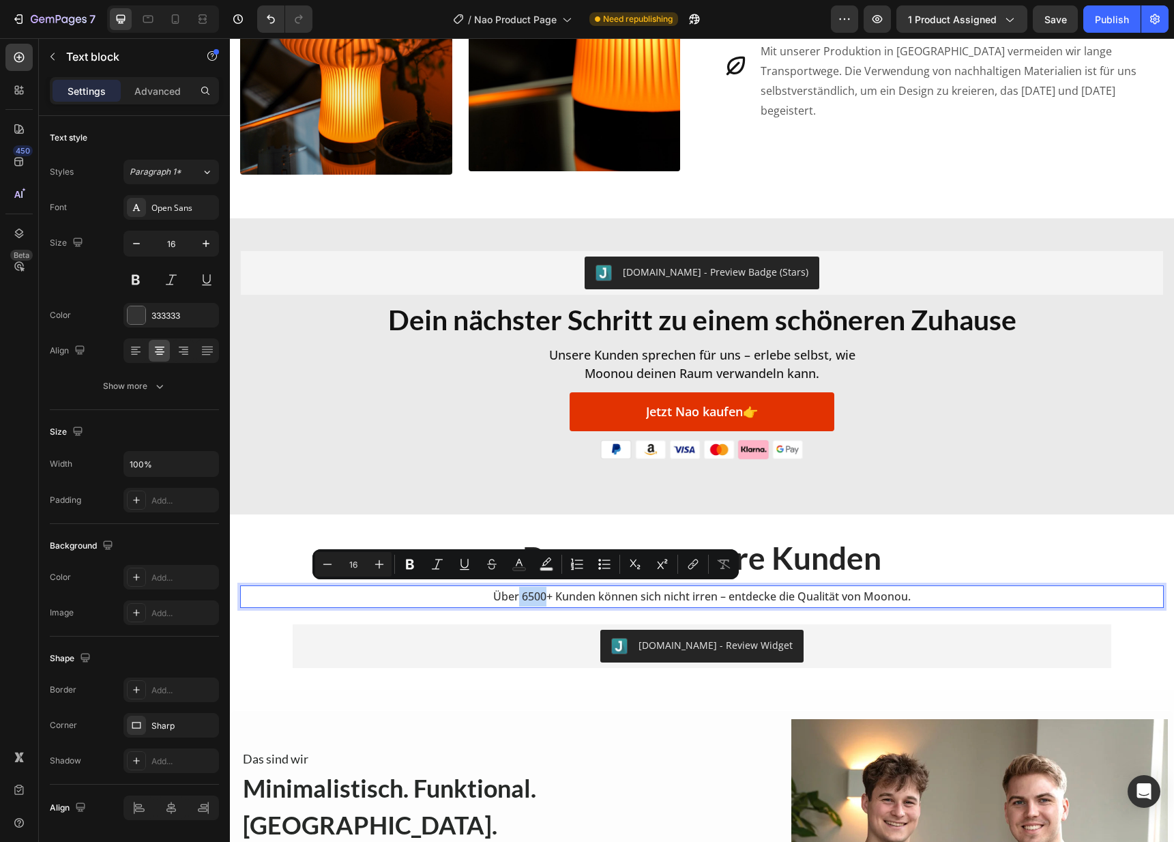
drag, startPoint x: 526, startPoint y: 591, endPoint x: 513, endPoint y: 590, distance: 13.7
click at [513, 590] on p "Über 6500+ Kunden können sich nicht irren – entdecke die Qualität von Moonou." at bounding box center [701, 596] width 921 height 20
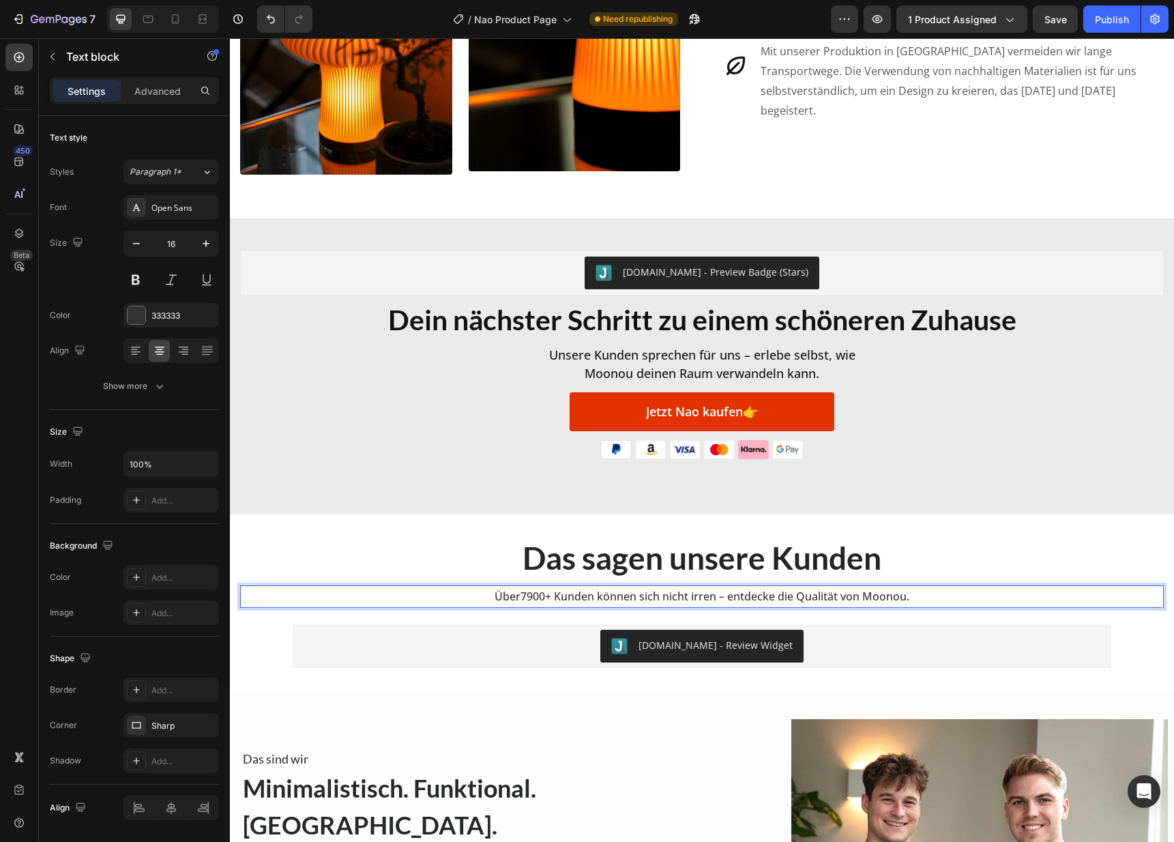
click at [512, 591] on p "Über7900+ Kunden können sich nicht irren – entdecke die Qualität von Moonou." at bounding box center [701, 596] width 921 height 20
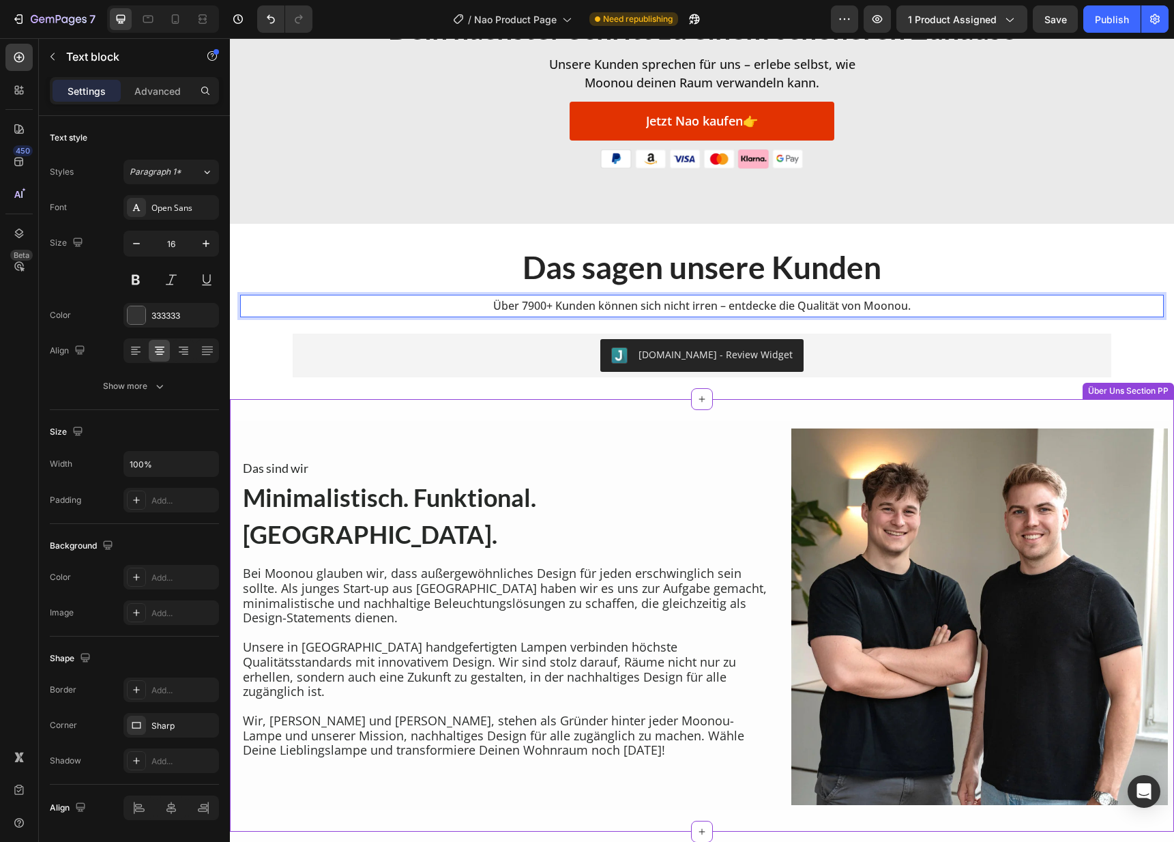
scroll to position [2588, 0]
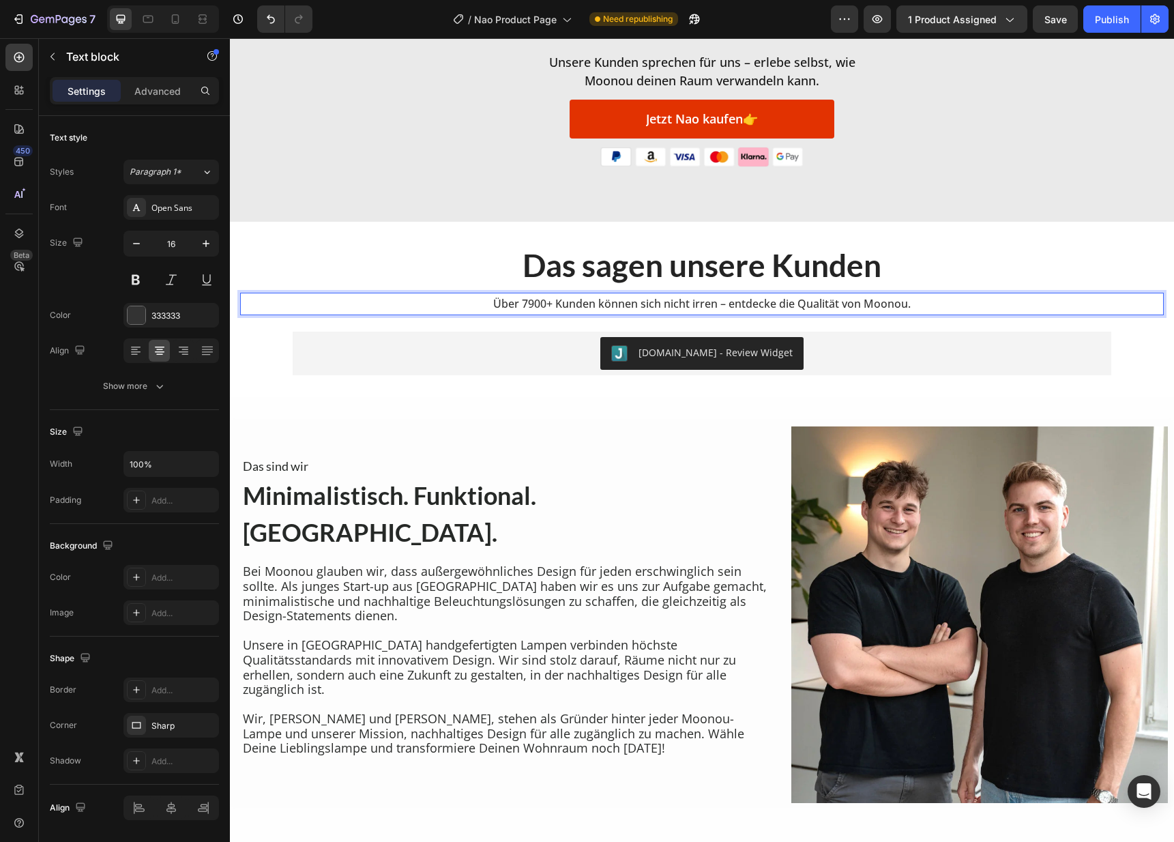
click at [508, 606] on p "Bei Moonou glauben wir, dass außergewöhnliches Design für jeden erschwinglich s…" at bounding box center [505, 593] width 525 height 59
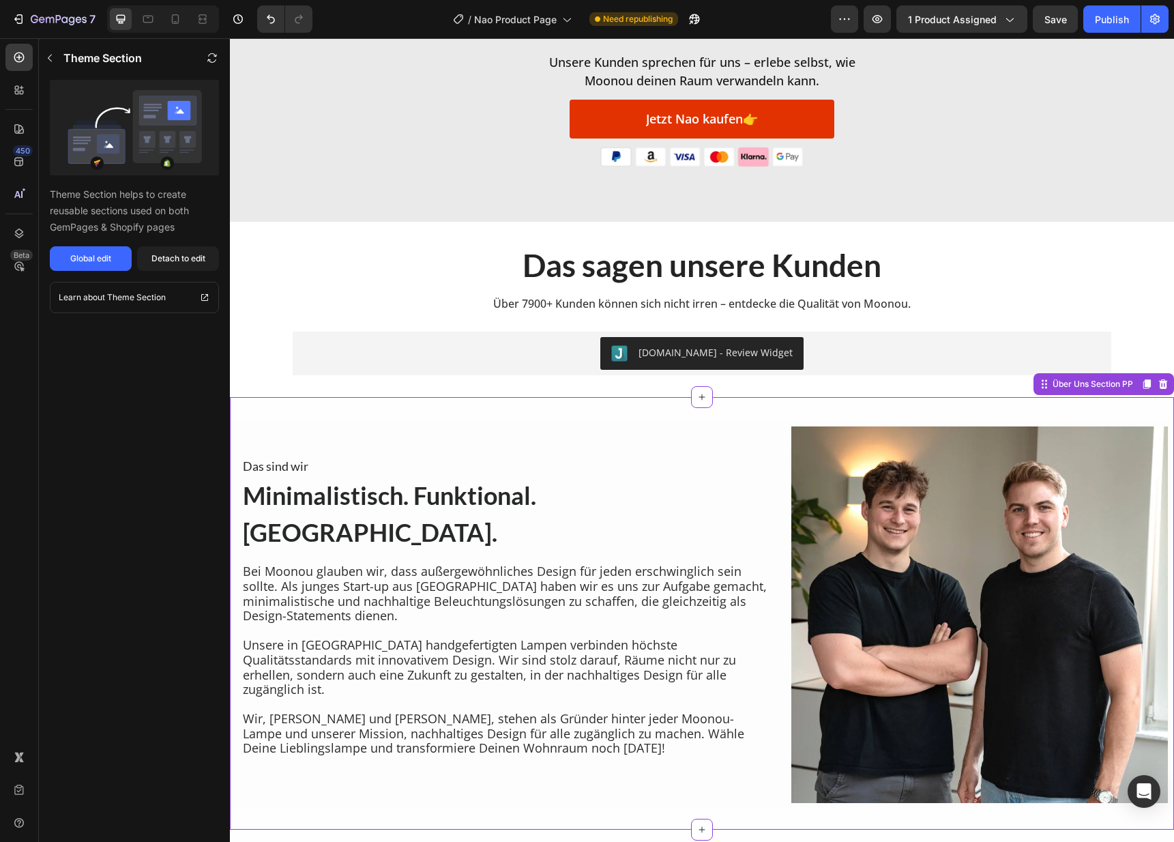
click at [508, 606] on p "Bei Moonou glauben wir, dass außergewöhnliches Design für jeden erschwinglich s…" at bounding box center [505, 593] width 525 height 59
click at [499, 584] on p "Bei Moonou glauben wir, dass außergewöhnliches Design für jeden erschwinglich s…" at bounding box center [505, 593] width 525 height 59
click at [500, 584] on p "Bei Moonou glauben wir, dass außergewöhnliches Design für jeden erschwinglich s…" at bounding box center [505, 593] width 525 height 59
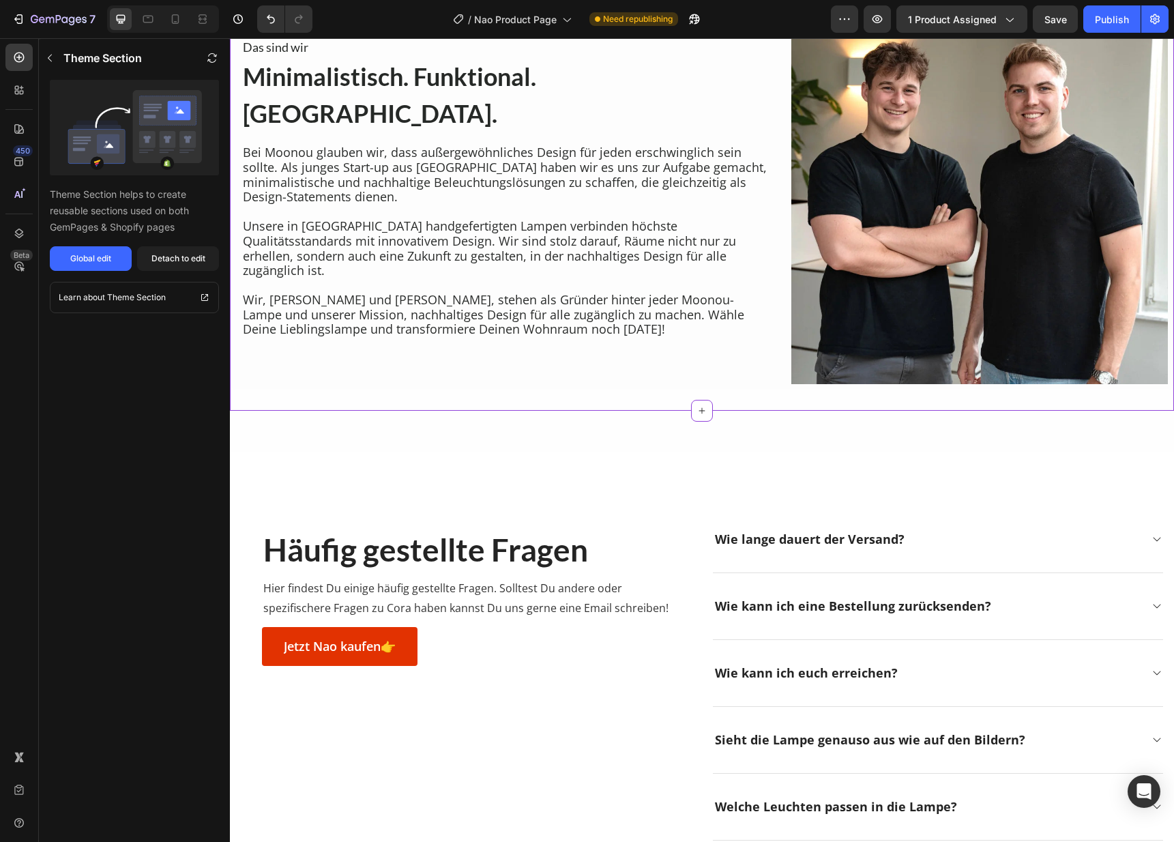
scroll to position [3072, 0]
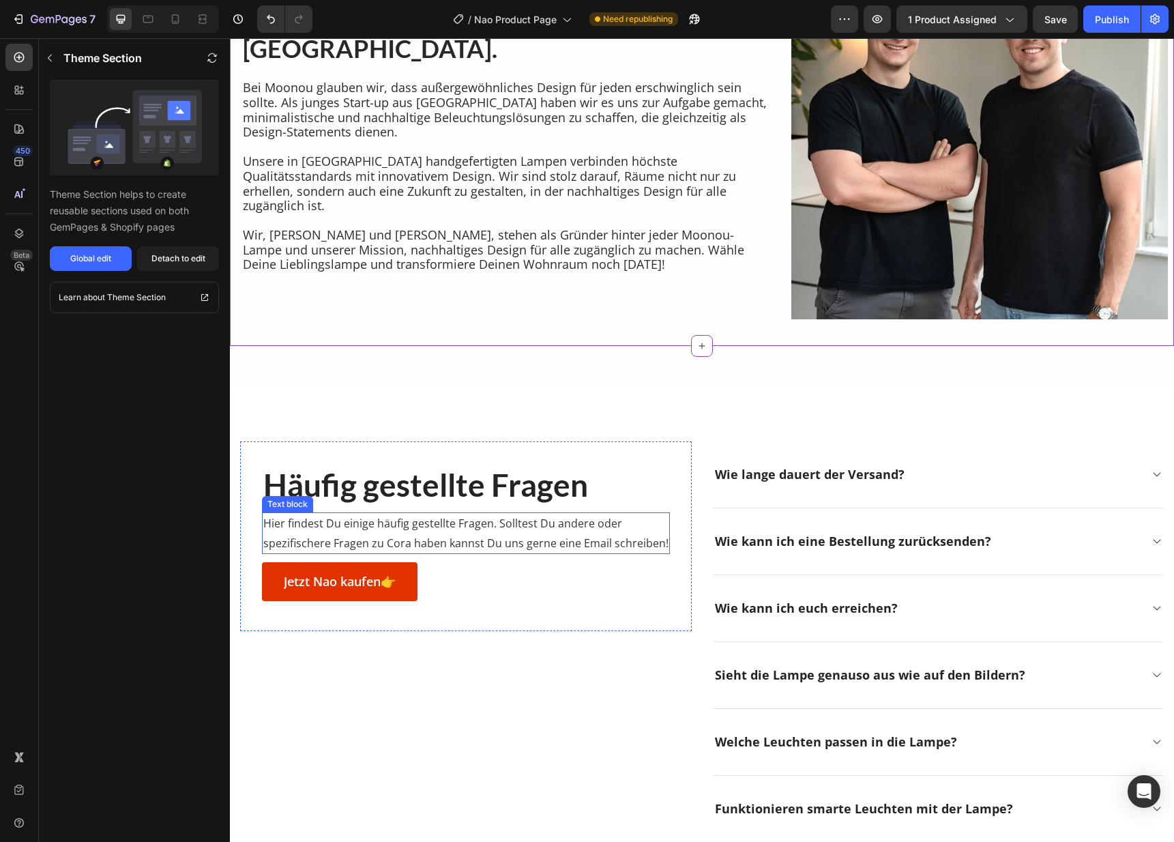
click at [573, 539] on p "Hier findest Du einige häufig gestellte Fragen. Solltest Du andere oder spezifi…" at bounding box center [465, 534] width 405 height 40
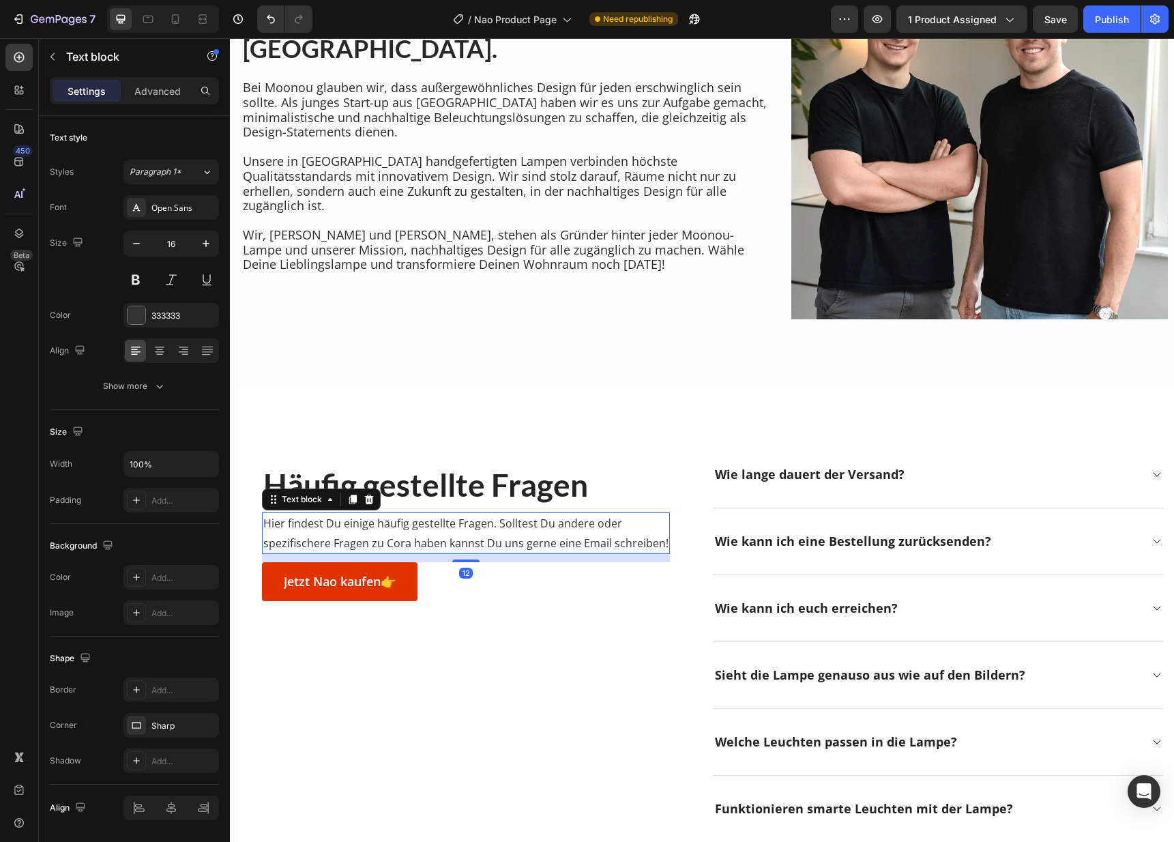
click at [399, 537] on p "Hier findest Du einige häufig gestellte Fragen. Solltest Du andere oder spezifi…" at bounding box center [465, 534] width 405 height 40
click at [400, 537] on p "Hier findest Du einige häufig gestellte Fragen. Solltest Du andere oder spezifi…" at bounding box center [465, 534] width 405 height 40
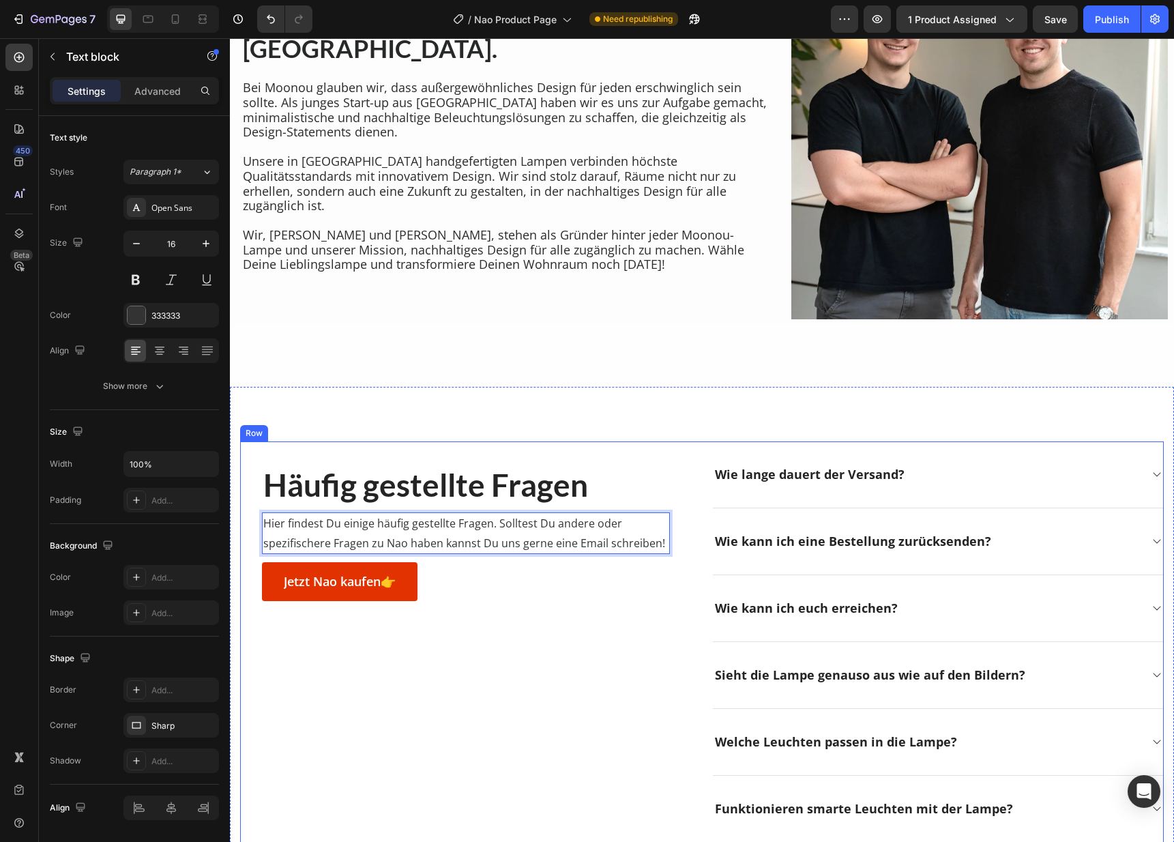
click at [522, 645] on div "Häufig gestellte Fragen Heading Hier findest Du einige häufig gestellte Fragen.…" at bounding box center [465, 641] width 451 height 401
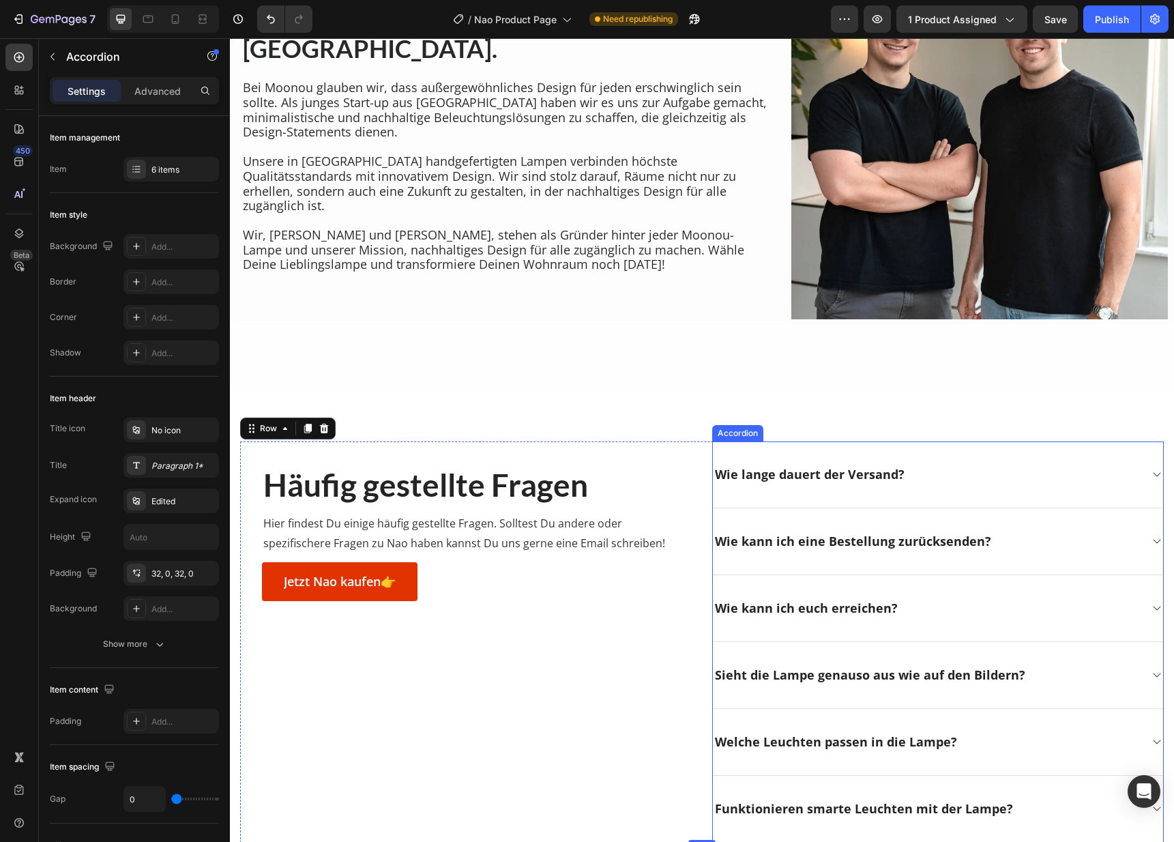
click at [1150, 476] on div at bounding box center [1156, 475] width 12 height 12
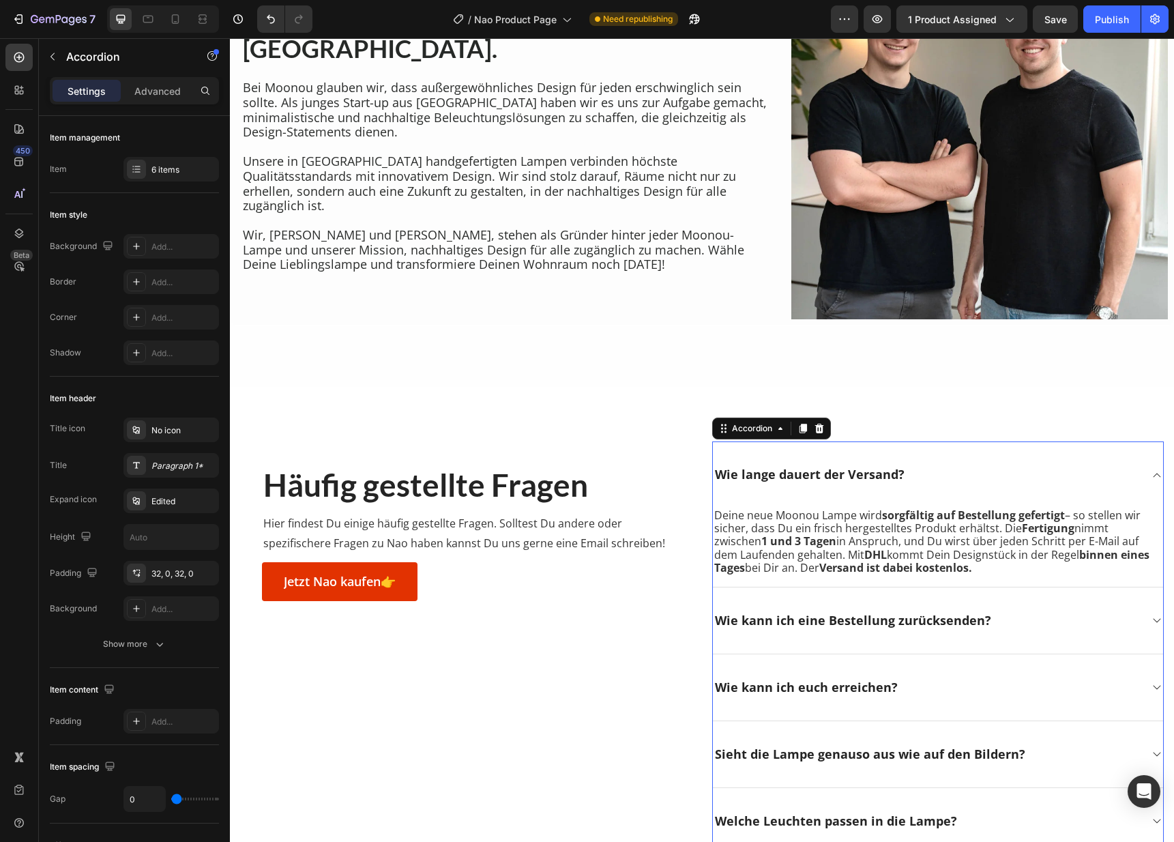
click at [1151, 619] on icon at bounding box center [1157, 620] width 12 height 12
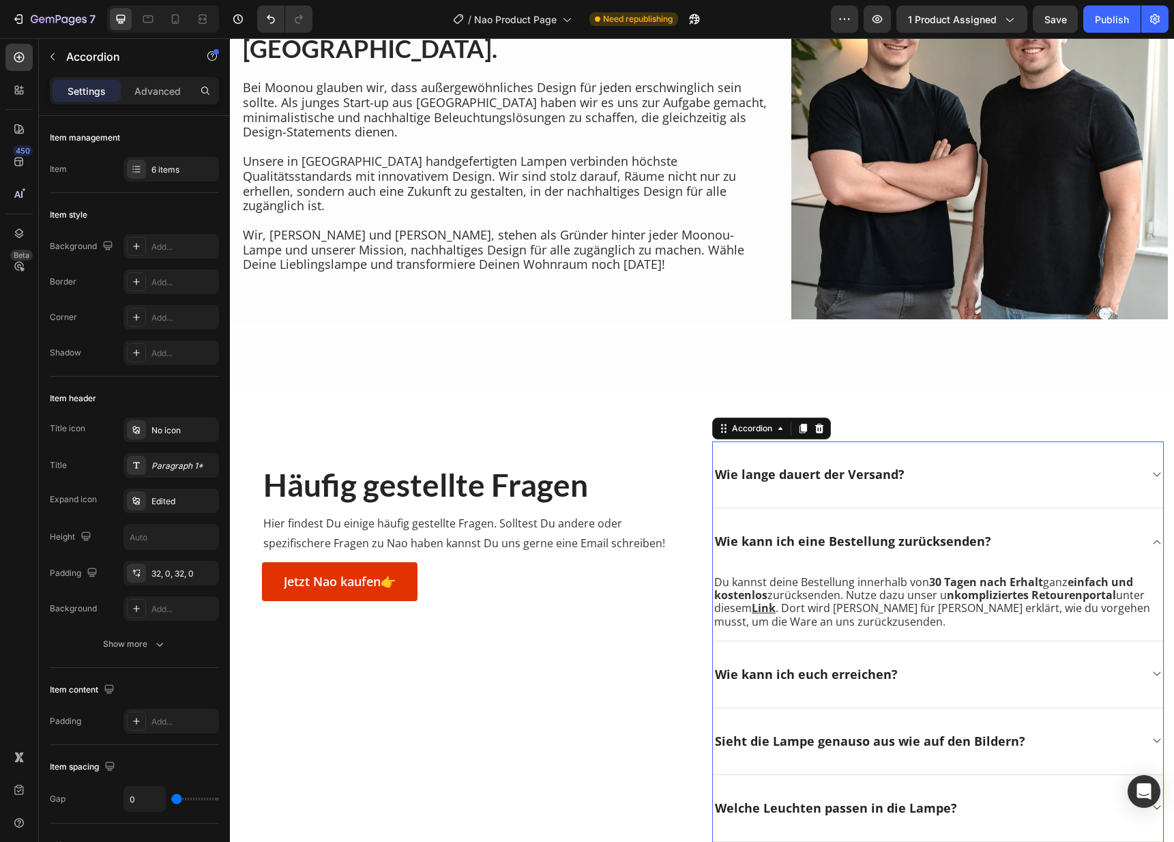
click at [1151, 668] on icon at bounding box center [1157, 674] width 12 height 12
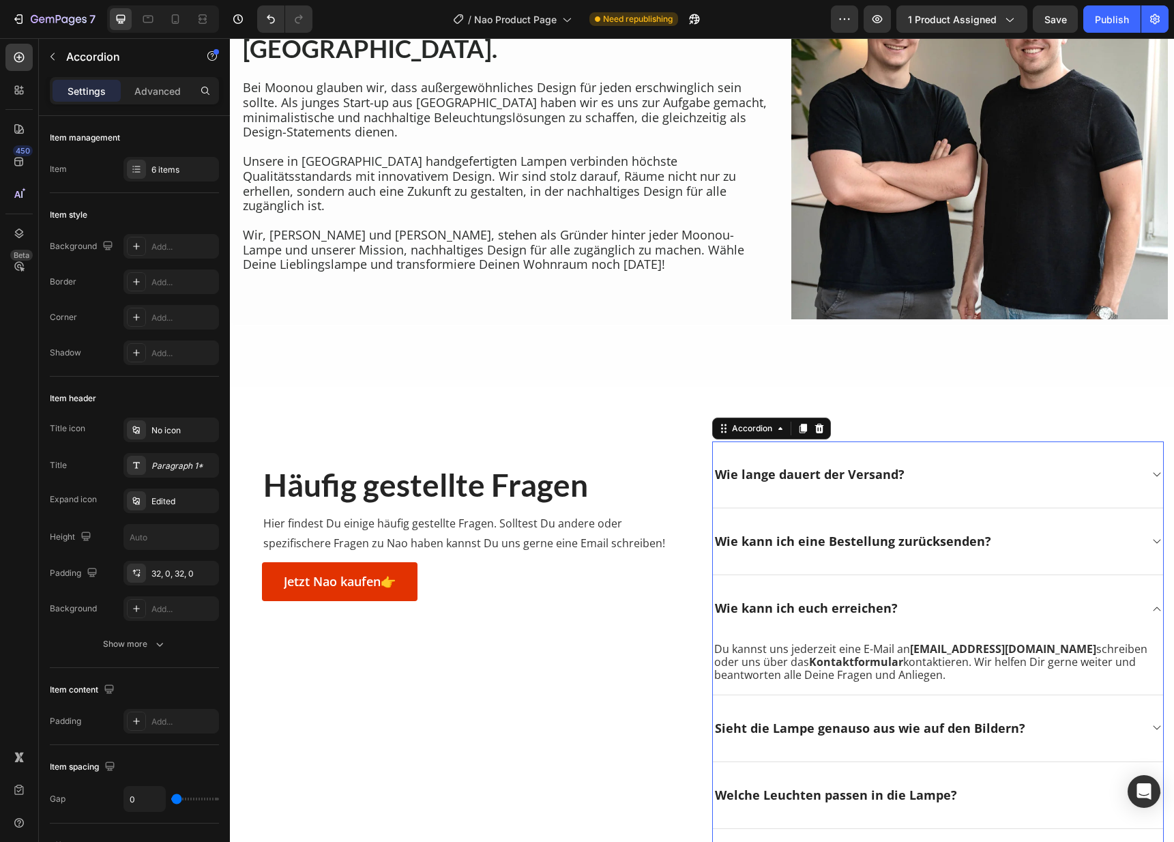
click at [1138, 723] on div "Sieht die Lampe genauso aus wie auf den Bildern?" at bounding box center [938, 728] width 450 height 67
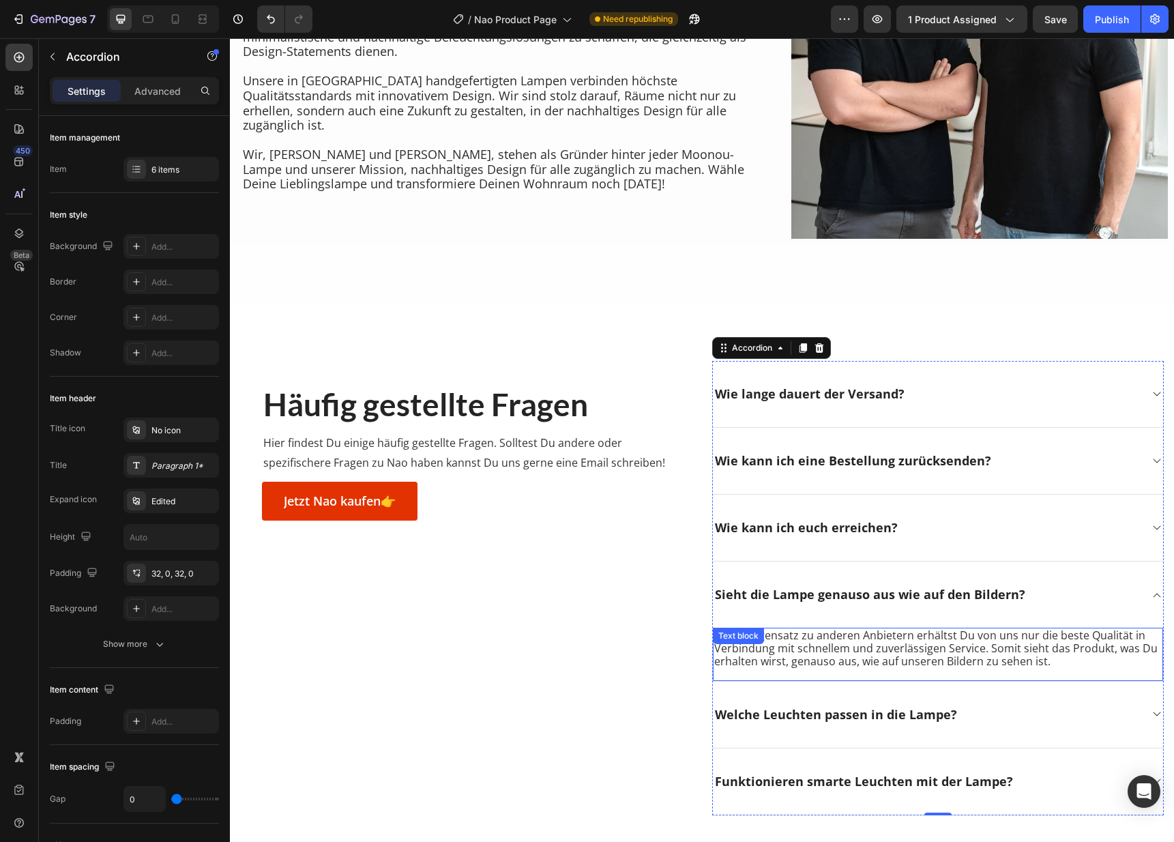
scroll to position [3218, 0]
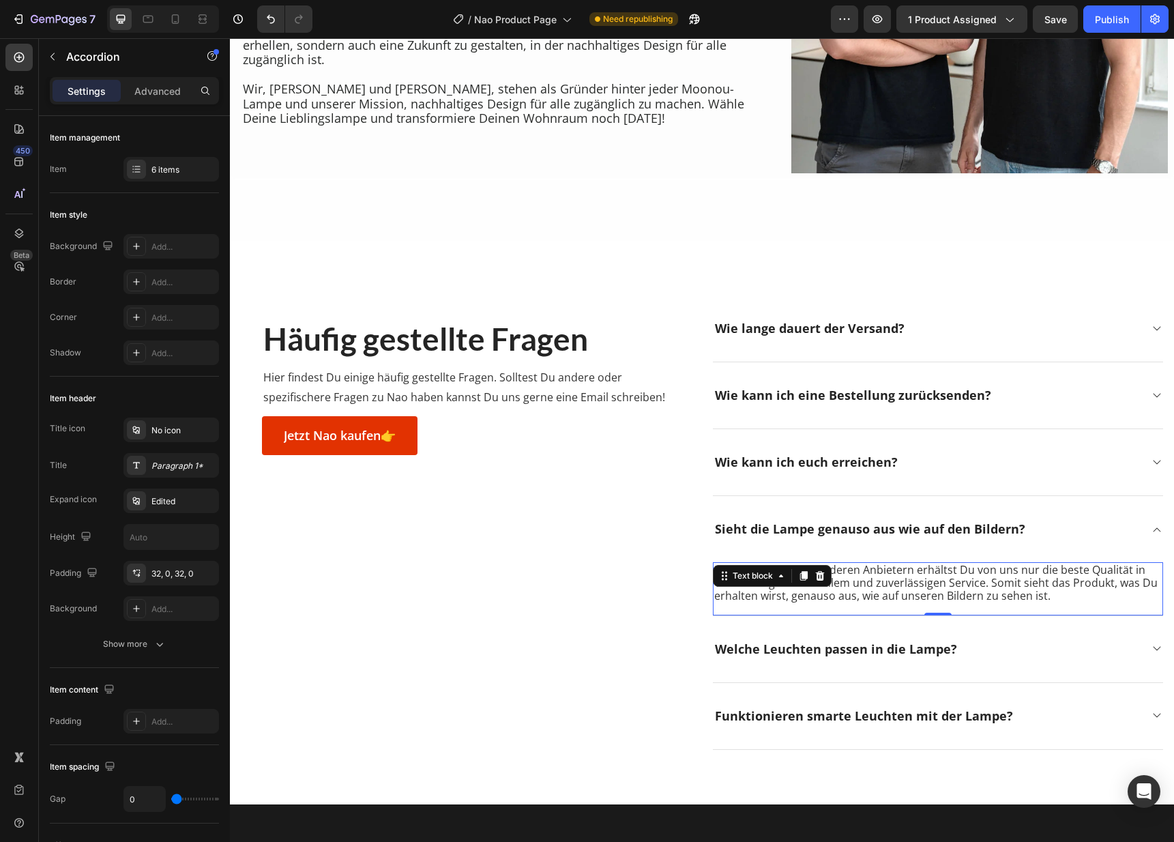
click at [728, 562] on div "Ja! Im Gegensatz zu anderen Anbietern erhältst Du von uns nur die beste Qualitä…" at bounding box center [938, 589] width 450 height 54
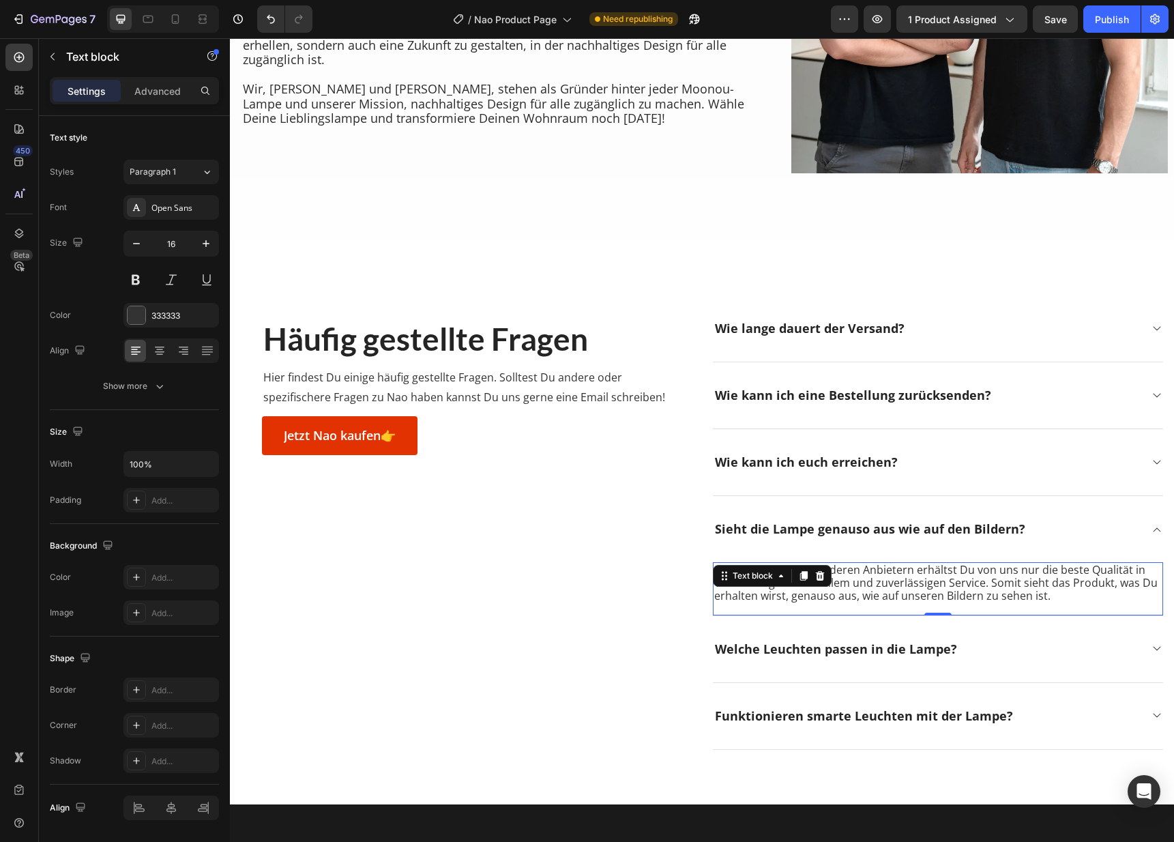
click at [739, 592] on p "Ja! Im Gegensatz zu anderen Anbietern erhältst Du von uns nur die beste Qualitä…" at bounding box center [937, 583] width 447 height 40
click at [721, 573] on p "Ja! Im Gegensatz zu anderen Anbietern erhältst Du von uns nur die beste Qualitä…" at bounding box center [937, 583] width 447 height 40
drag, startPoint x: 720, startPoint y: 567, endPoint x: 708, endPoint y: 565, distance: 12.4
click at [713, 565] on div "Ja! Im Gegensatz zu anderen Anbietern erhältst Du von uns nur die beste Qualitä…" at bounding box center [938, 583] width 450 height 42
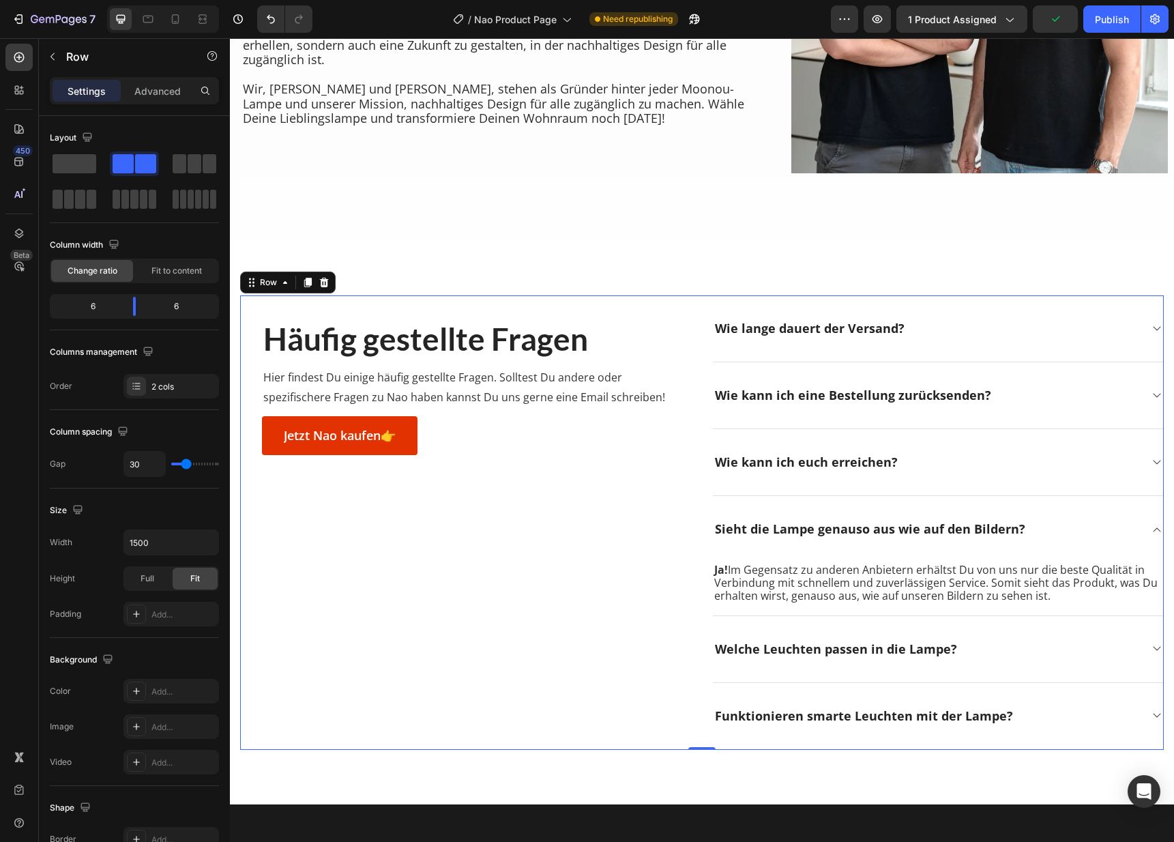
click at [672, 647] on div "Häufig gestellte Fragen Heading Hier findest Du einige häufig gestellte Fragen.…" at bounding box center [465, 522] width 451 height 454
click at [1131, 647] on div "Welche Leuchten passen in die Lampe?" at bounding box center [938, 649] width 450 height 67
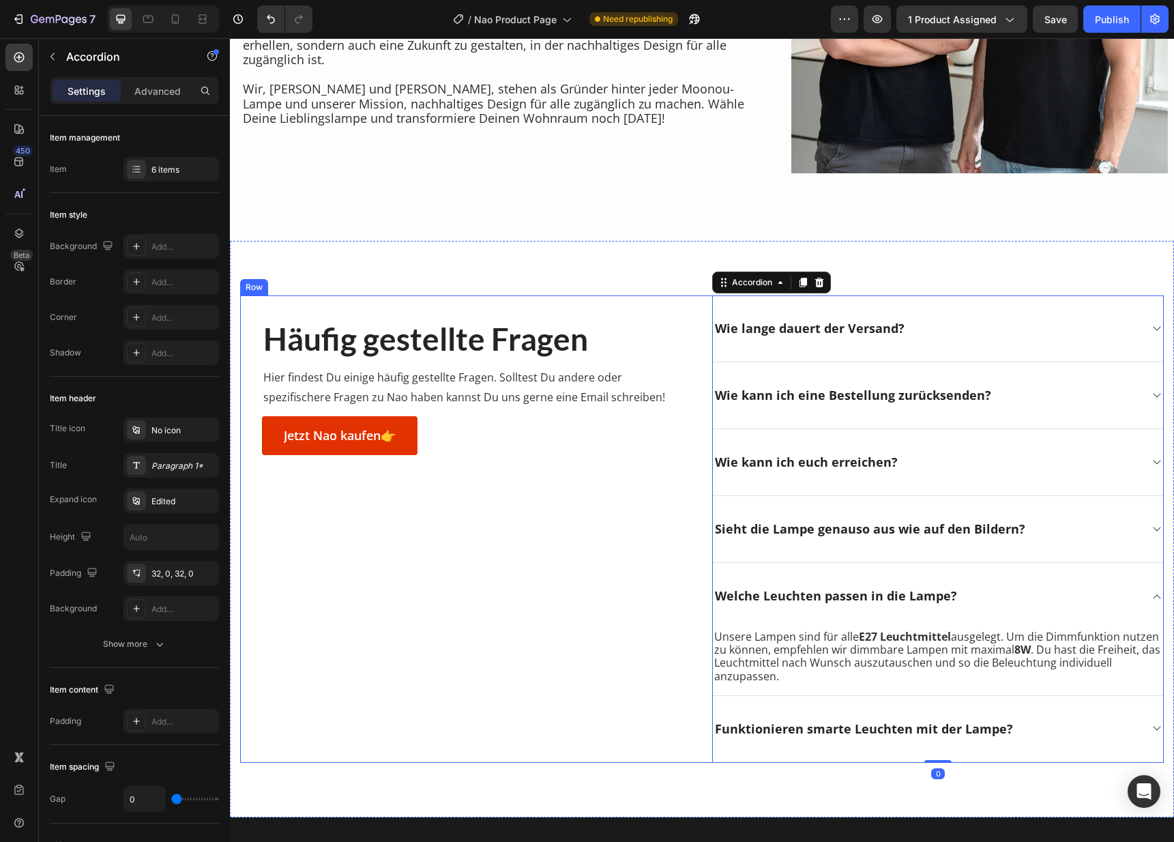
click at [615, 662] on div "Häufig gestellte Fragen Heading Hier findest Du einige häufig gestellte Fragen.…" at bounding box center [465, 528] width 451 height 467
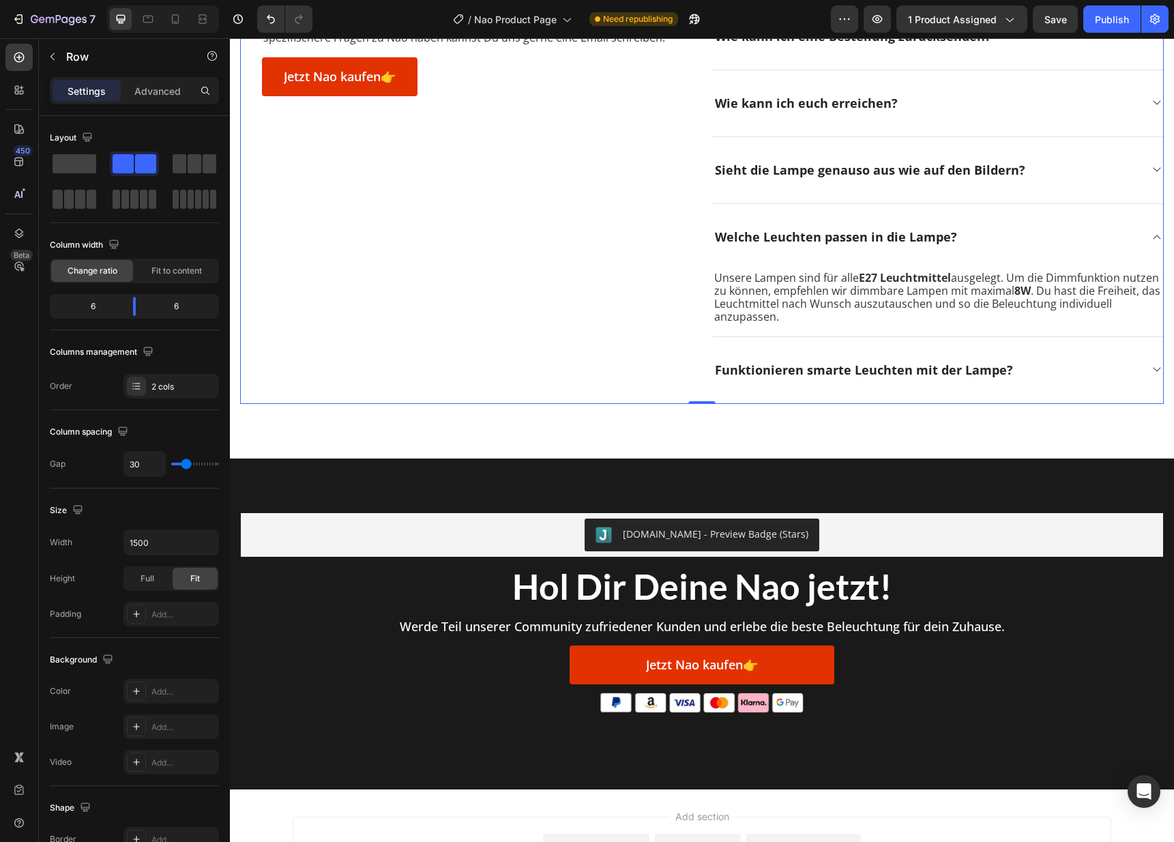
scroll to position [3628, 0]
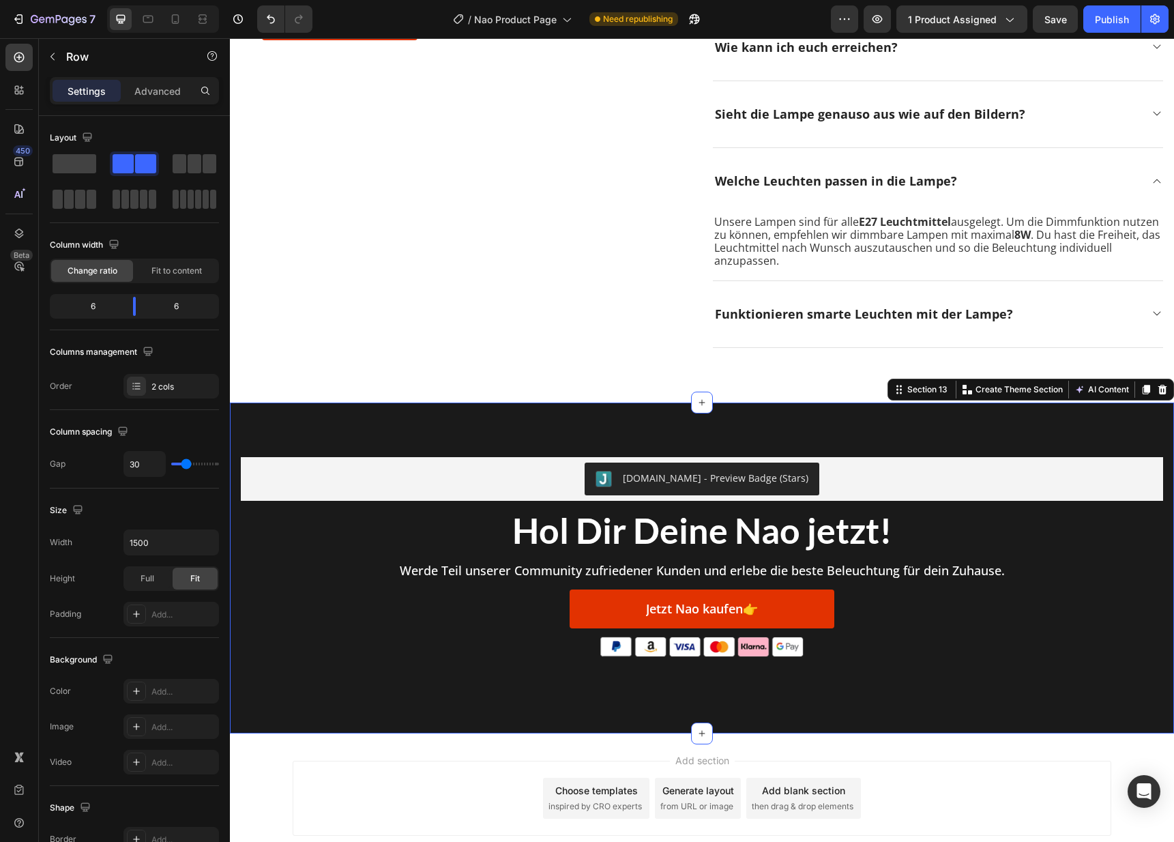
click at [624, 443] on div "[DOMAIN_NAME] - Preview Badge (Stars) [DOMAIN_NAME] Hol Dir Deine Nao jetzt! He…" at bounding box center [702, 567] width 944 height 331
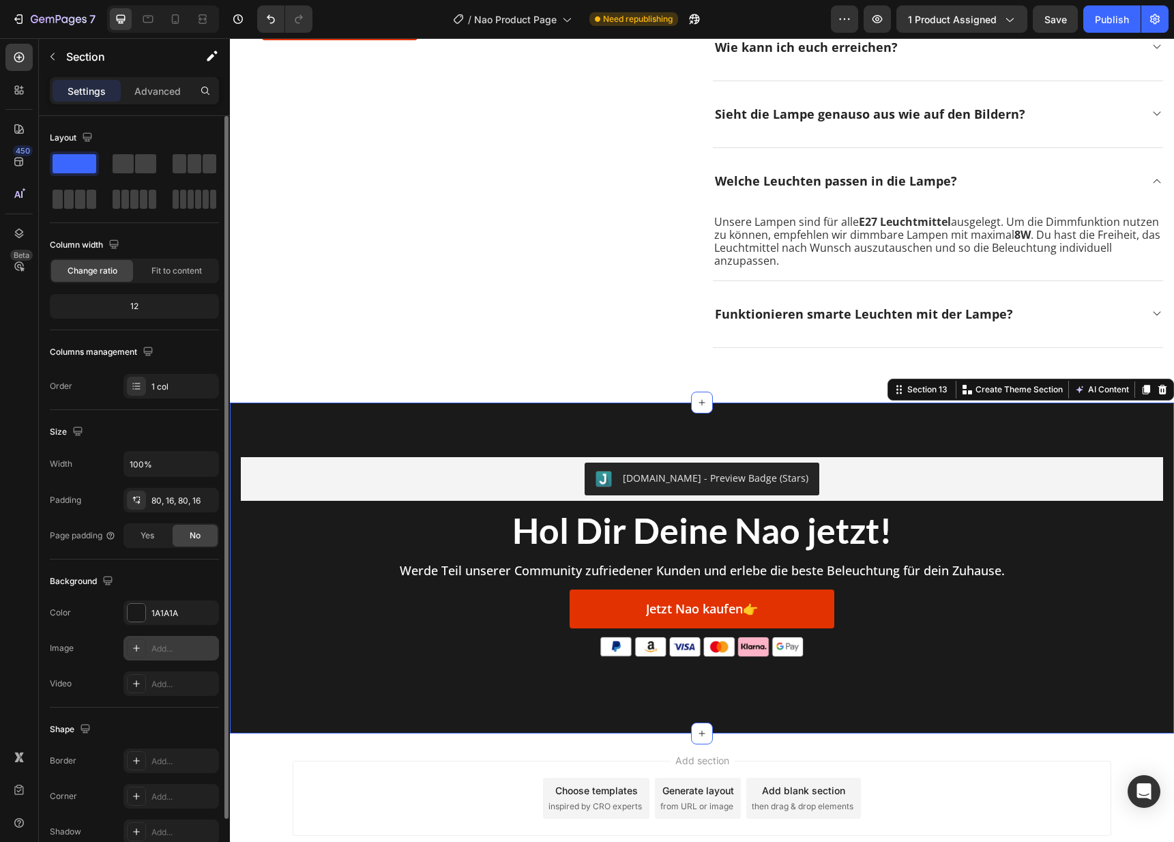
click at [139, 649] on icon at bounding box center [136, 647] width 11 height 11
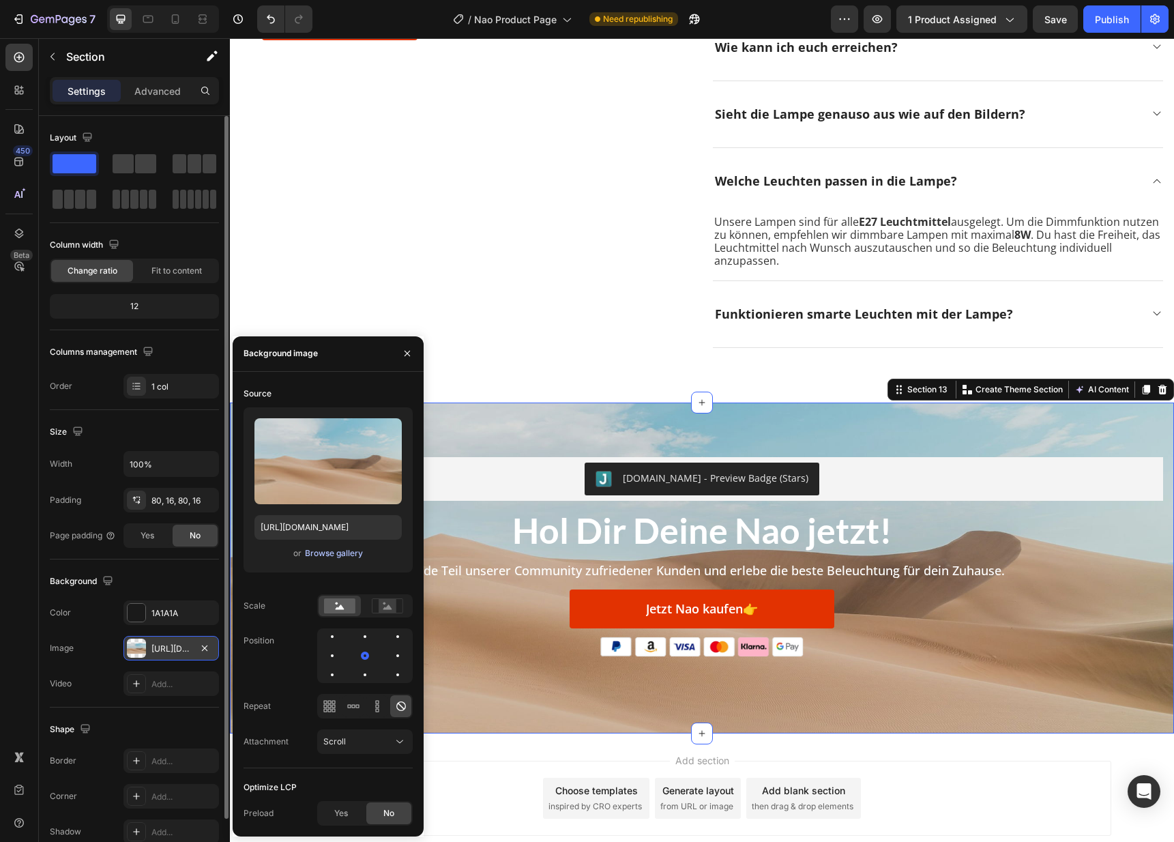
click at [342, 559] on div "Browse gallery" at bounding box center [334, 553] width 58 height 12
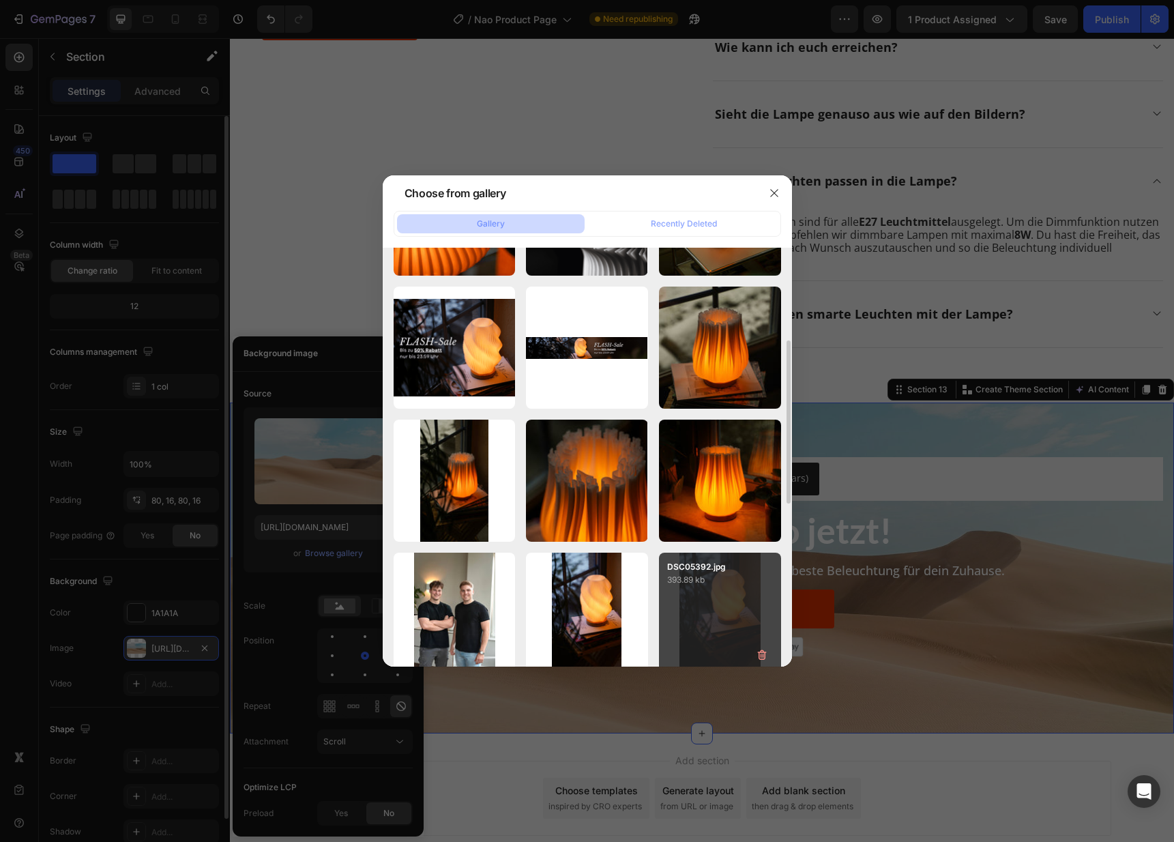
scroll to position [0, 0]
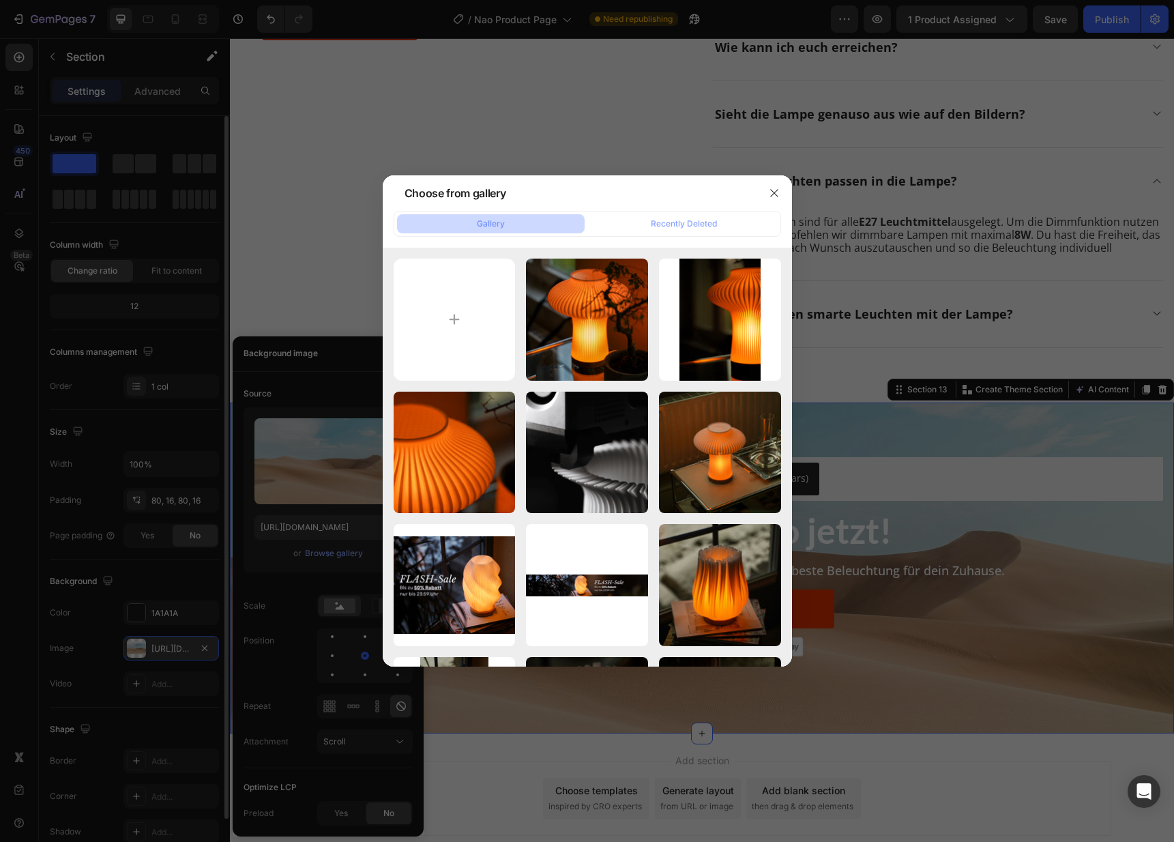
type input "C:\fakepath\C00084 (1).png"
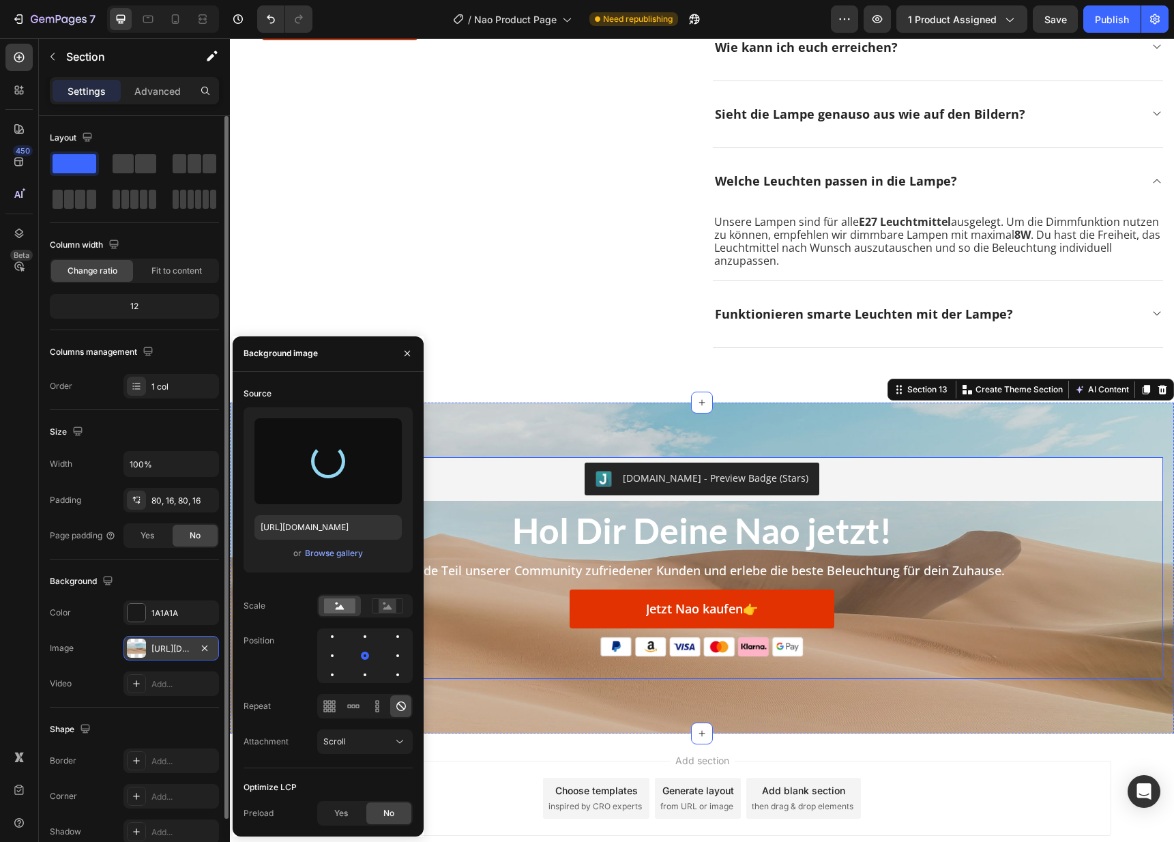
type input "[URL][DOMAIN_NAME]"
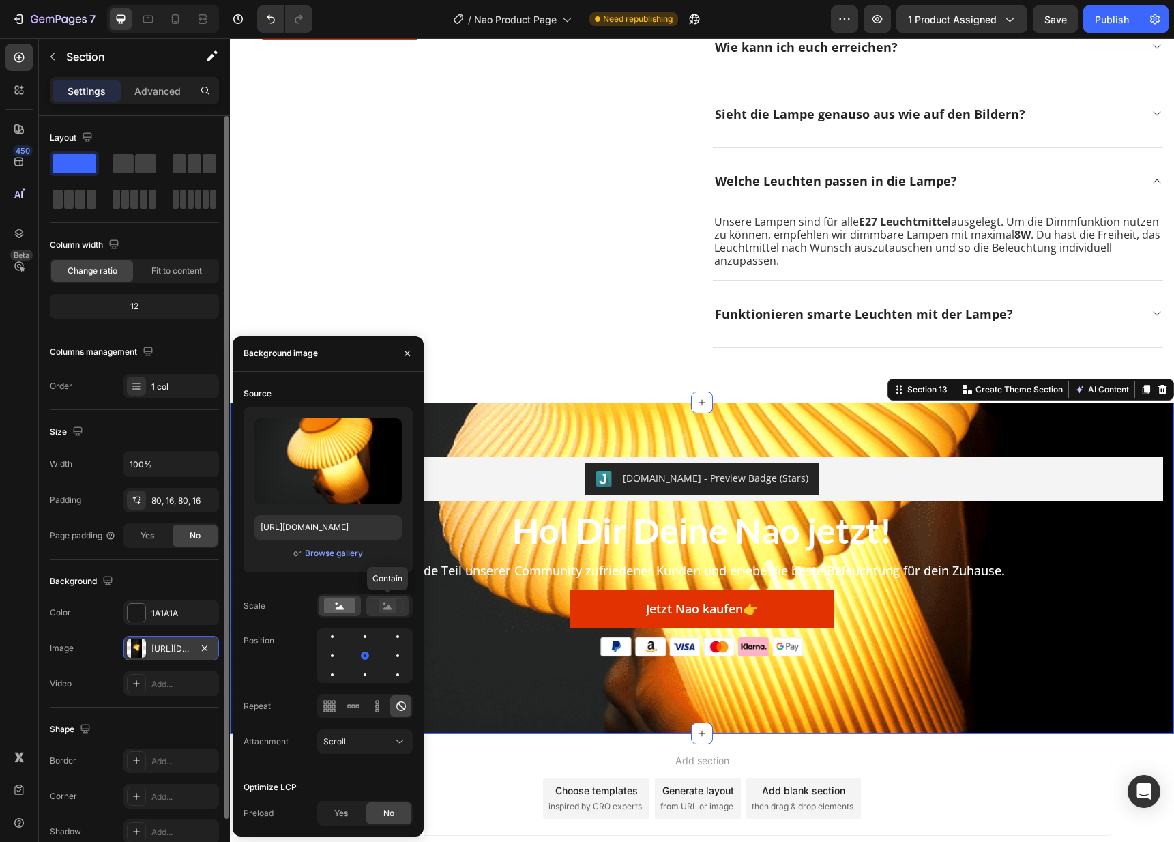
click at [377, 603] on icon at bounding box center [387, 605] width 31 height 15
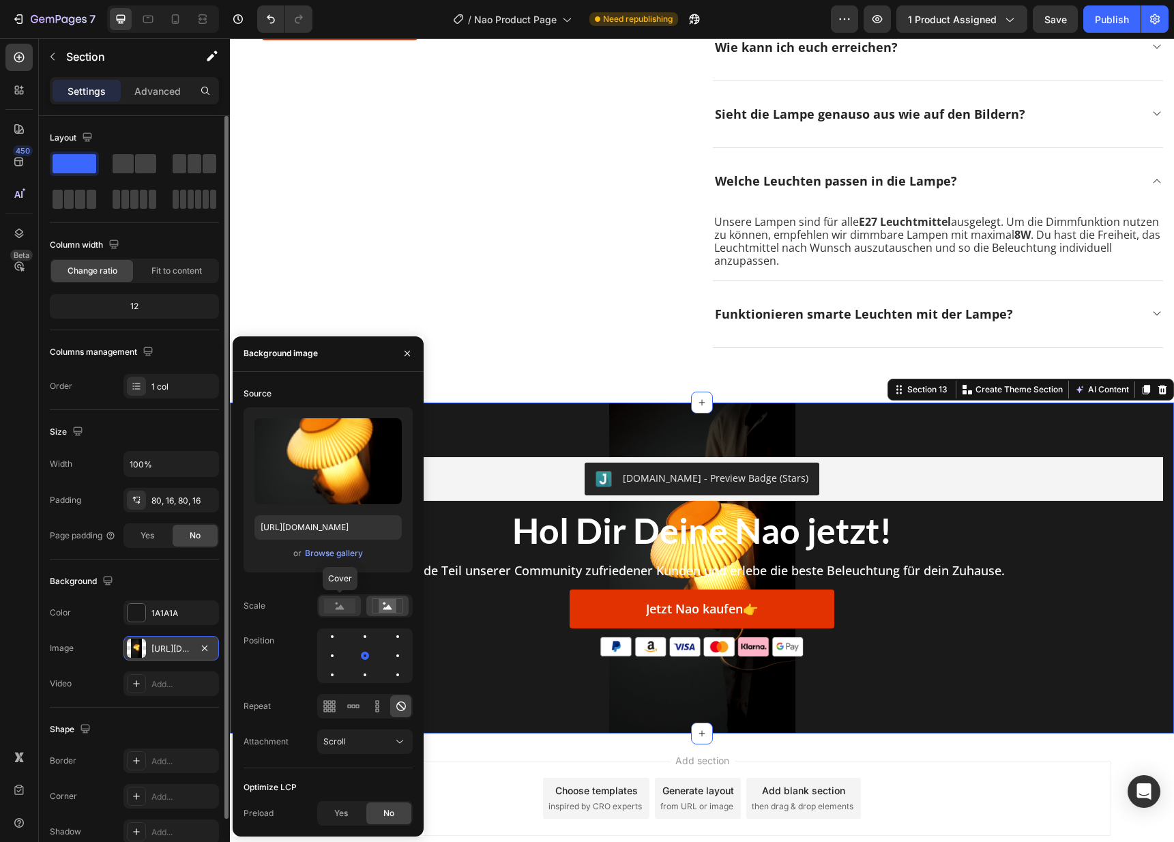
click at [349, 605] on rect at bounding box center [339, 605] width 31 height 15
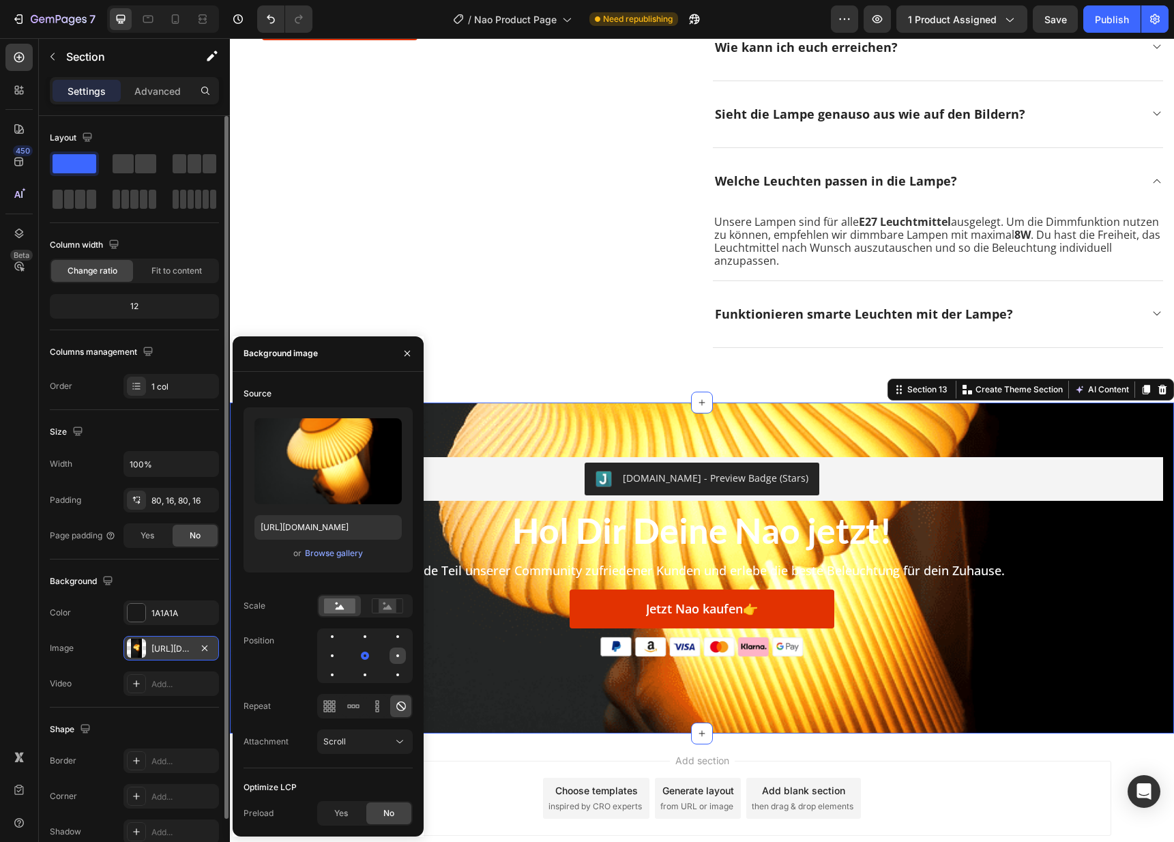
click at [340, 666] on div at bounding box center [332, 674] width 16 height 16
click at [374, 659] on div at bounding box center [364, 655] width 95 height 55
click at [389, 657] on div at bounding box center [397, 655] width 16 height 16
click at [357, 659] on div at bounding box center [365, 655] width 16 height 16
click at [368, 708] on div at bounding box center [376, 706] width 21 height 22
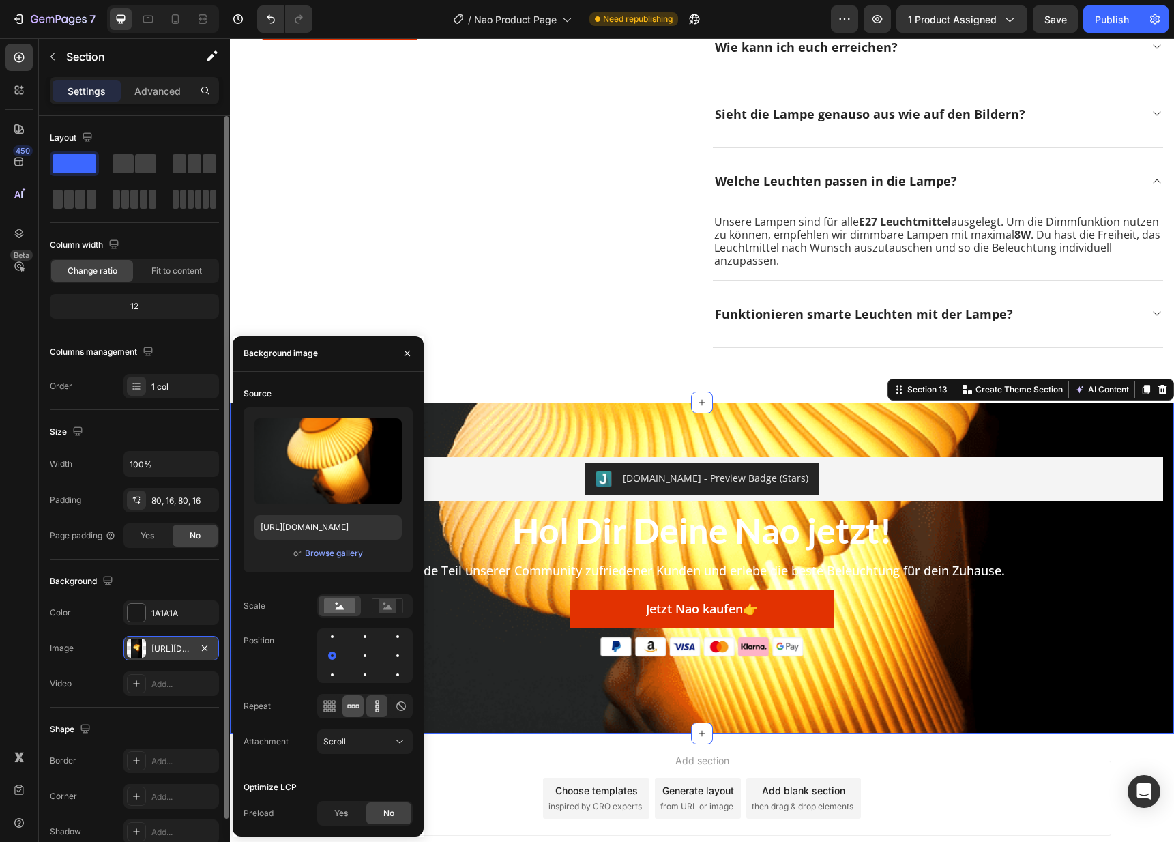
click at [355, 703] on icon at bounding box center [353, 706] width 14 height 14
click at [336, 709] on div at bounding box center [328, 706] width 21 height 22
click at [356, 709] on icon at bounding box center [353, 706] width 14 height 14
click at [366, 736] on div "Scroll" at bounding box center [358, 741] width 70 height 12
click at [355, 685] on p "Fixed" at bounding box center [362, 682] width 78 height 12
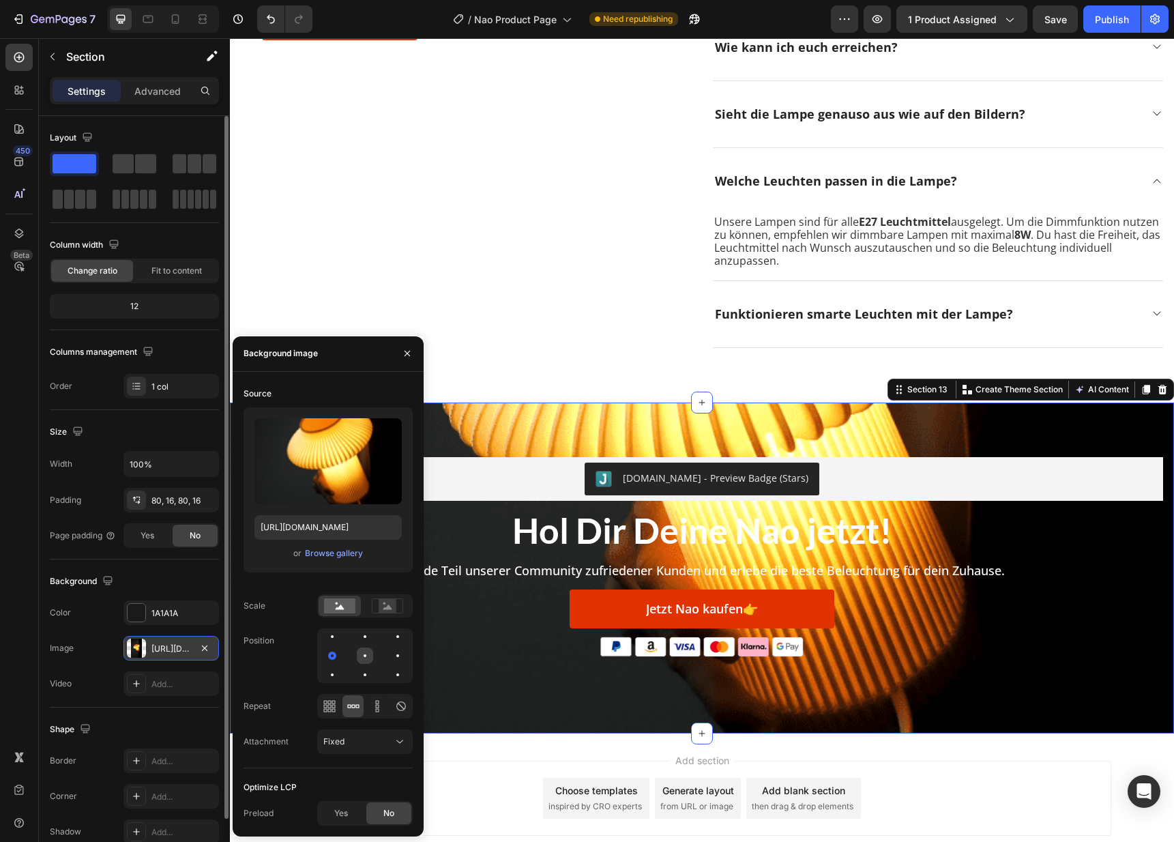
click at [389, 649] on div at bounding box center [397, 655] width 16 height 16
click at [389, 640] on div at bounding box center [397, 636] width 16 height 16
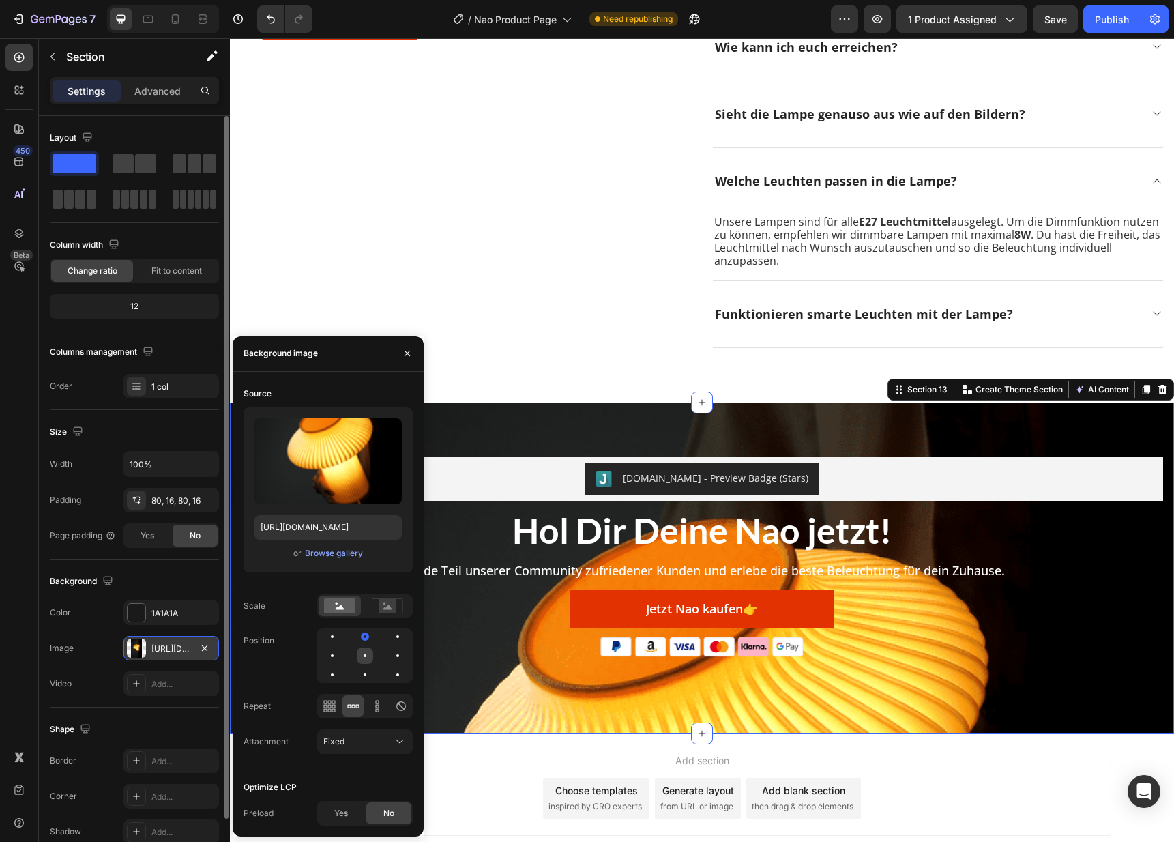
click at [389, 659] on div at bounding box center [397, 655] width 16 height 16
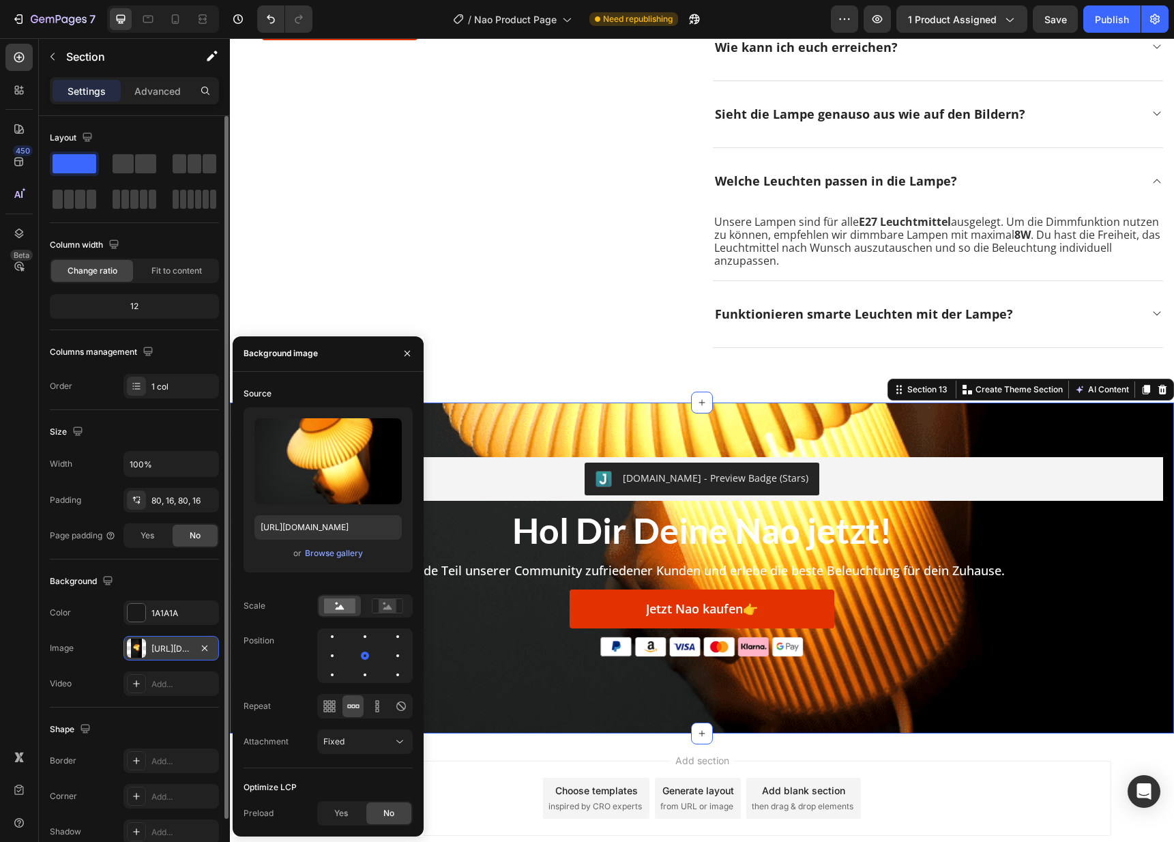
click at [387, 657] on div at bounding box center [364, 655] width 95 height 55
click at [389, 658] on div at bounding box center [364, 655] width 95 height 55
click at [388, 638] on div at bounding box center [364, 655] width 95 height 55
click at [340, 647] on div at bounding box center [332, 655] width 16 height 16
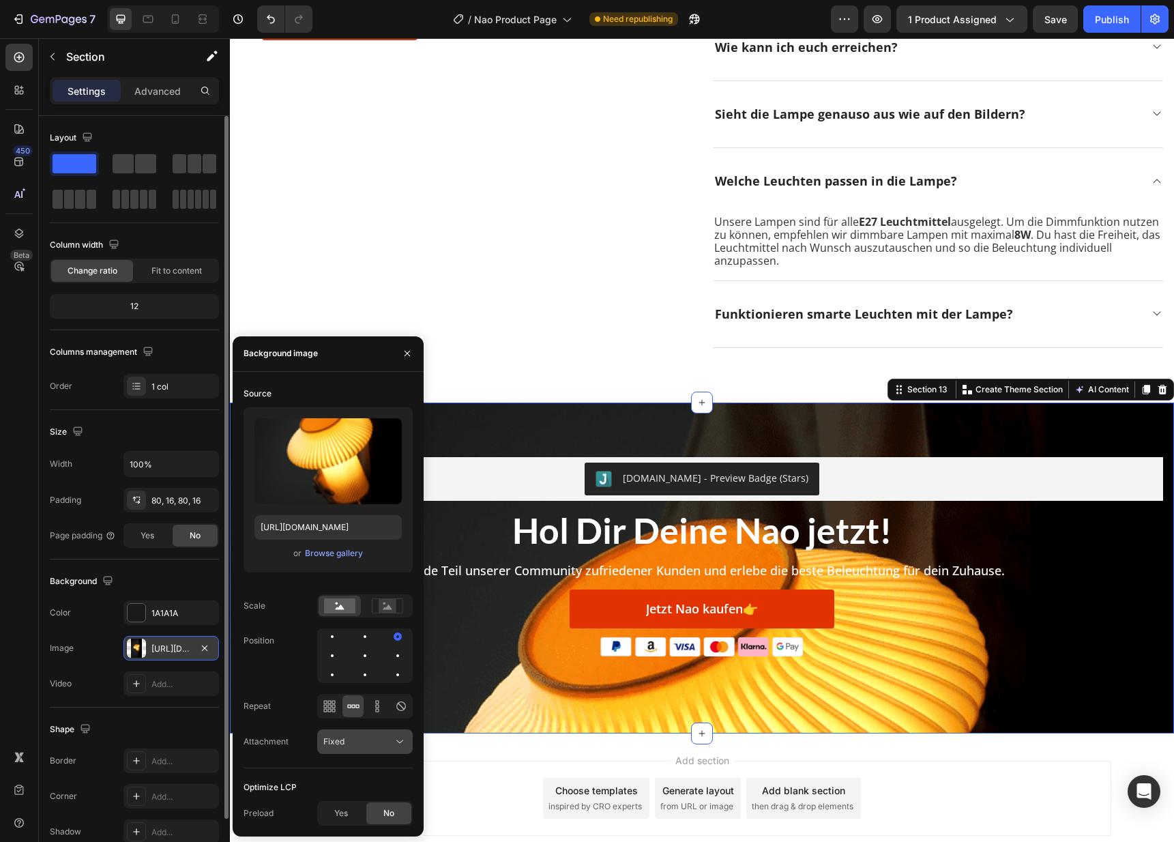
click at [356, 730] on button "Fixed" at bounding box center [364, 741] width 95 height 25
click at [349, 711] on p "Local" at bounding box center [362, 708] width 78 height 12
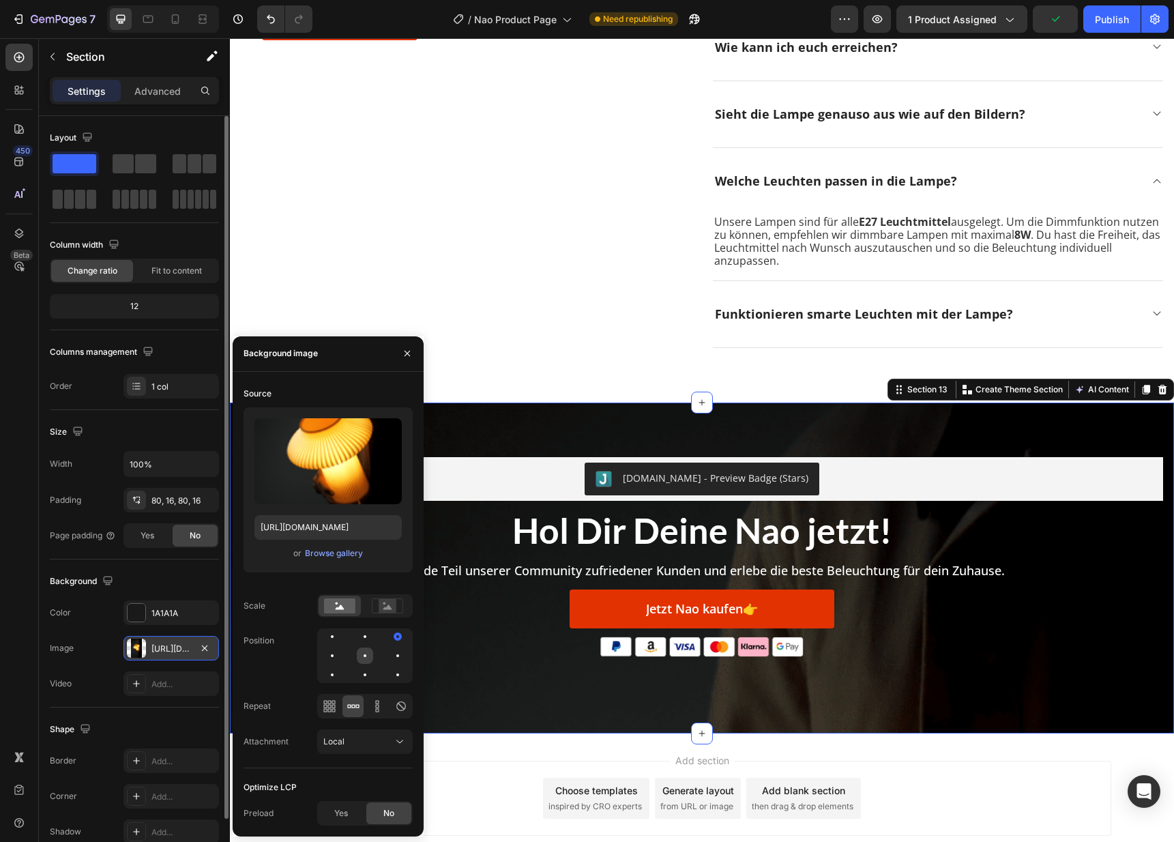
click at [389, 651] on div at bounding box center [397, 655] width 16 height 16
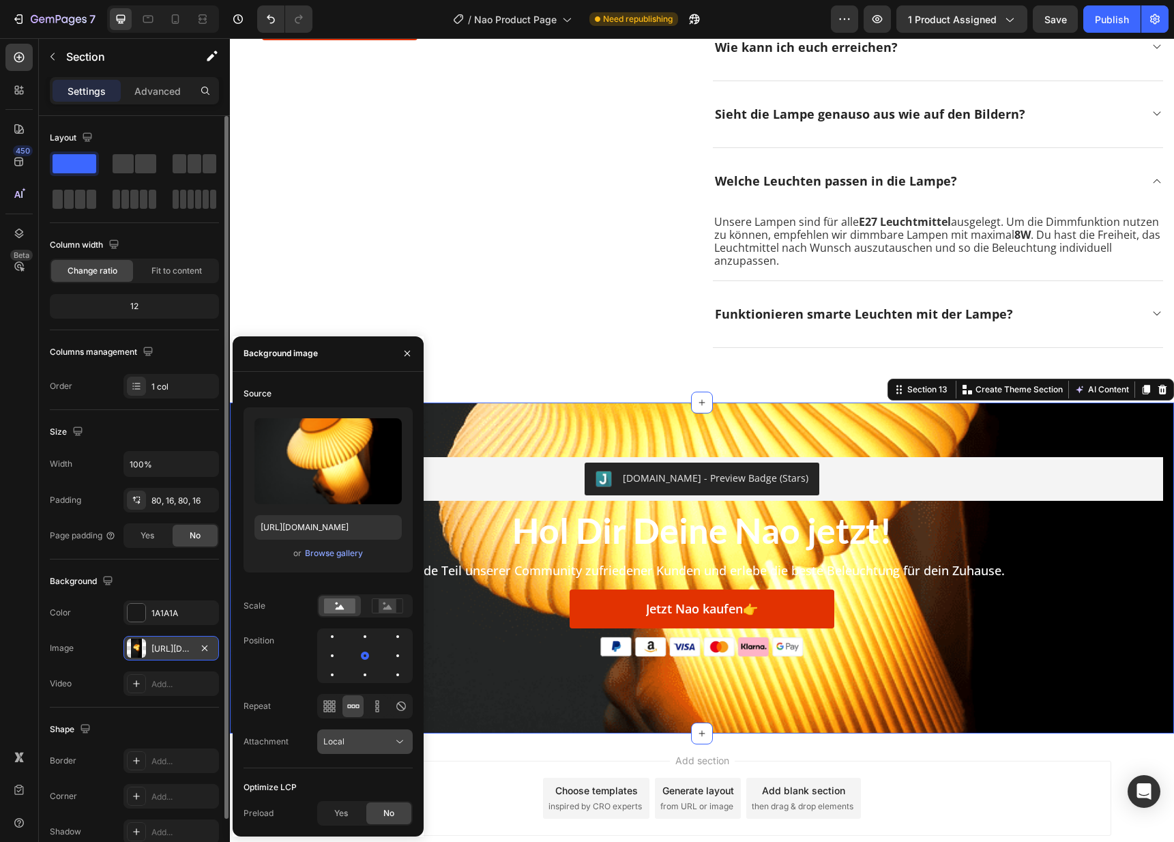
click at [357, 740] on div "Local" at bounding box center [358, 741] width 70 height 12
click at [361, 655] on p "Scroll" at bounding box center [362, 656] width 78 height 12
click at [207, 642] on icon "button" at bounding box center [204, 647] width 11 height 11
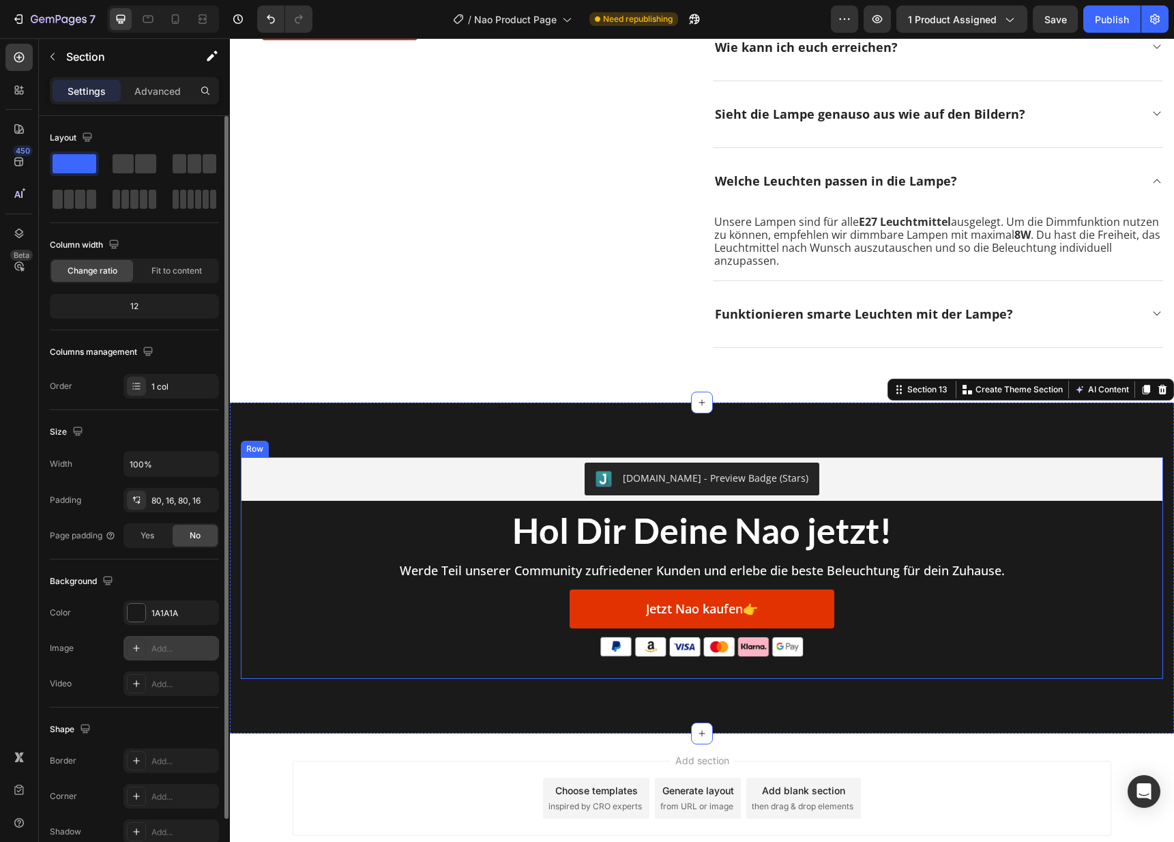
click at [1114, 657] on div "[DOMAIN_NAME] - Preview Badge (Stars) [DOMAIN_NAME] Hol Dir Deine Nao jetzt! He…" at bounding box center [702, 568] width 922 height 222
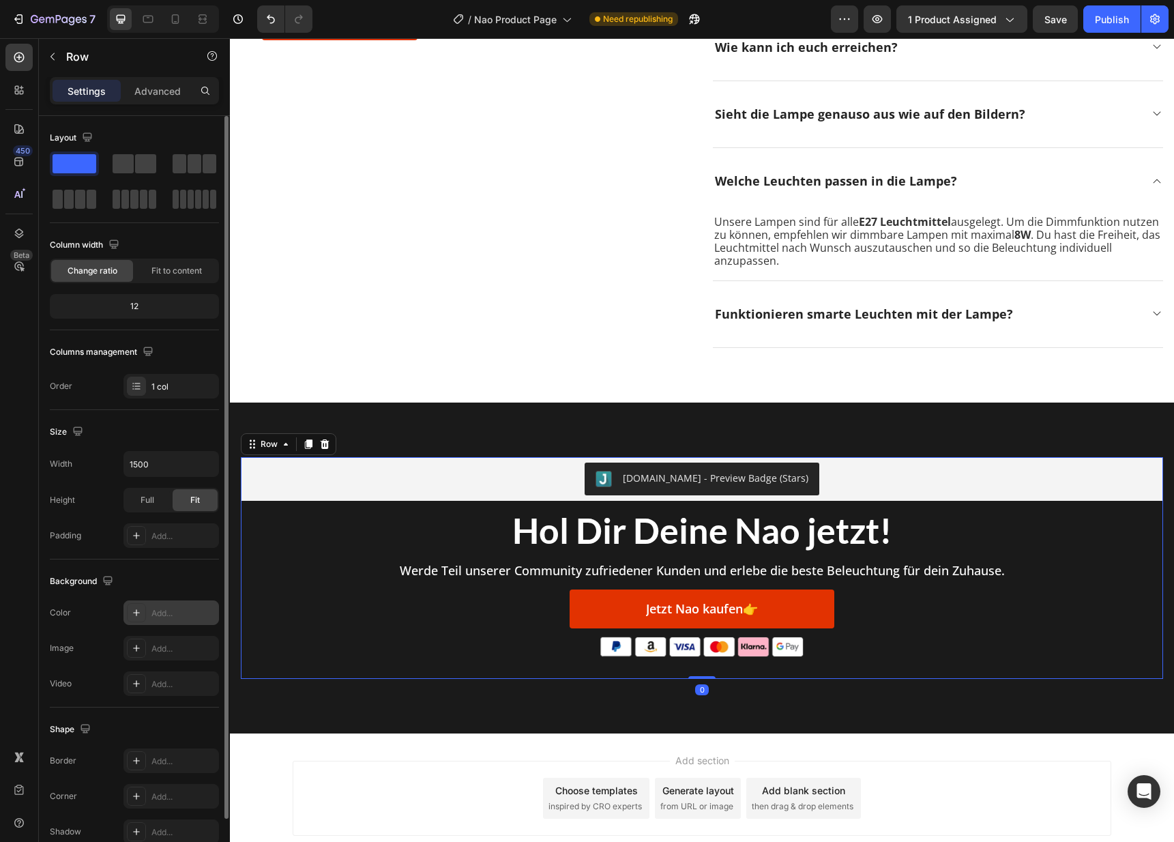
click at [155, 605] on div "Add..." at bounding box center [170, 612] width 95 height 25
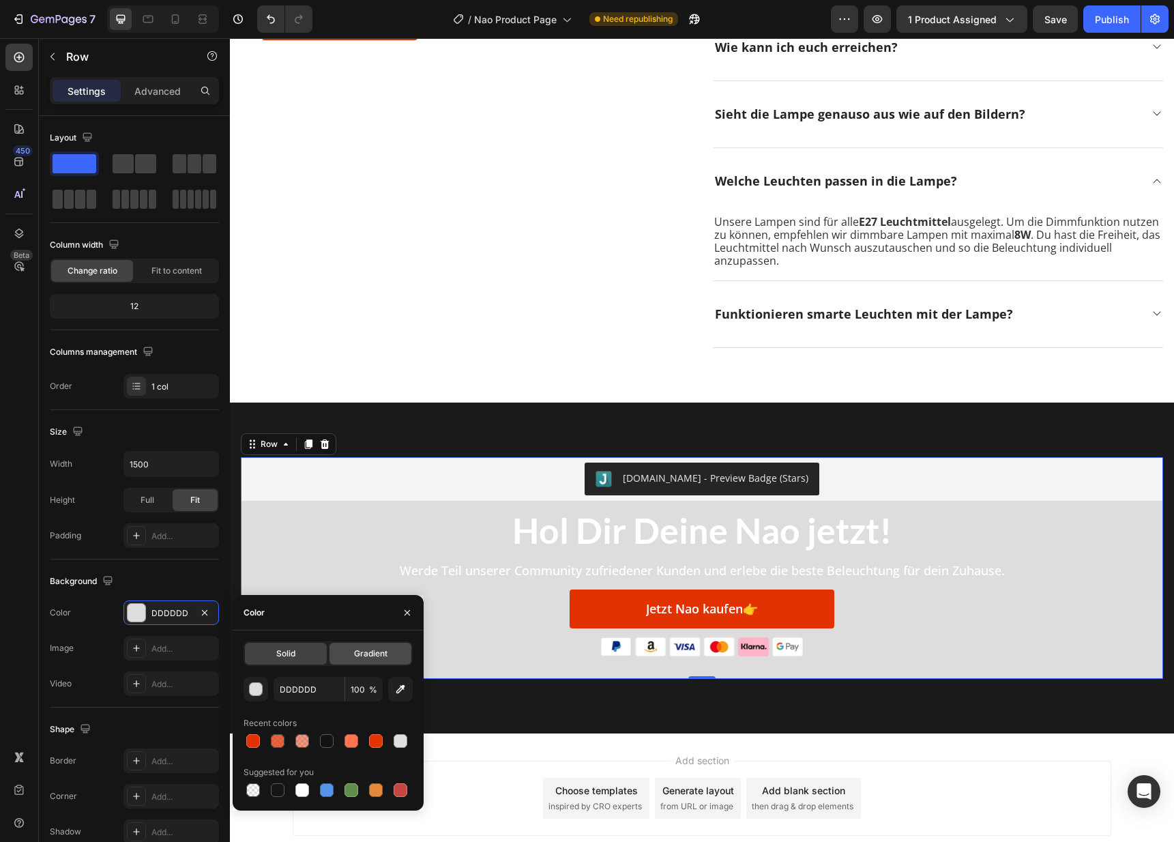
click at [362, 655] on span "Gradient" at bounding box center [370, 653] width 33 height 12
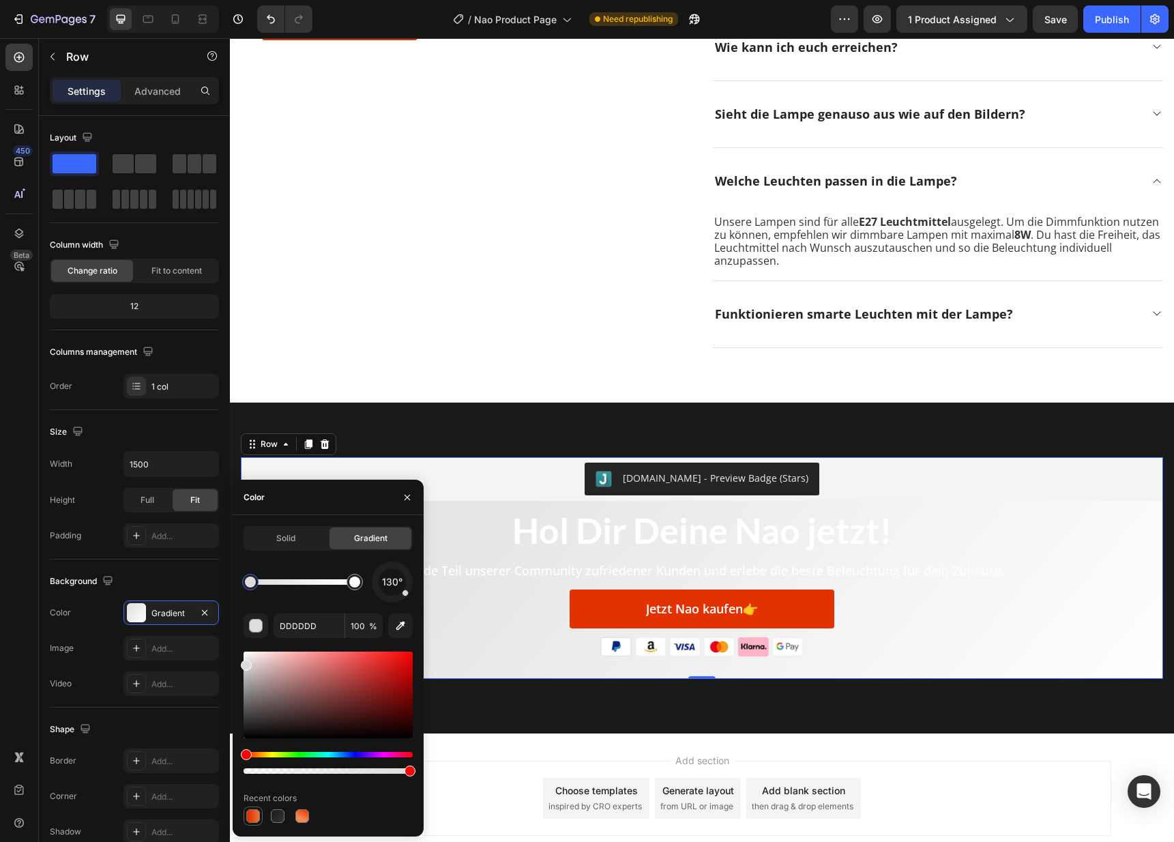
click at [256, 811] on div at bounding box center [253, 816] width 14 height 14
type input "EA763C"
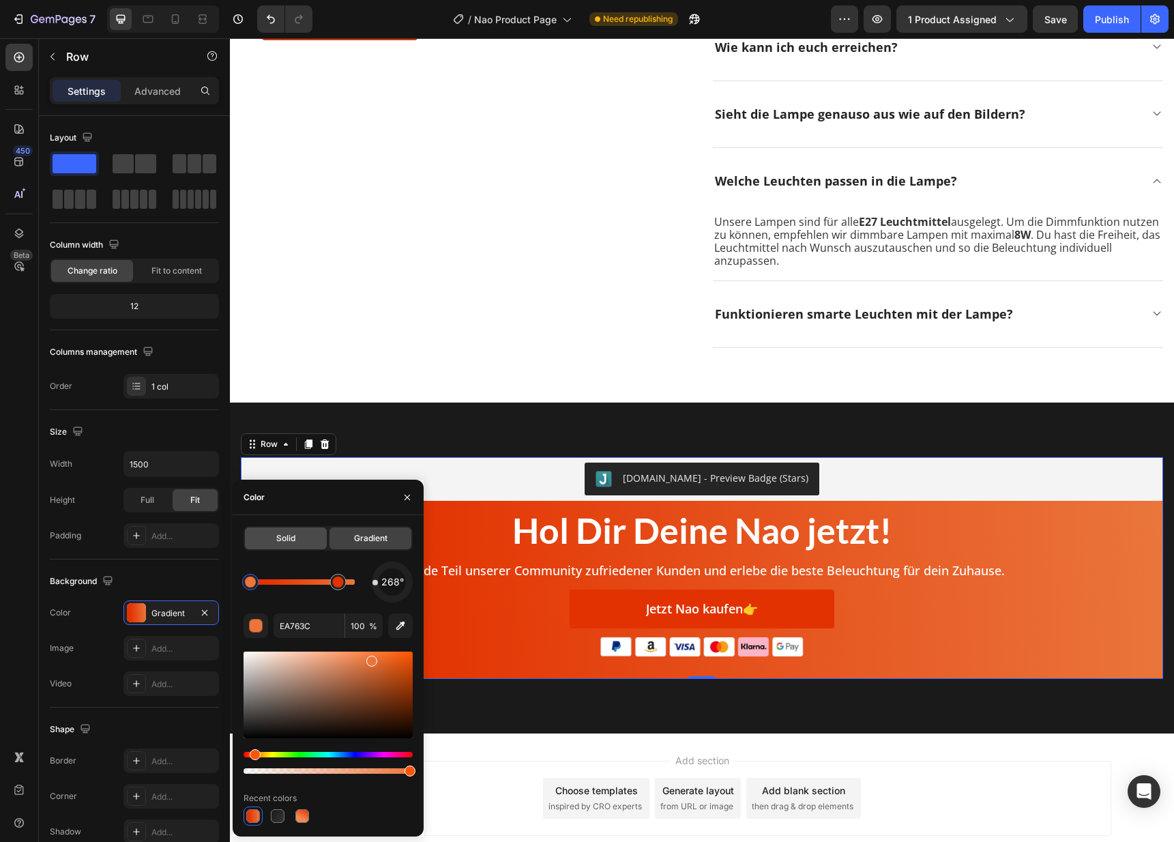
click at [306, 538] on div "Solid" at bounding box center [286, 538] width 82 height 22
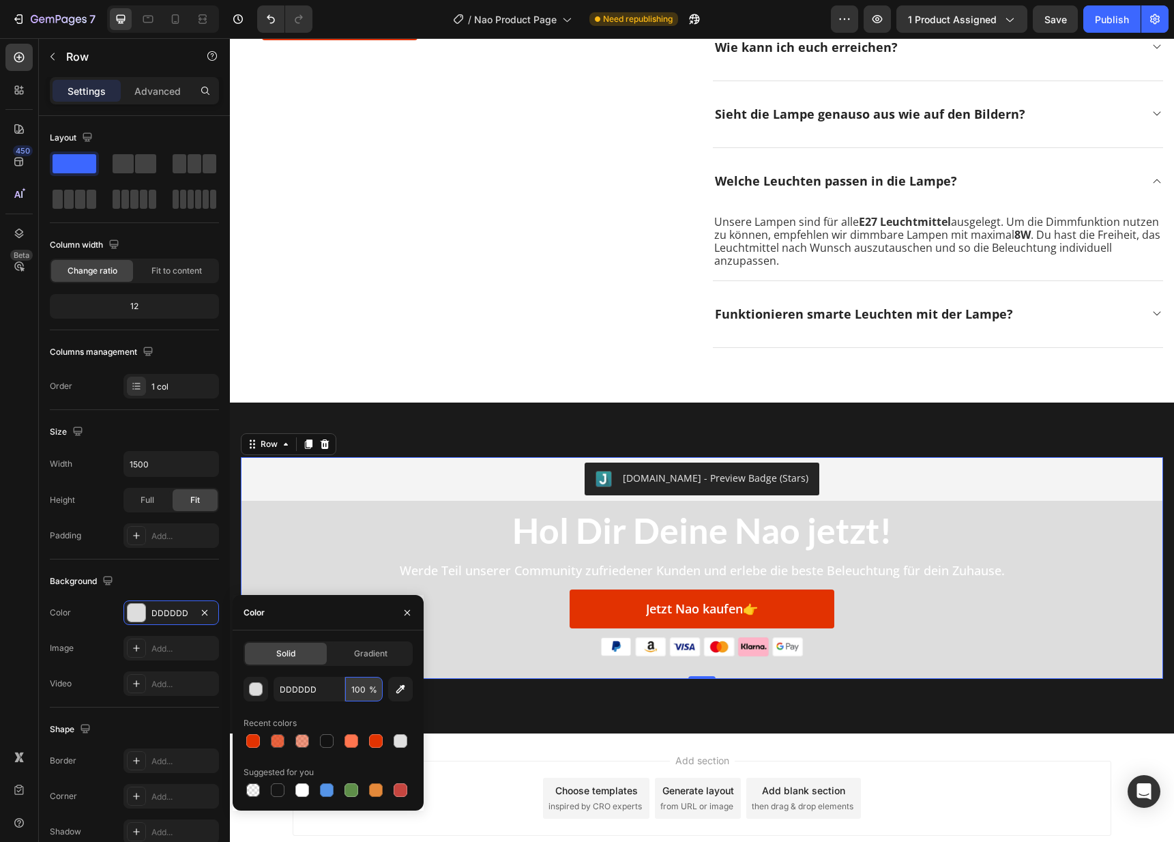
click at [363, 687] on input "100" at bounding box center [364, 689] width 38 height 25
click at [373, 696] on input "100" at bounding box center [364, 689] width 38 height 25
click at [357, 688] on input "100" at bounding box center [364, 689] width 38 height 25
click at [358, 688] on input "100" at bounding box center [364, 689] width 38 height 25
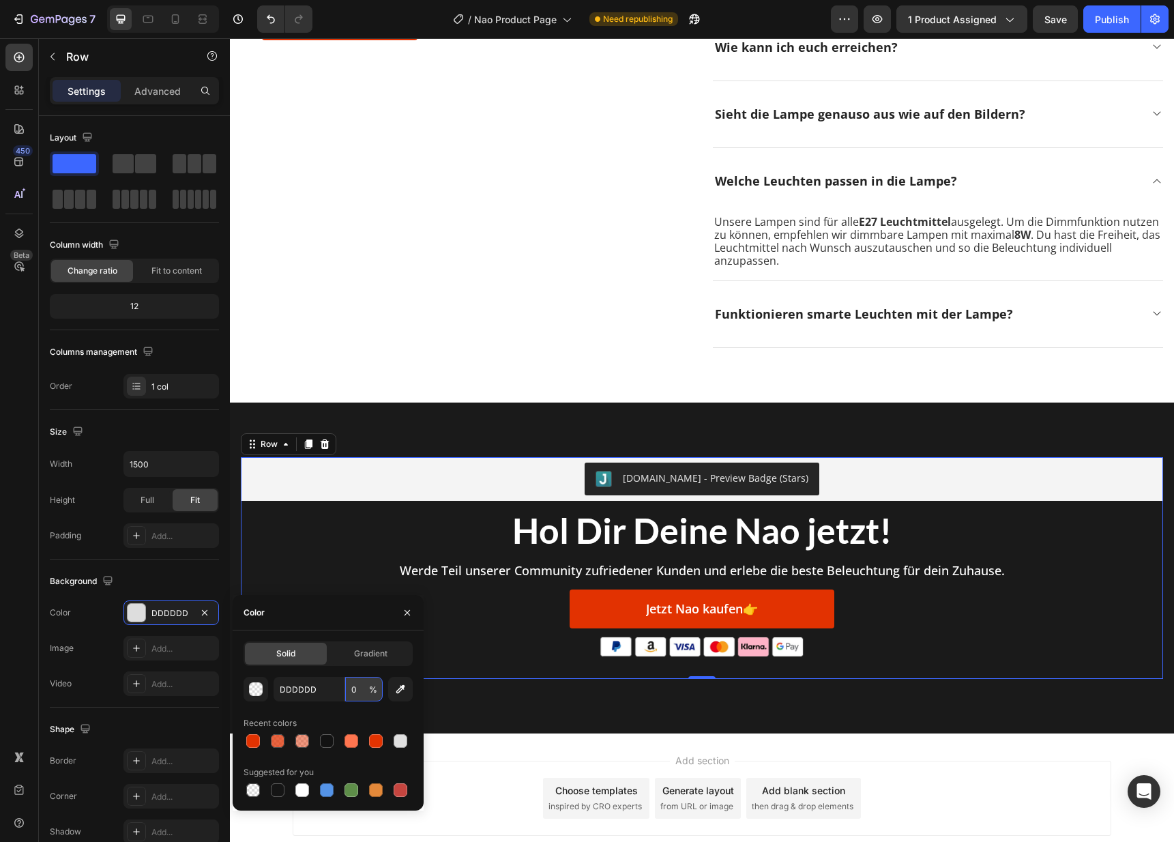
type input "0"
click at [385, 414] on div "[DOMAIN_NAME] - Preview Badge (Stars) [DOMAIN_NAME] Hol Dir Deine Nao jetzt! He…" at bounding box center [702, 567] width 944 height 331
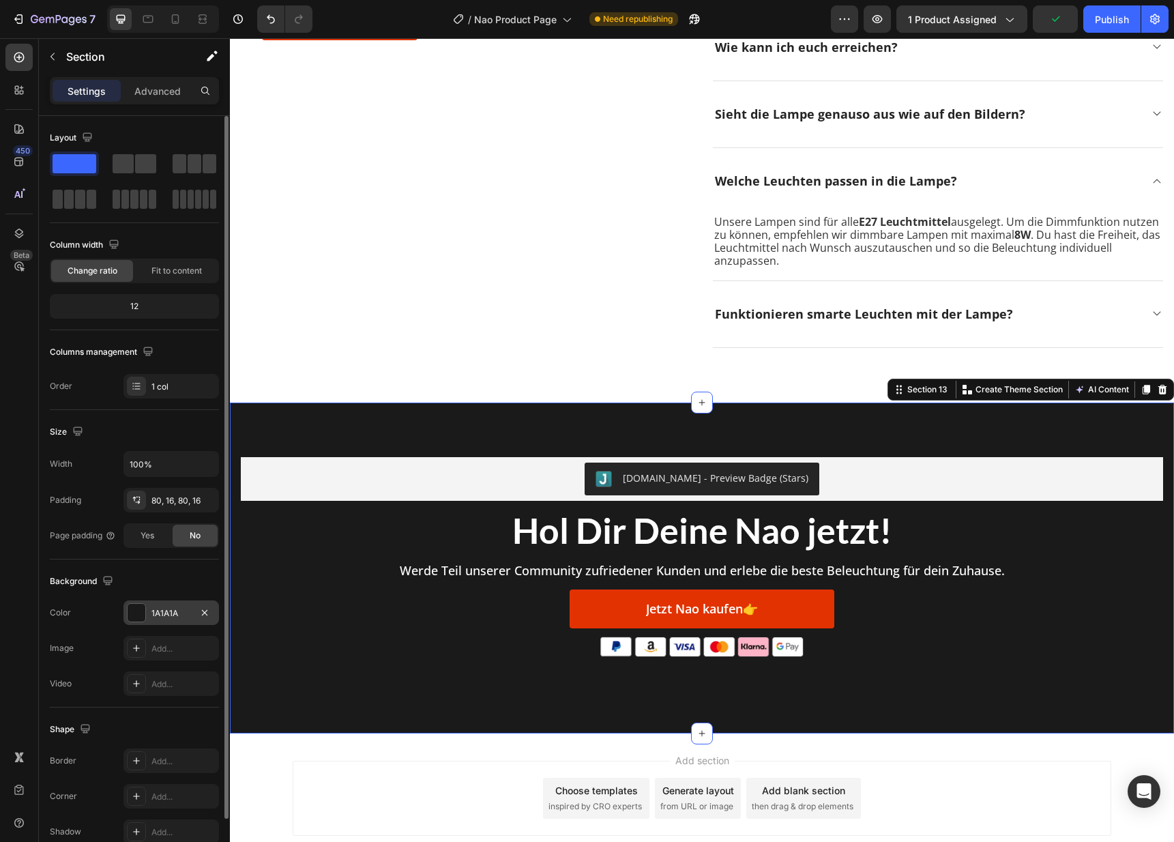
click at [147, 607] on div "1A1A1A" at bounding box center [170, 612] width 95 height 25
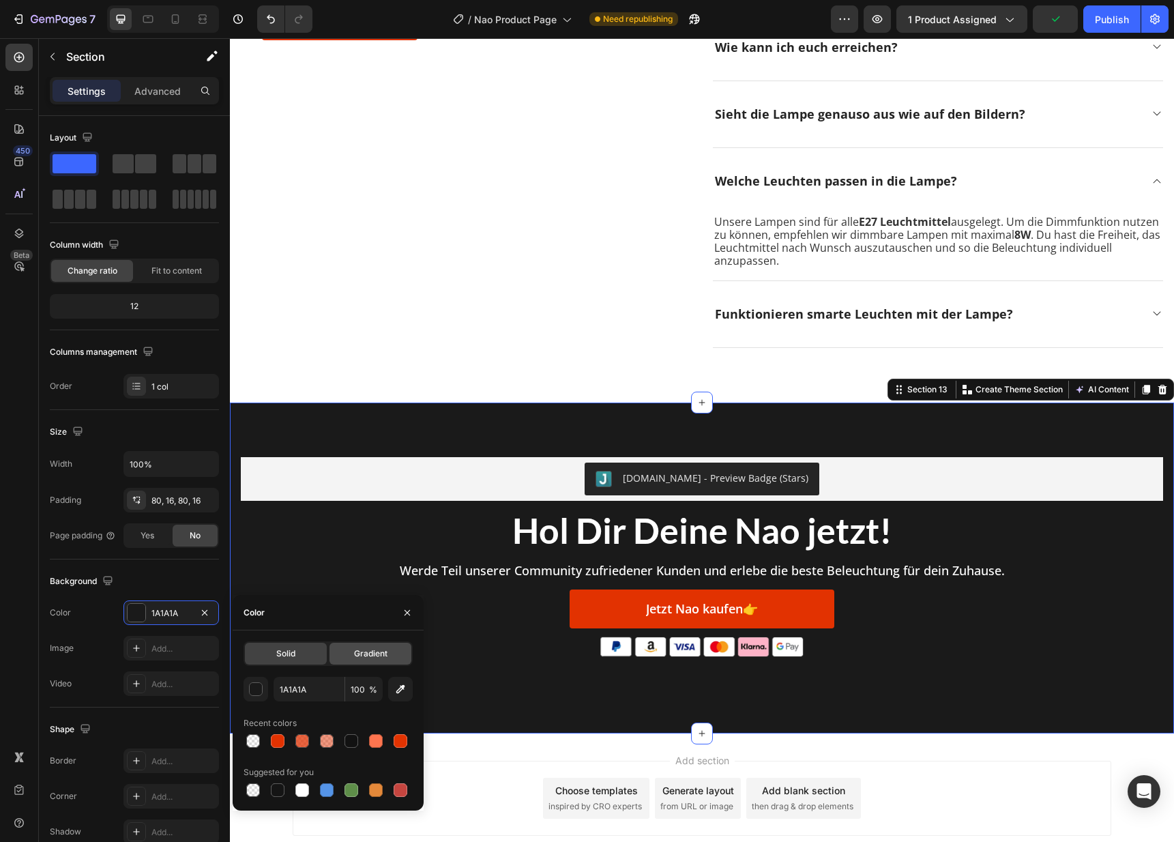
click at [342, 659] on div "Gradient" at bounding box center [370, 653] width 82 height 22
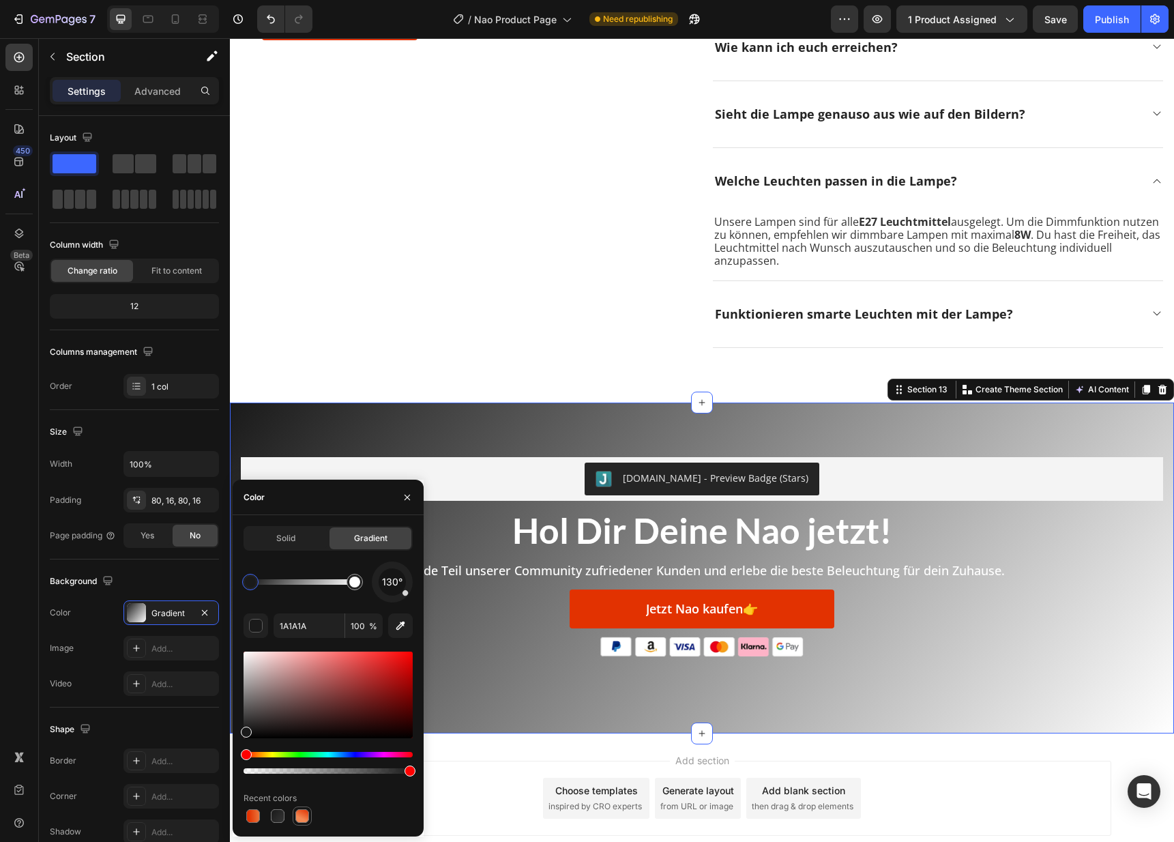
click at [294, 817] on div at bounding box center [302, 815] width 16 height 16
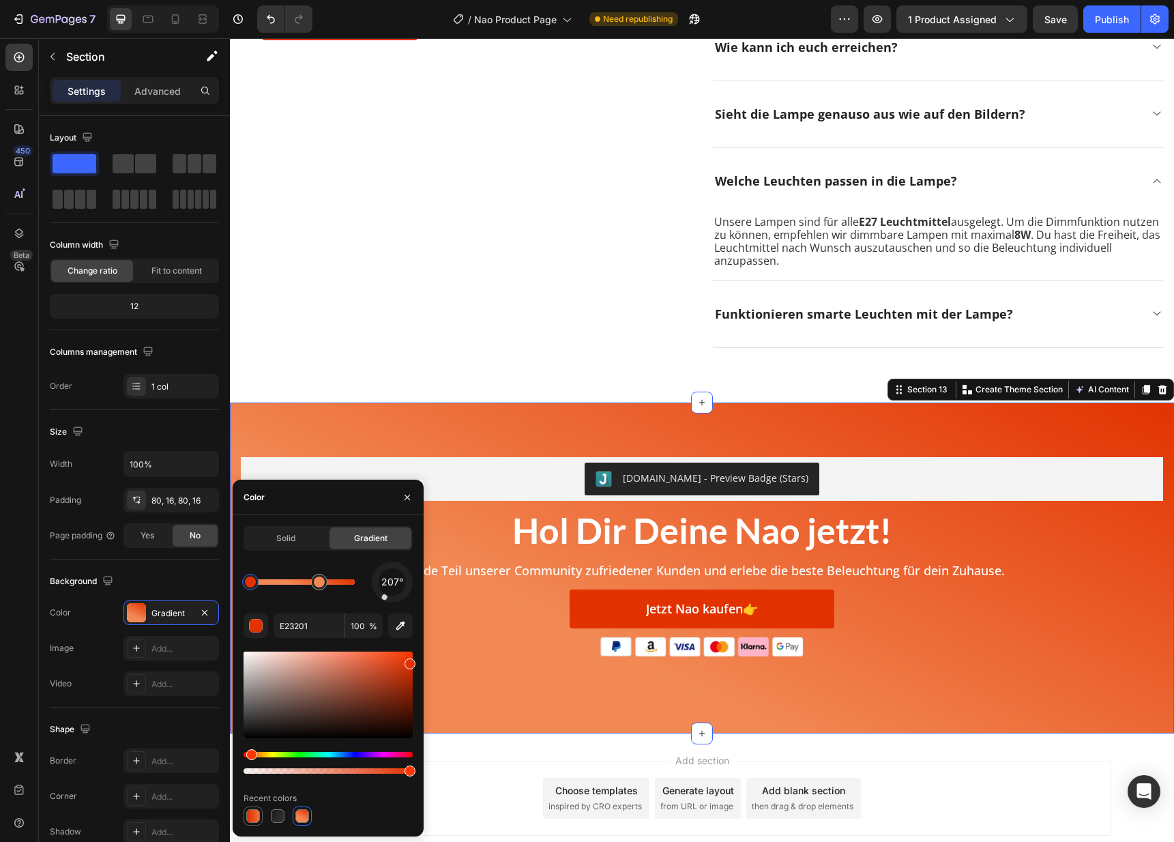
click at [248, 817] on div at bounding box center [253, 816] width 14 height 14
type input "EA763C"
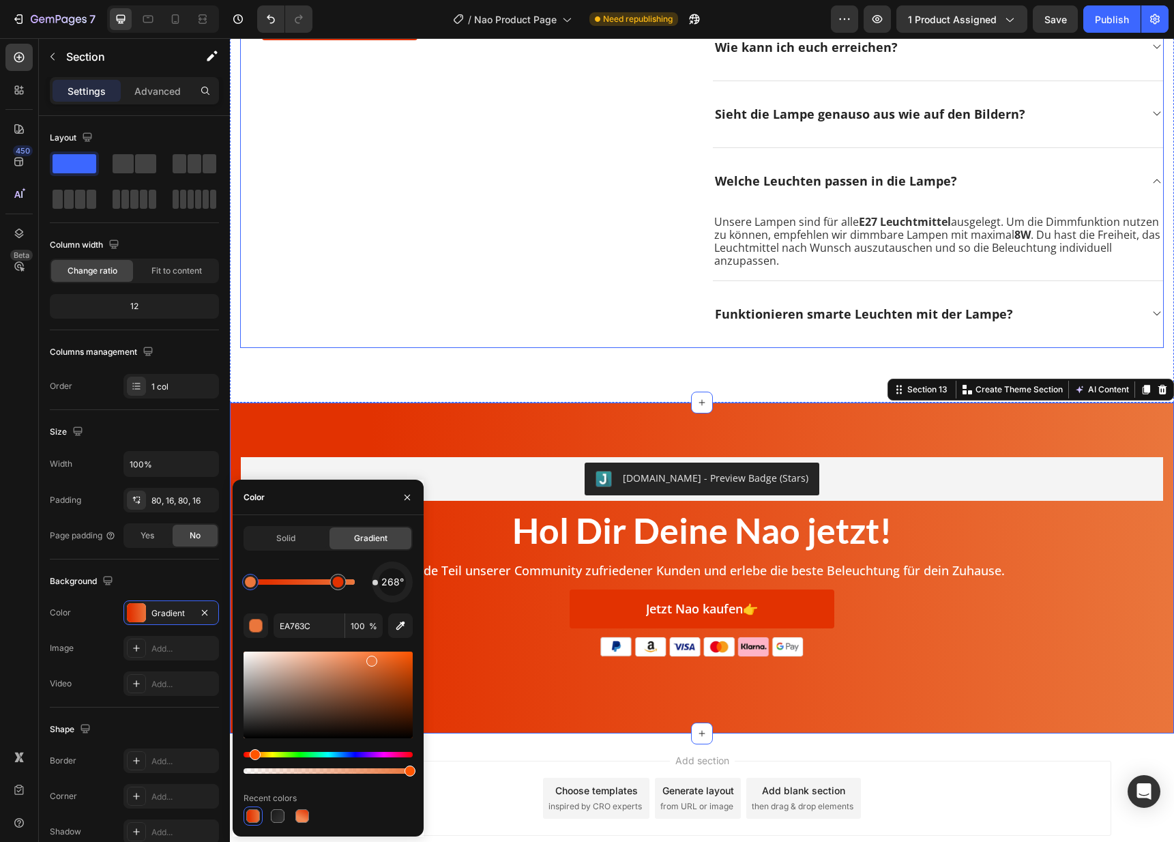
click at [437, 310] on div "Häufig gestellte Fragen Heading Hier findest Du einige häufig gestellte Fragen.…" at bounding box center [465, 114] width 451 height 467
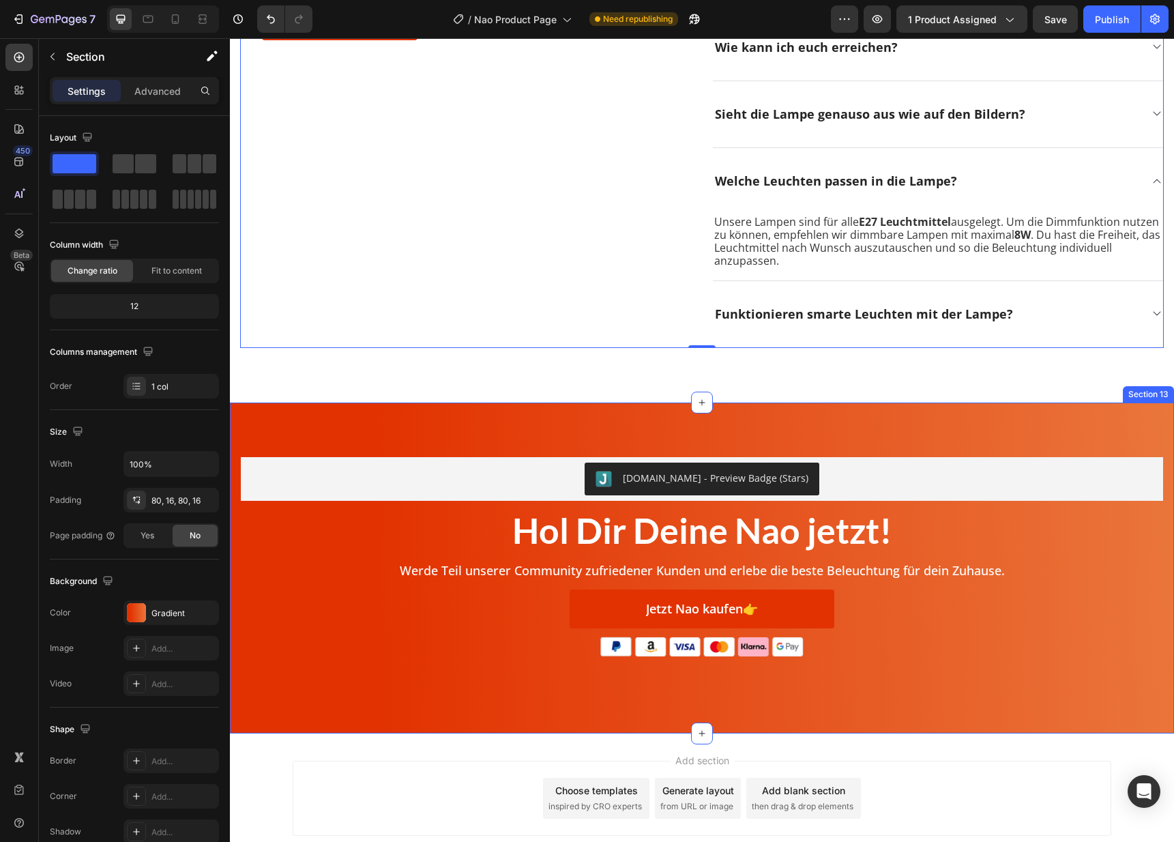
click at [467, 455] on div "[DOMAIN_NAME] - Preview Badge (Stars) [DOMAIN_NAME] Hol Dir Deine Nao jetzt! He…" at bounding box center [702, 567] width 944 height 331
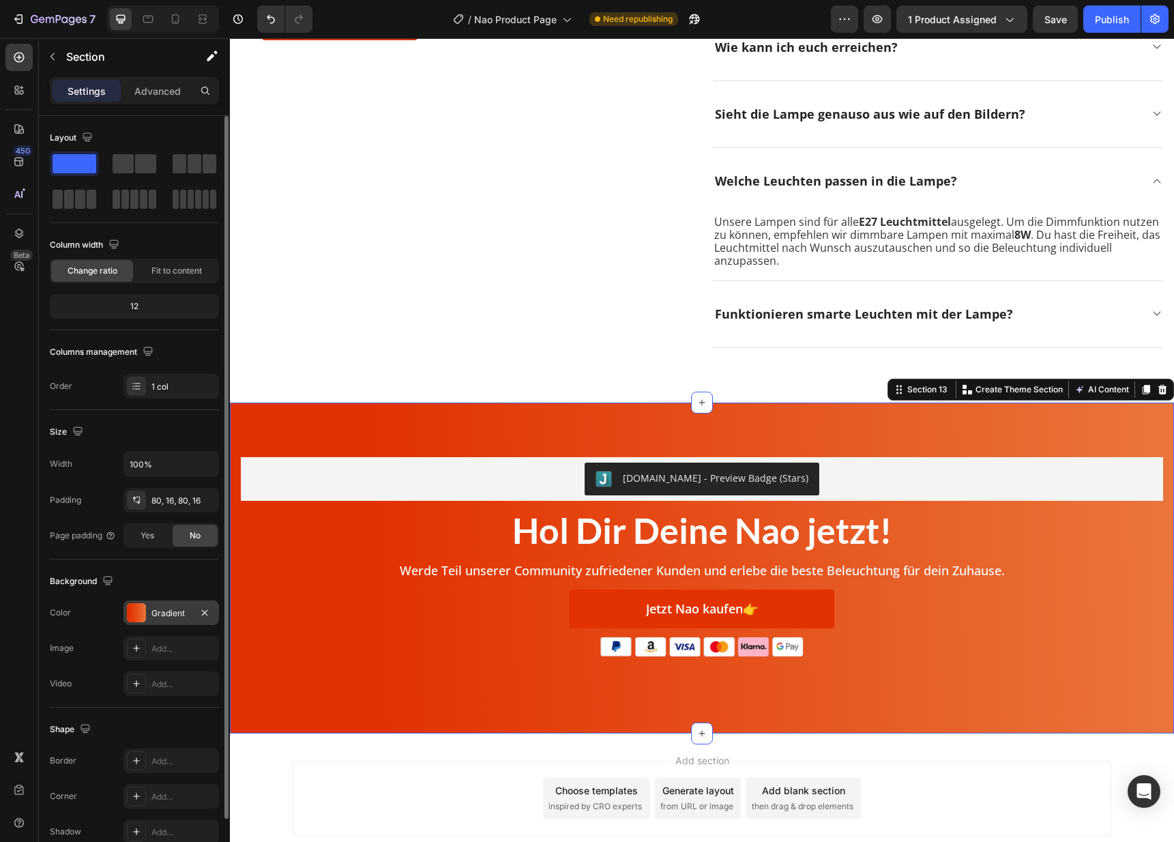
click at [134, 606] on div at bounding box center [136, 612] width 19 height 19
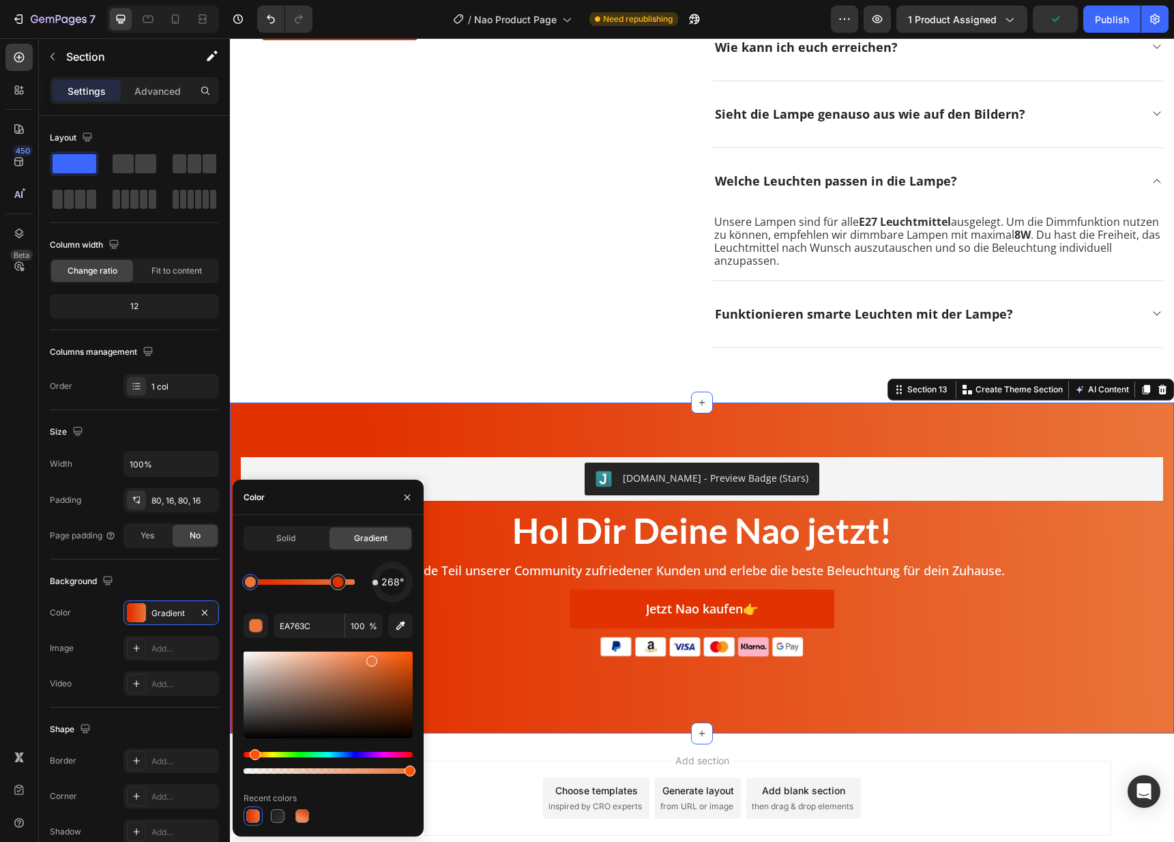
click at [284, 515] on div "Solid Gradient 268° EA763C 100 % Recent colors" at bounding box center [328, 675] width 191 height 321
click at [280, 535] on span "Solid" at bounding box center [285, 538] width 19 height 12
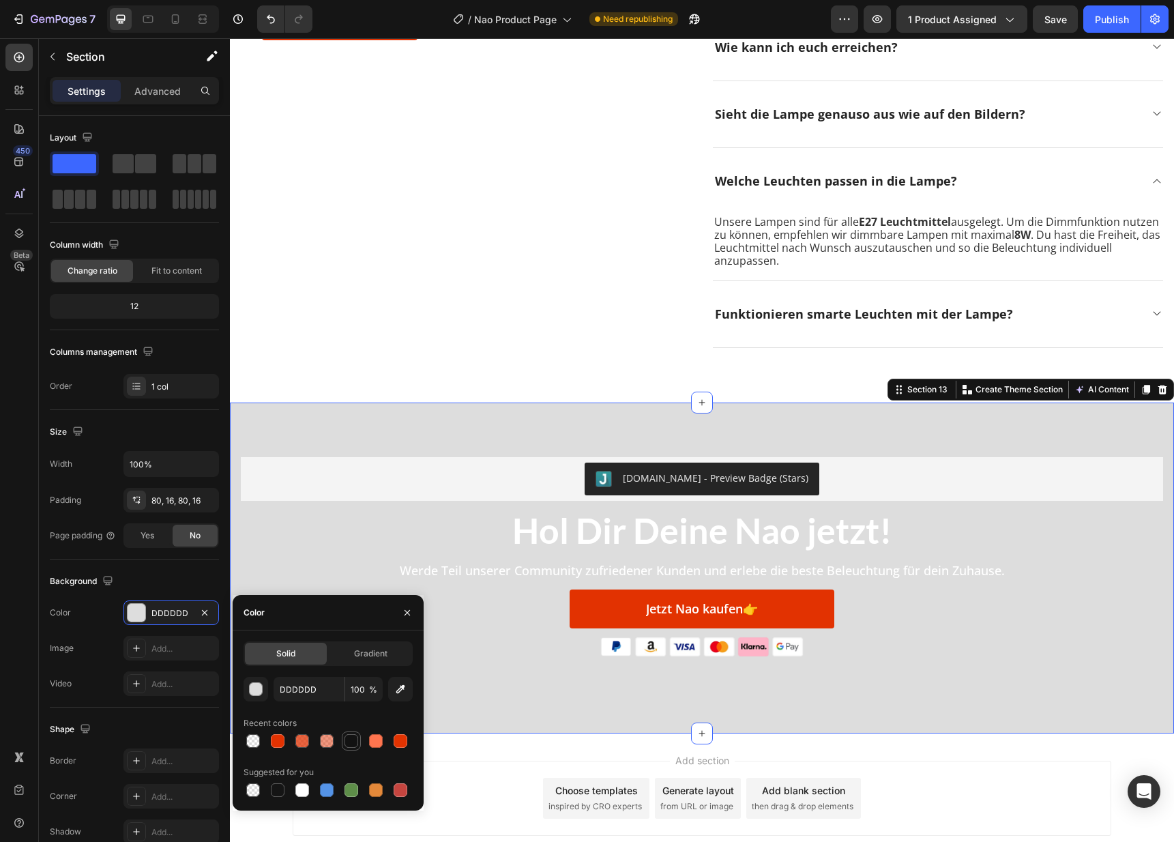
click at [342, 747] on div at bounding box center [351, 740] width 19 height 19
type input "121212"
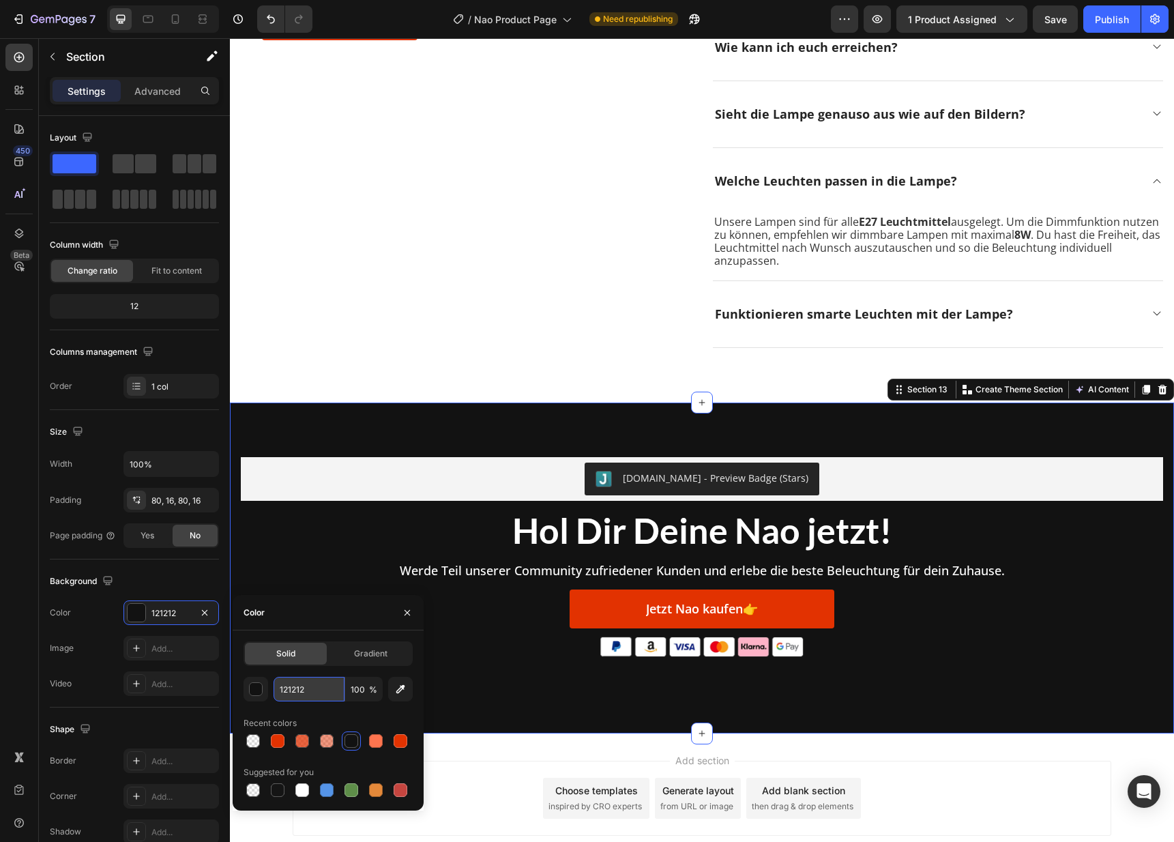
click at [297, 693] on input "121212" at bounding box center [308, 689] width 71 height 25
click at [383, 653] on span "Gradient" at bounding box center [370, 653] width 33 height 12
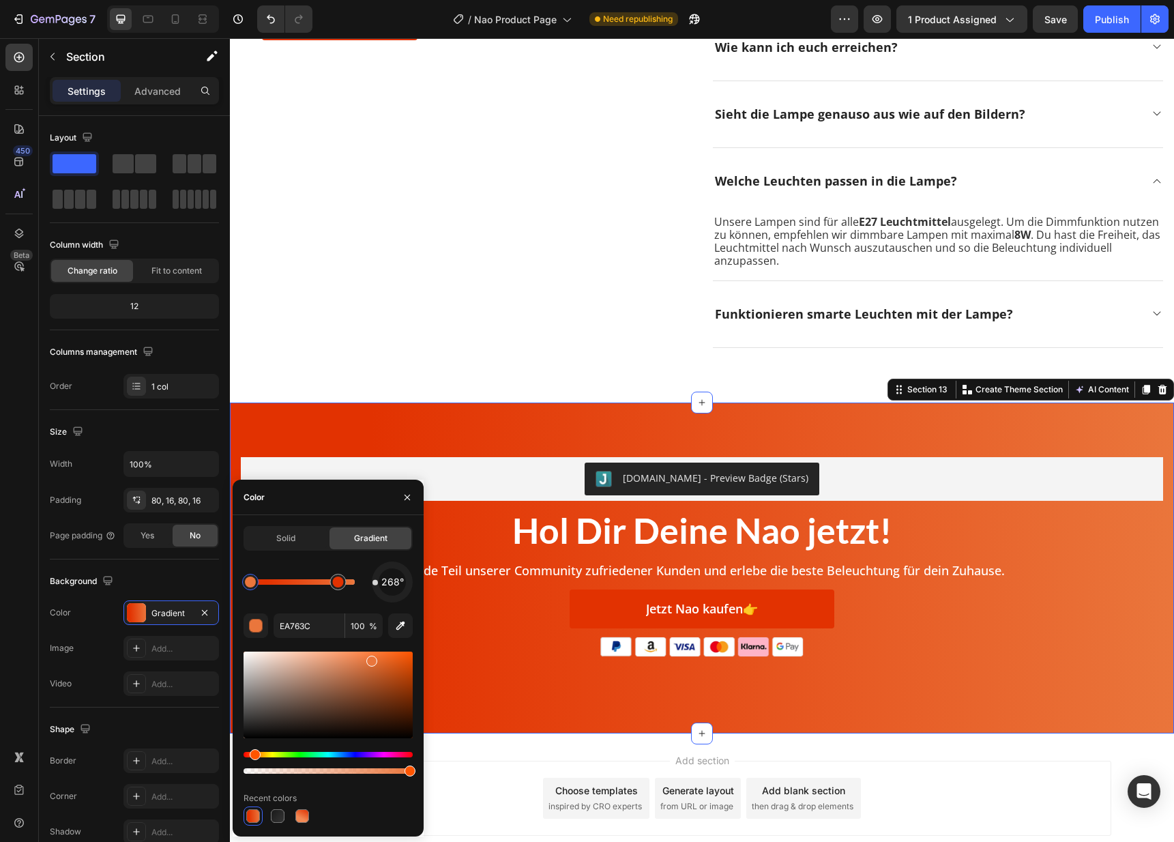
click at [250, 579] on div at bounding box center [250, 581] width 11 height 11
click at [290, 625] on input "EA763C" at bounding box center [308, 625] width 71 height 25
click at [299, 624] on input "EA763C" at bounding box center [308, 625] width 71 height 25
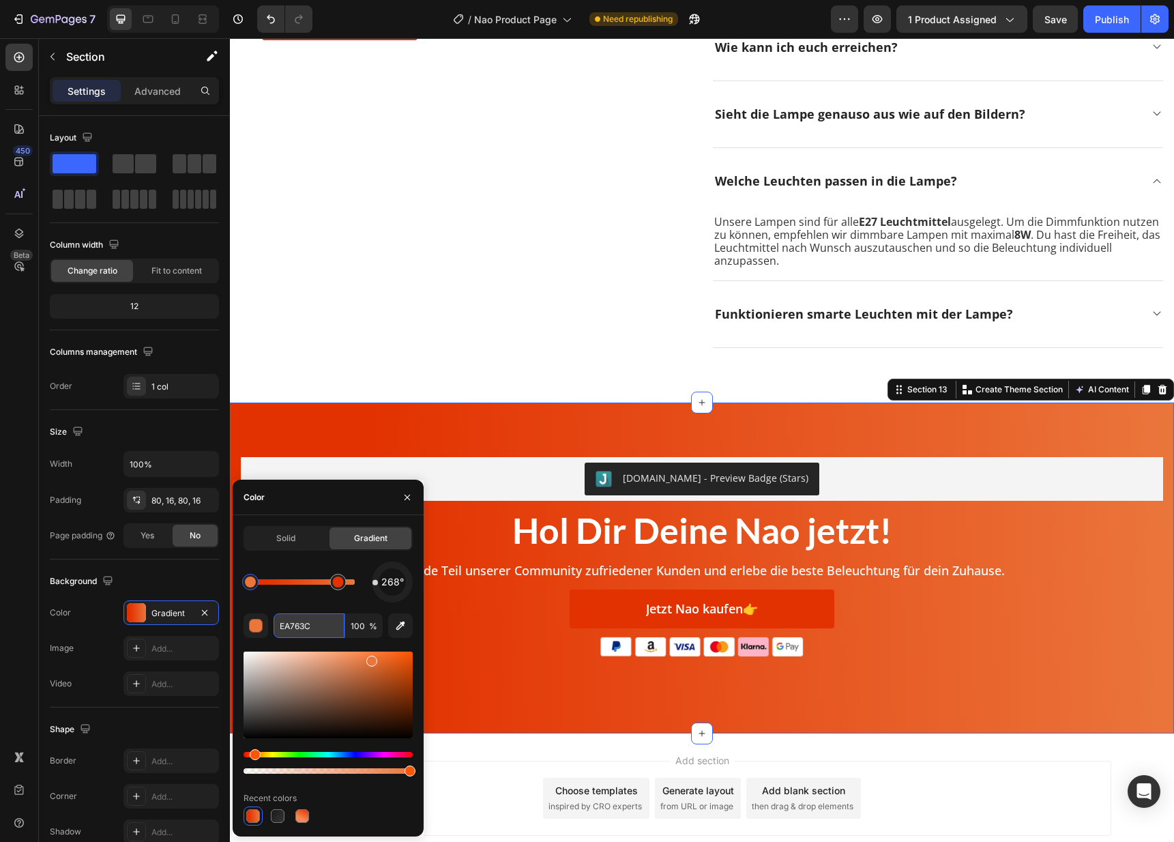
click at [299, 624] on input "EA763C" at bounding box center [308, 625] width 71 height 25
paste input "121212"
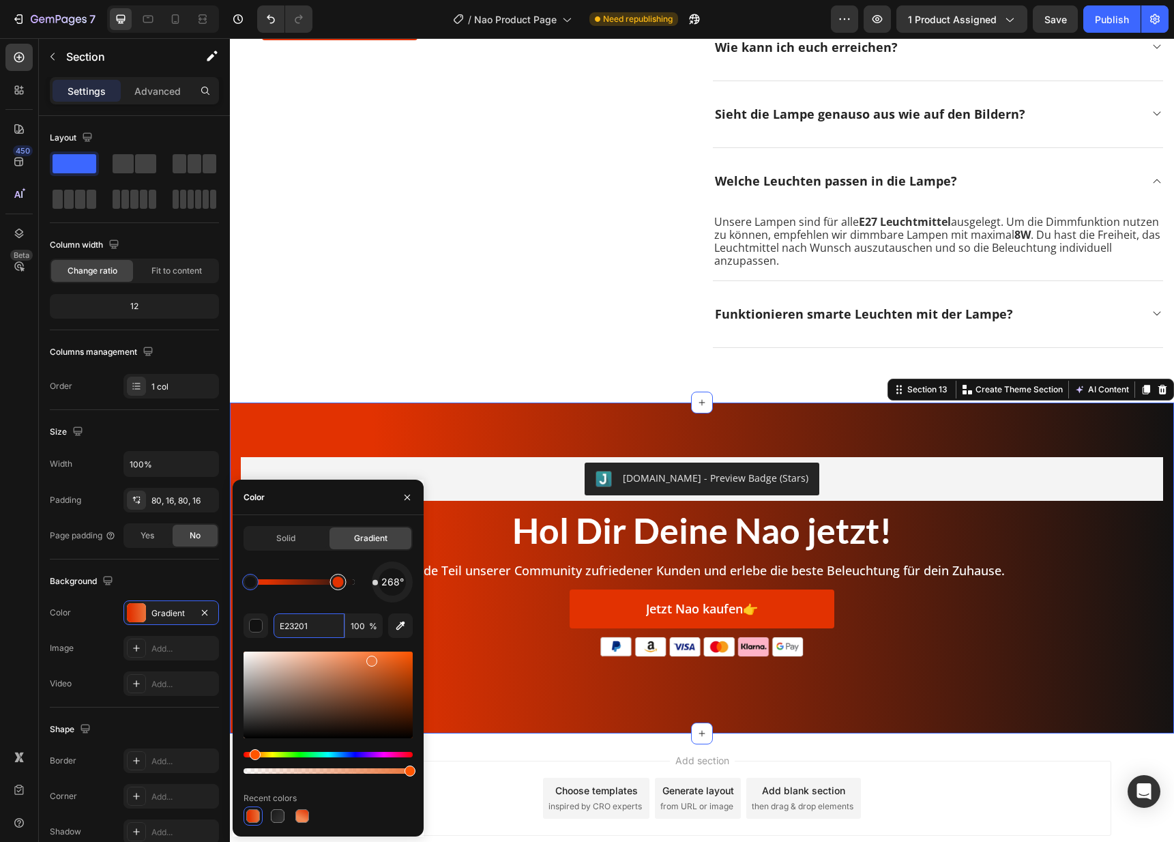
click at [336, 586] on div at bounding box center [338, 581] width 11 height 11
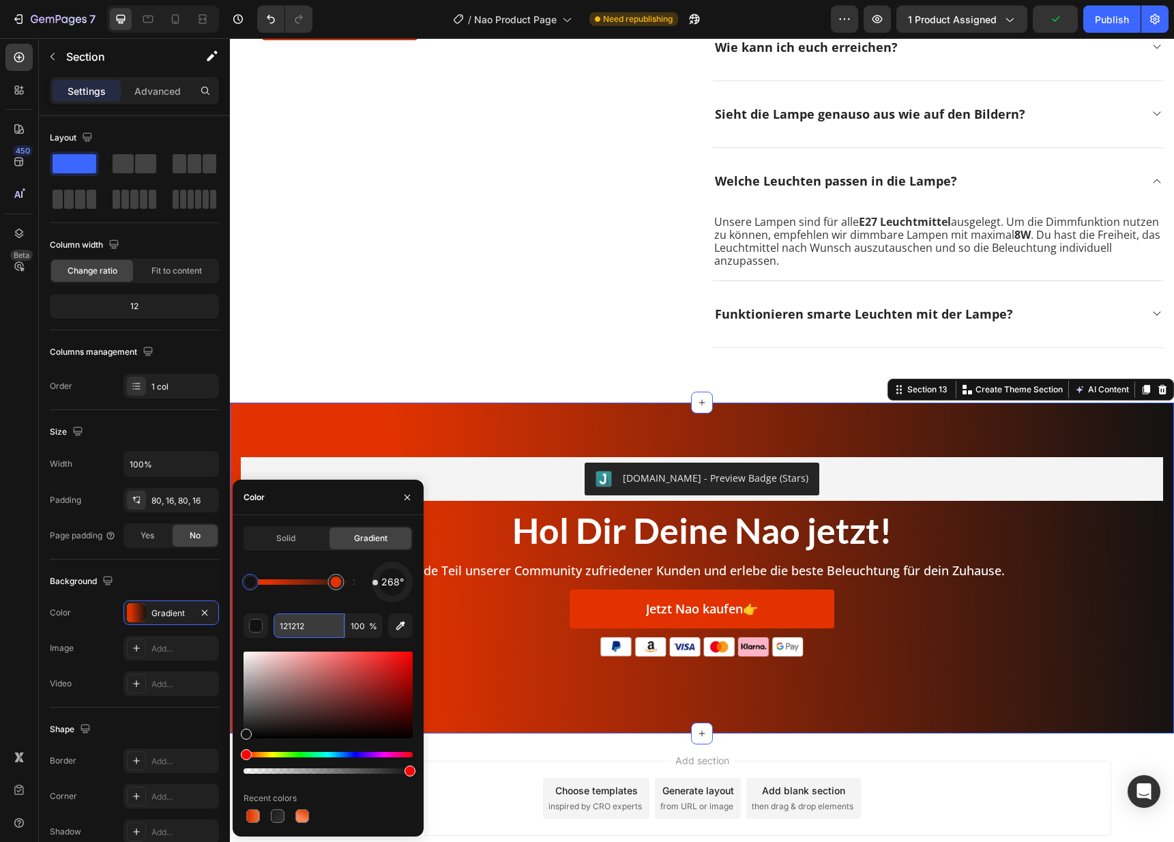
click at [295, 625] on input "121212" at bounding box center [308, 625] width 71 height 25
paste input "E23201"
click at [331, 576] on div at bounding box center [335, 581] width 11 height 11
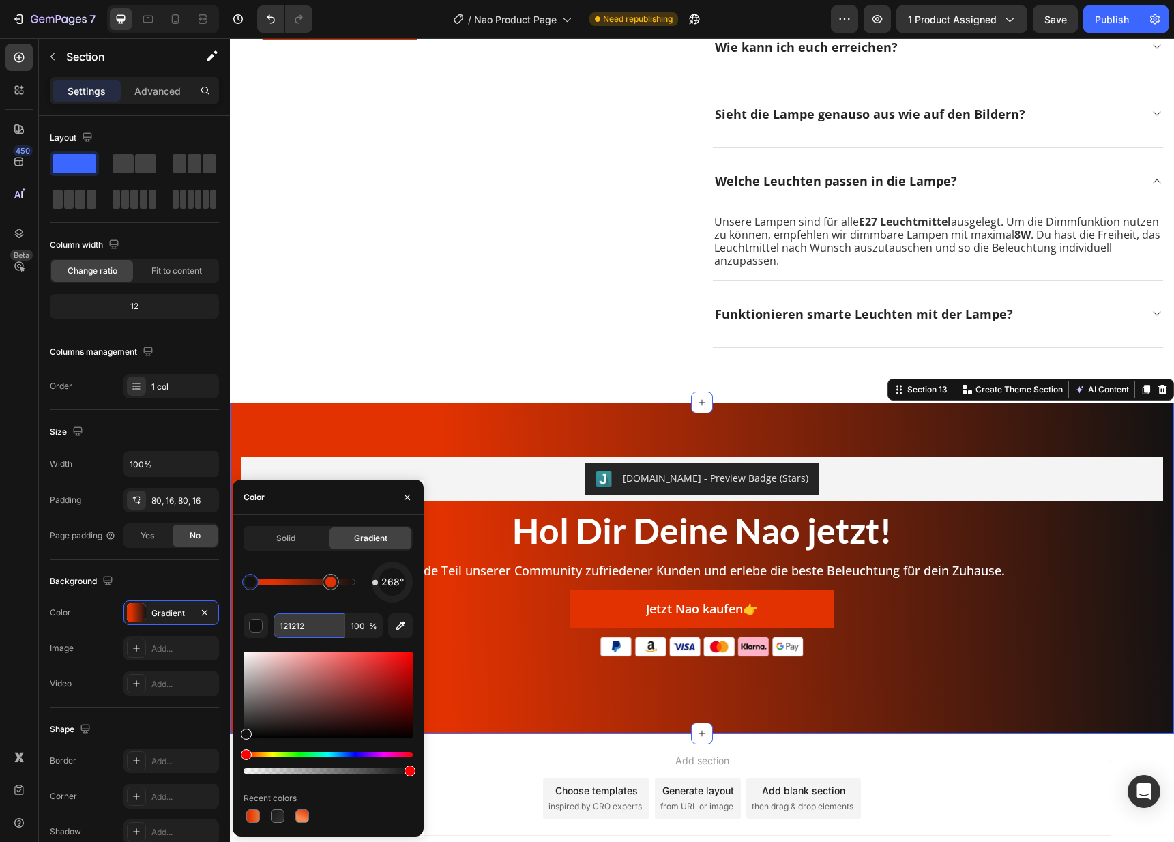
click at [299, 629] on input "121212" at bounding box center [308, 625] width 71 height 25
click at [328, 584] on div at bounding box center [330, 581] width 11 height 11
click at [298, 629] on input "E23201" at bounding box center [308, 625] width 71 height 25
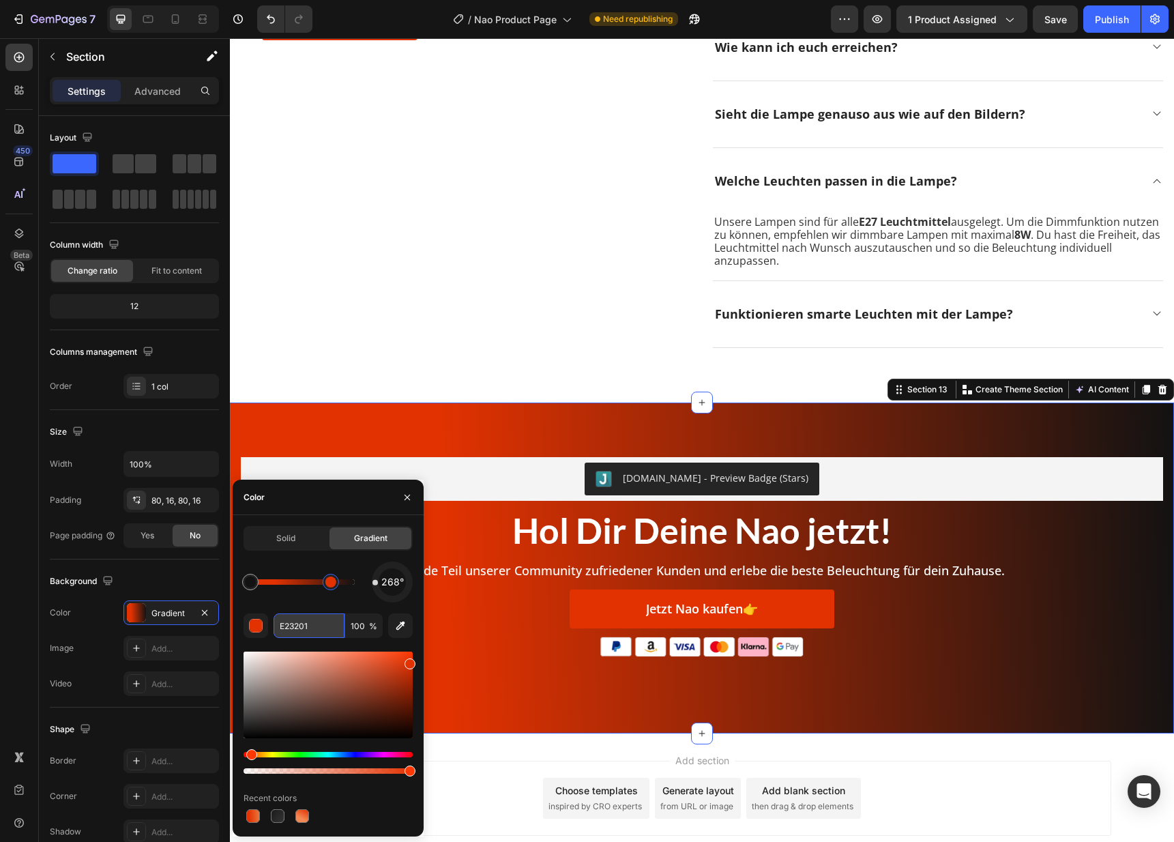
paste input "121212"
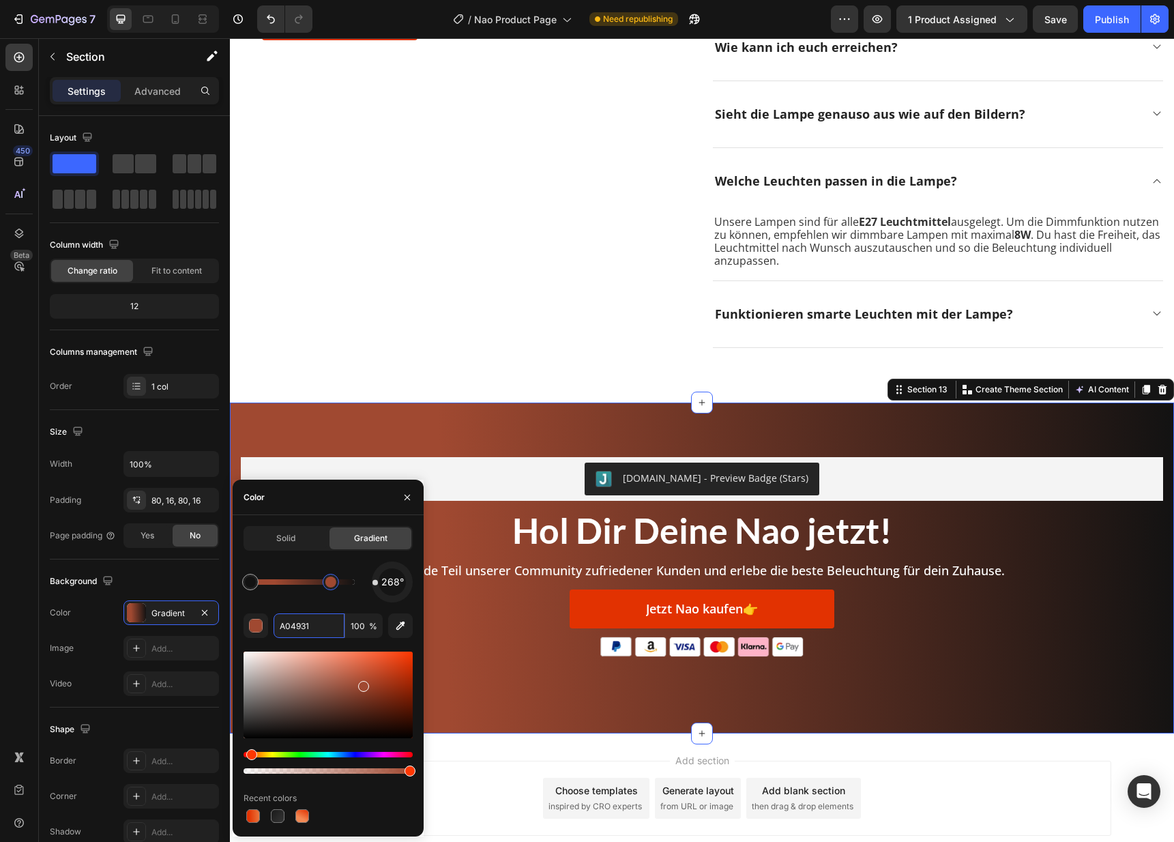
drag, startPoint x: 406, startPoint y: 666, endPoint x: 321, endPoint y: 707, distance: 93.9
click at [329, 698] on div at bounding box center [327, 694] width 169 height 87
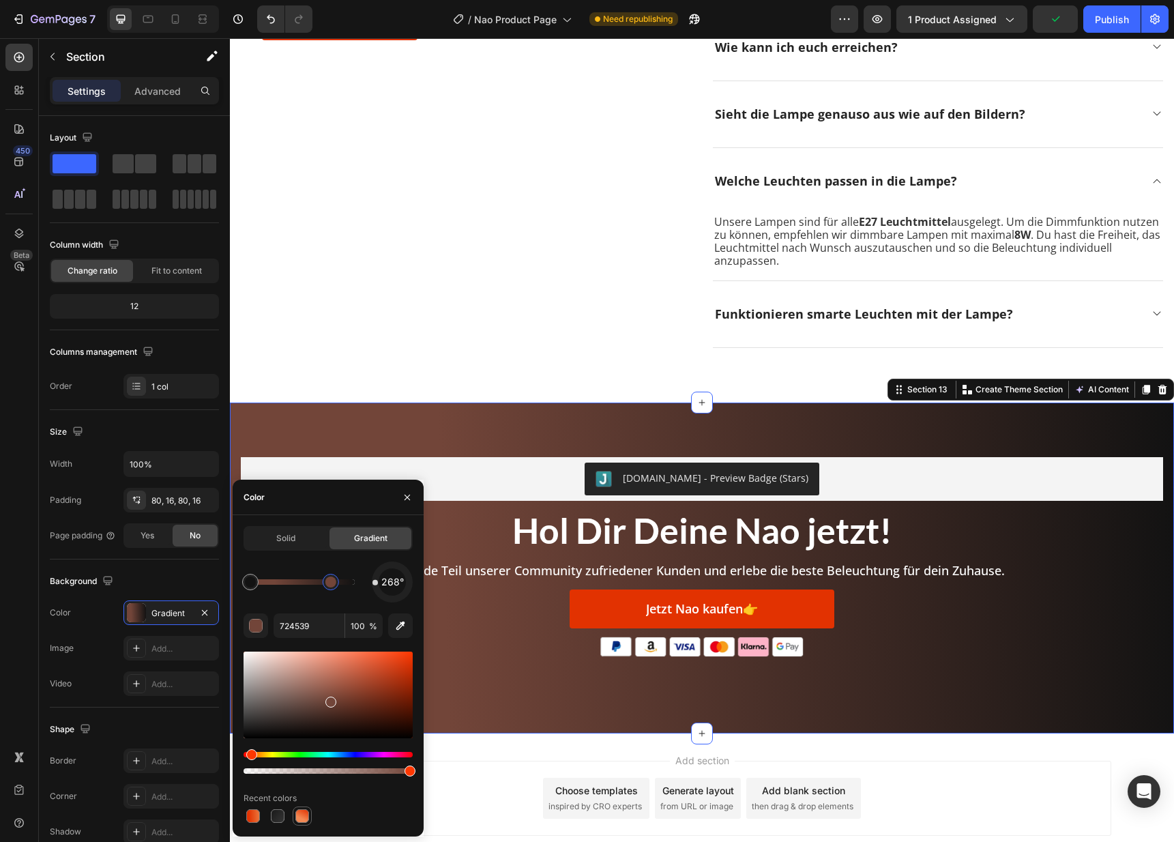
click at [306, 806] on div at bounding box center [302, 815] width 19 height 19
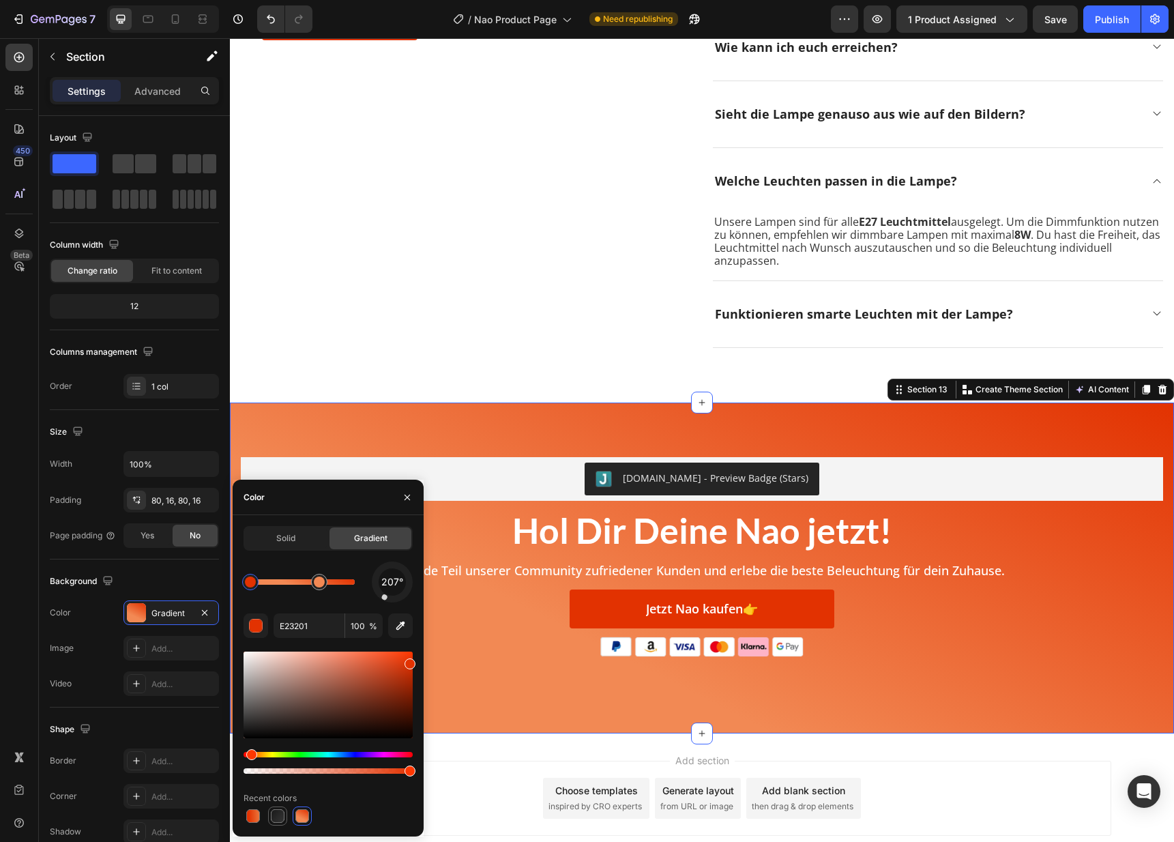
click at [276, 816] on div at bounding box center [278, 816] width 14 height 14
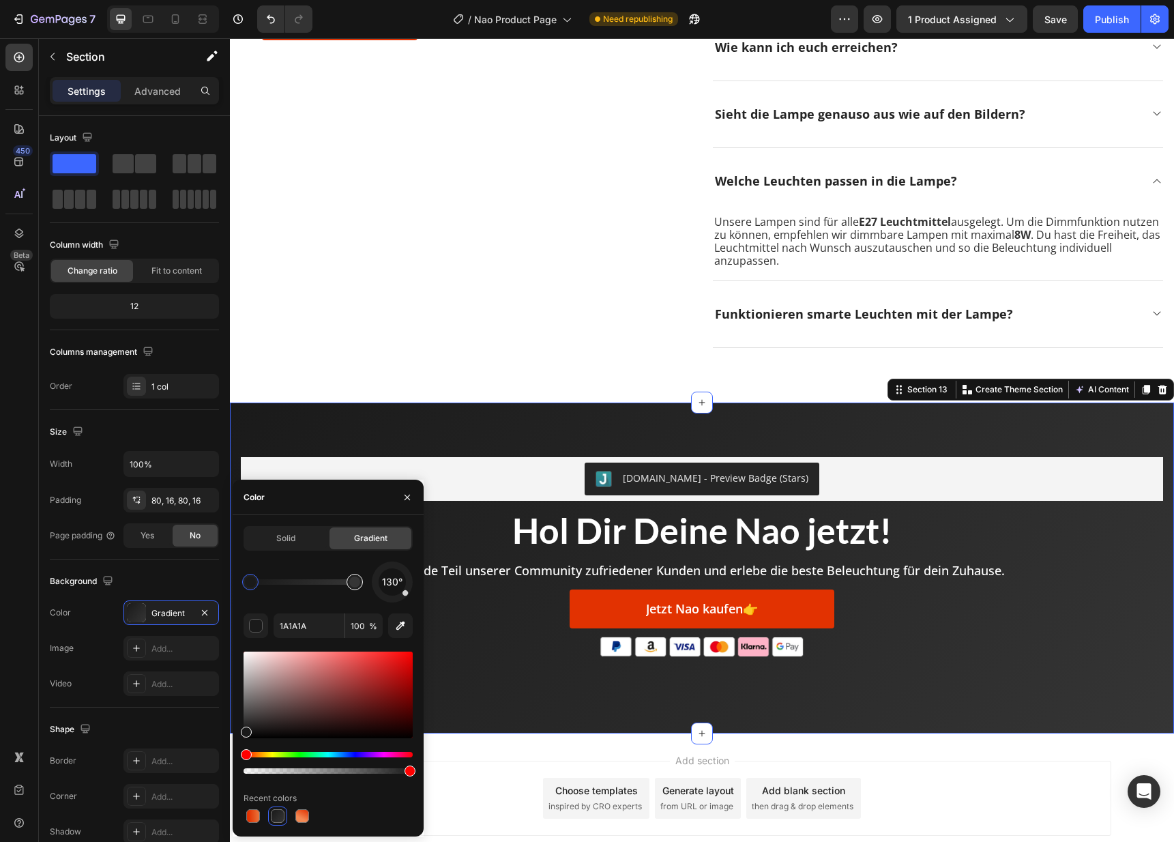
type input "353535"
click at [355, 581] on div at bounding box center [354, 581] width 11 height 11
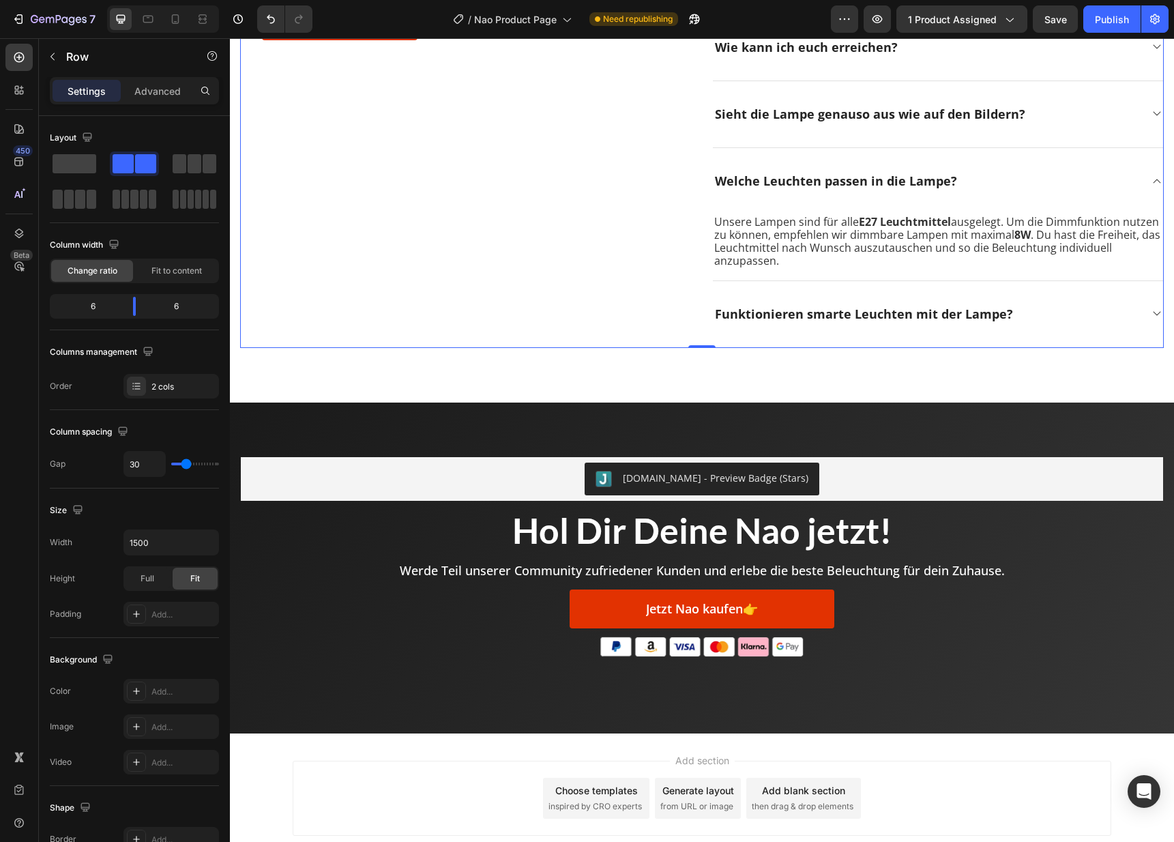
click at [452, 336] on div "Häufig gestellte Fragen Heading Hier findest Du einige häufig gestellte Fragen.…" at bounding box center [465, 114] width 451 height 467
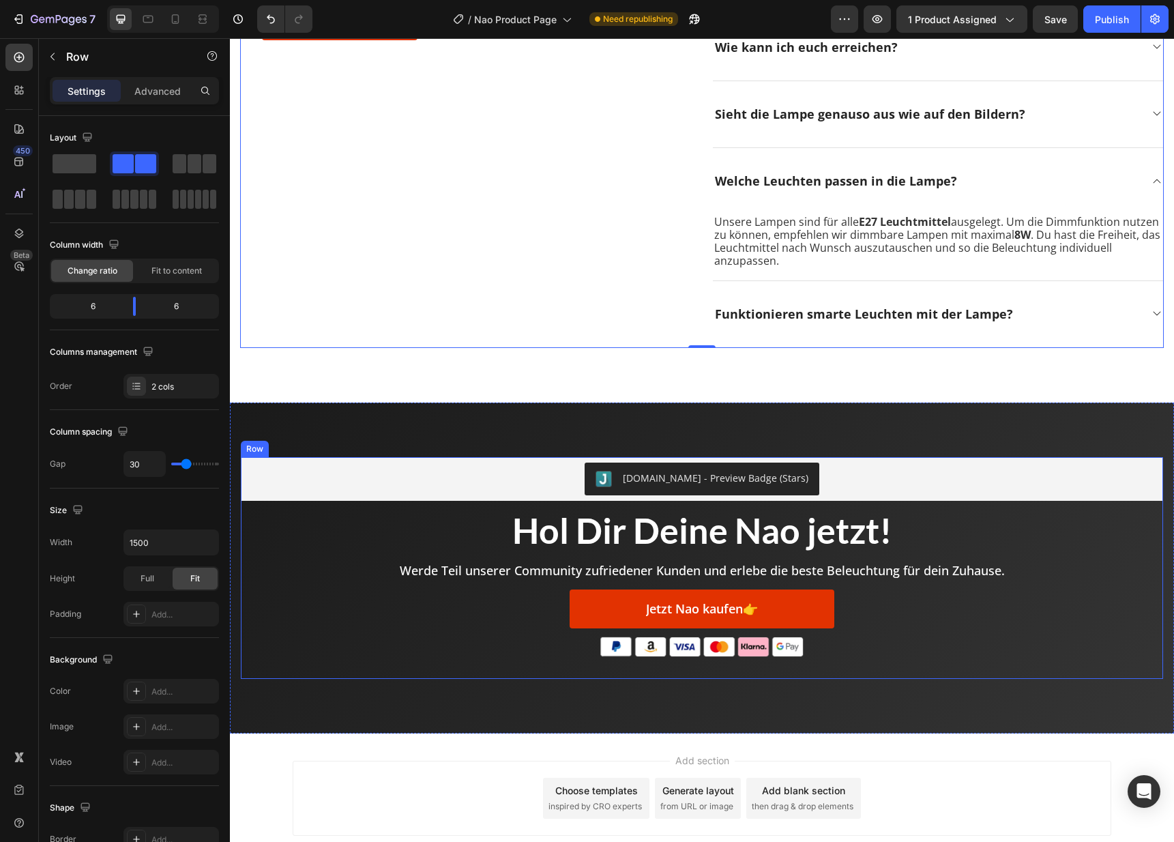
scroll to position [3716, 0]
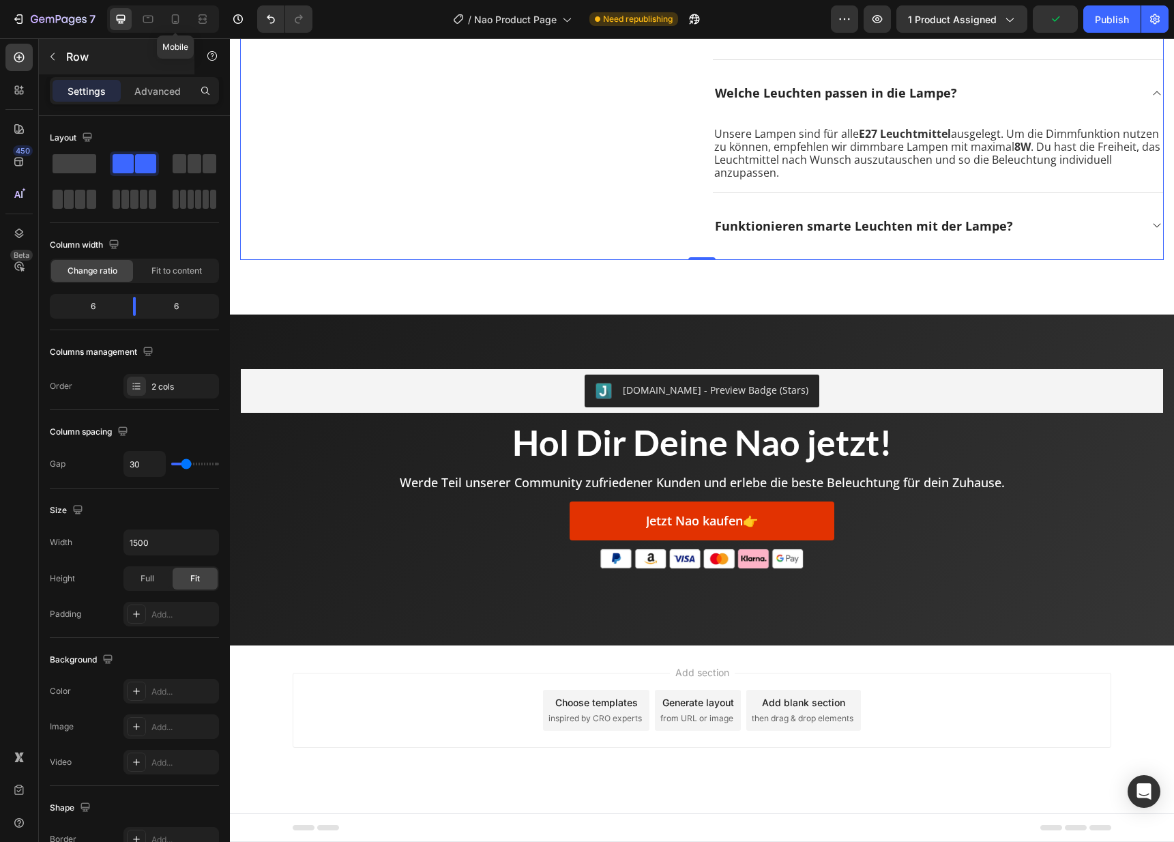
drag, startPoint x: 177, startPoint y: 16, endPoint x: 193, endPoint y: 40, distance: 28.4
click at [177, 16] on icon at bounding box center [175, 19] width 14 height 14
type input "0"
type input "100%"
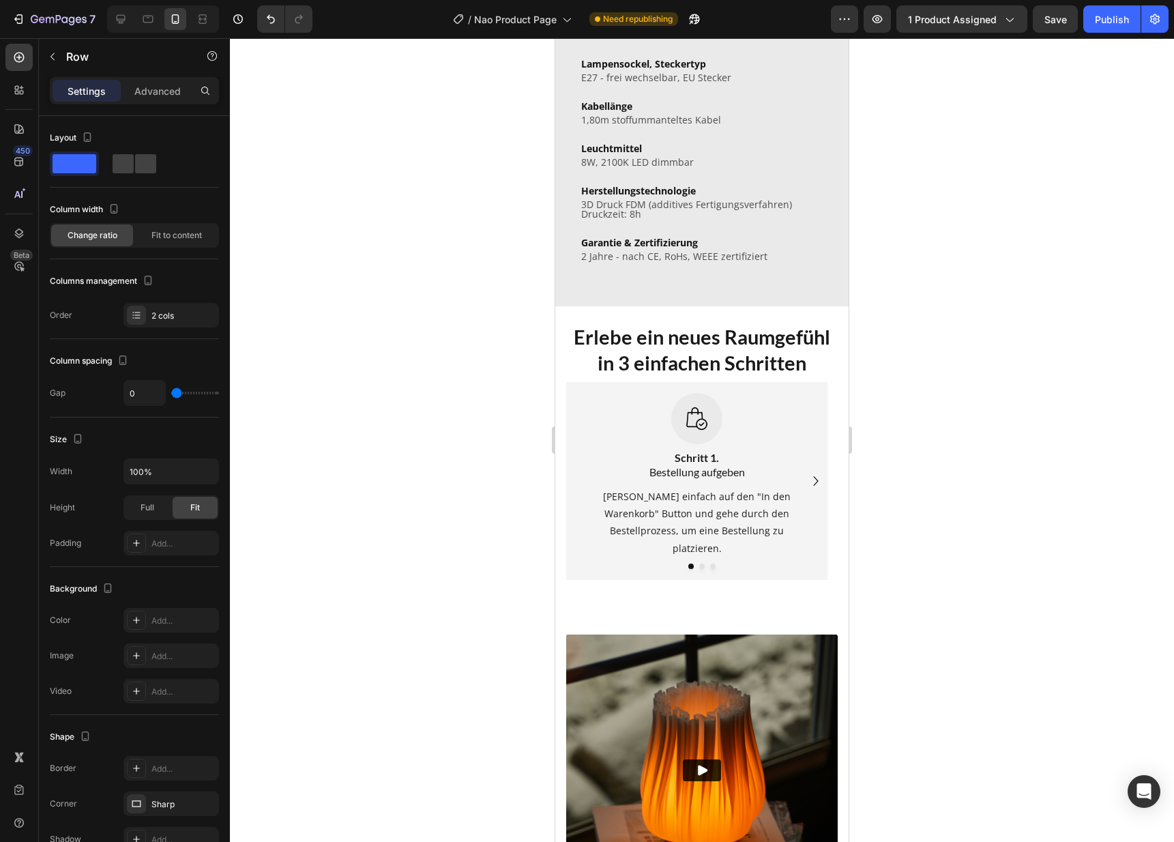
scroll to position [1343, 0]
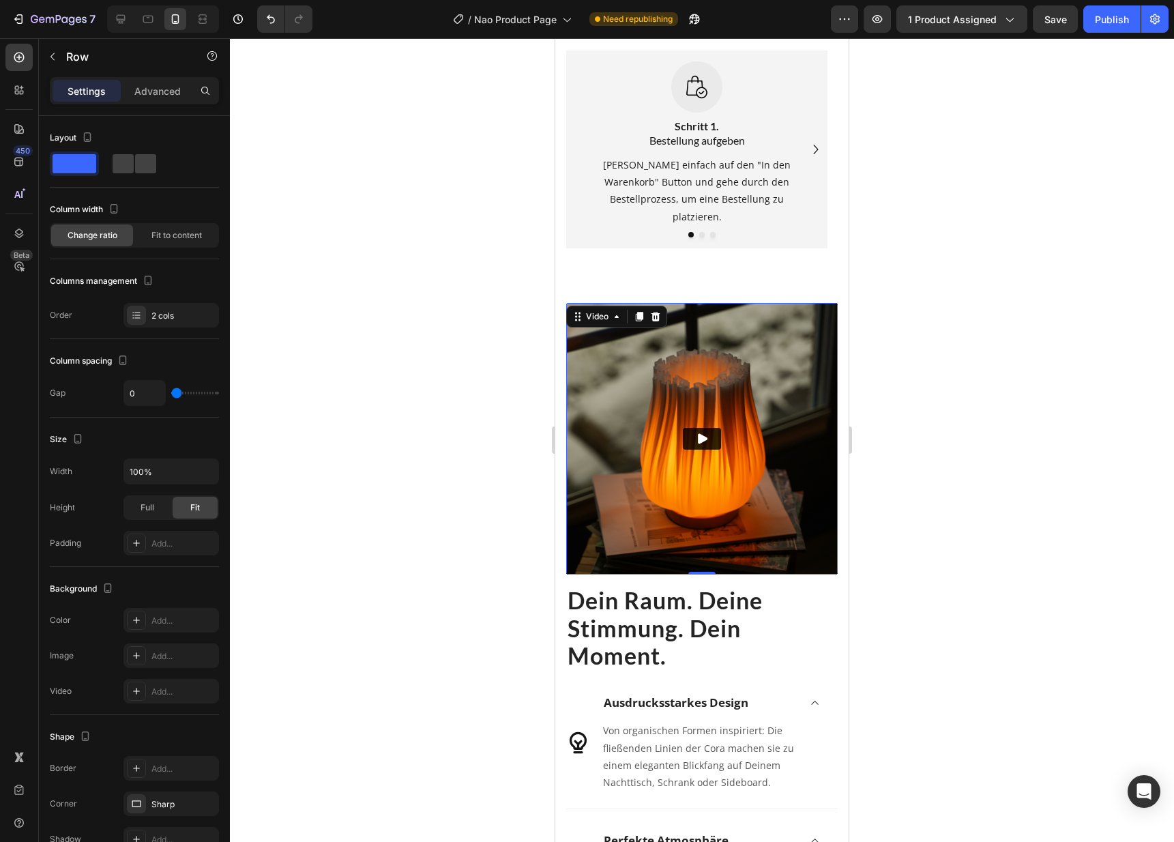
click at [785, 485] on img at bounding box center [701, 438] width 271 height 271
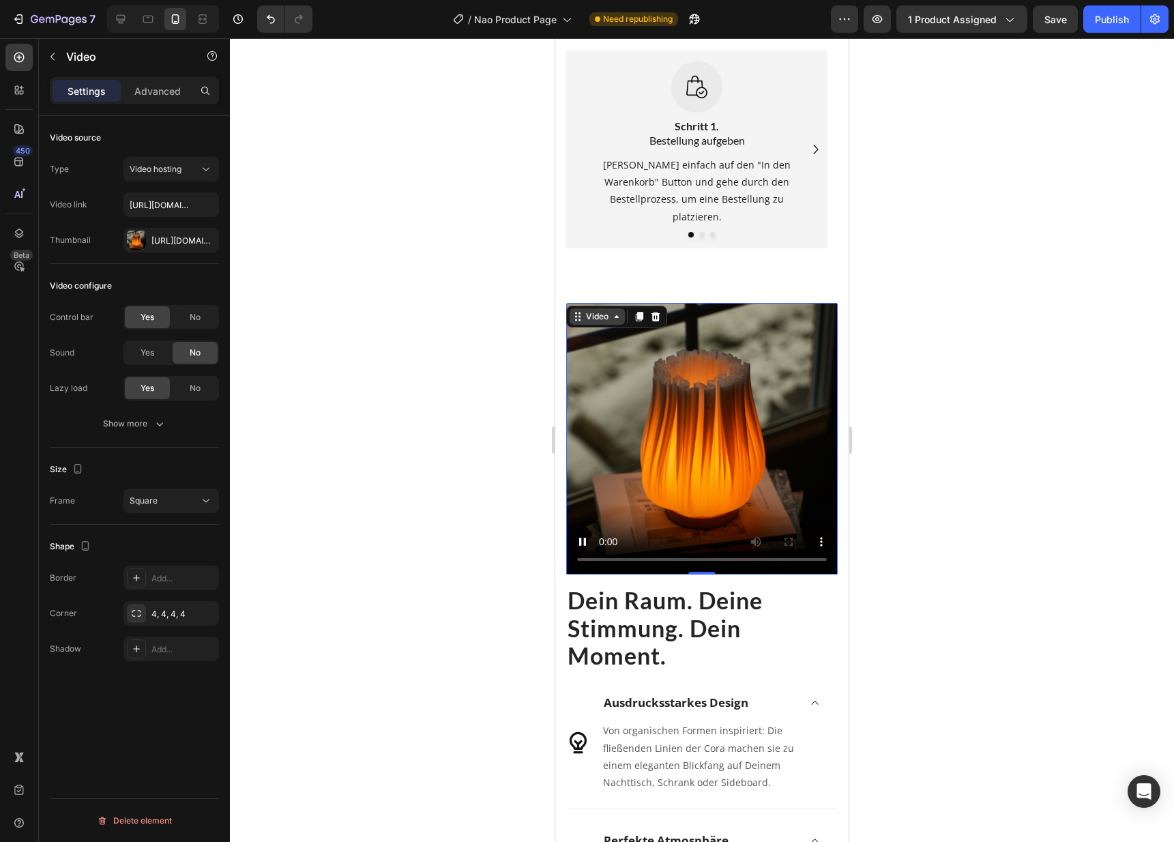
click at [597, 318] on div "Video" at bounding box center [597, 316] width 28 height 12
click at [657, 312] on icon at bounding box center [655, 317] width 9 height 10
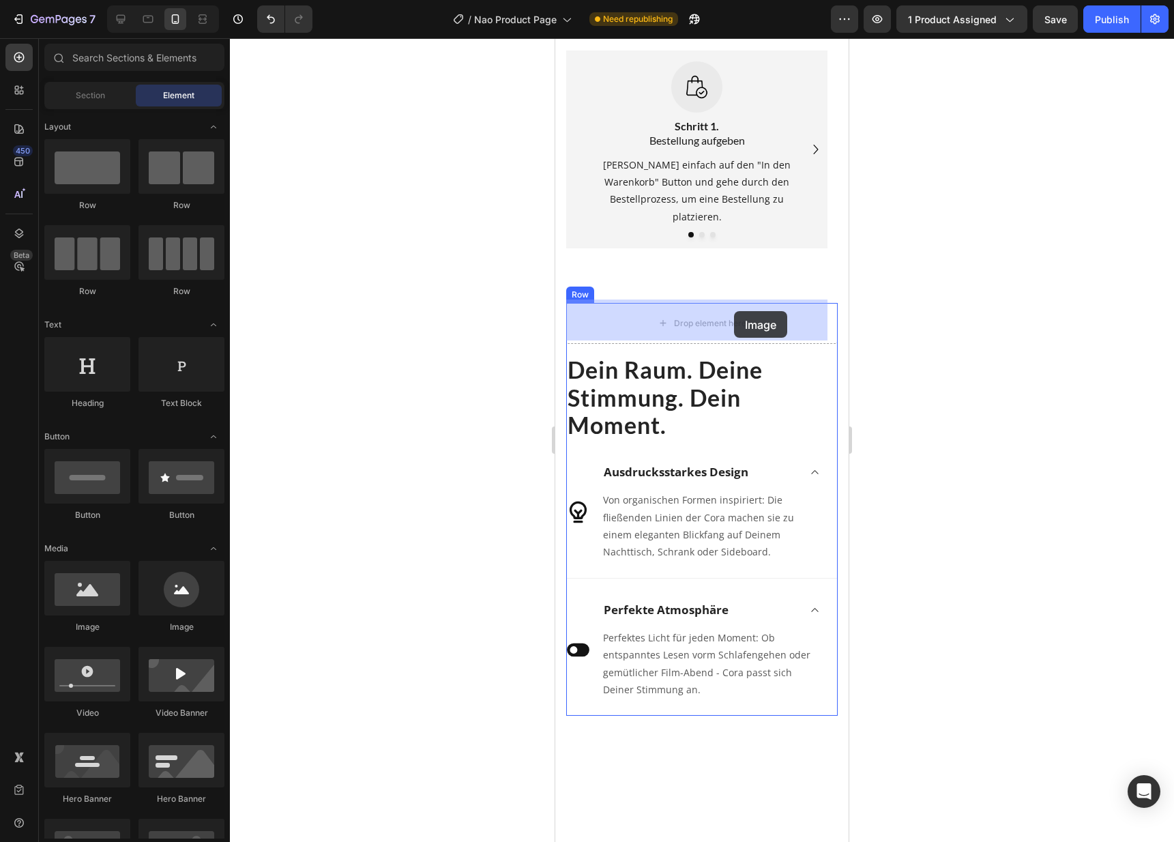
drag, startPoint x: 672, startPoint y: 620, endPoint x: 734, endPoint y: 311, distance: 315.1
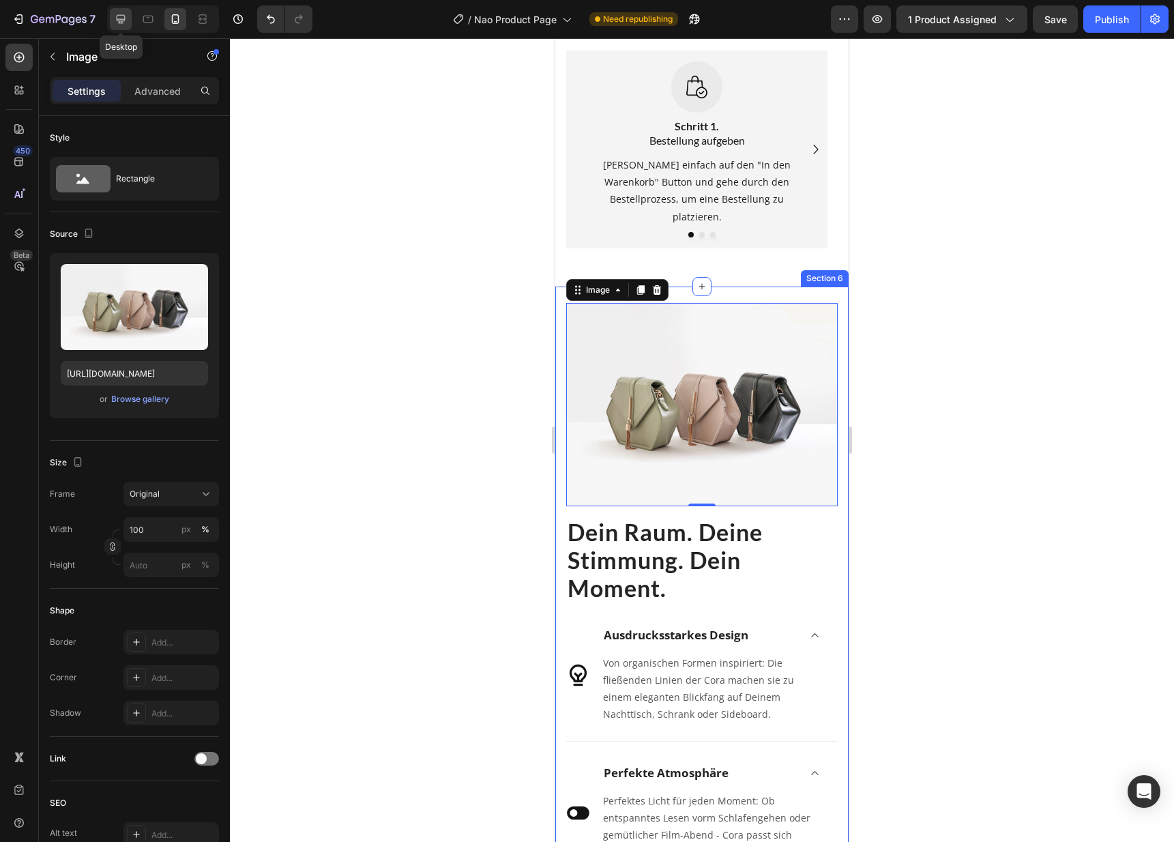
click at [125, 21] on icon at bounding box center [121, 19] width 14 height 14
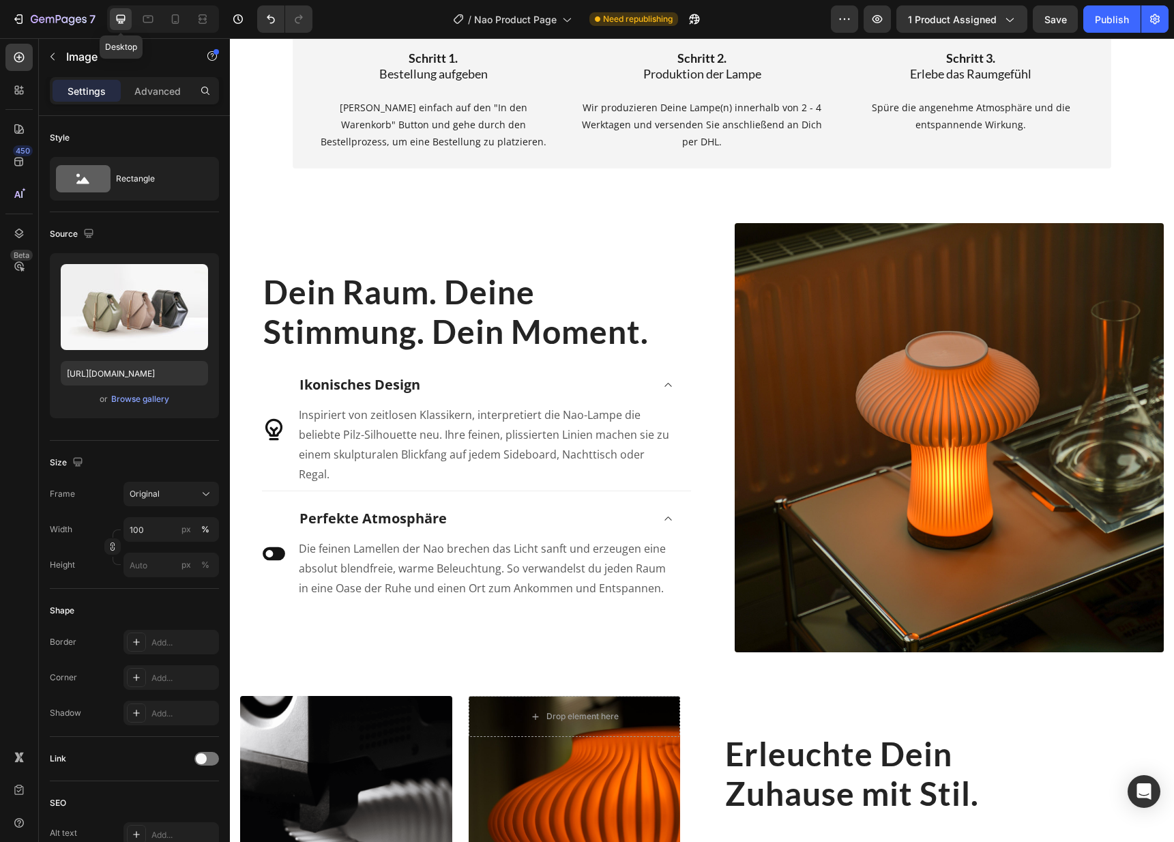
scroll to position [1295, 0]
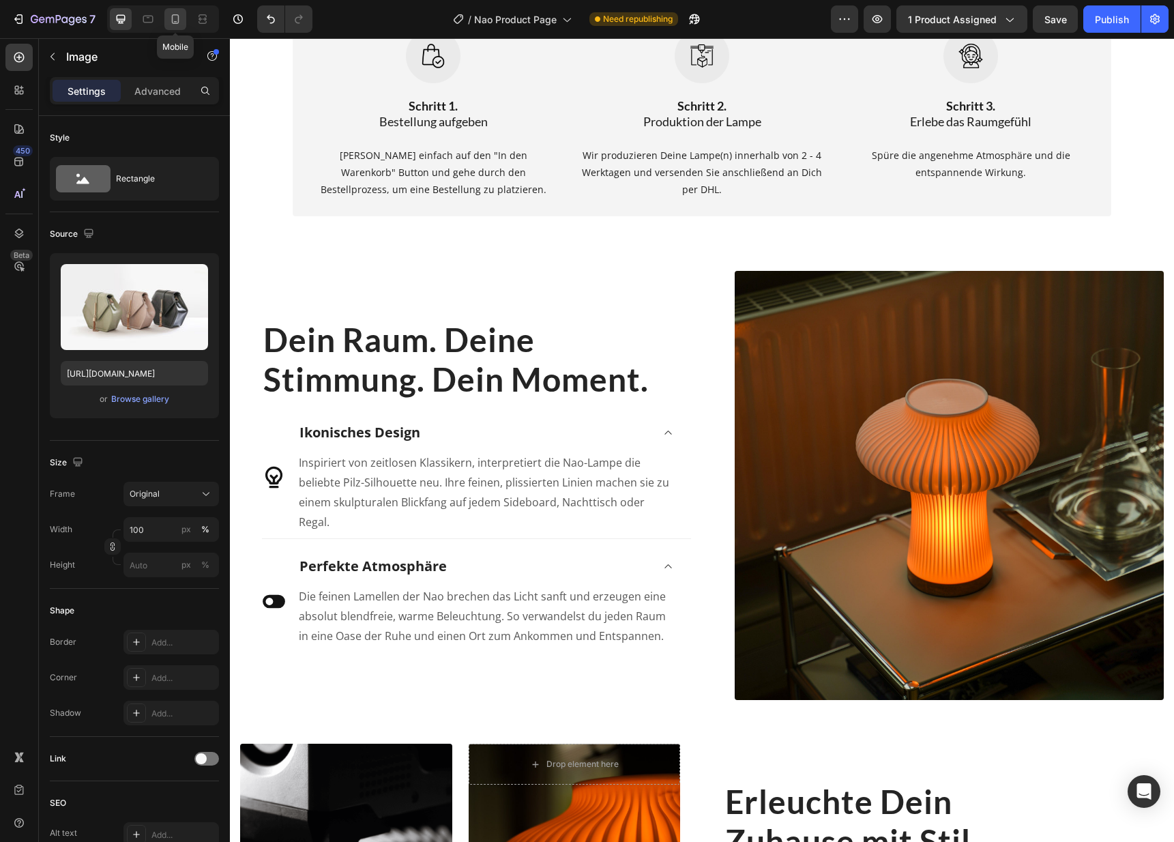
click at [181, 25] on icon at bounding box center [175, 19] width 14 height 14
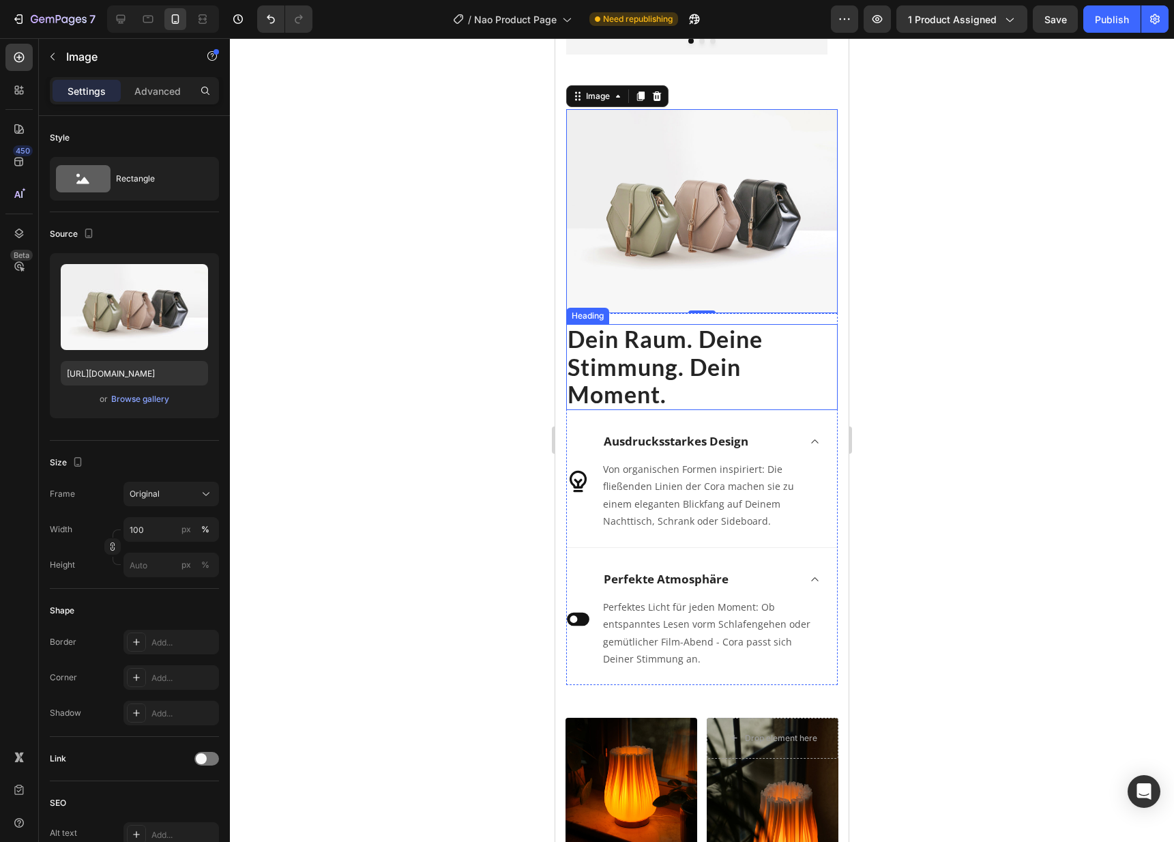
scroll to position [1369, 0]
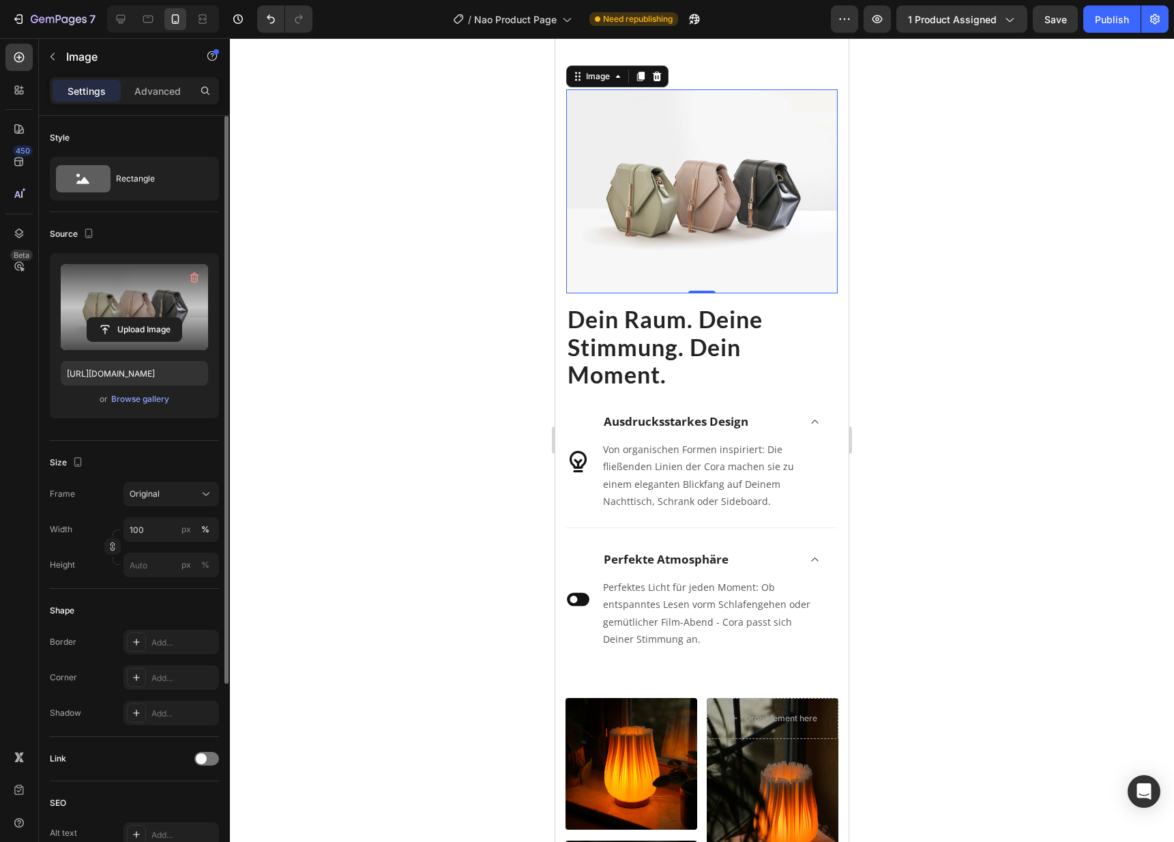
click at [147, 313] on label at bounding box center [134, 307] width 147 height 86
click at [147, 318] on input "file" at bounding box center [134, 329] width 94 height 23
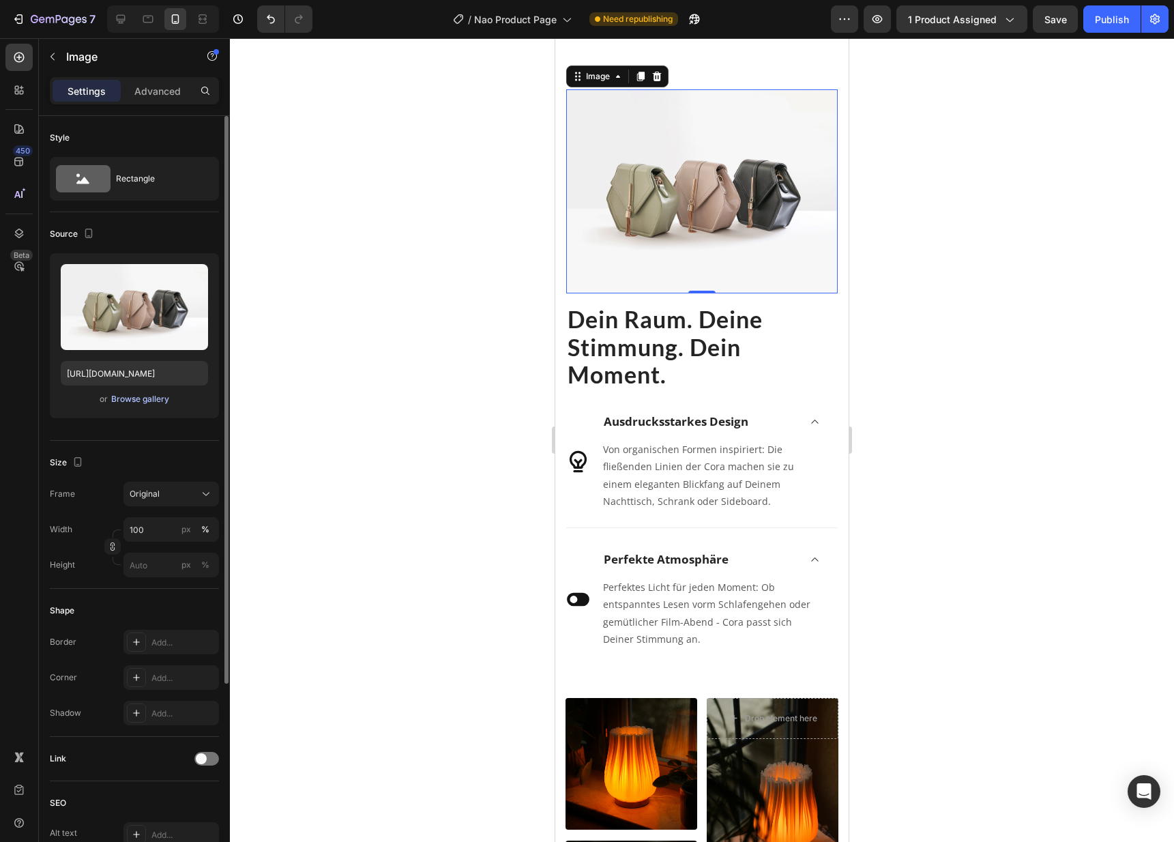
click at [128, 398] on div "Browse gallery" at bounding box center [140, 399] width 58 height 12
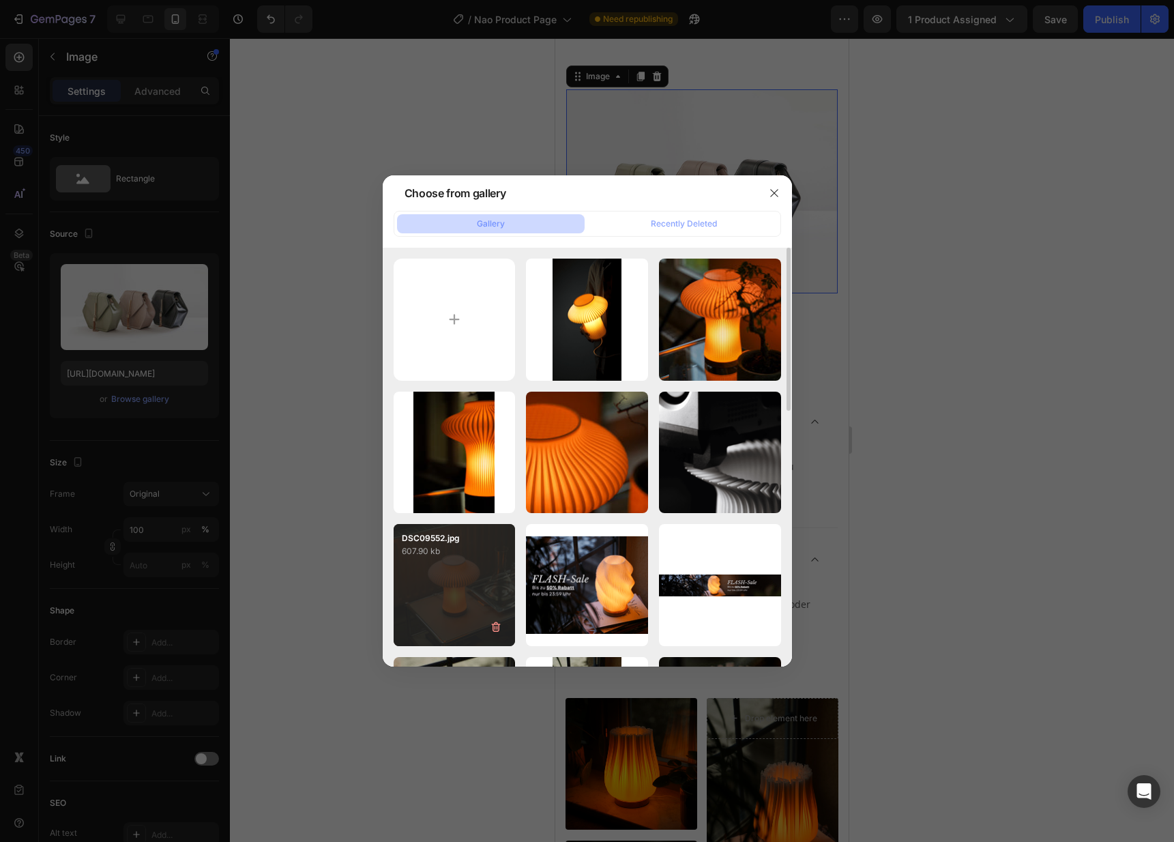
click at [460, 598] on div "DSC09552.jpg 607.90 kb" at bounding box center [454, 585] width 122 height 122
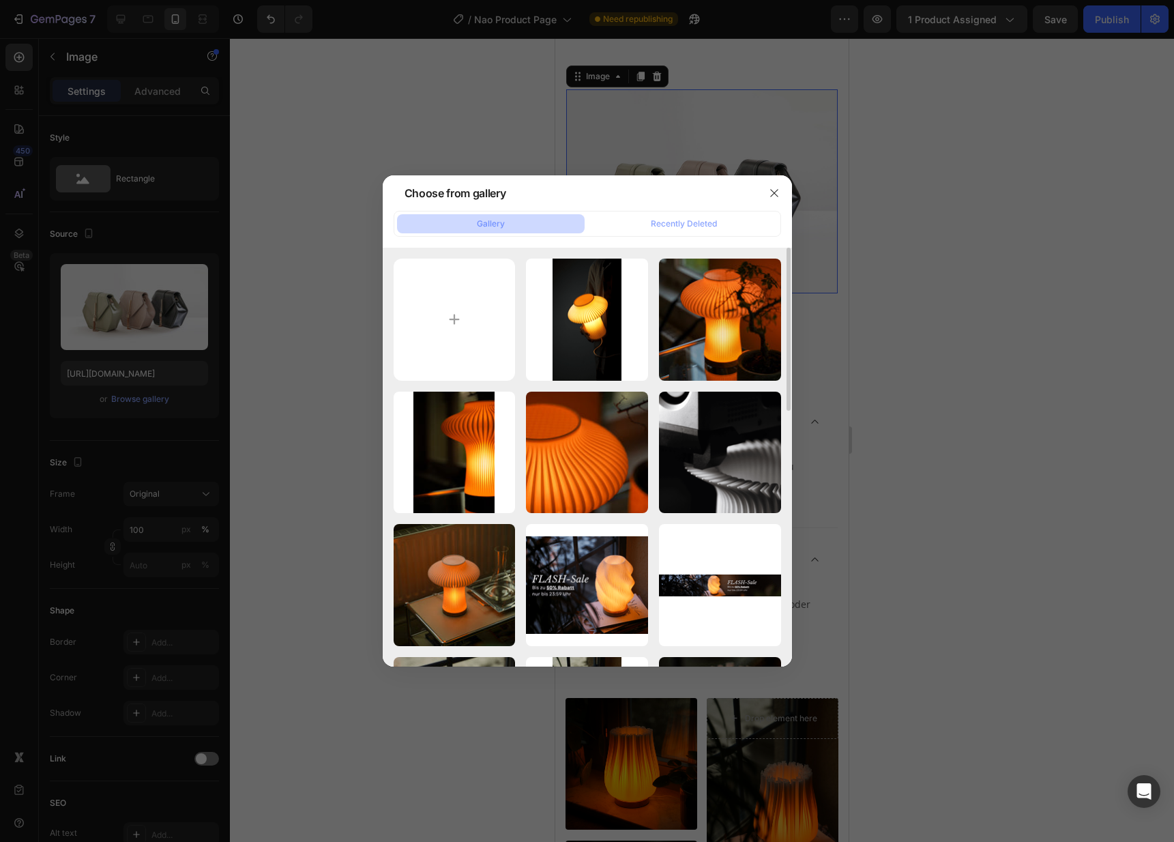
type input "[URL][DOMAIN_NAME]"
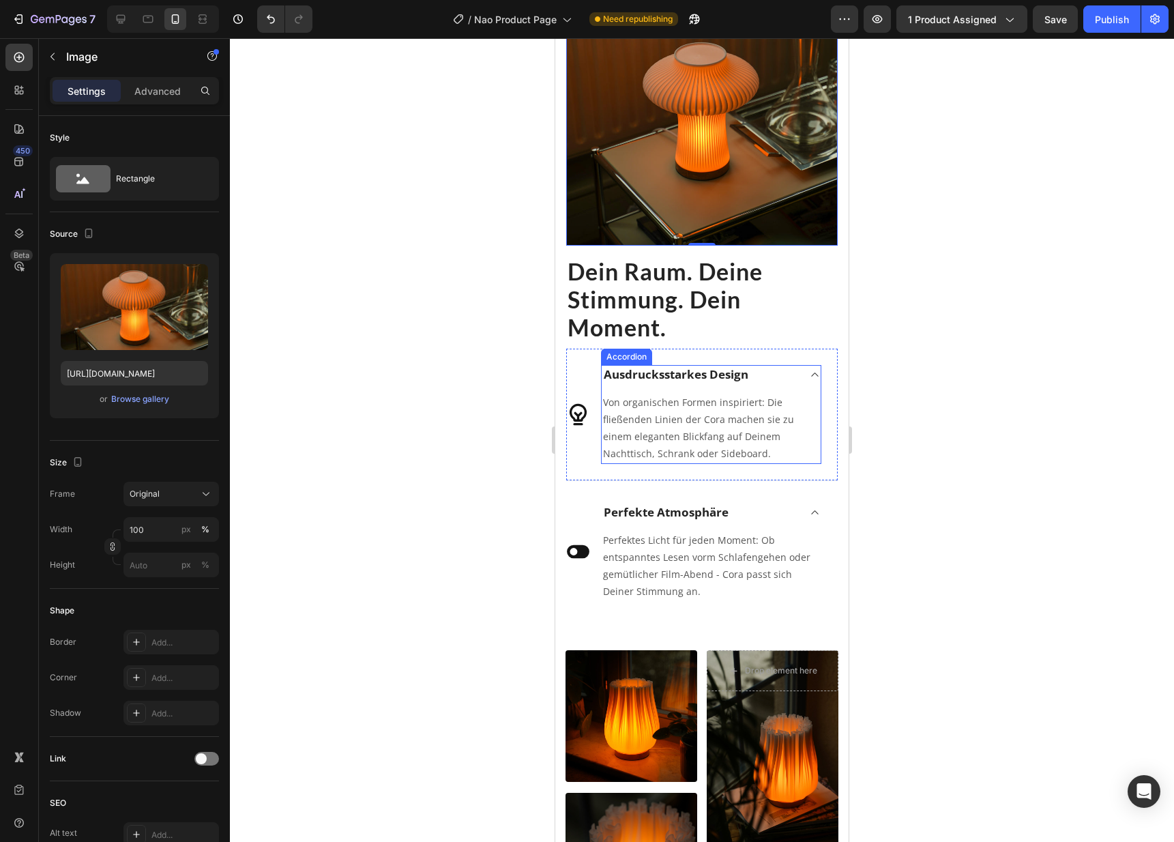
scroll to position [1555, 0]
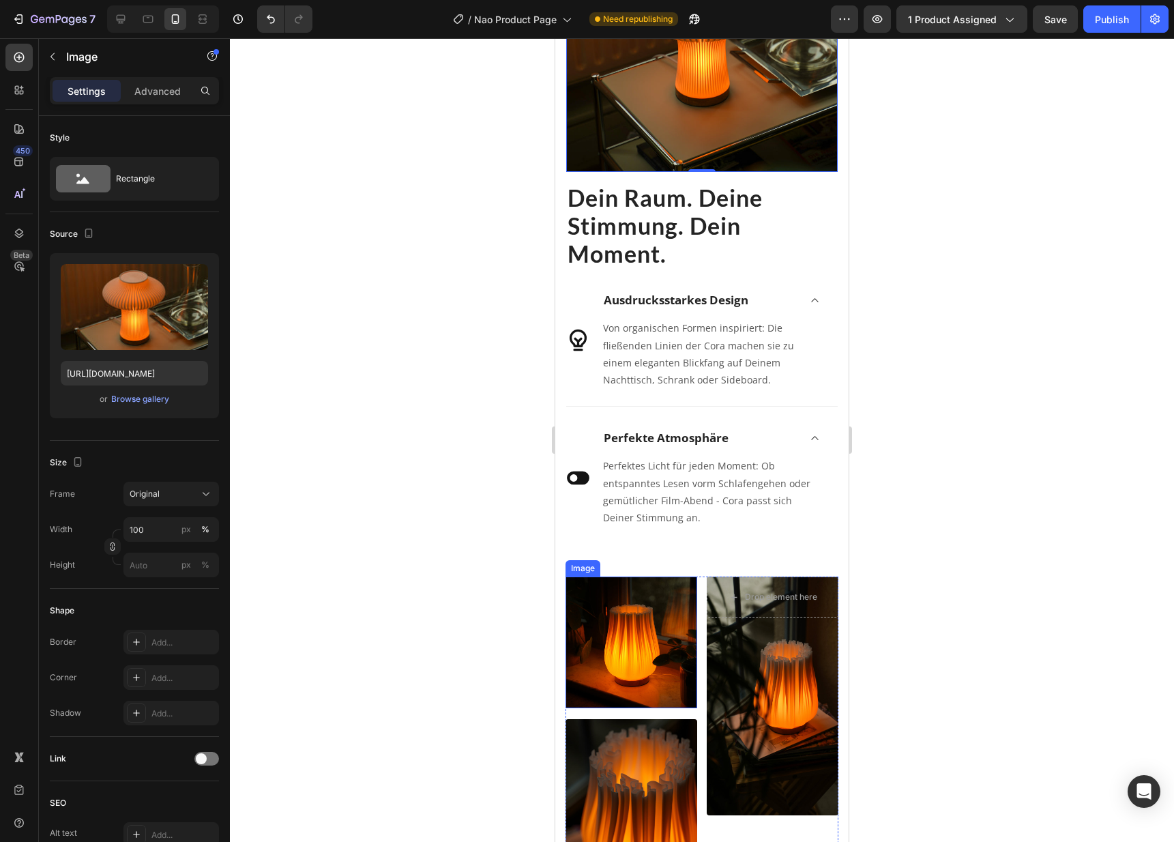
click at [650, 648] on img at bounding box center [631, 642] width 132 height 132
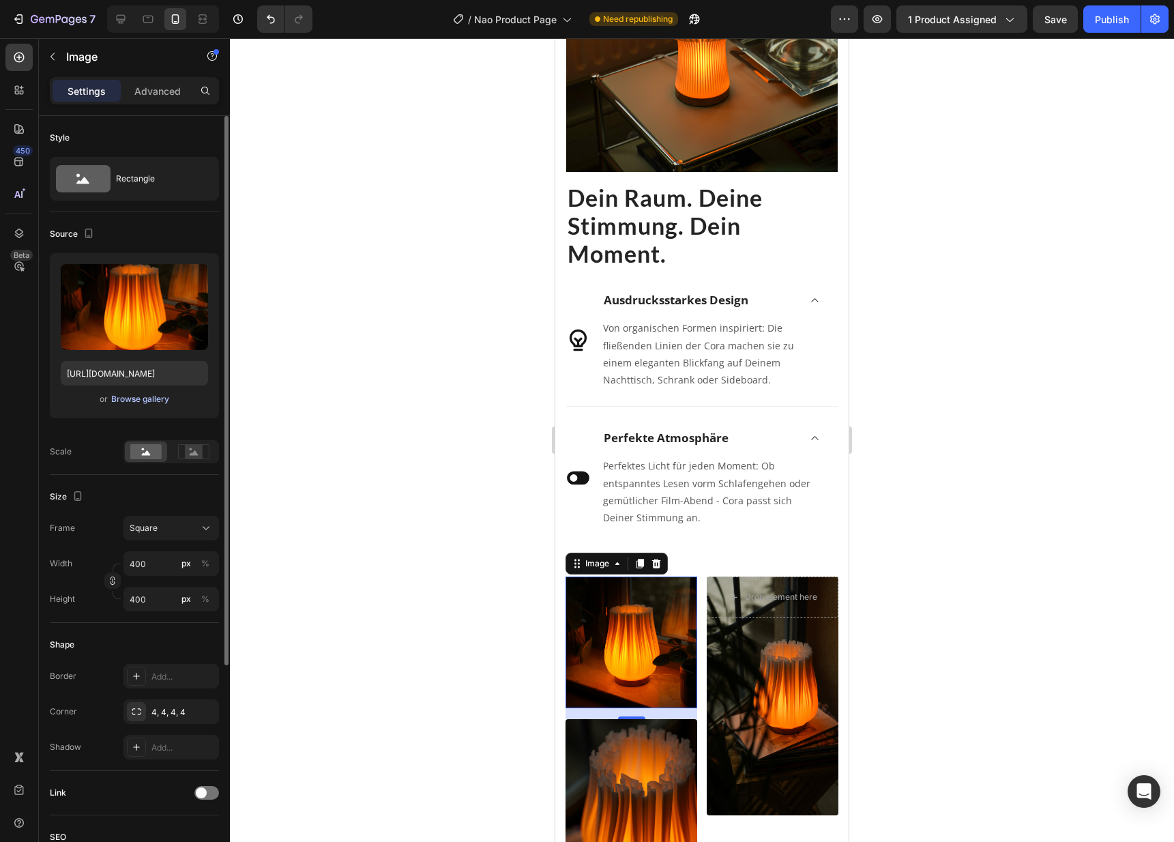
click at [119, 398] on div "Browse gallery" at bounding box center [140, 399] width 58 height 12
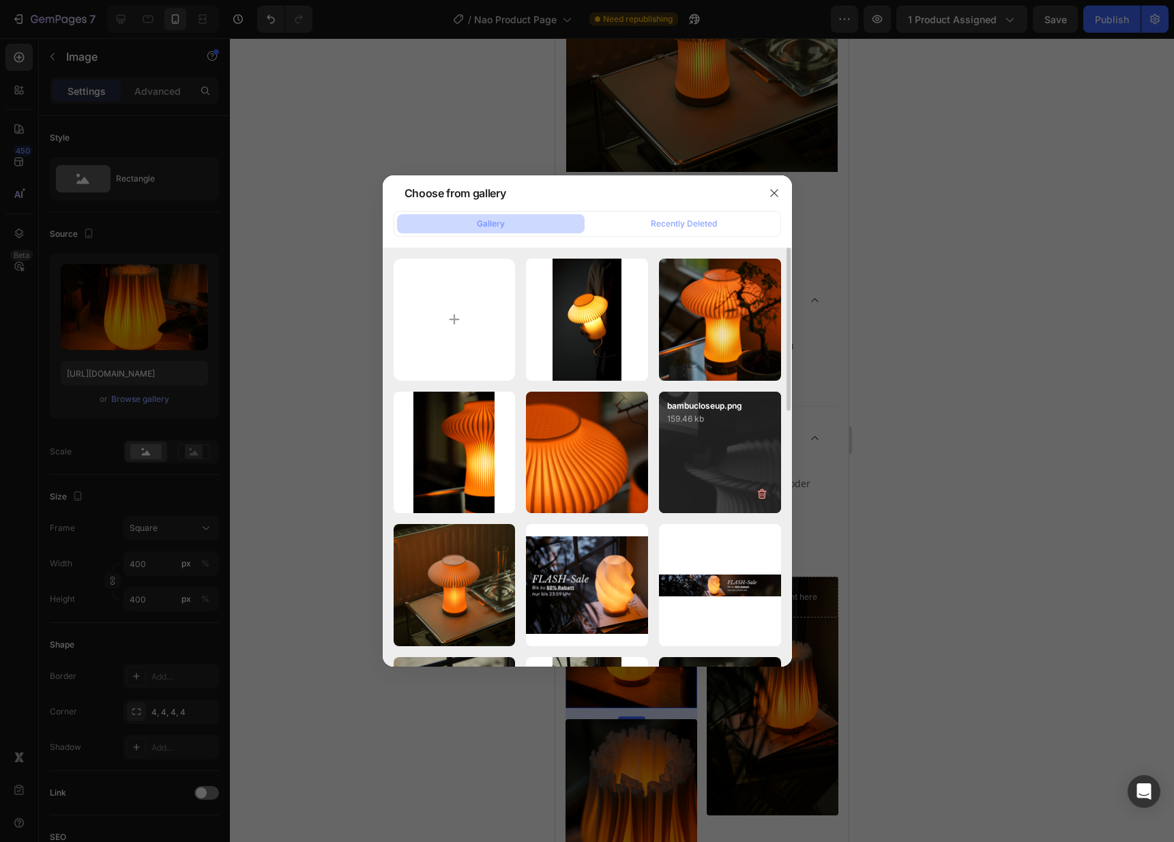
click at [737, 457] on div "bambucloseup.png 159.46 kb" at bounding box center [720, 452] width 122 height 122
type input "[URL][DOMAIN_NAME]"
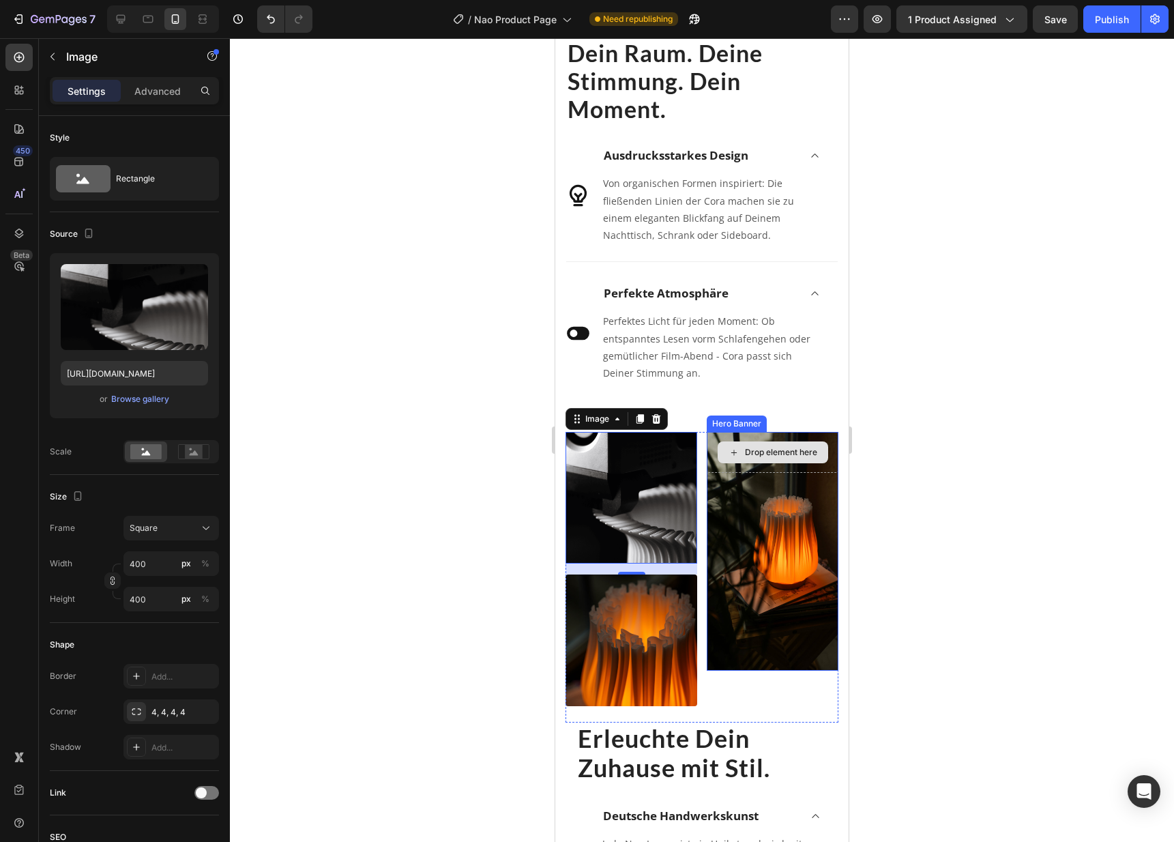
scroll to position [1709, 0]
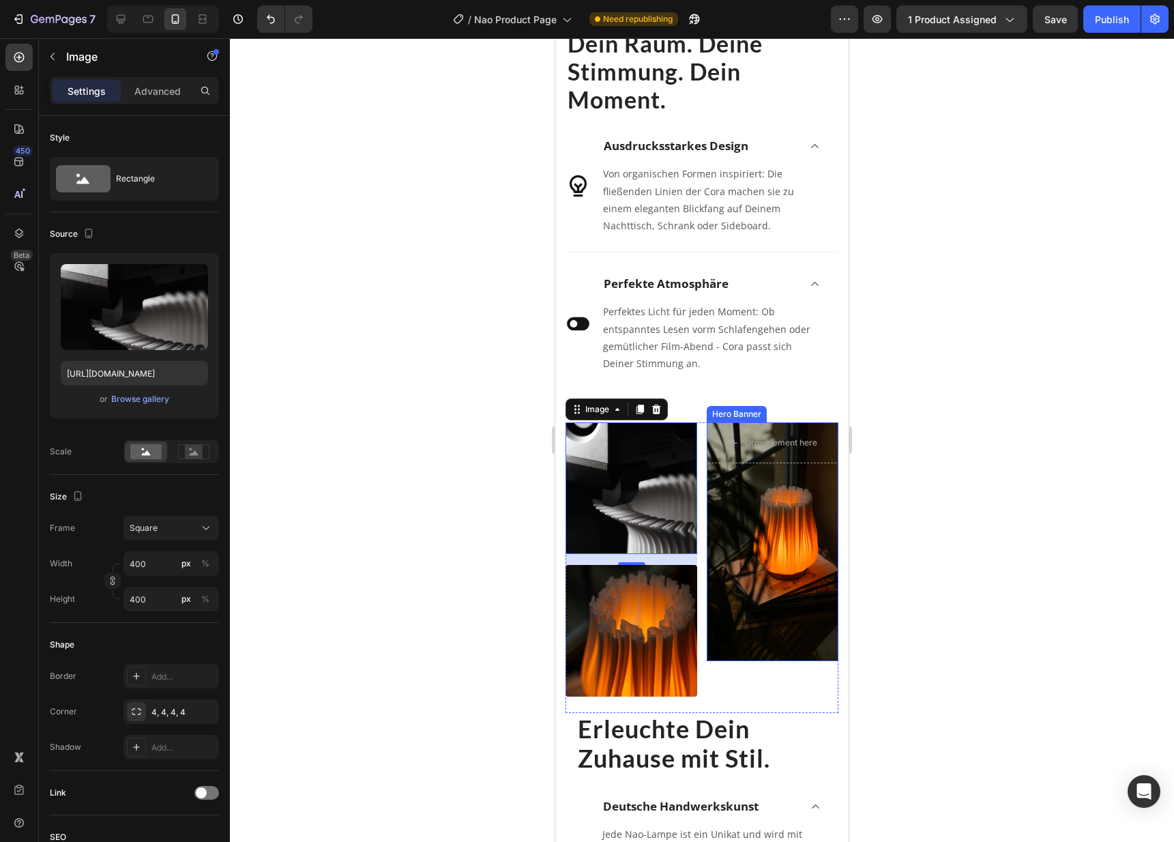
click at [752, 579] on div "Overlay" at bounding box center [773, 541] width 132 height 239
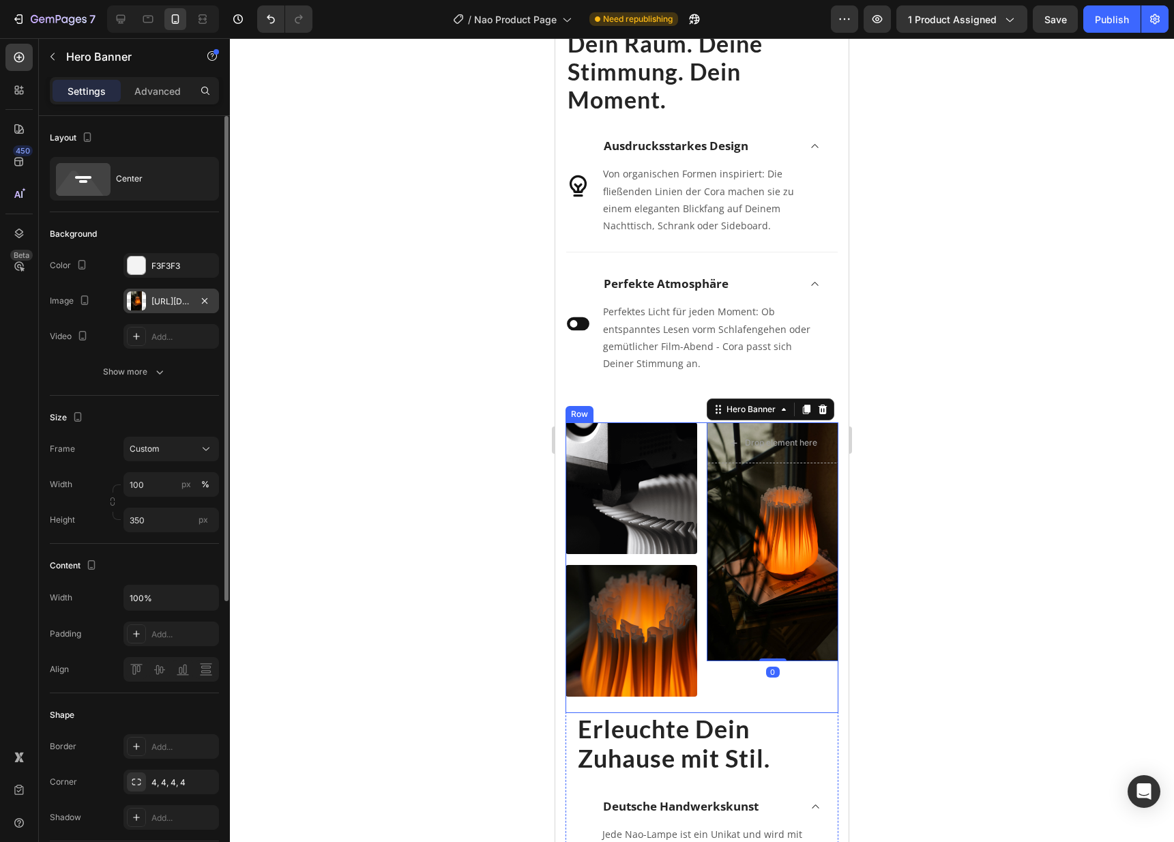
click at [138, 302] on div at bounding box center [136, 300] width 19 height 19
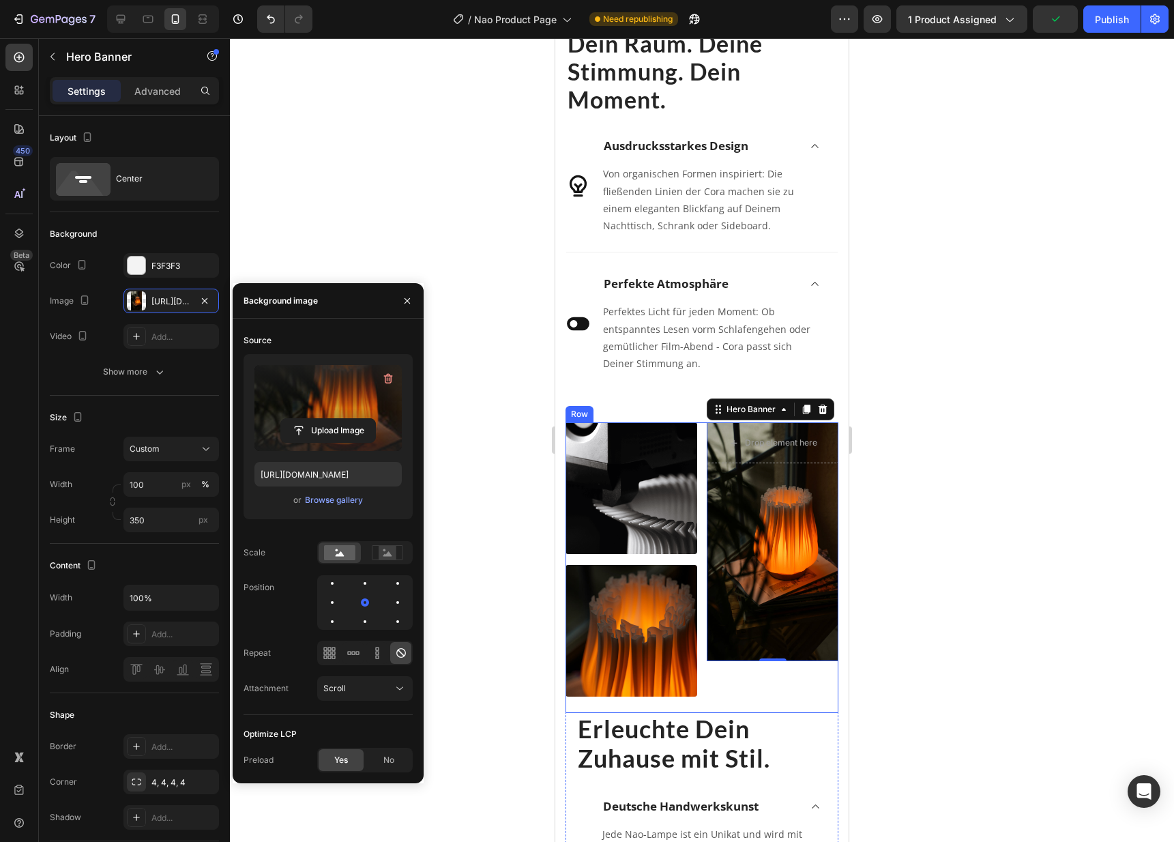
click at [333, 394] on label at bounding box center [327, 408] width 147 height 86
click at [333, 419] on input "file" at bounding box center [328, 430] width 94 height 23
click at [341, 503] on div "Browse gallery" at bounding box center [334, 500] width 58 height 12
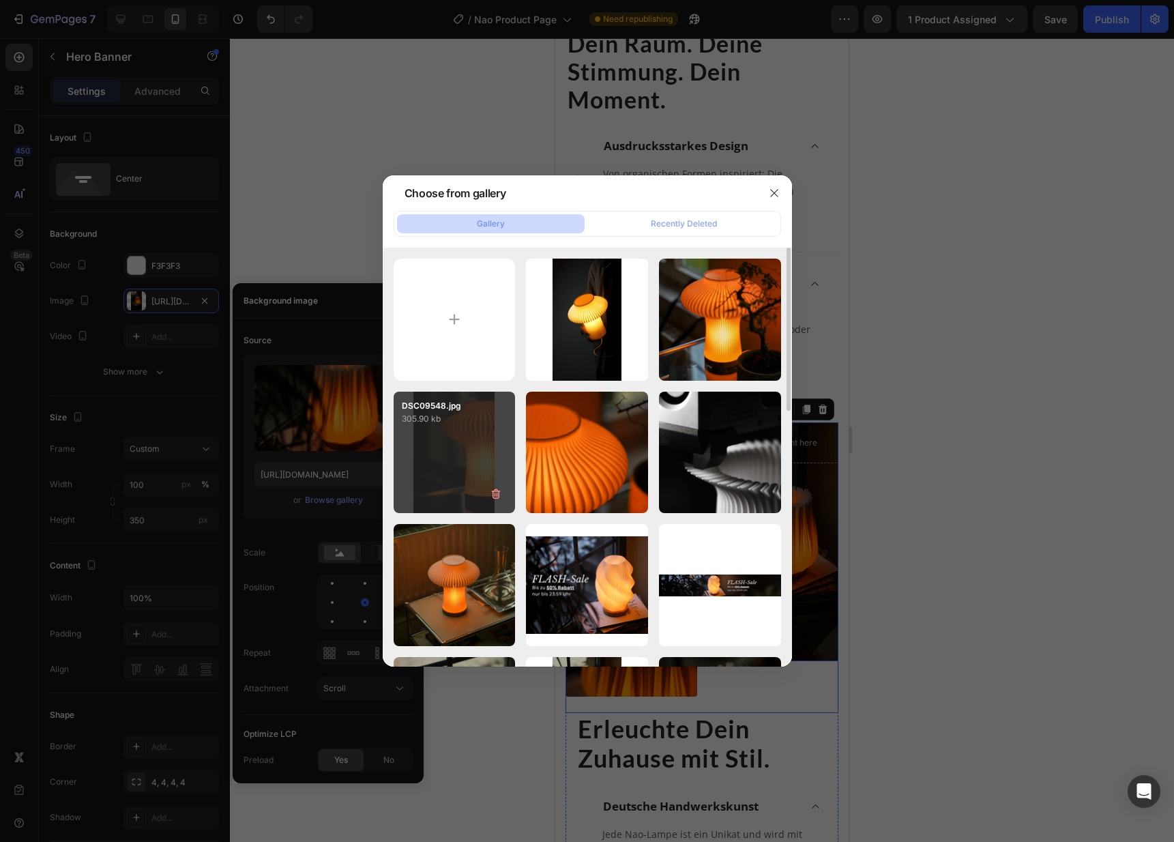
click at [477, 421] on p "305.90 kb" at bounding box center [455, 419] width 106 height 14
type input "[URL][DOMAIN_NAME]"
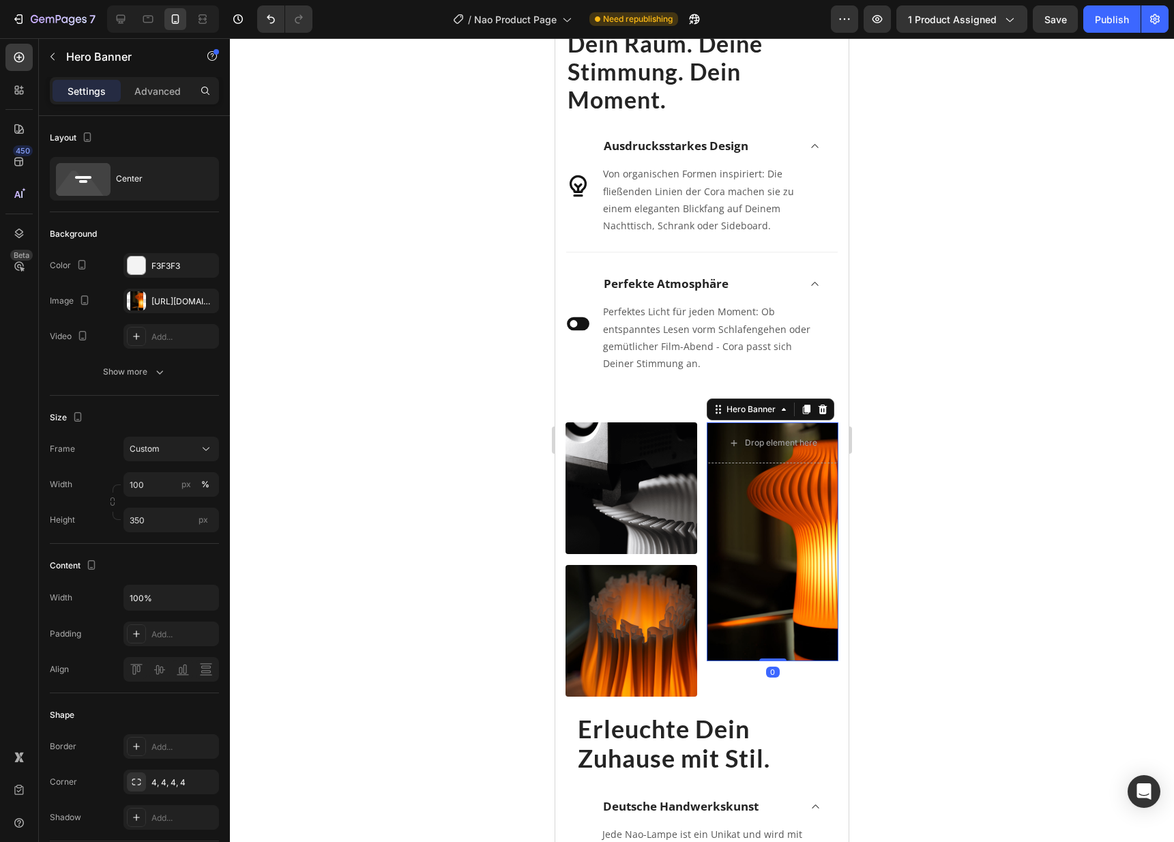
drag, startPoint x: 767, startPoint y: 650, endPoint x: 786, endPoint y: 616, distance: 39.4
click at [780, 625] on div "Drop element here Hero Banner 0" at bounding box center [773, 541] width 132 height 239
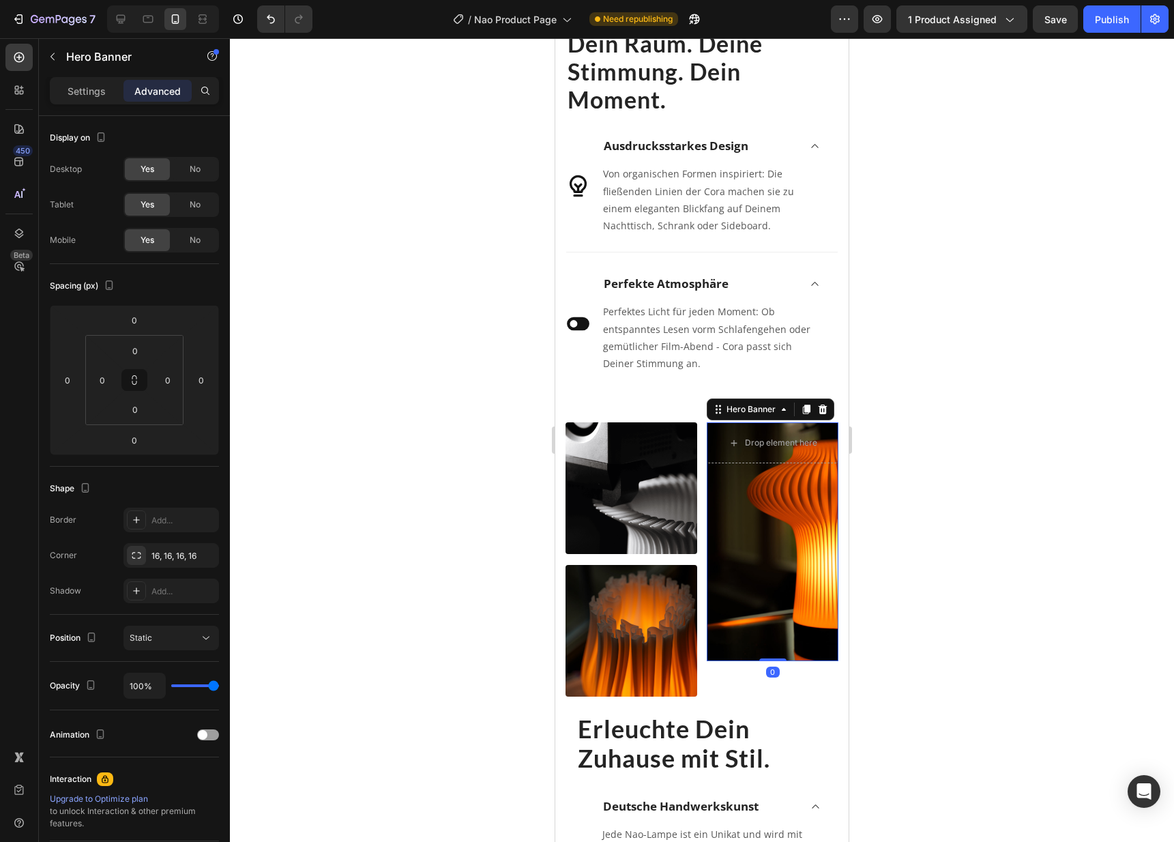
click at [797, 584] on div "Overlay" at bounding box center [773, 541] width 132 height 239
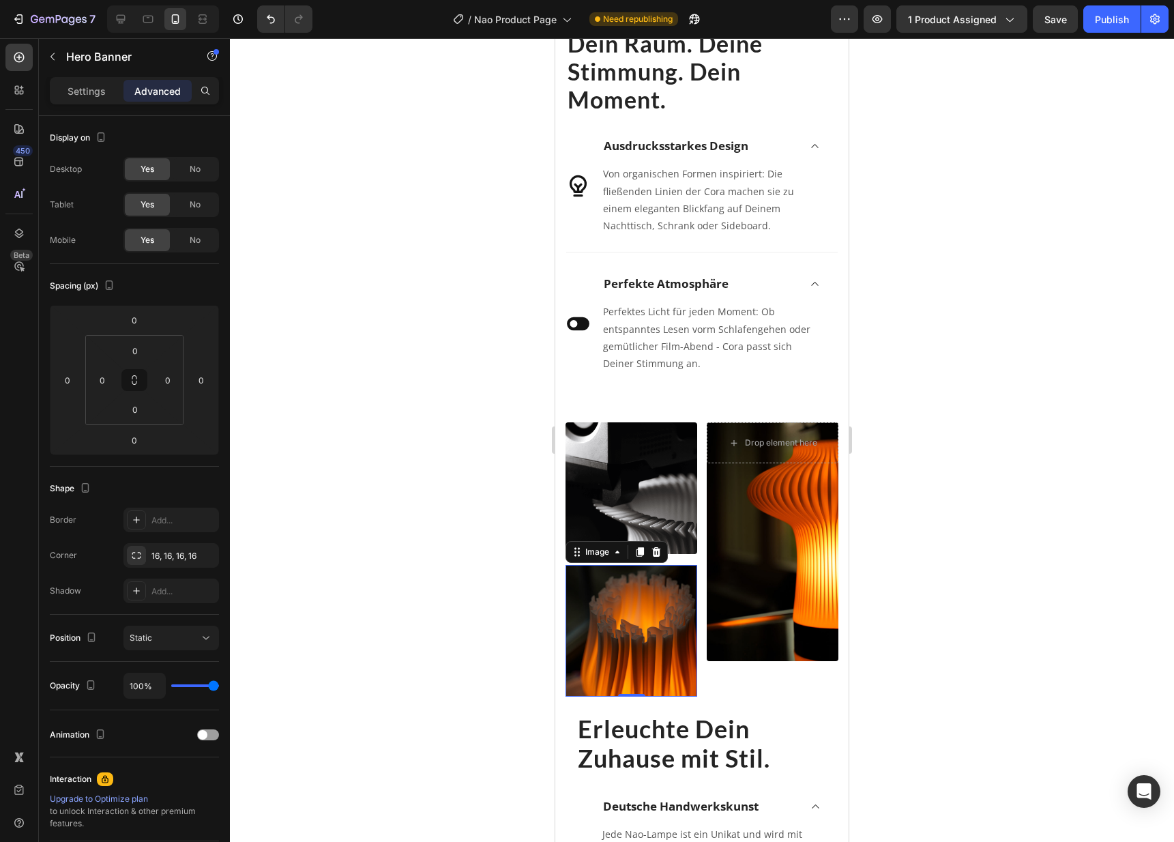
click at [580, 608] on img at bounding box center [631, 631] width 132 height 132
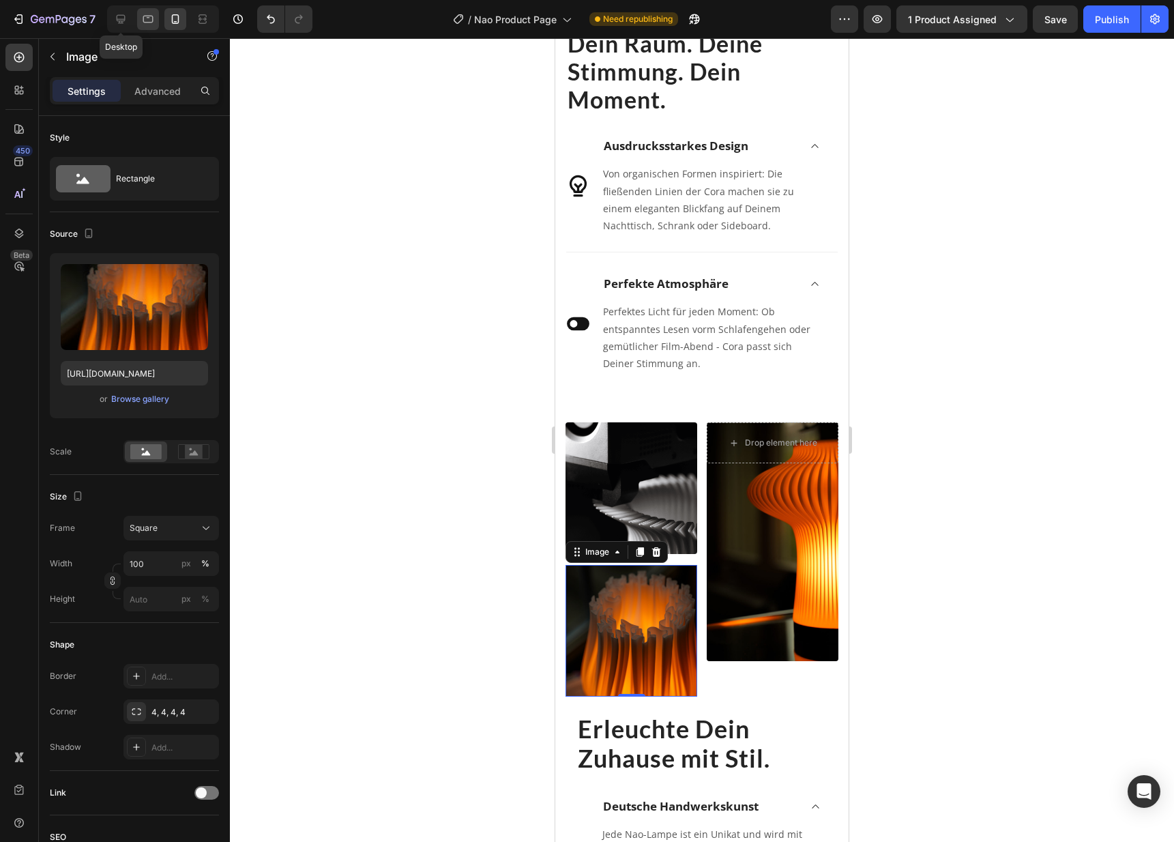
drag, startPoint x: 120, startPoint y: 22, endPoint x: 145, endPoint y: 21, distance: 25.2
click at [120, 22] on icon at bounding box center [121, 19] width 14 height 14
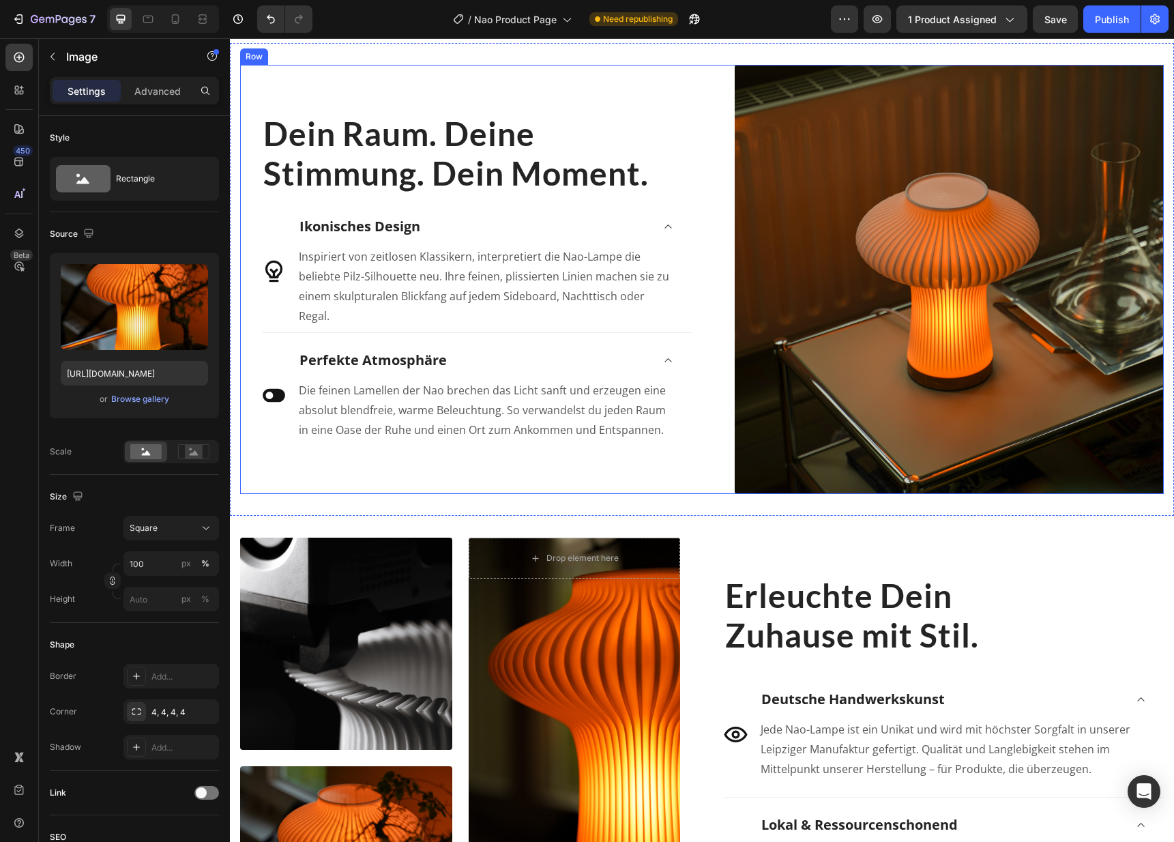
scroll to position [1762, 0]
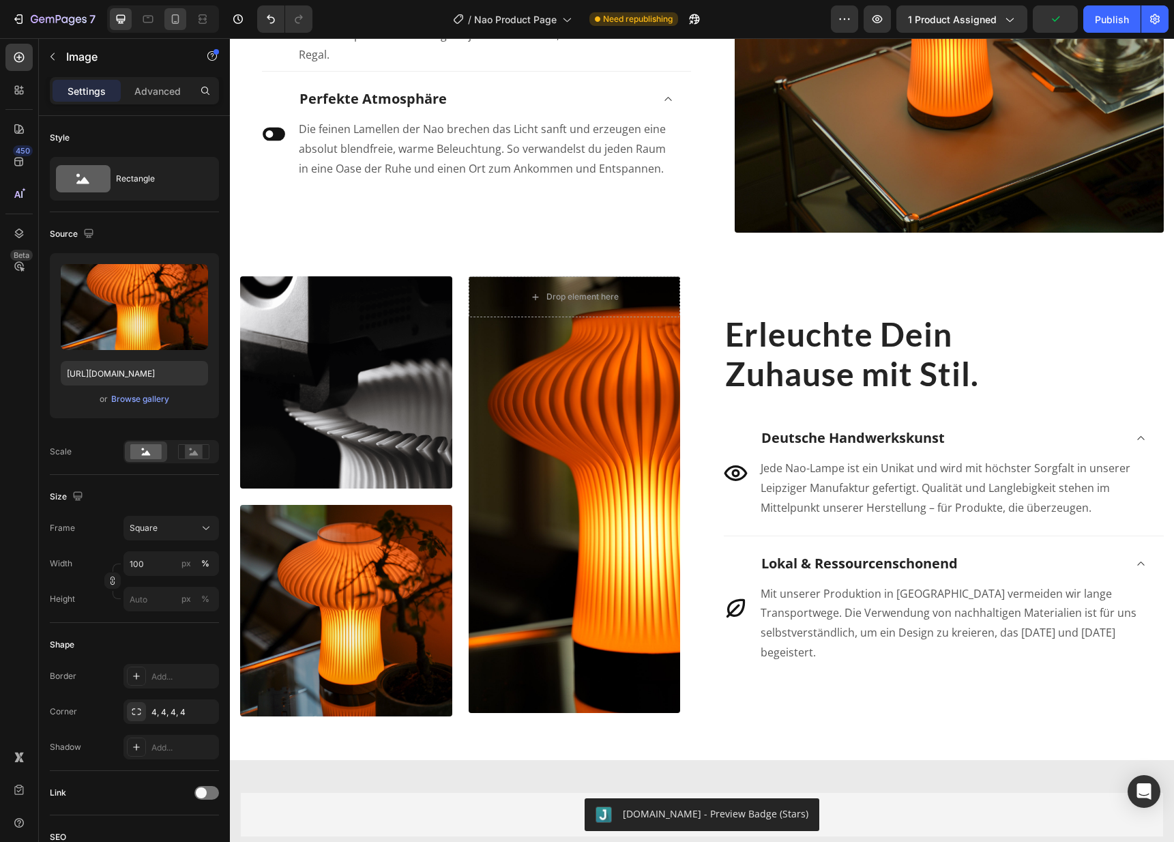
click at [177, 20] on icon at bounding box center [175, 19] width 14 height 14
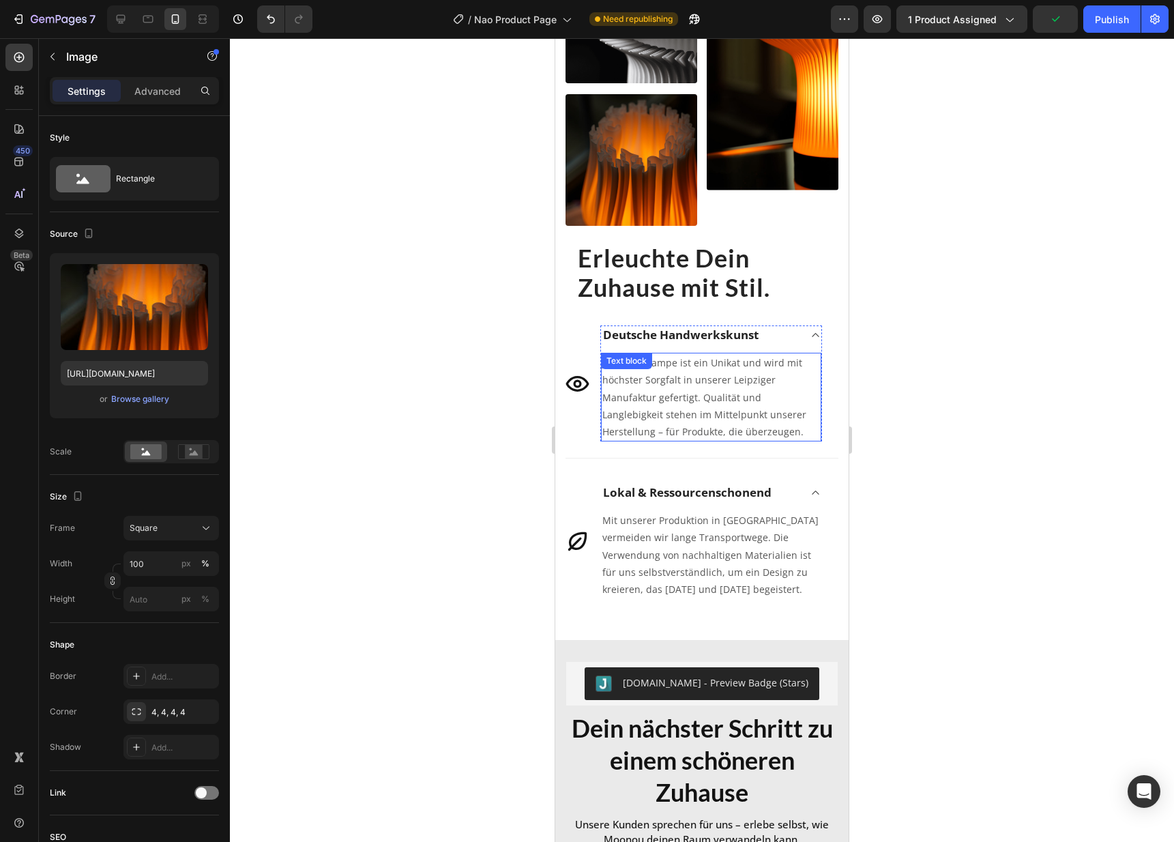
scroll to position [2144, 0]
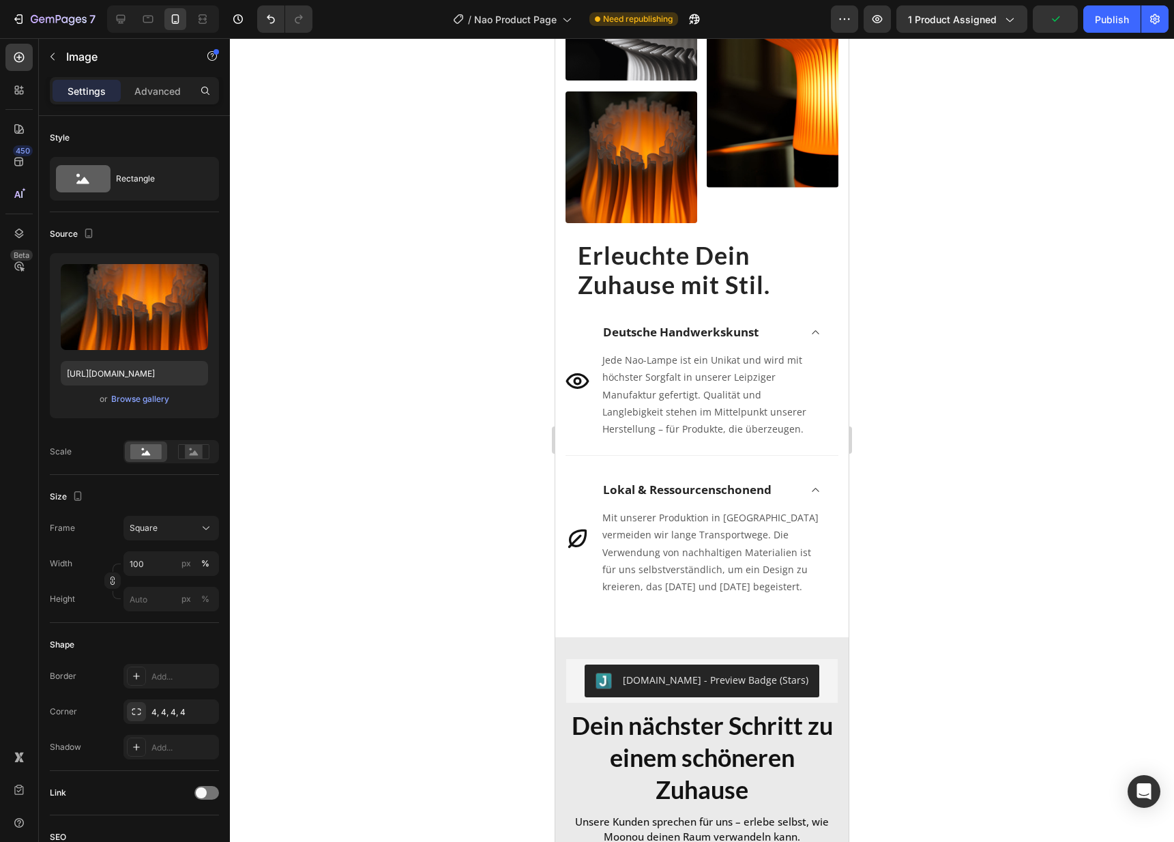
click at [613, 183] on img at bounding box center [631, 157] width 132 height 132
click at [626, 163] on img at bounding box center [631, 157] width 132 height 132
click at [129, 409] on div "Upload Image [URL][DOMAIN_NAME] or Browse gallery" at bounding box center [134, 335] width 169 height 165
click at [131, 404] on div "Browse gallery" at bounding box center [140, 399] width 58 height 12
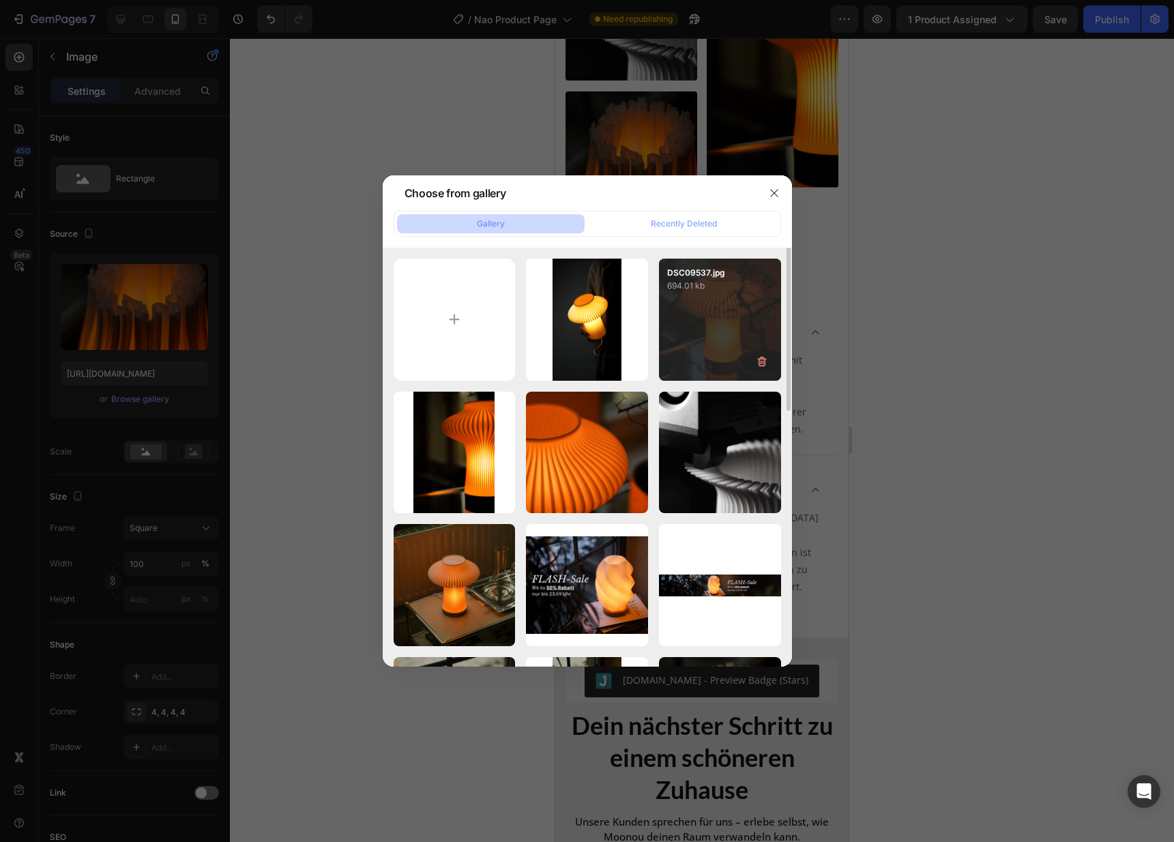
click at [719, 312] on div "DSC09537.jpg 694.01 kb" at bounding box center [720, 319] width 122 height 122
type input "[URL][DOMAIN_NAME]"
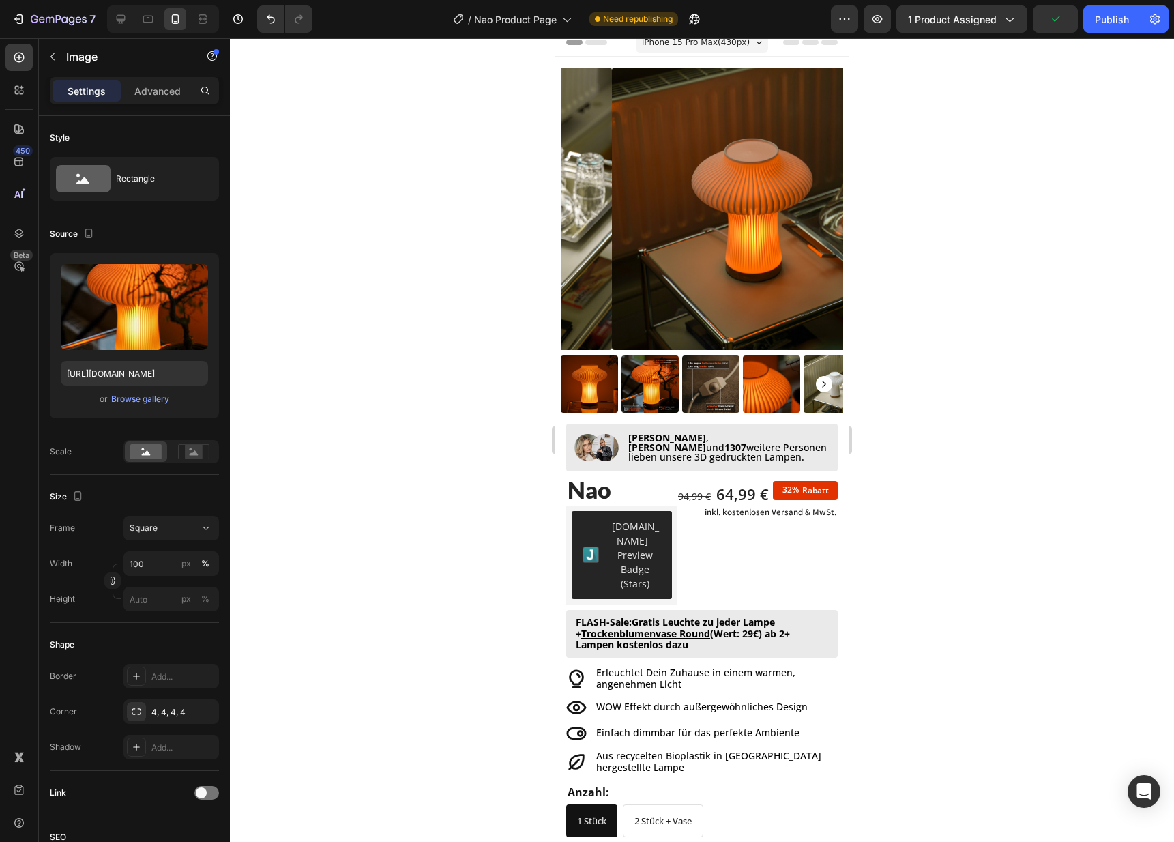
scroll to position [0, 0]
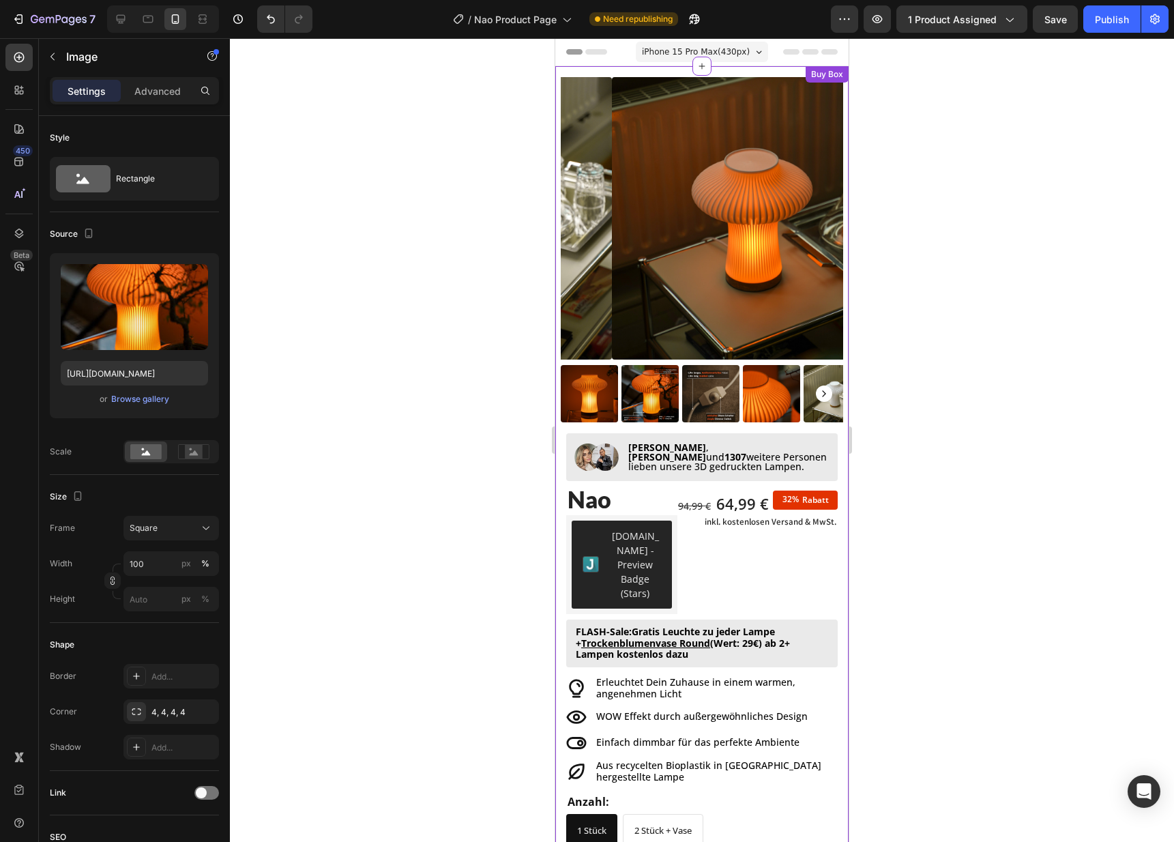
click at [598, 399] on img at bounding box center [589, 393] width 57 height 57
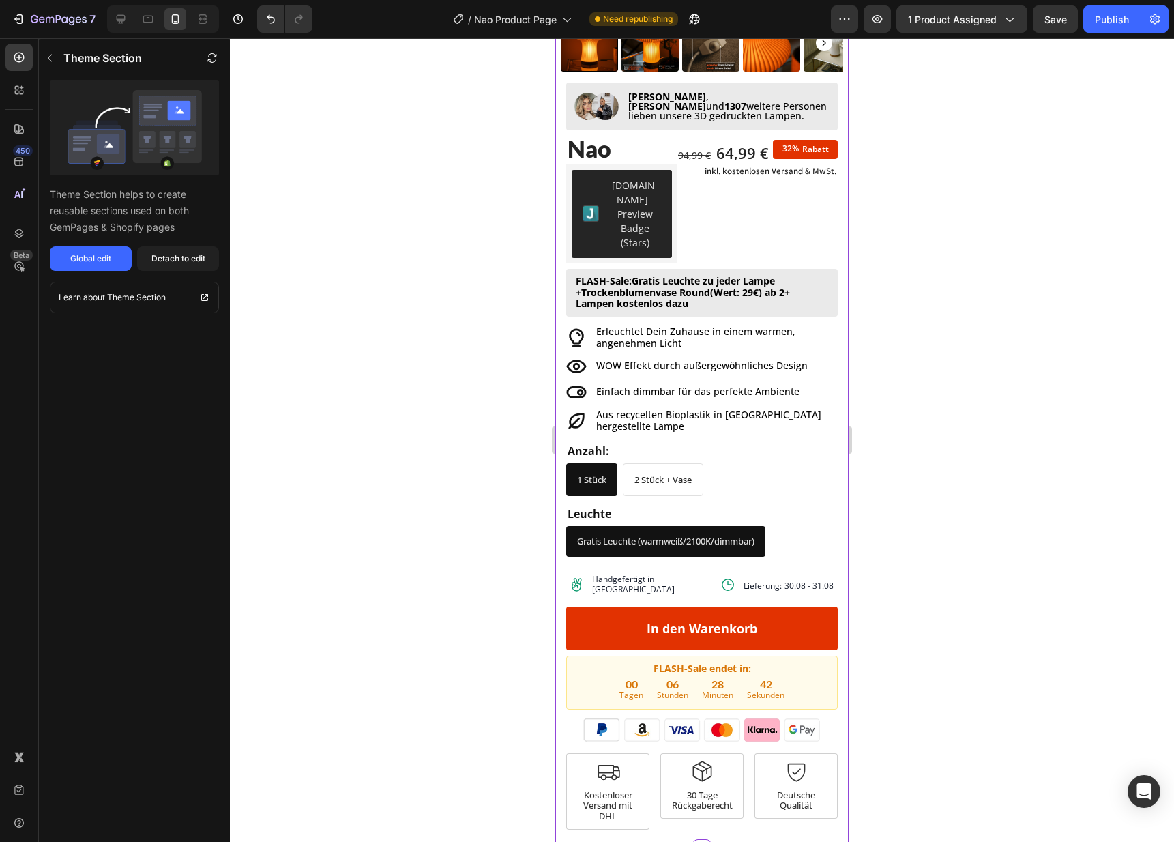
scroll to position [378, 0]
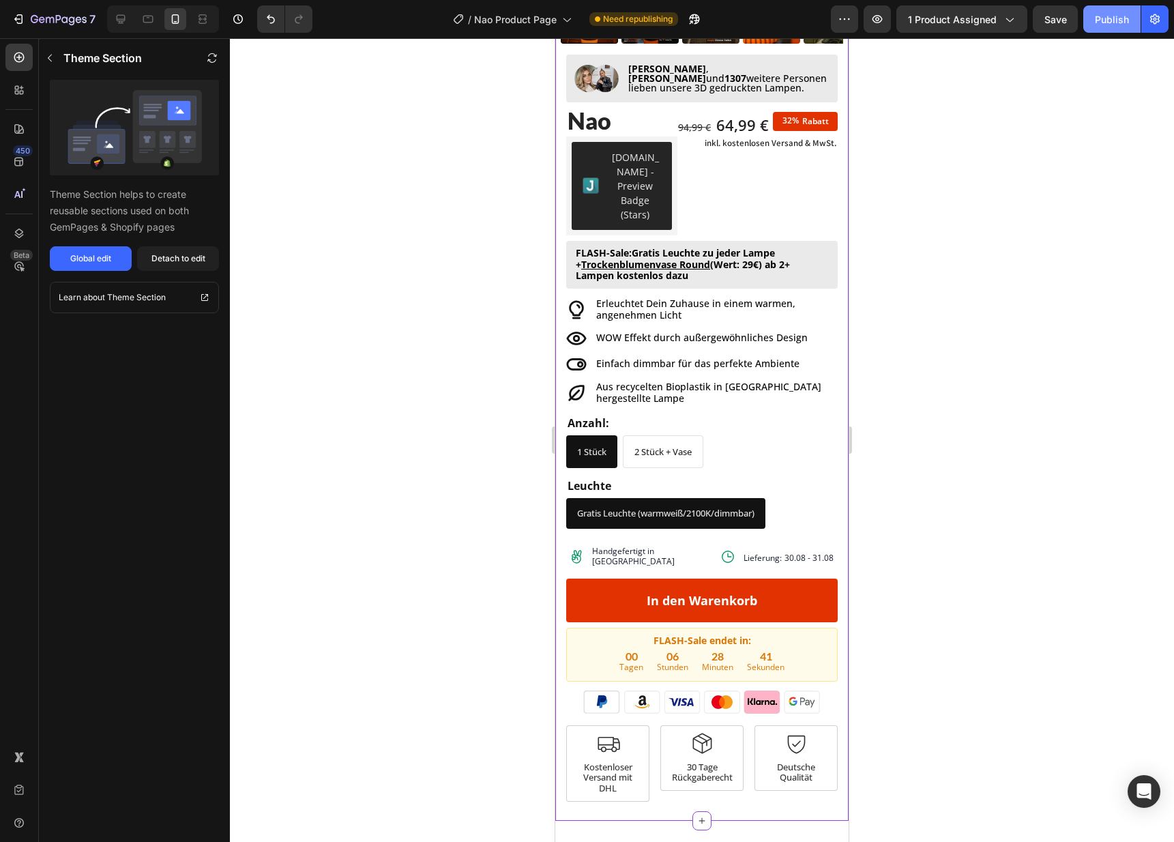
click at [1103, 29] on button "Publish" at bounding box center [1111, 18] width 57 height 27
click at [63, 20] on icon "button" at bounding box center [59, 20] width 56 height 12
